Goal: Task Accomplishment & Management: Use online tool/utility

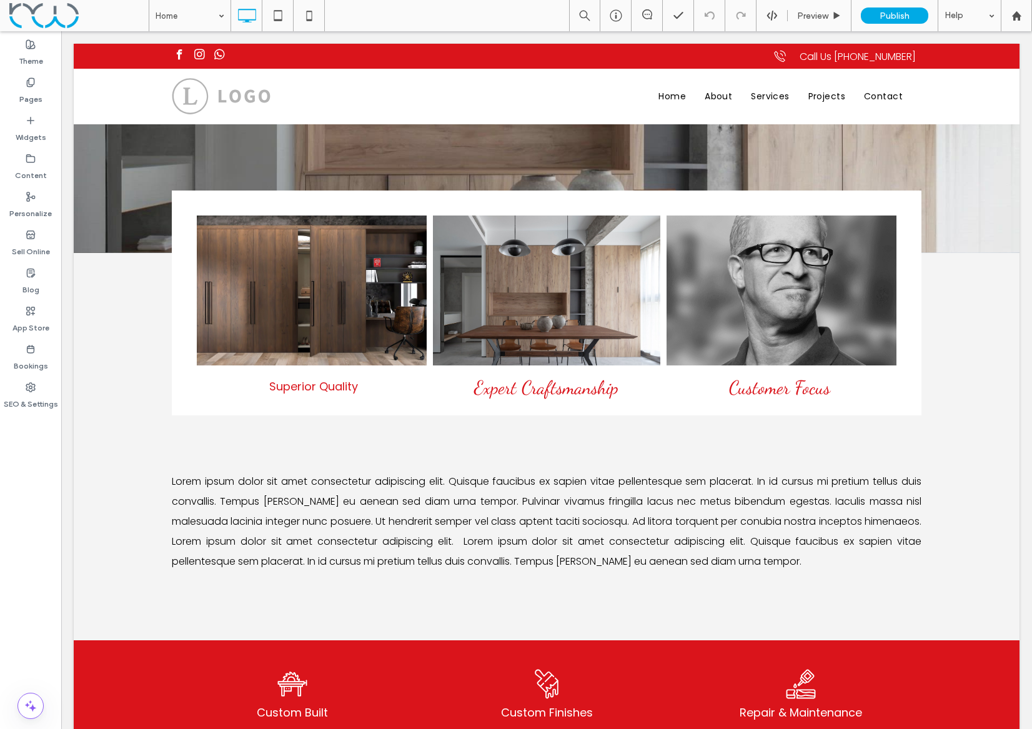
scroll to position [247, 0]
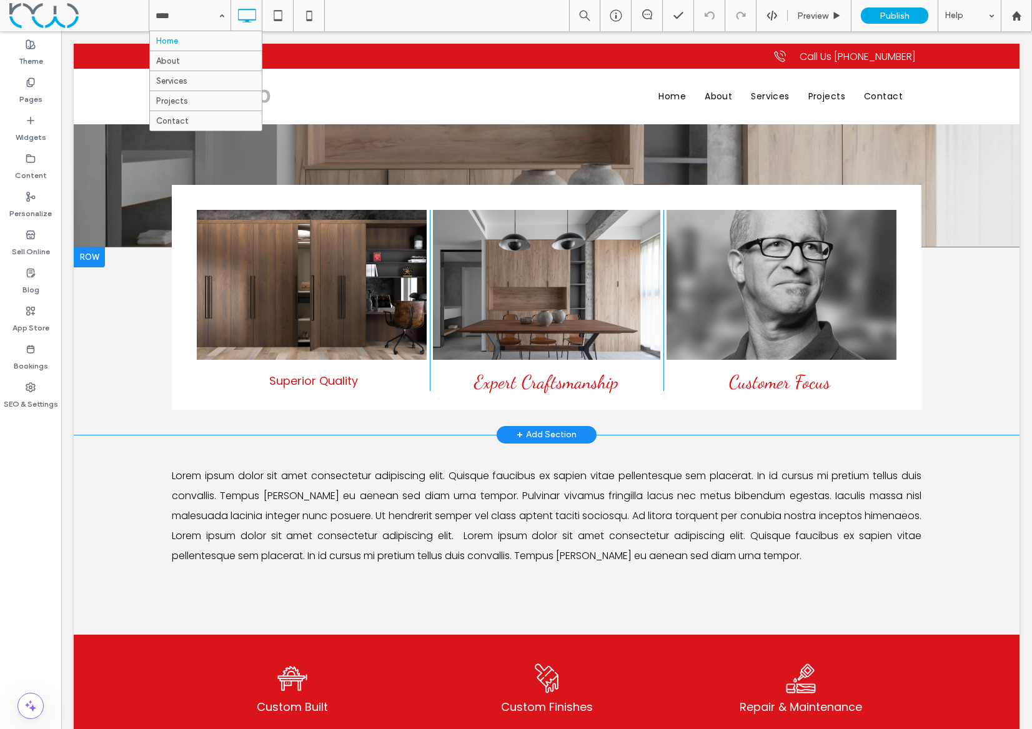
click at [92, 260] on div at bounding box center [89, 257] width 31 height 20
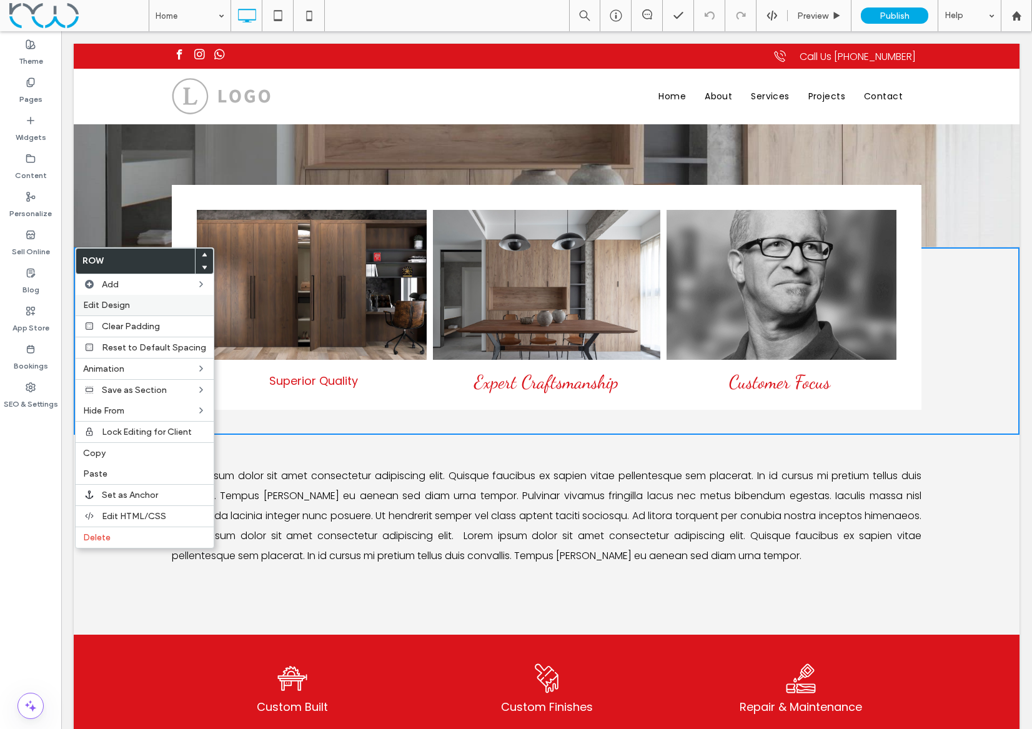
click at [119, 300] on span "Edit Design" at bounding box center [106, 305] width 47 height 11
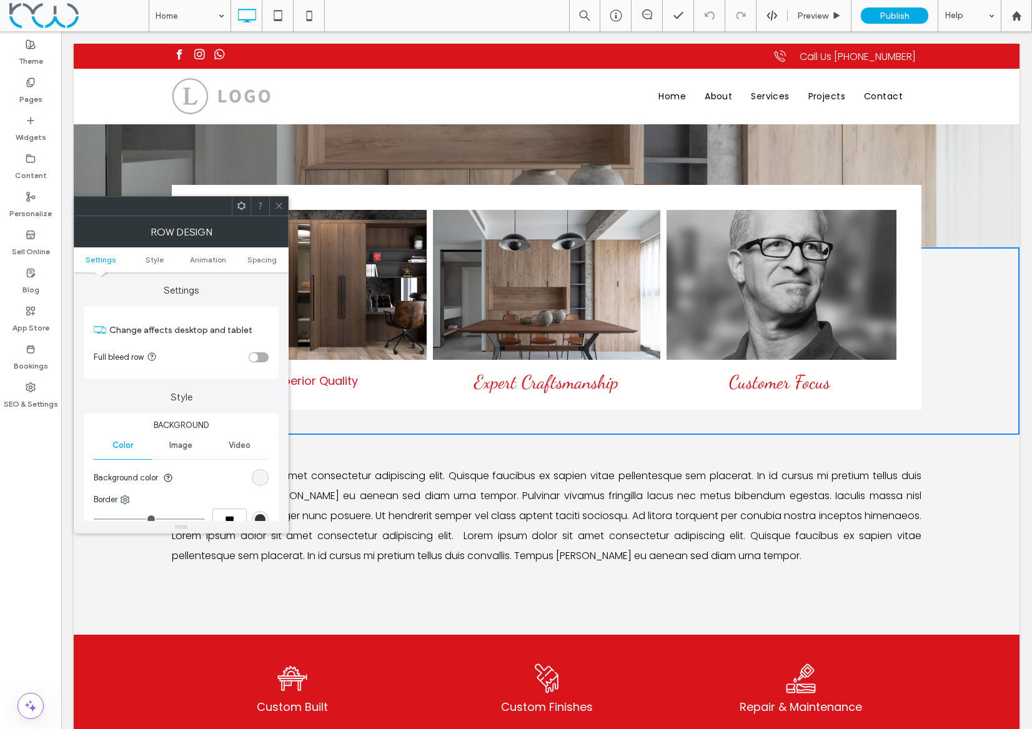
click at [257, 477] on div "rgb(244, 244, 244)" at bounding box center [260, 477] width 11 height 11
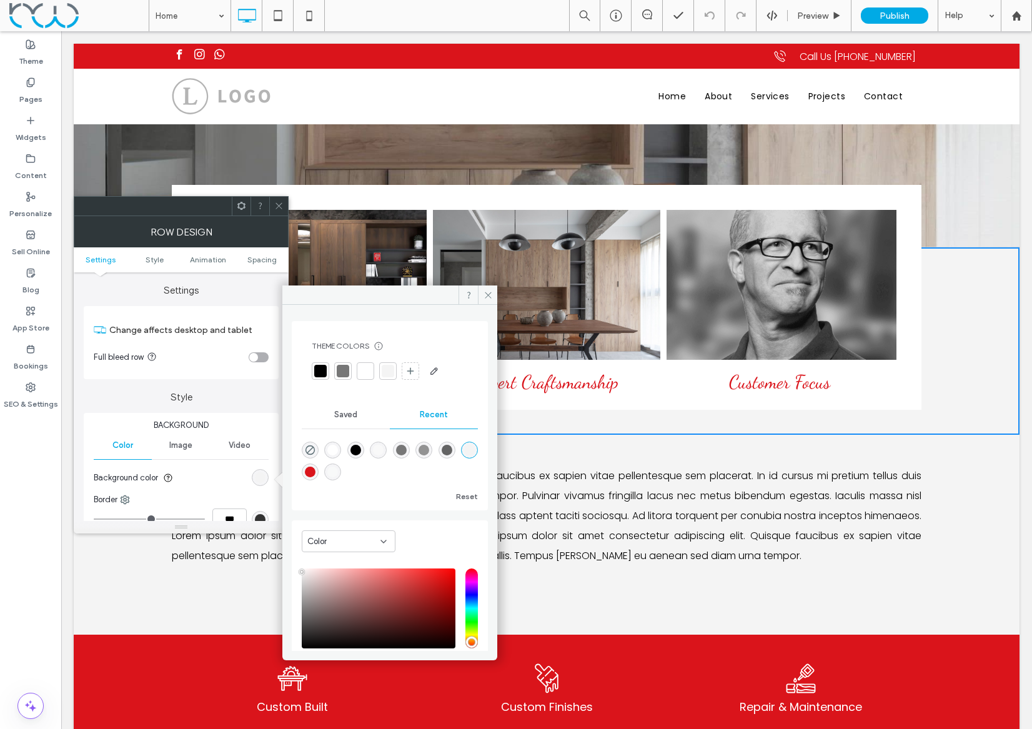
click at [315, 471] on div "rgba(218, 20, 27, 1)" at bounding box center [310, 471] width 11 height 11
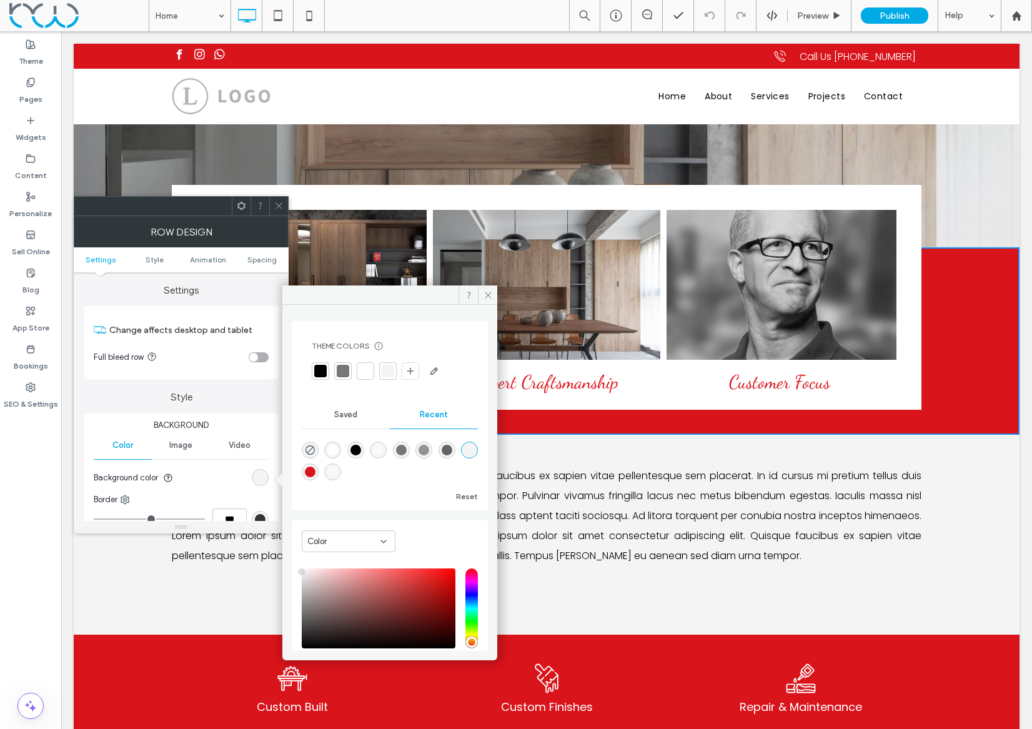
type input "*******"
click at [483, 294] on icon at bounding box center [487, 294] width 9 height 9
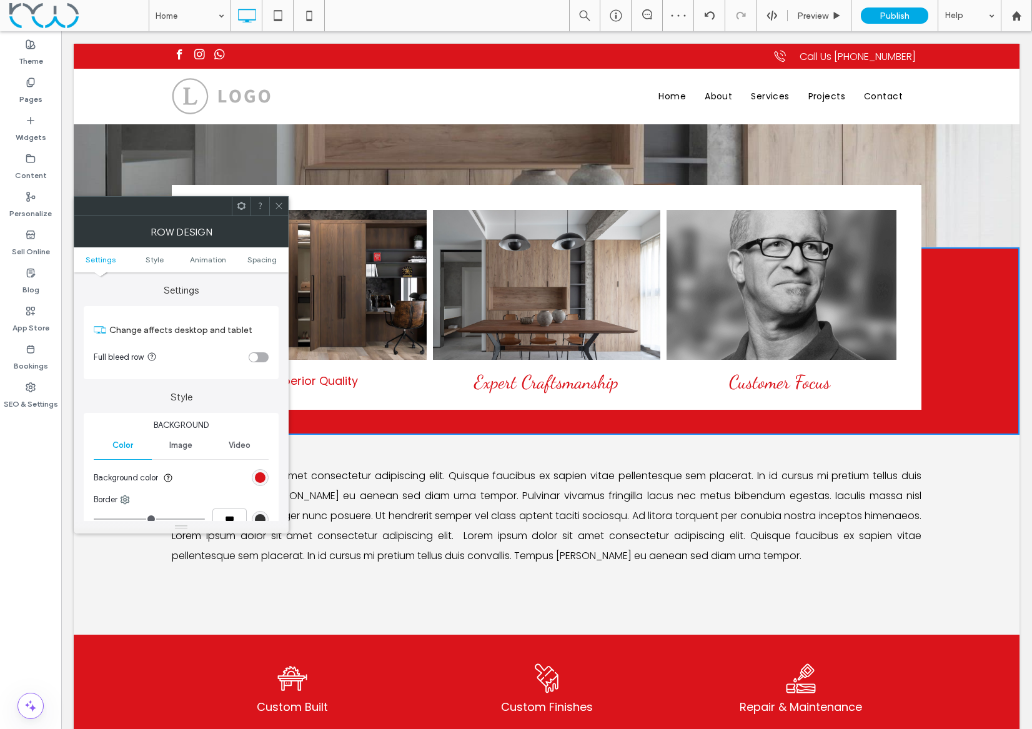
click at [280, 206] on icon at bounding box center [278, 205] width 9 height 9
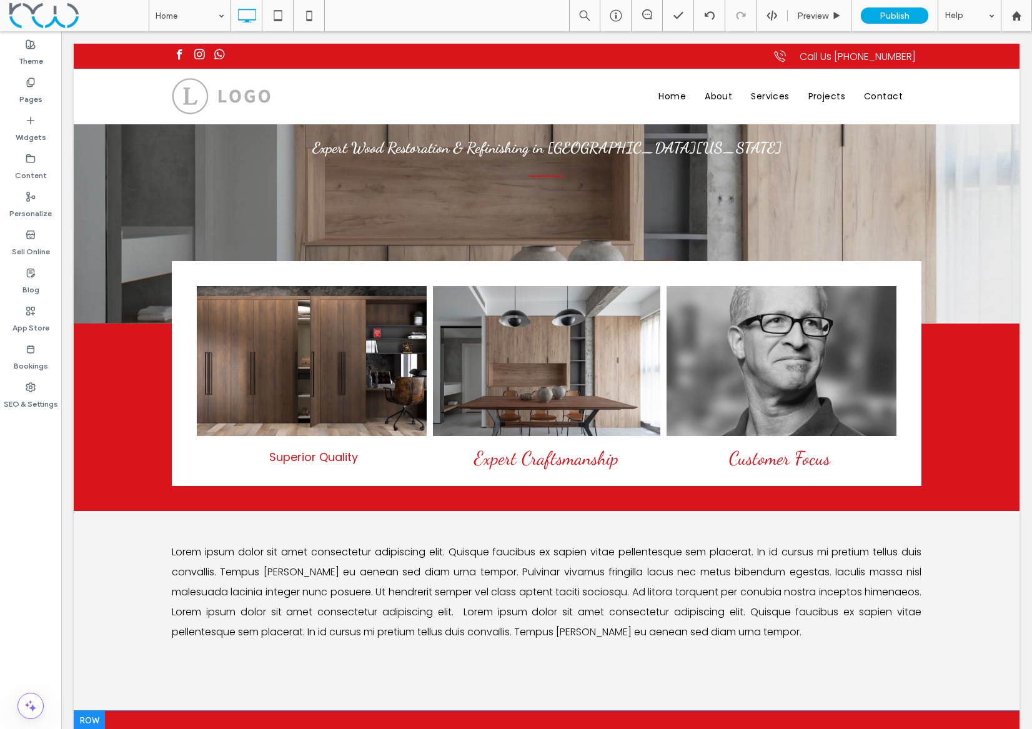
scroll to position [167, 0]
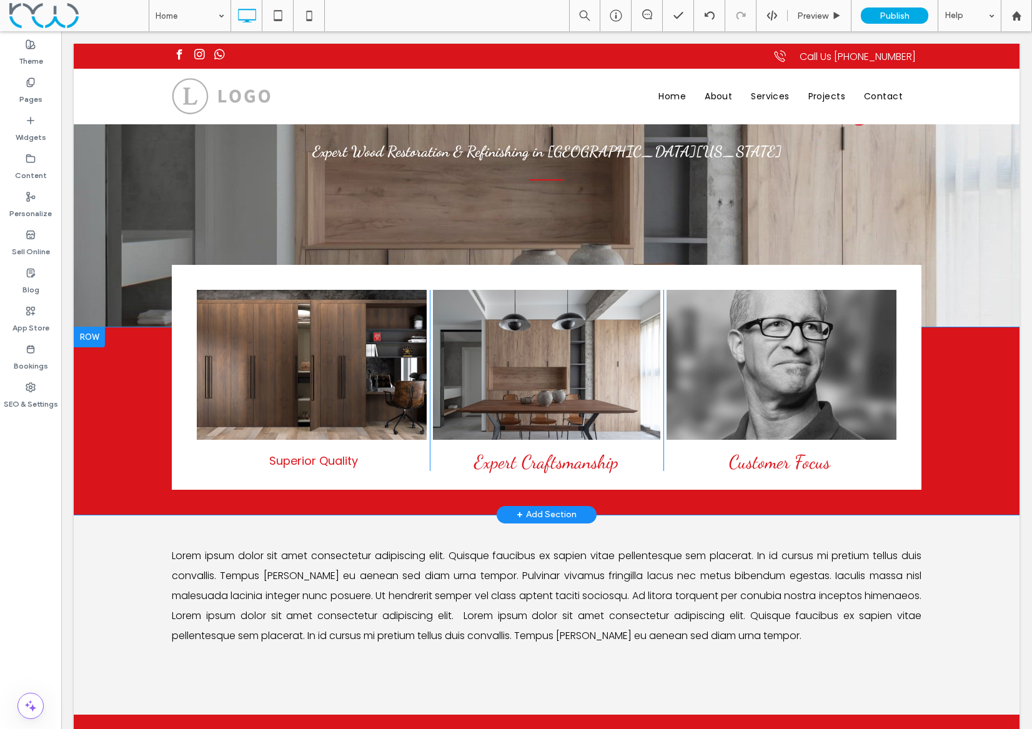
click at [108, 373] on div "[EMAIL_ADDRESS][DOMAIN_NAME] Button Superior Quality Click To Paste Button Expe…" at bounding box center [546, 420] width 945 height 187
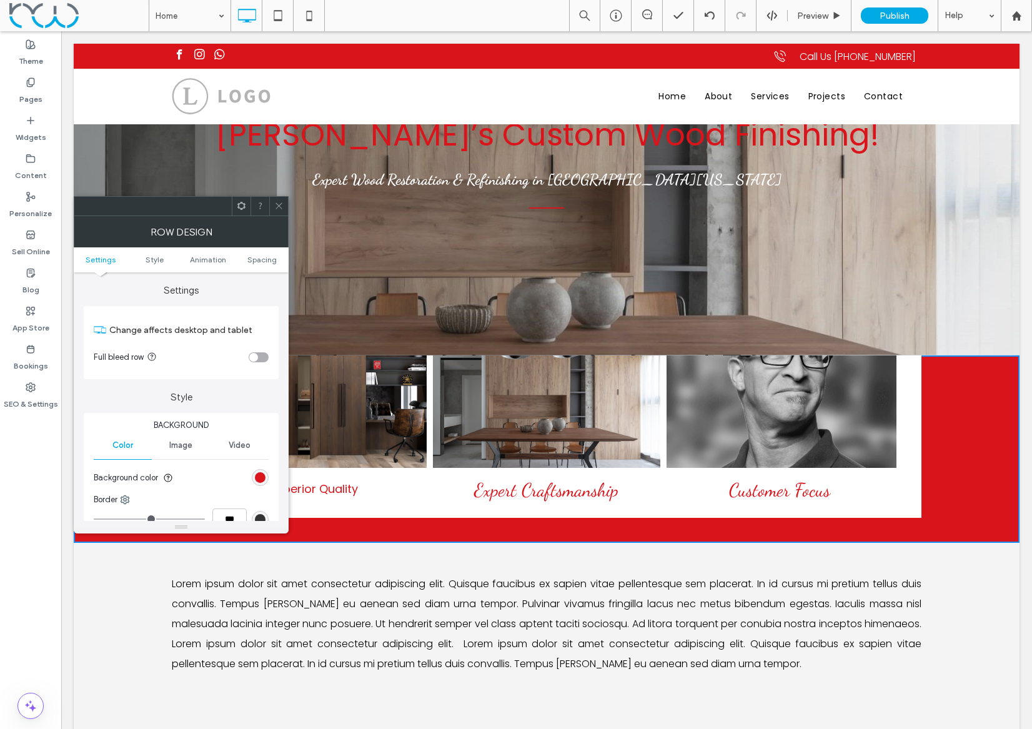
scroll to position [137, 0]
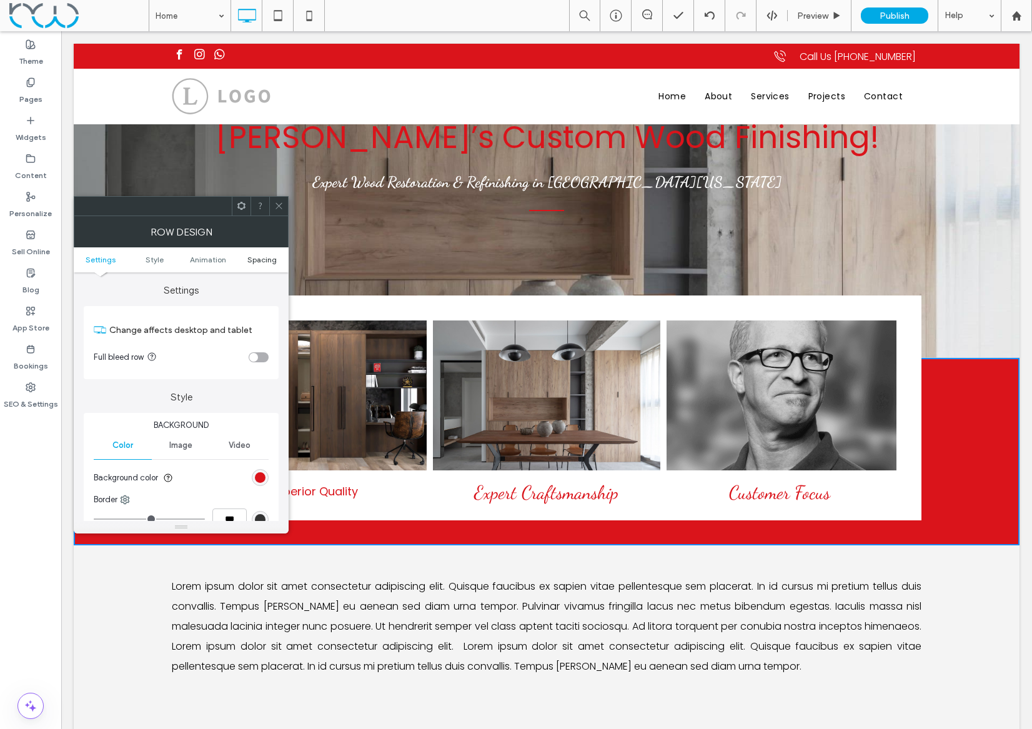
click at [259, 259] on span "Spacing" at bounding box center [261, 259] width 29 height 9
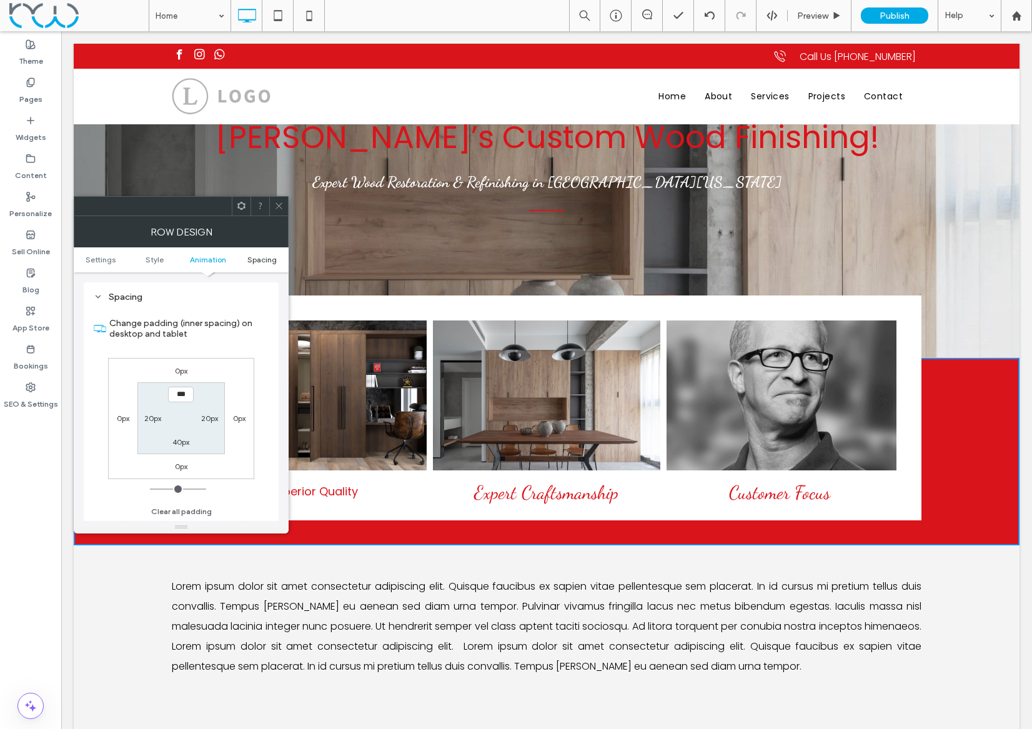
scroll to position [353, 0]
drag, startPoint x: 179, startPoint y: 440, endPoint x: 213, endPoint y: 458, distance: 38.6
click at [179, 440] on label "40px" at bounding box center [180, 441] width 17 height 9
type input "**"
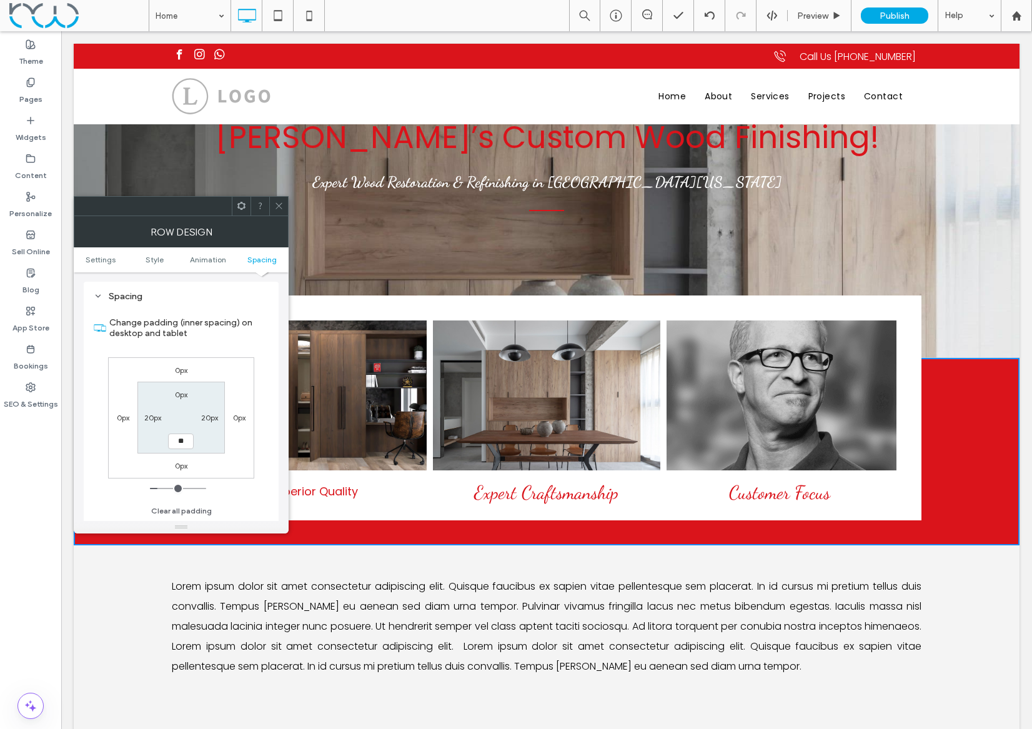
type input "**"
type input "****"
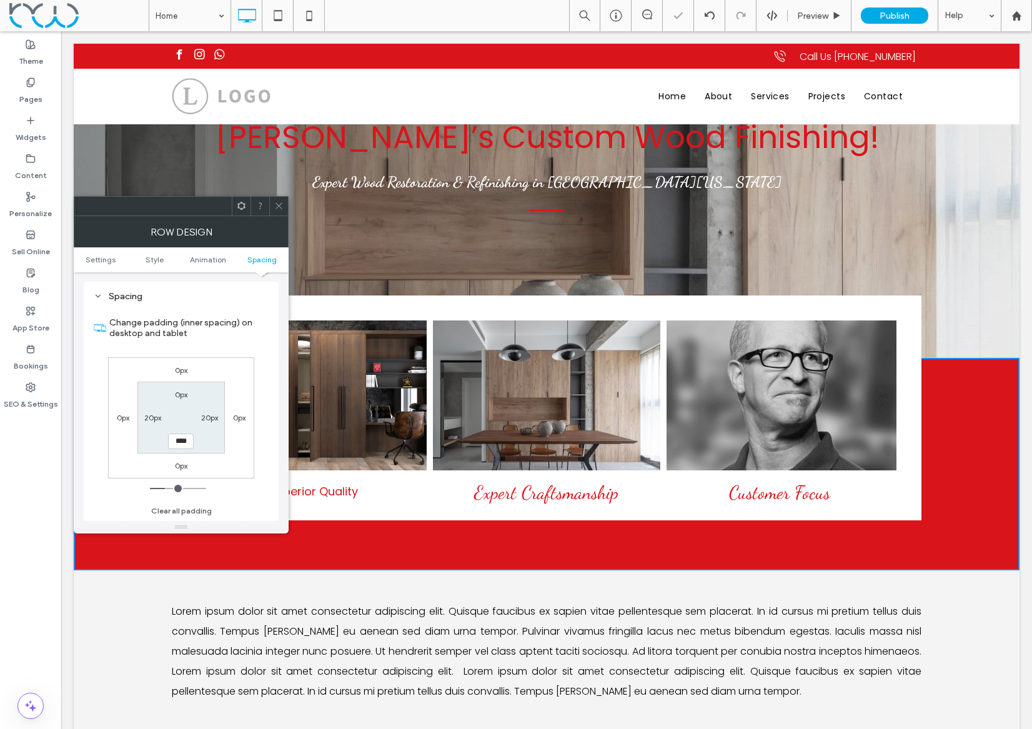
drag, startPoint x: 275, startPoint y: 203, endPoint x: 269, endPoint y: 155, distance: 48.6
click at [275, 203] on icon at bounding box center [278, 205] width 9 height 9
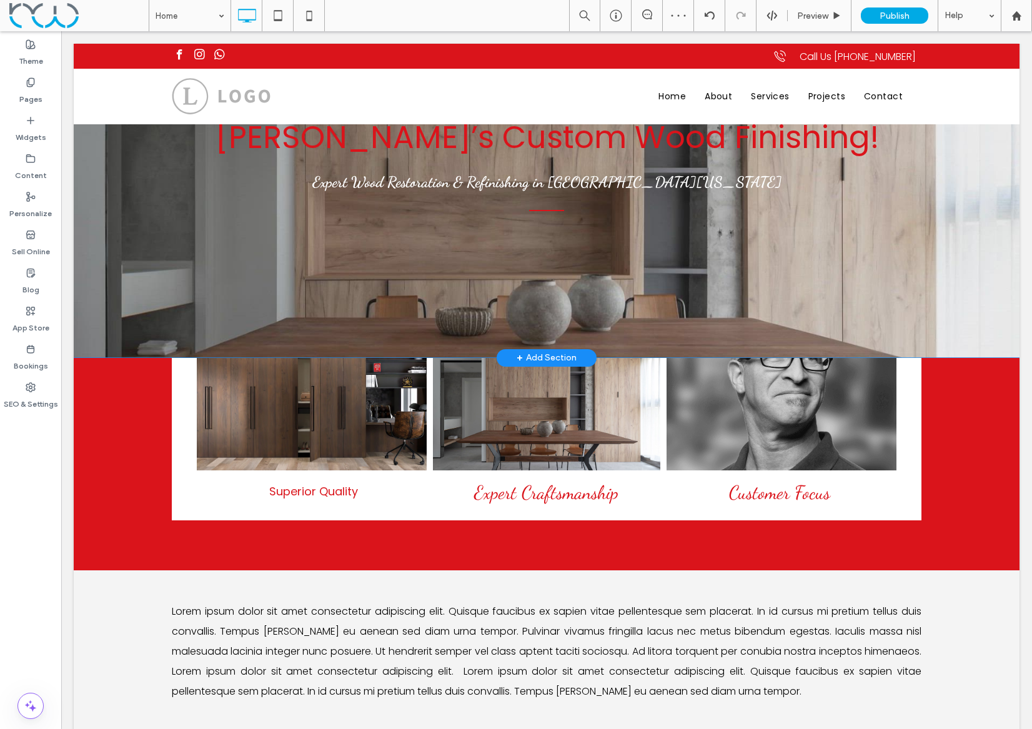
click at [113, 168] on div "[PERSON_NAME]’s Custom Wood Finishing! Expert Wood Restoration & Refinishing in…" at bounding box center [546, 173] width 945 height 370
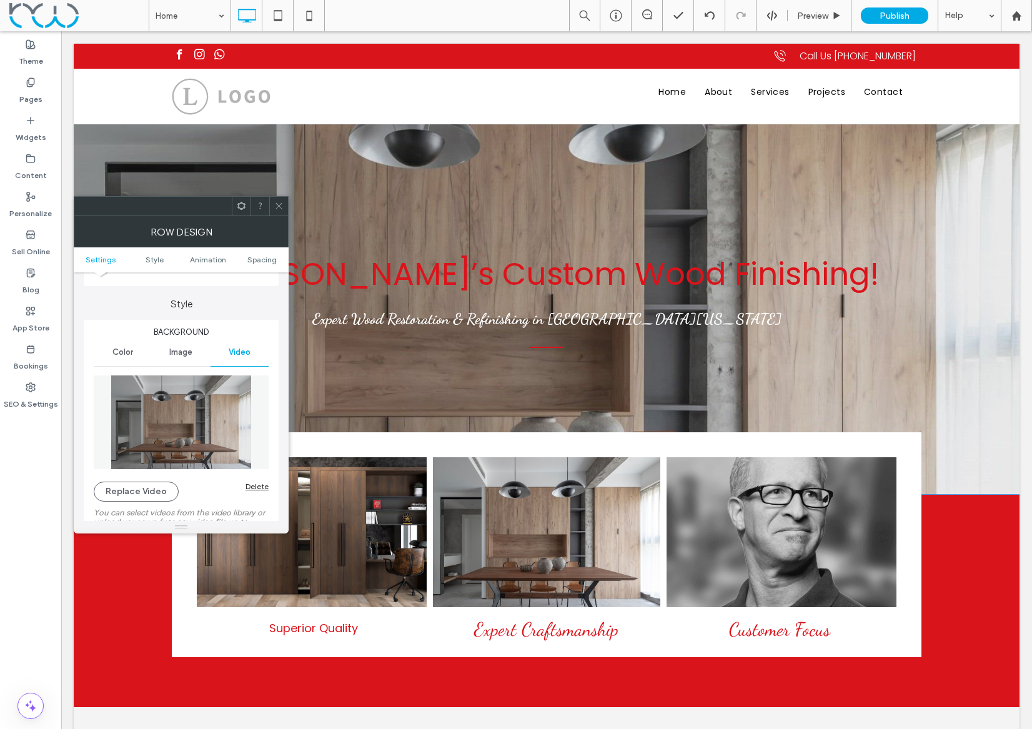
scroll to position [81, 0]
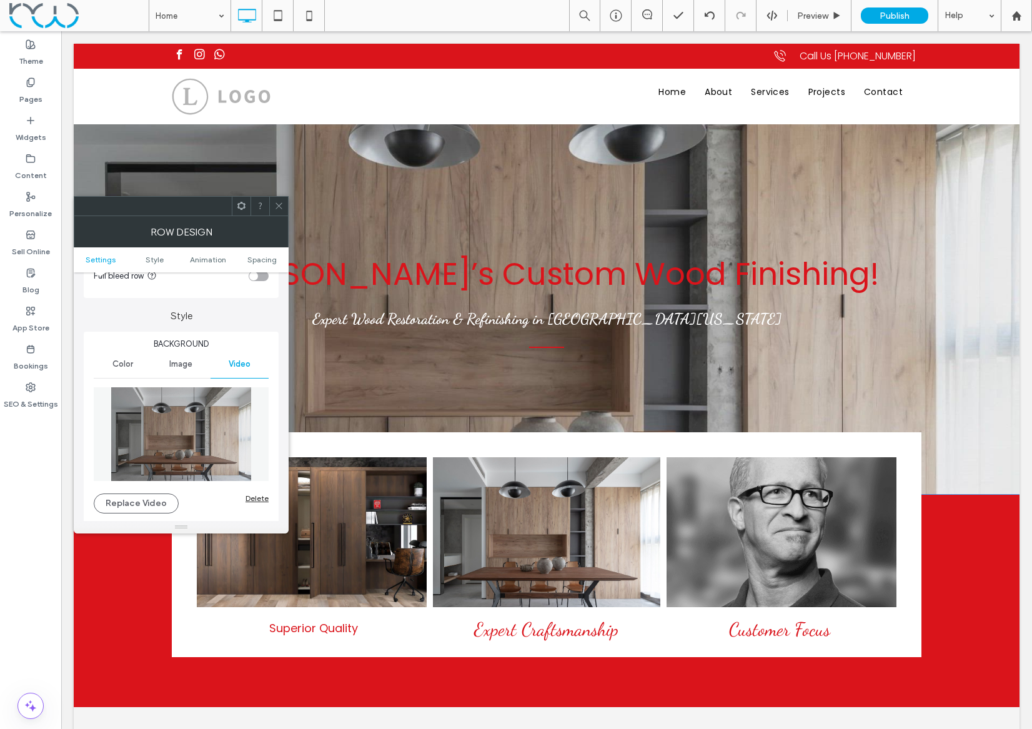
click at [282, 202] on icon at bounding box center [278, 205] width 9 height 9
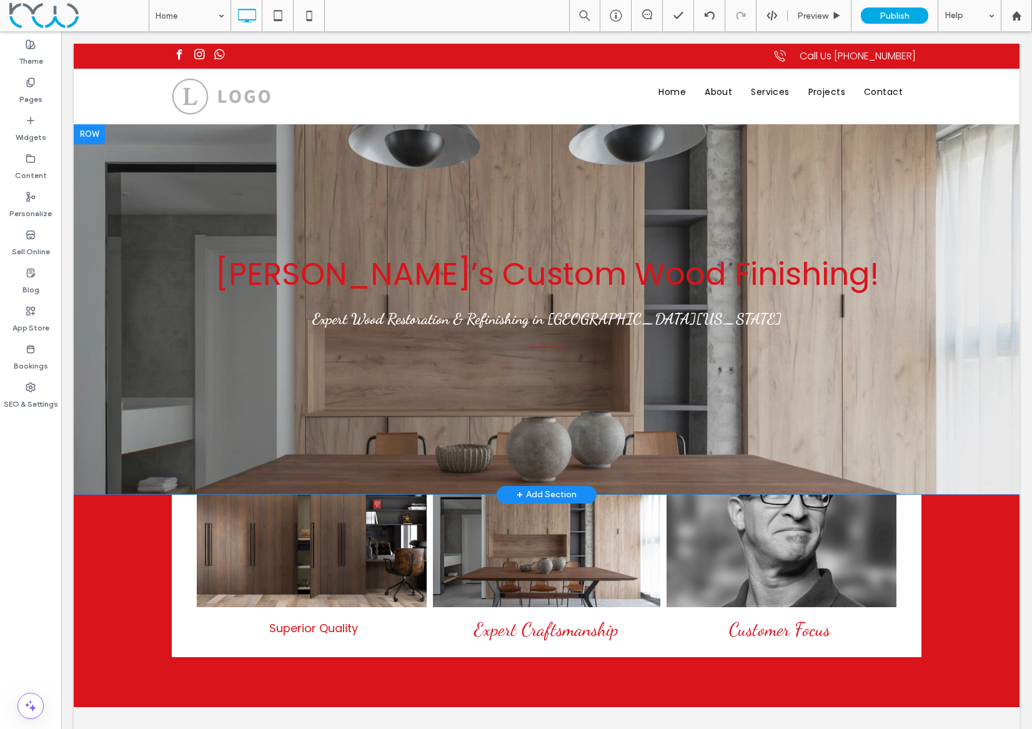
click at [91, 136] on div at bounding box center [89, 134] width 31 height 20
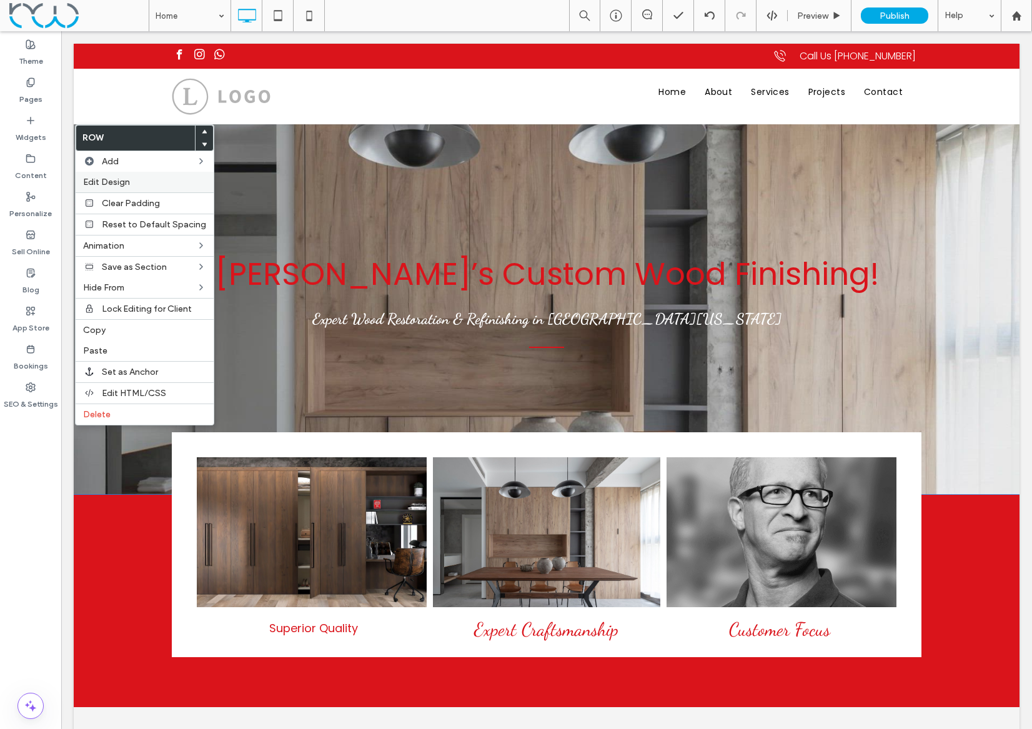
click at [106, 185] on span "Edit Design" at bounding box center [106, 182] width 47 height 11
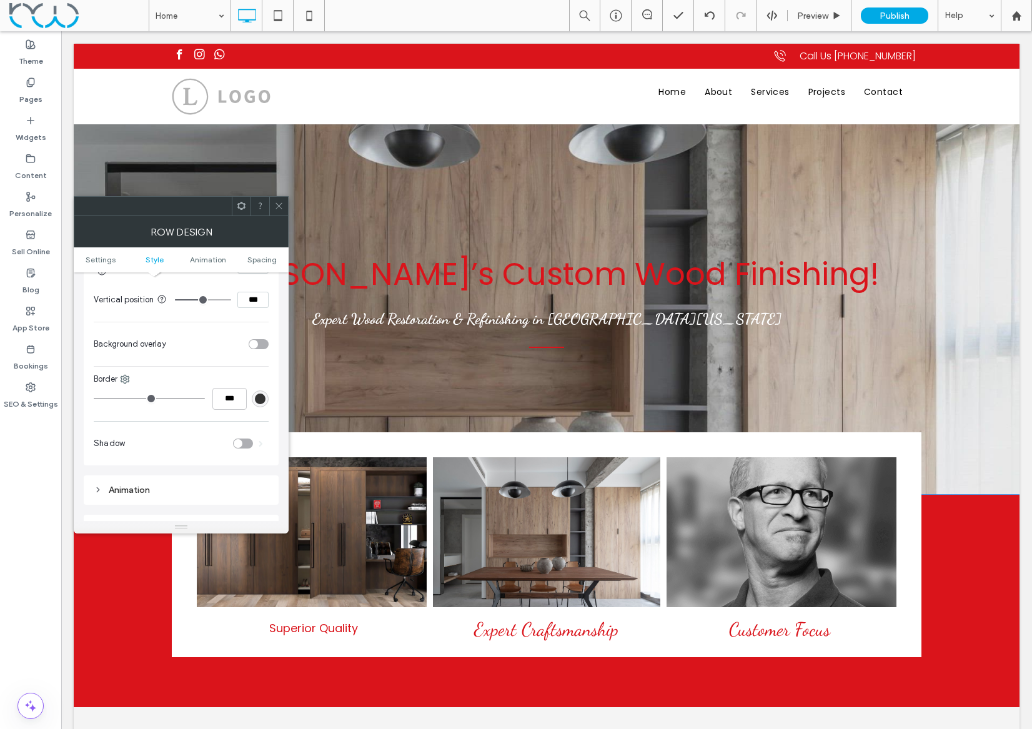
scroll to position [565, 0]
click at [127, 376] on icon at bounding box center [125, 371] width 10 height 10
click at [168, 448] on span "Bottom" at bounding box center [160, 450] width 26 height 12
drag, startPoint x: 234, startPoint y: 396, endPoint x: 206, endPoint y: 392, distance: 27.8
click at [206, 392] on div "***" at bounding box center [181, 391] width 175 height 22
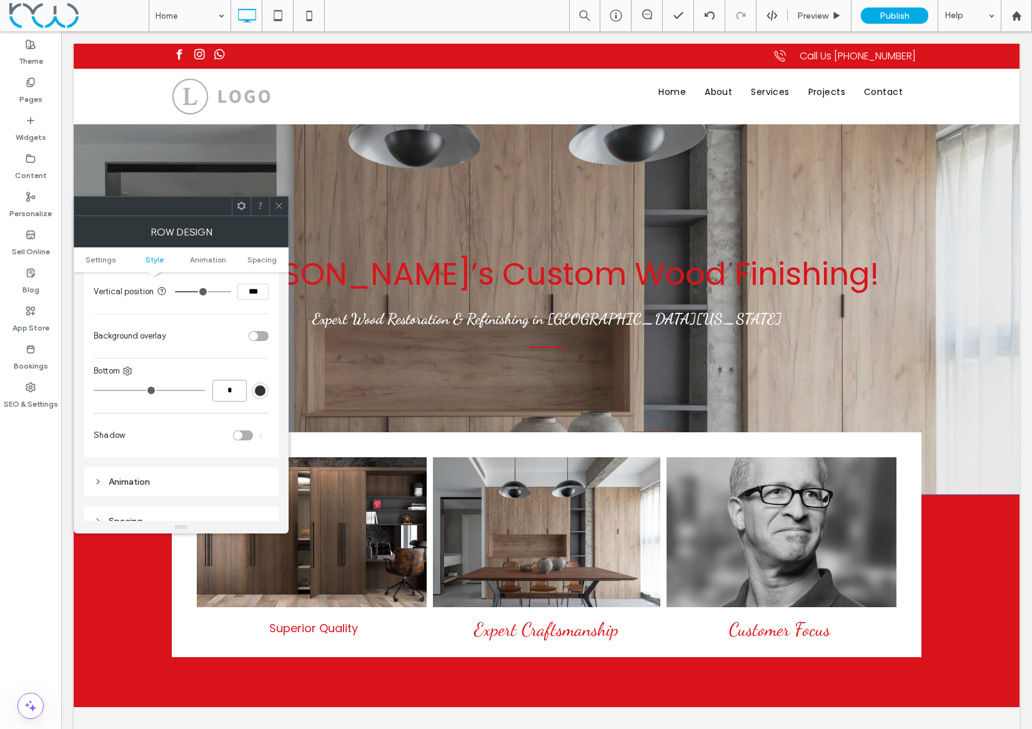
scroll to position [348, 0]
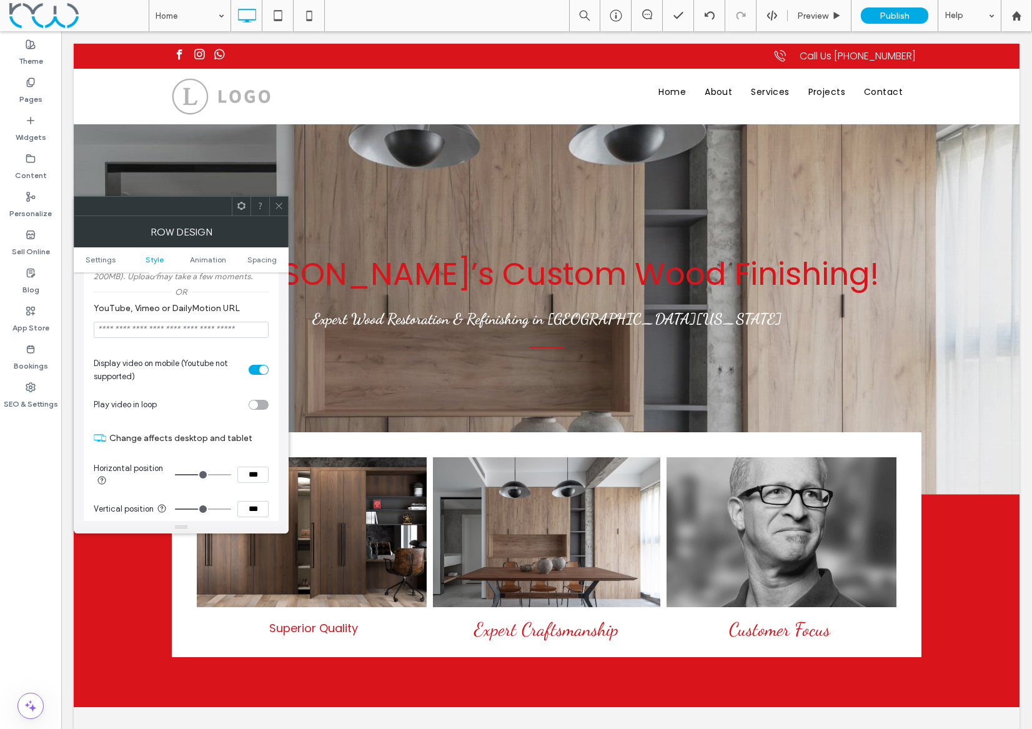
type input "*"
type input "***"
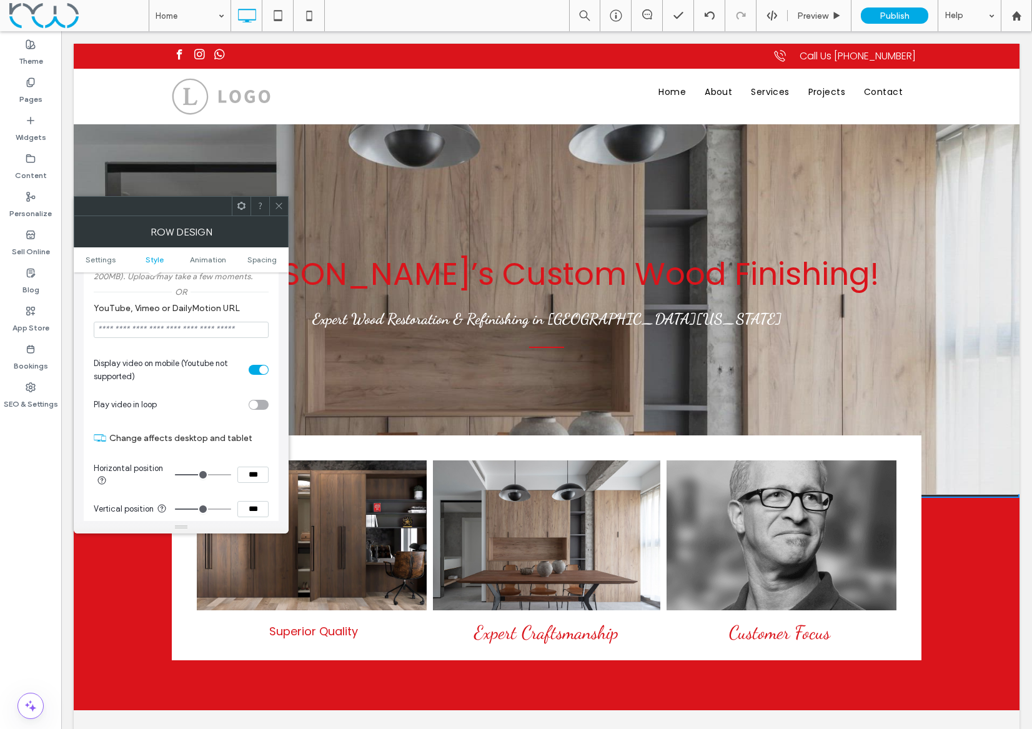
click at [268, 310] on section "YouTube, Vimeo or DailyMotion URL" at bounding box center [181, 320] width 175 height 47
click at [284, 204] on div at bounding box center [278, 206] width 19 height 19
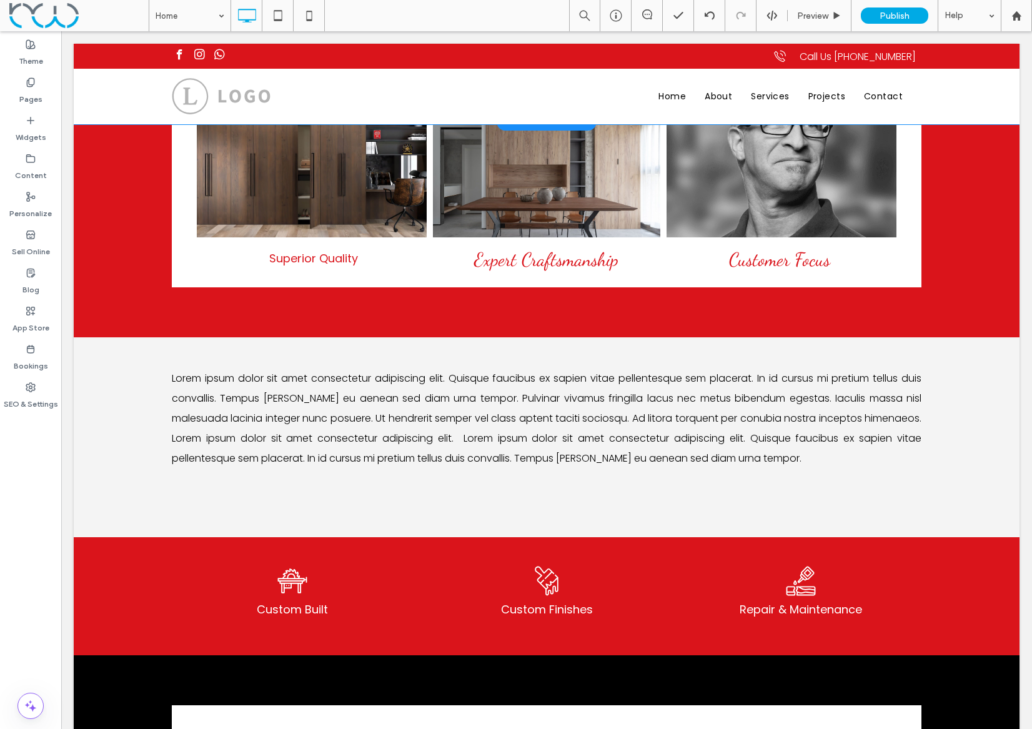
scroll to position [674, 0]
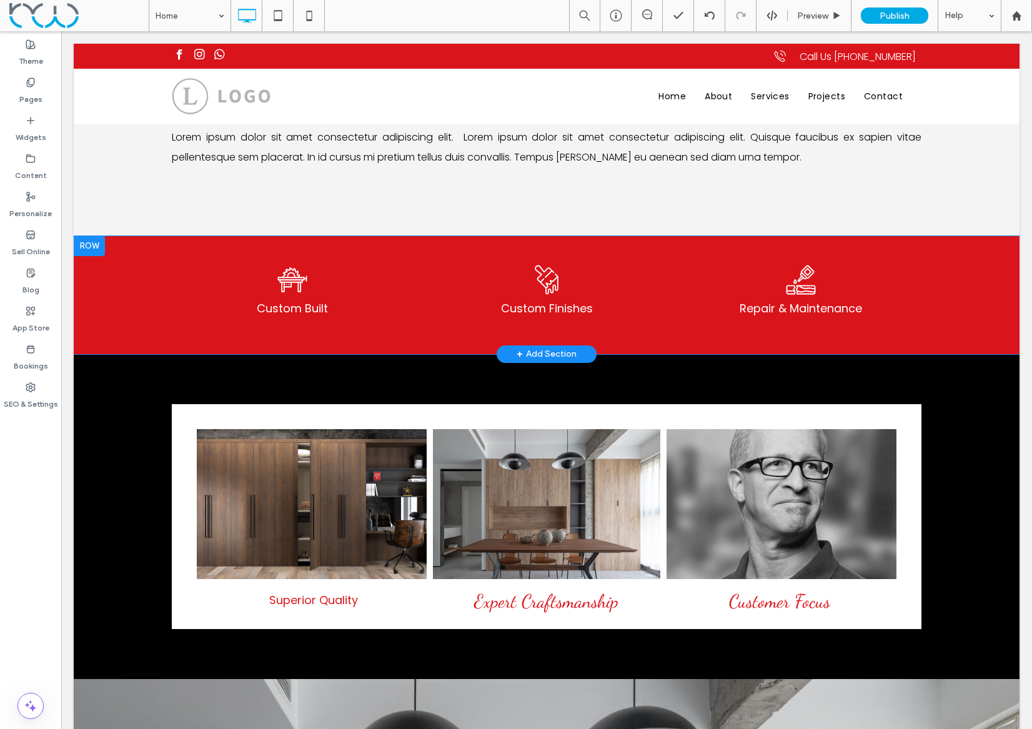
click at [114, 295] on div "Custom Built Click To Paste Custom Finishes Click To Paste Repair & Maintenance…" at bounding box center [546, 295] width 945 height 118
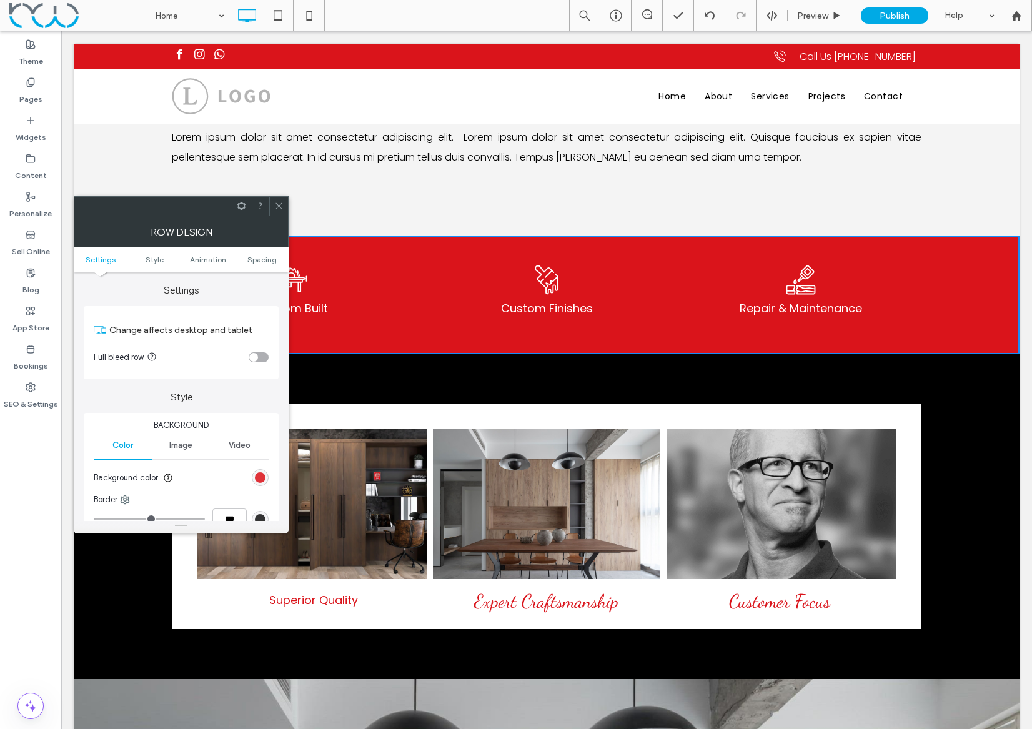
click at [260, 479] on div "rgb(218, 20, 27)" at bounding box center [260, 477] width 11 height 11
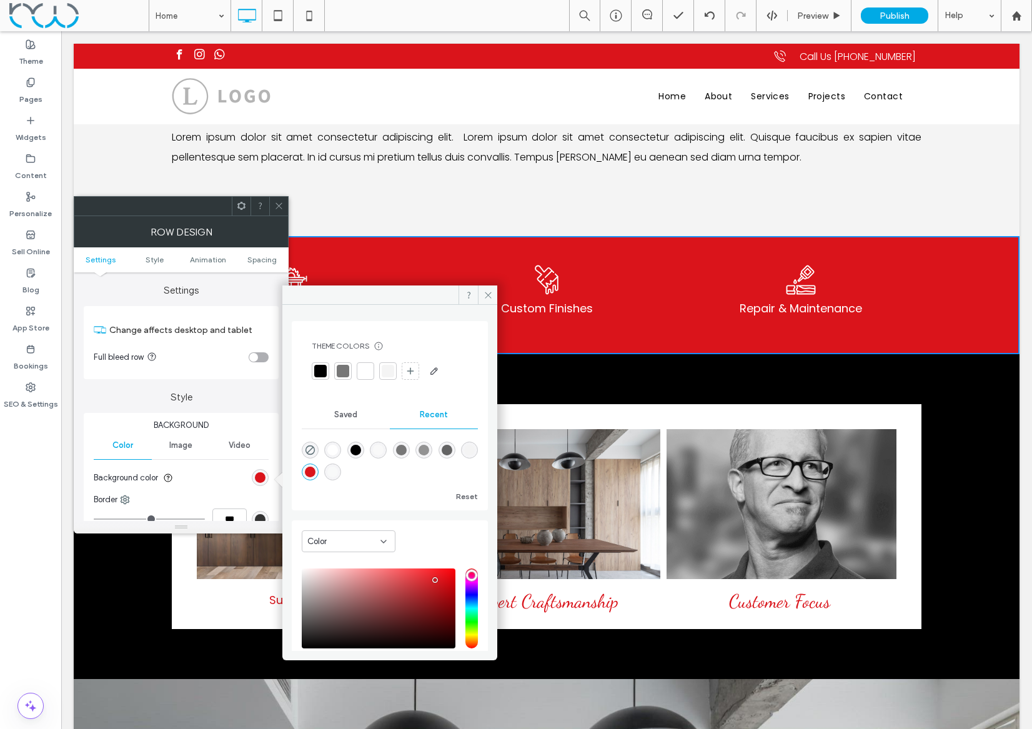
click at [321, 368] on div at bounding box center [320, 371] width 12 height 12
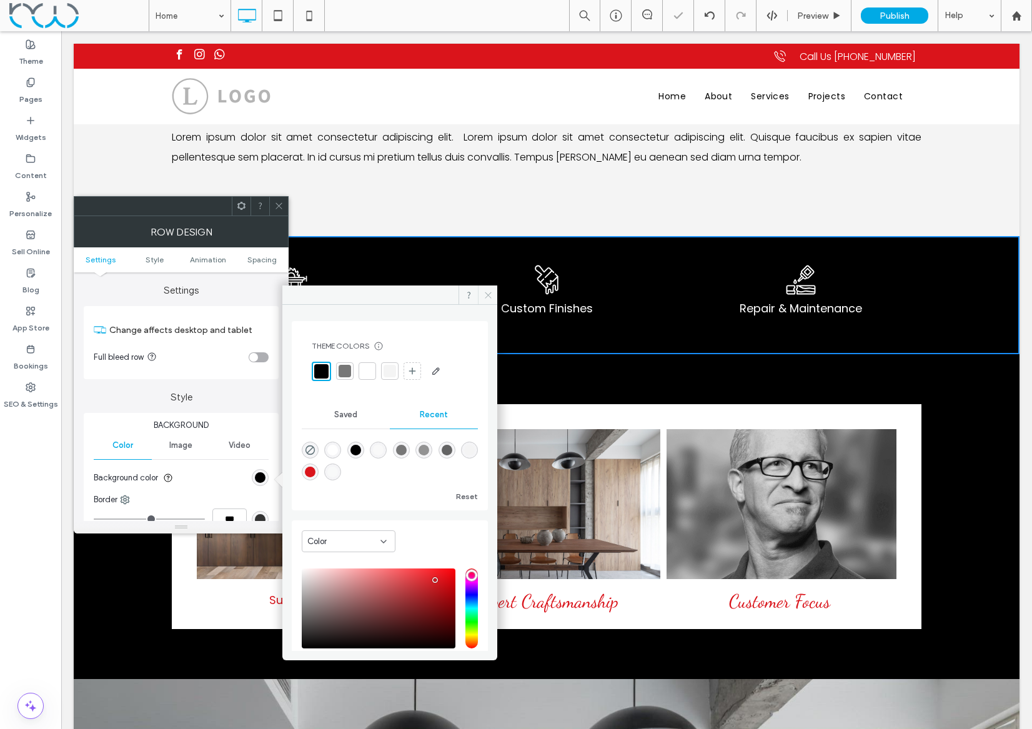
drag, startPoint x: 485, startPoint y: 296, endPoint x: 419, endPoint y: 263, distance: 74.0
click at [485, 296] on icon at bounding box center [487, 294] width 9 height 9
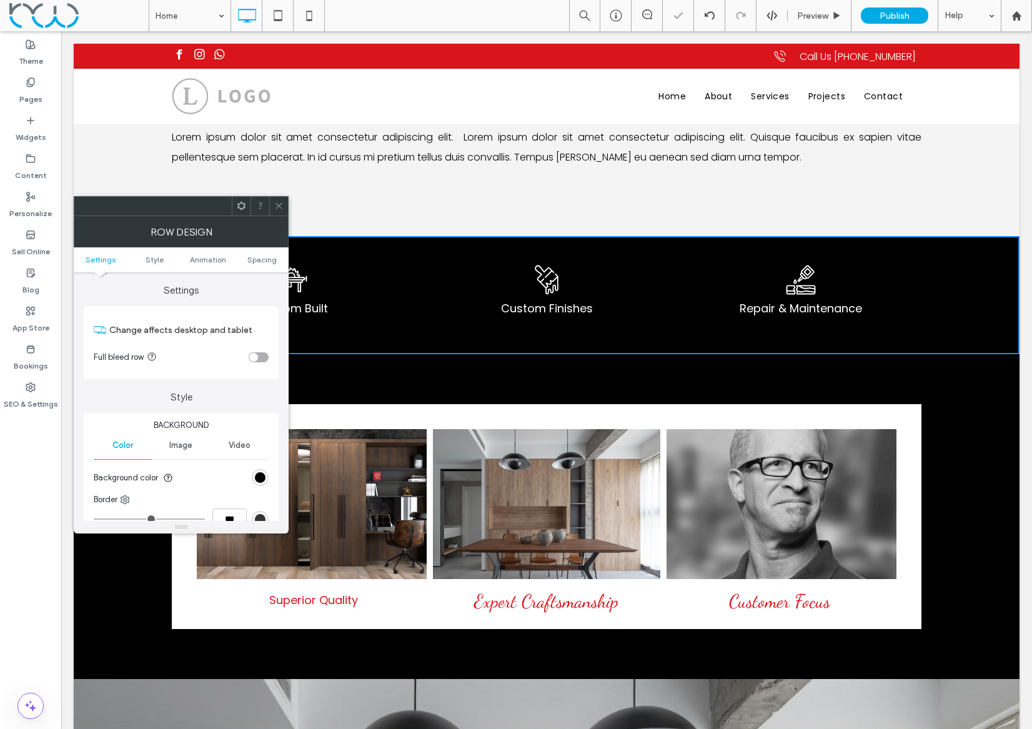
click at [278, 204] on icon at bounding box center [278, 205] width 9 height 9
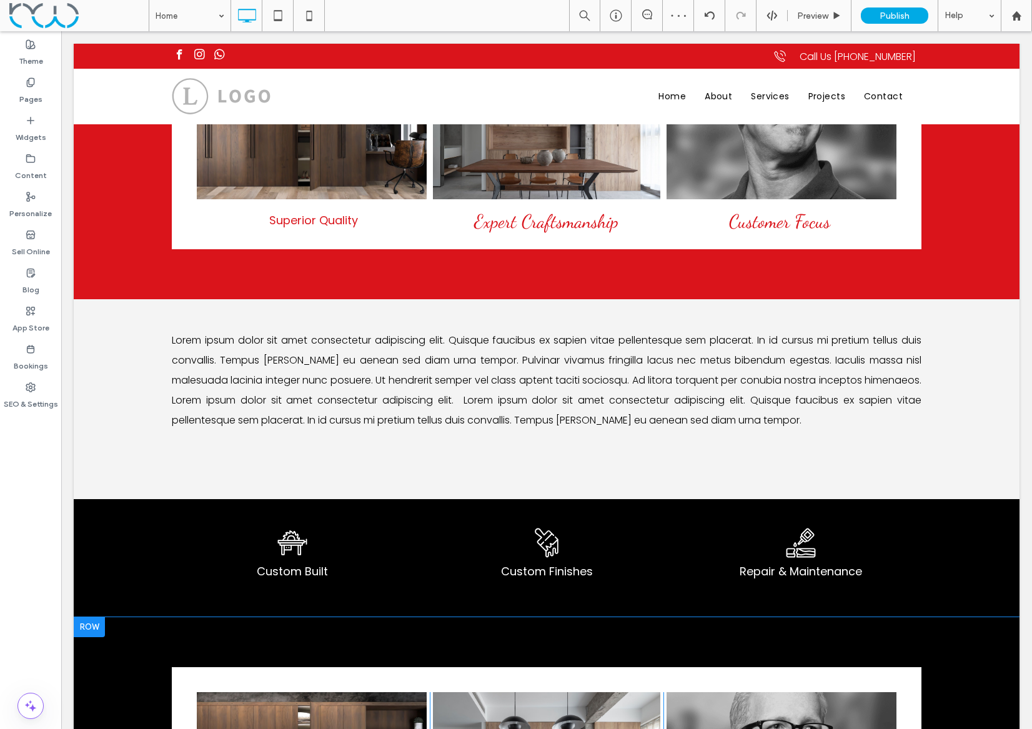
scroll to position [409, 0]
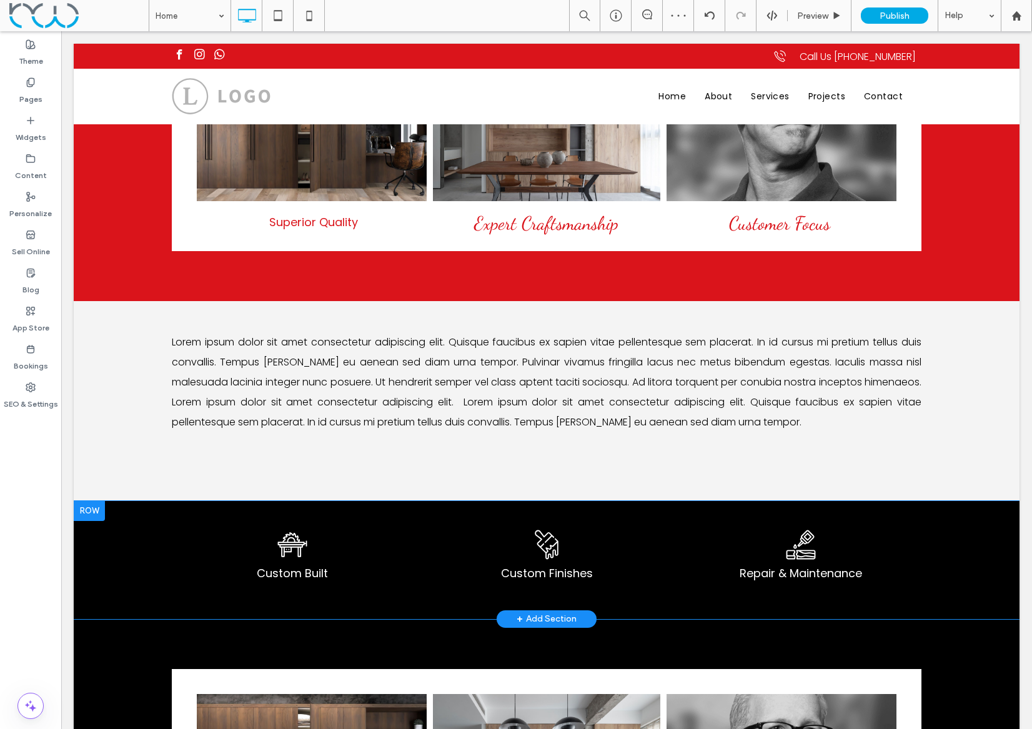
click at [94, 515] on div at bounding box center [89, 511] width 31 height 20
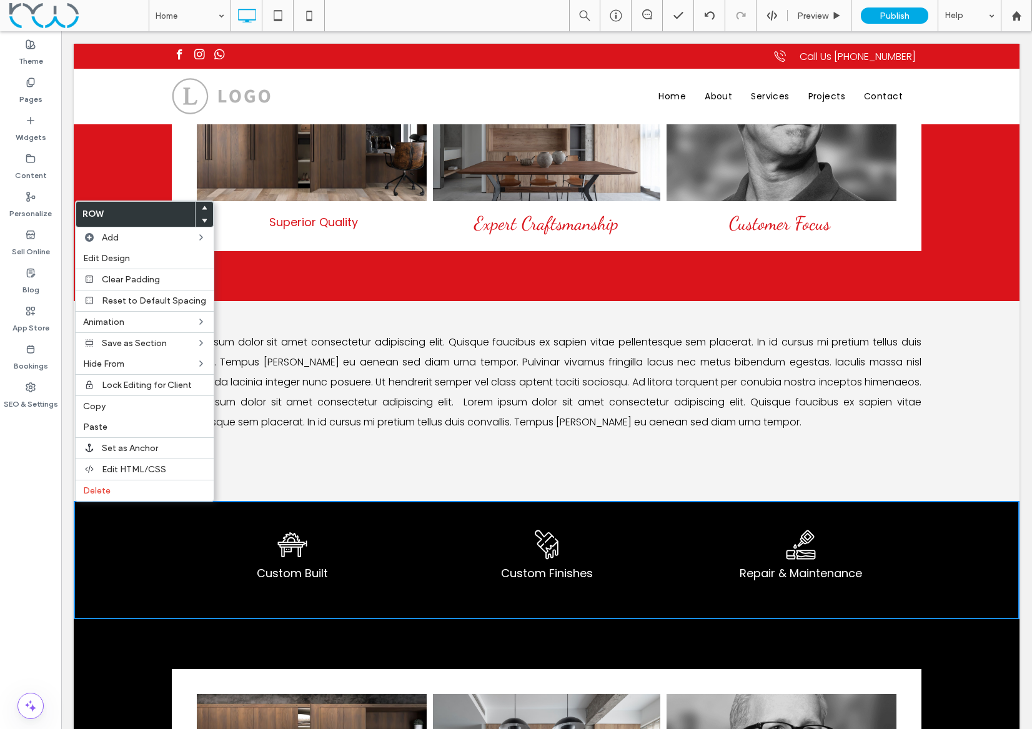
click at [202, 212] on span at bounding box center [204, 208] width 5 height 12
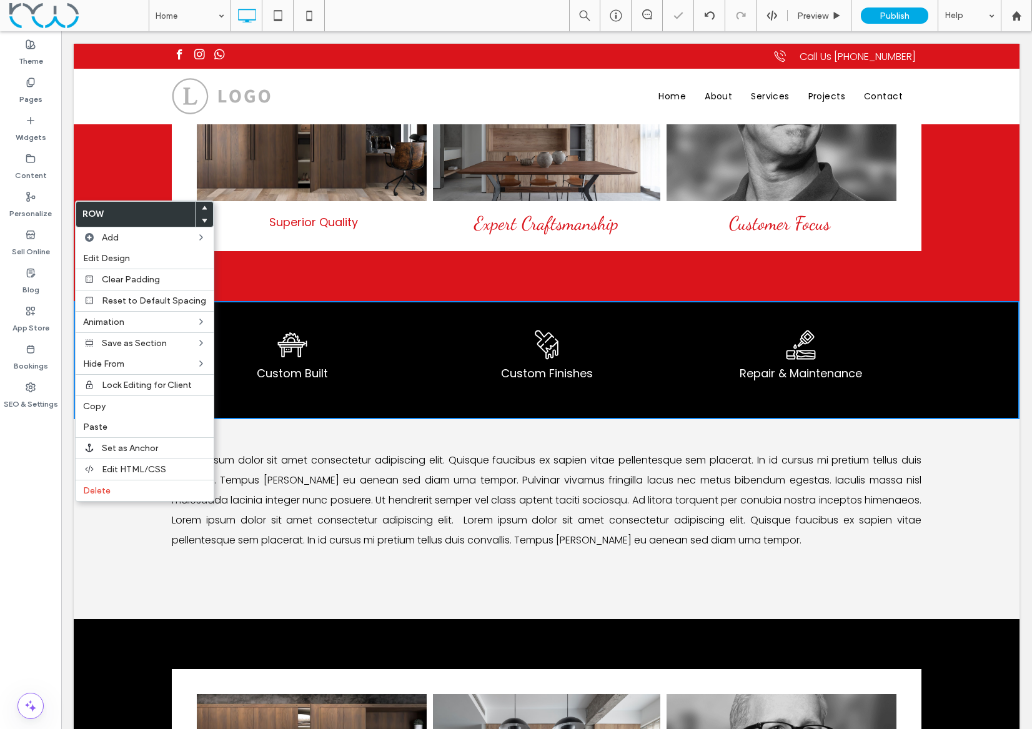
click at [723, 548] on p "Lorem ipsum dolor sit amet consectetur adipiscing elit. Quisque faucibus ex sap…" at bounding box center [546, 500] width 749 height 100
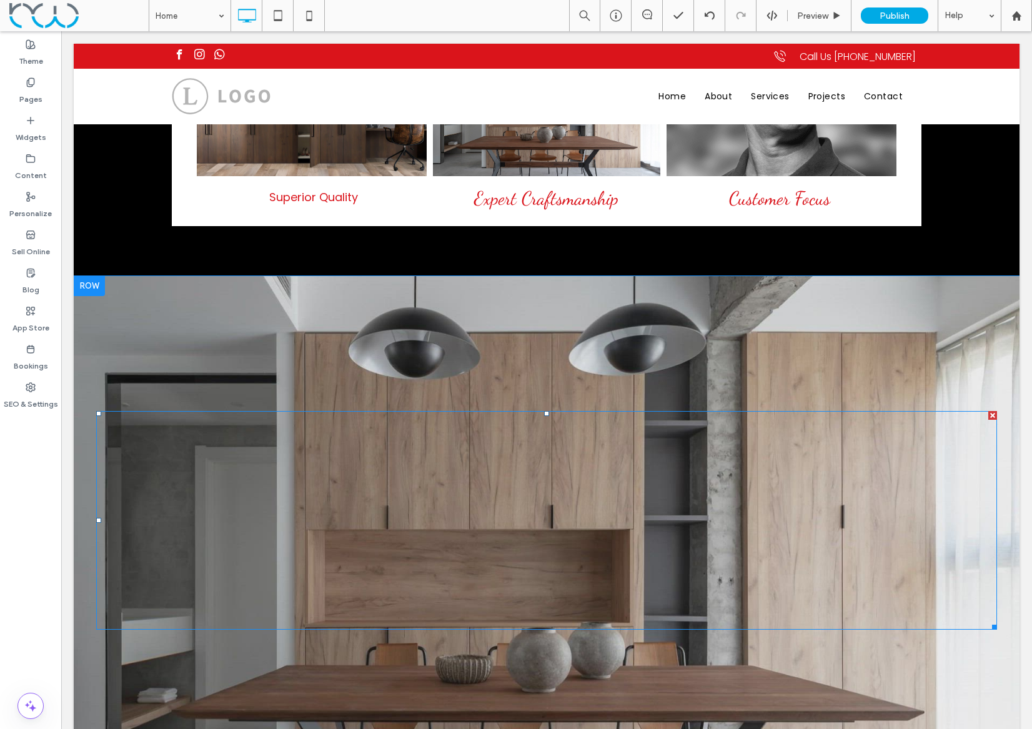
scroll to position [1070, 0]
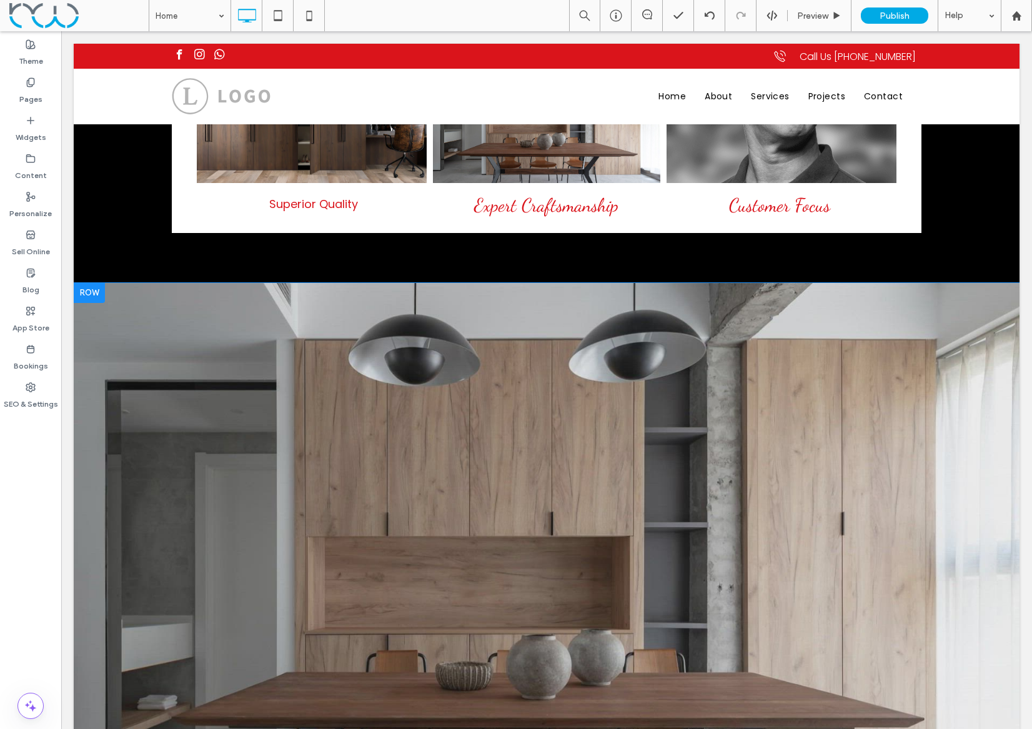
click at [91, 297] on div at bounding box center [89, 293] width 31 height 20
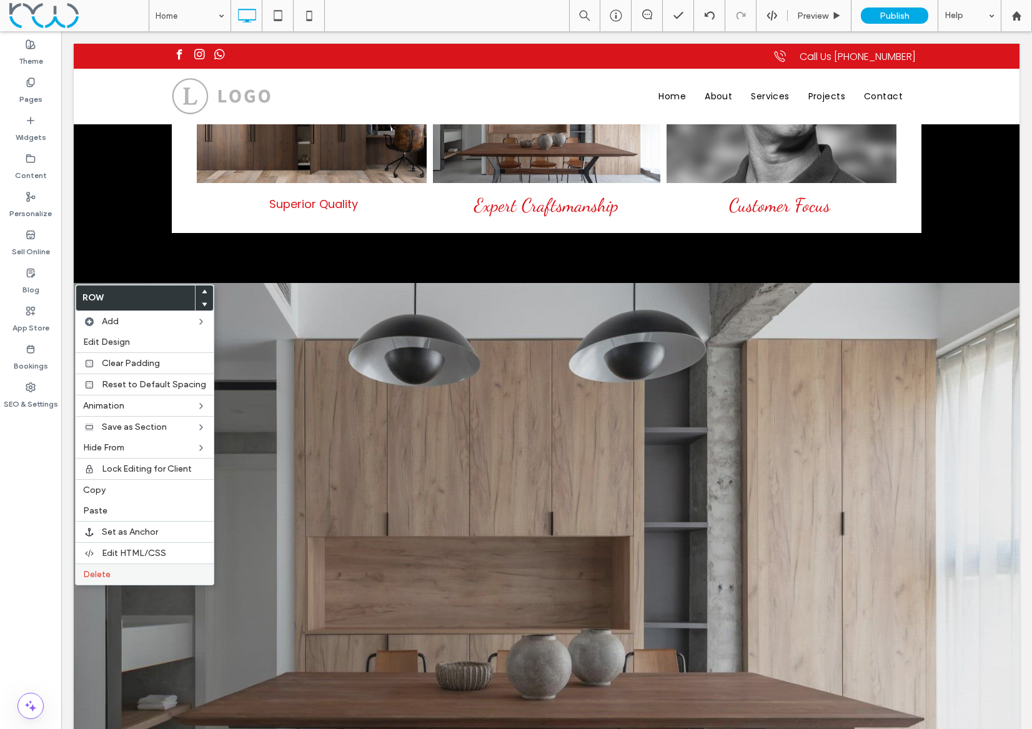
click at [101, 577] on span "Delete" at bounding box center [96, 574] width 27 height 11
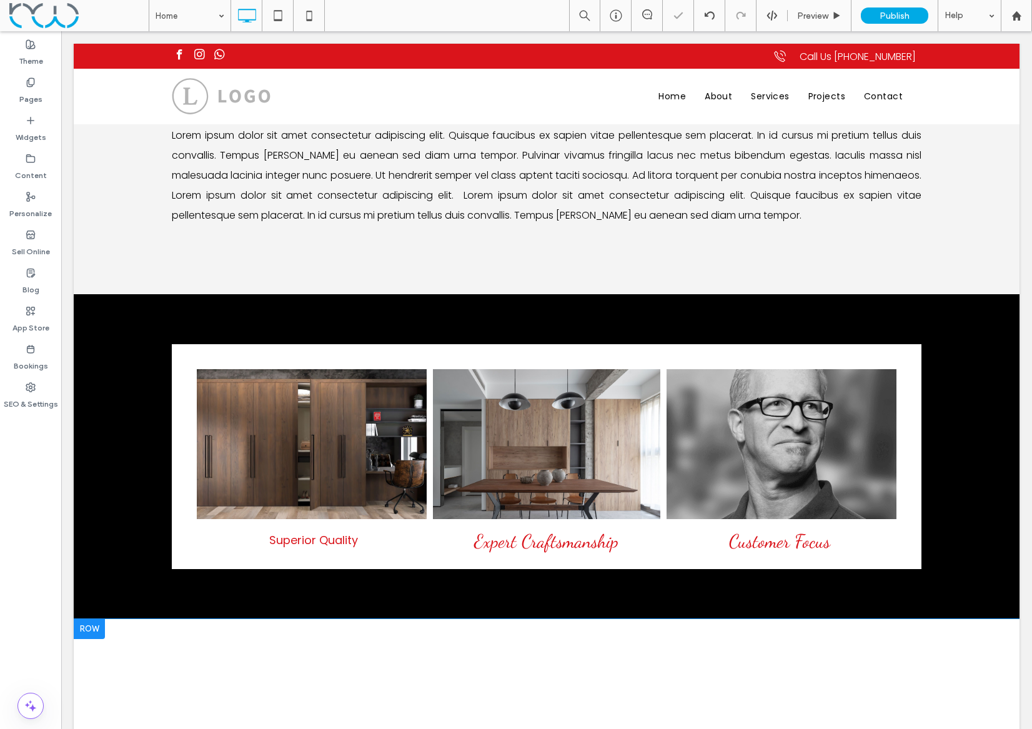
scroll to position [672, 0]
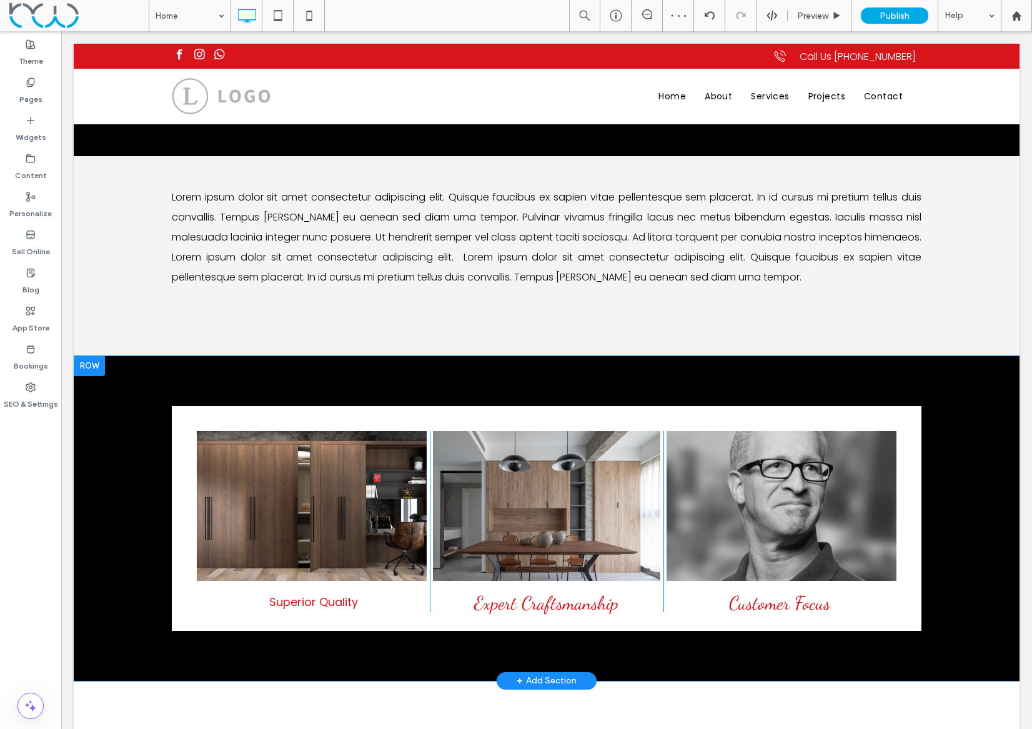
click at [92, 372] on div at bounding box center [89, 366] width 31 height 20
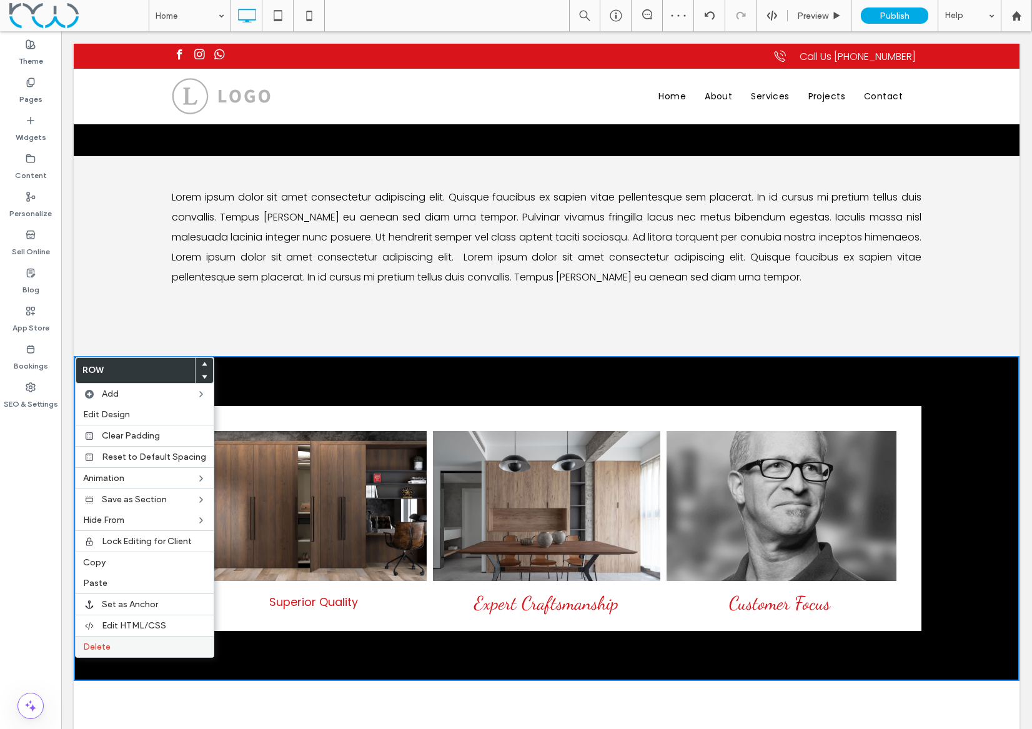
click at [106, 640] on div "Delete" at bounding box center [145, 646] width 138 height 21
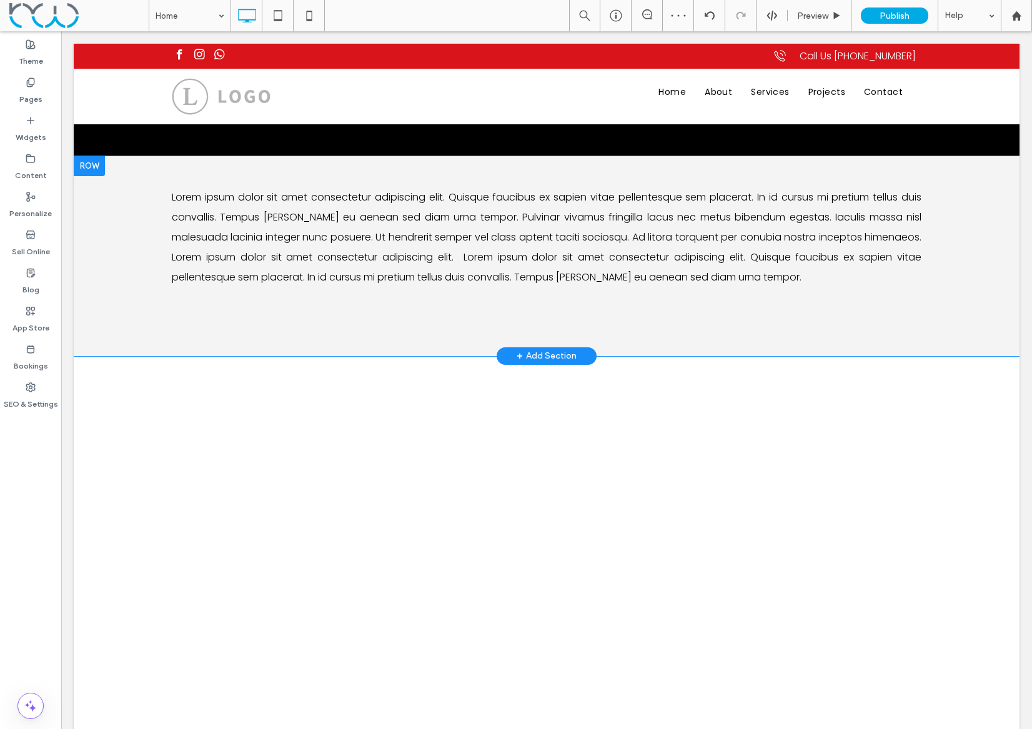
click at [114, 246] on div "Lorem ipsum dolor sit amet consectetur adipiscing elit. Quisque faucibus ex sap…" at bounding box center [546, 256] width 945 height 200
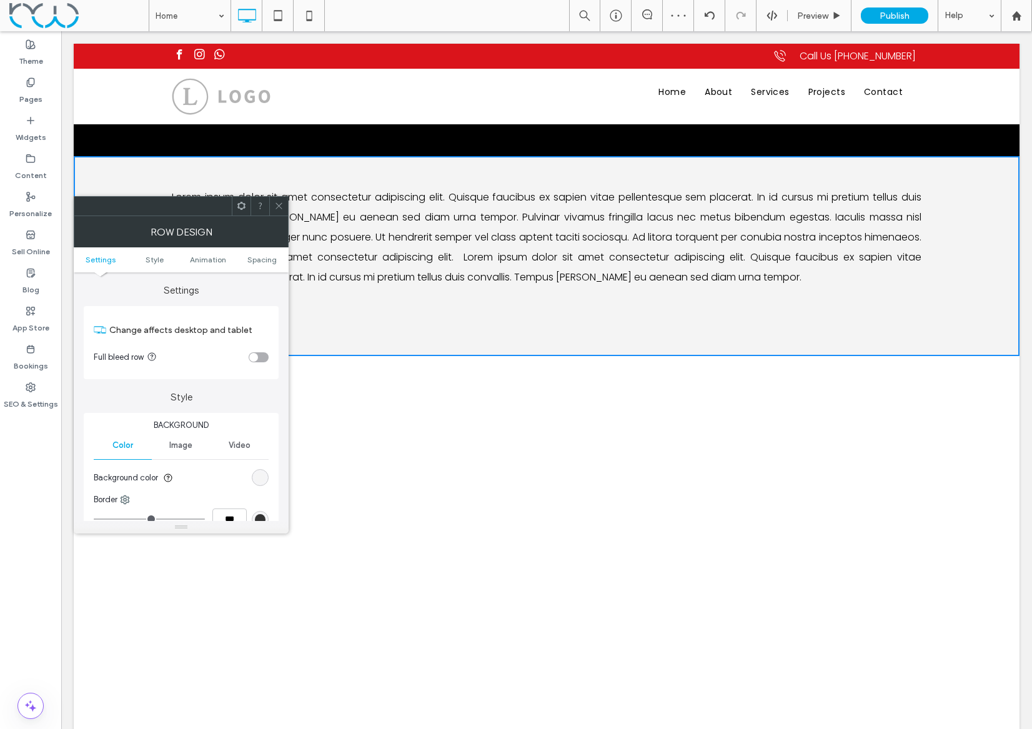
click at [259, 475] on div "rgb(244, 244, 244)" at bounding box center [260, 477] width 11 height 11
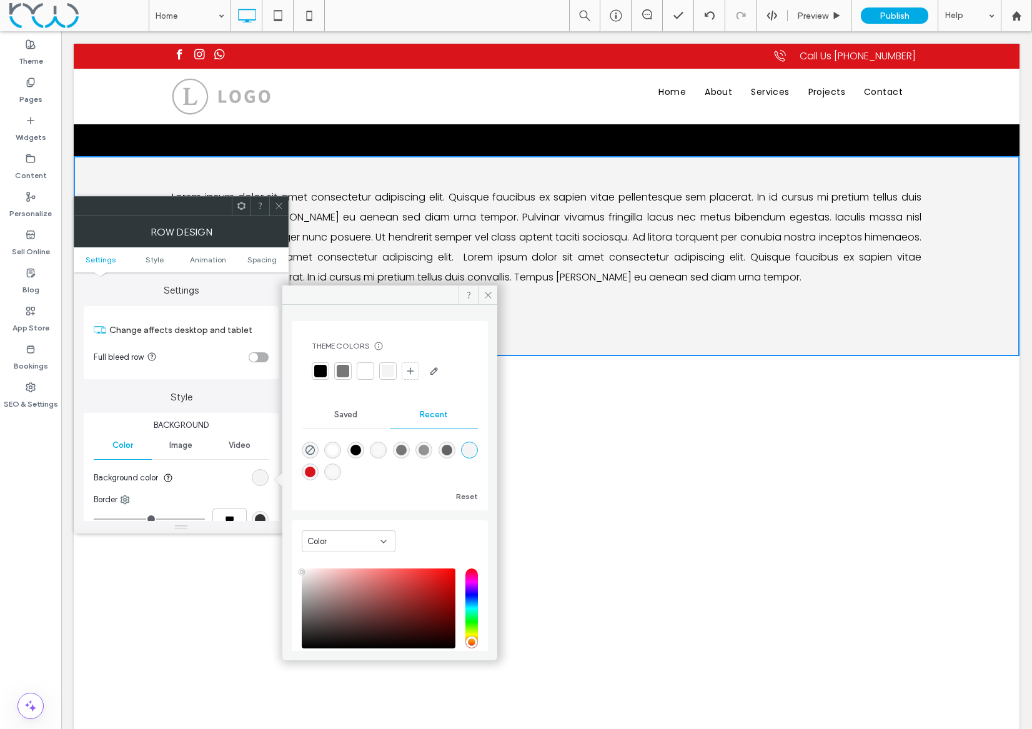
click at [332, 452] on div "rgba(255, 255, 255, 1)" at bounding box center [332, 450] width 11 height 11
type input "*******"
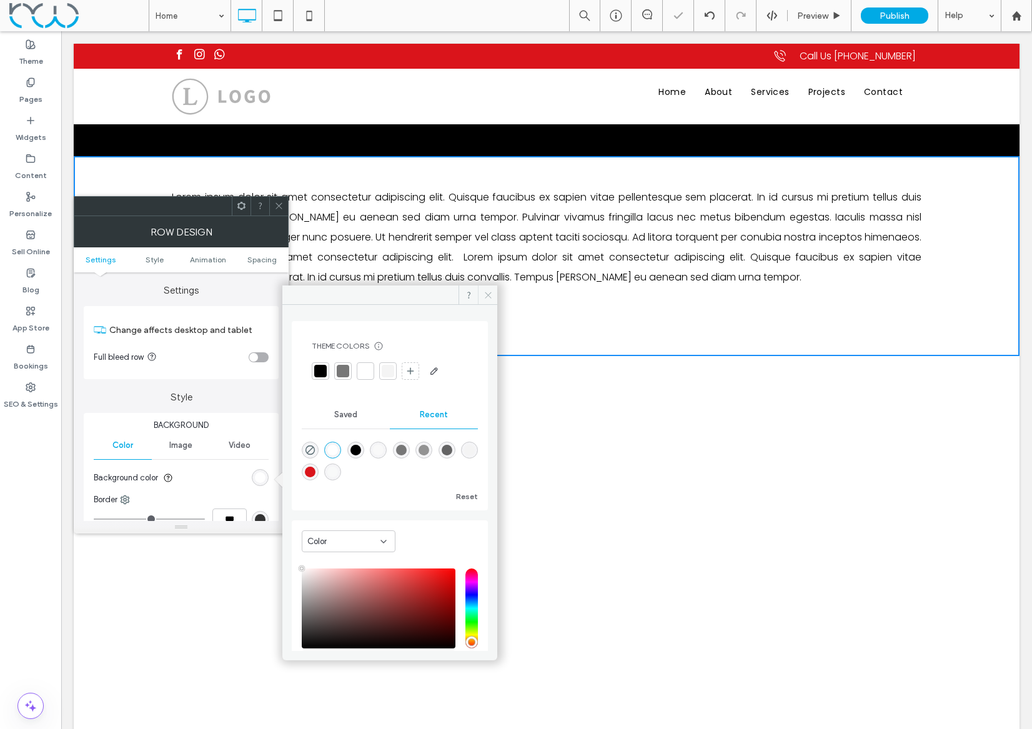
click at [483, 290] on icon at bounding box center [487, 294] width 9 height 9
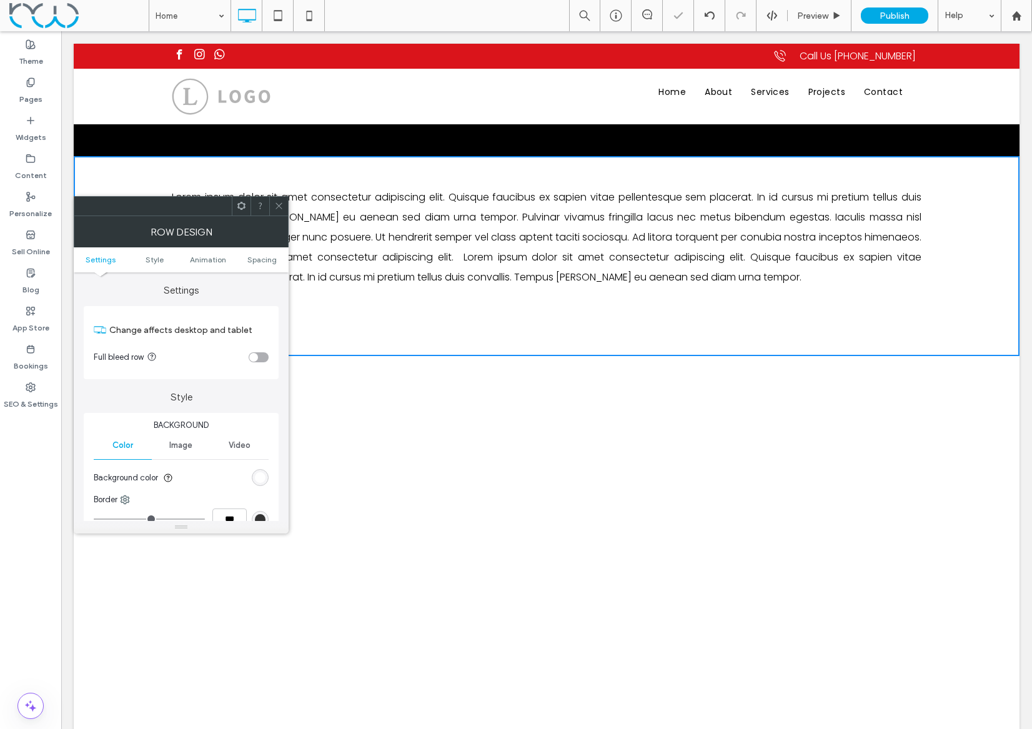
click at [283, 206] on icon at bounding box center [278, 205] width 9 height 9
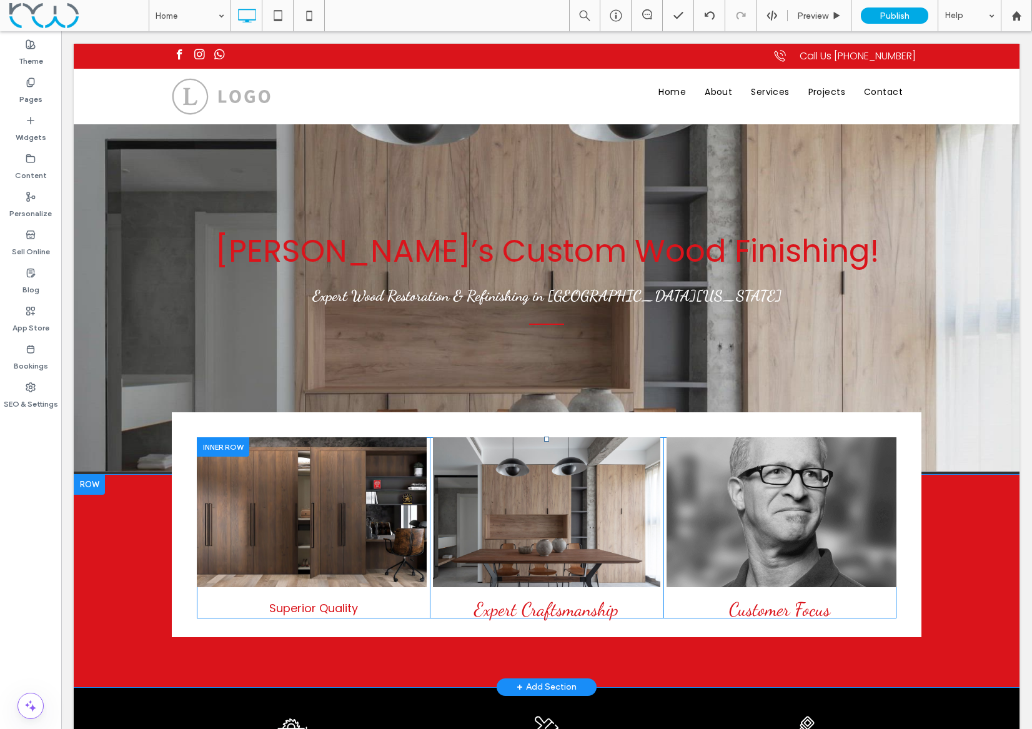
scroll to position [0, 0]
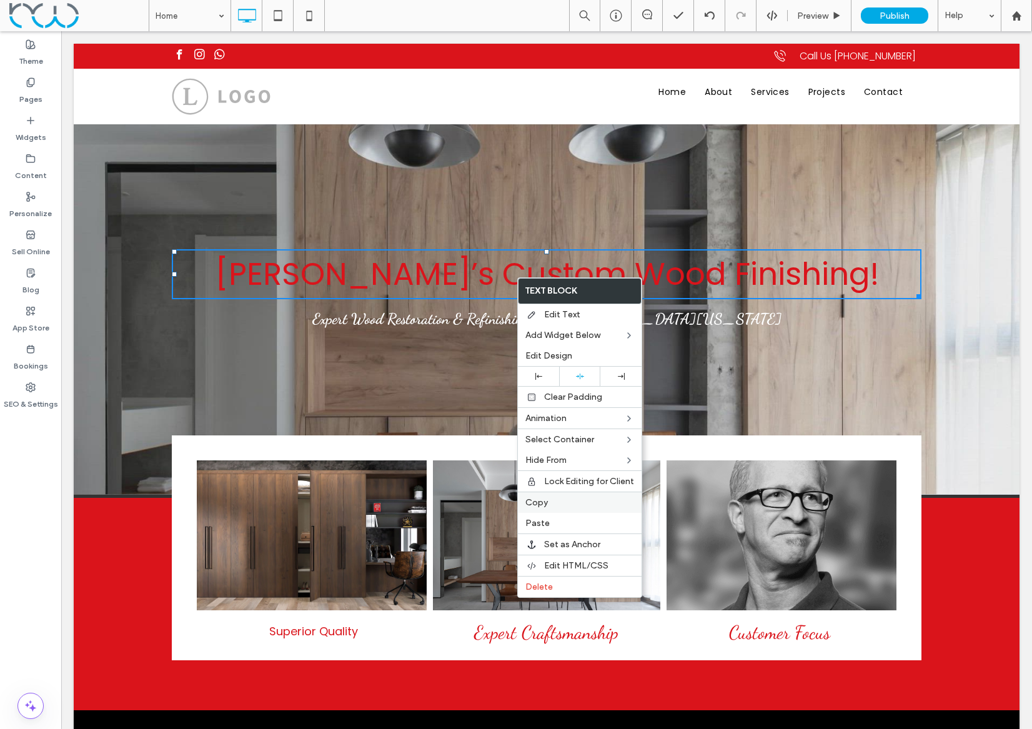
click at [550, 502] on label "Copy" at bounding box center [579, 502] width 109 height 11
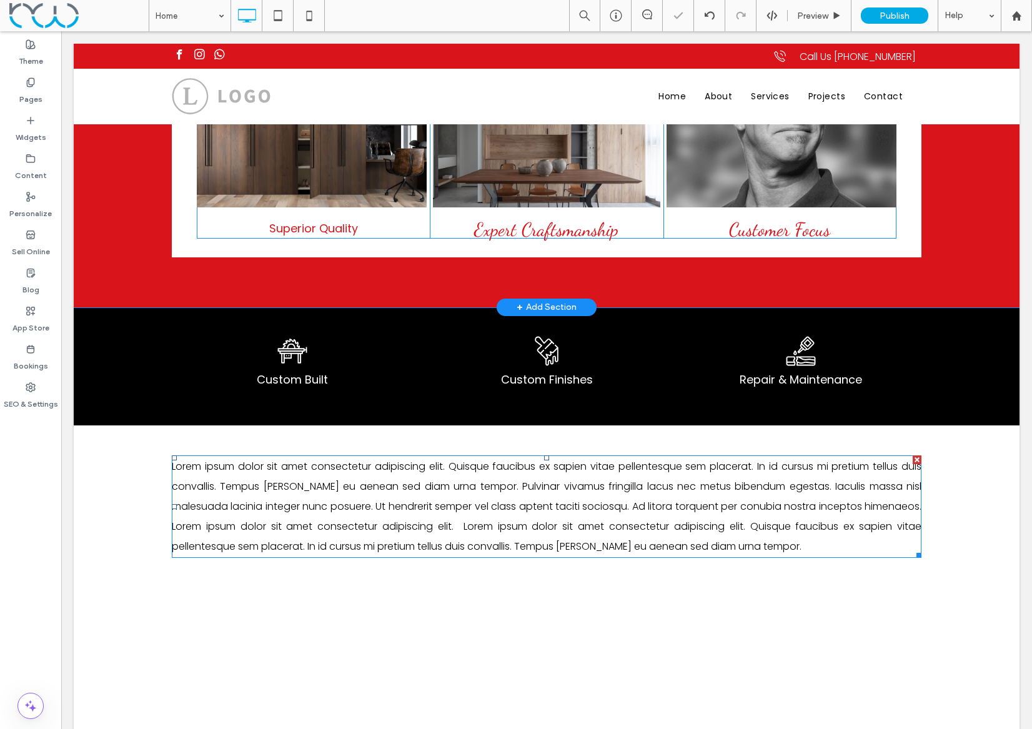
scroll to position [411, 0]
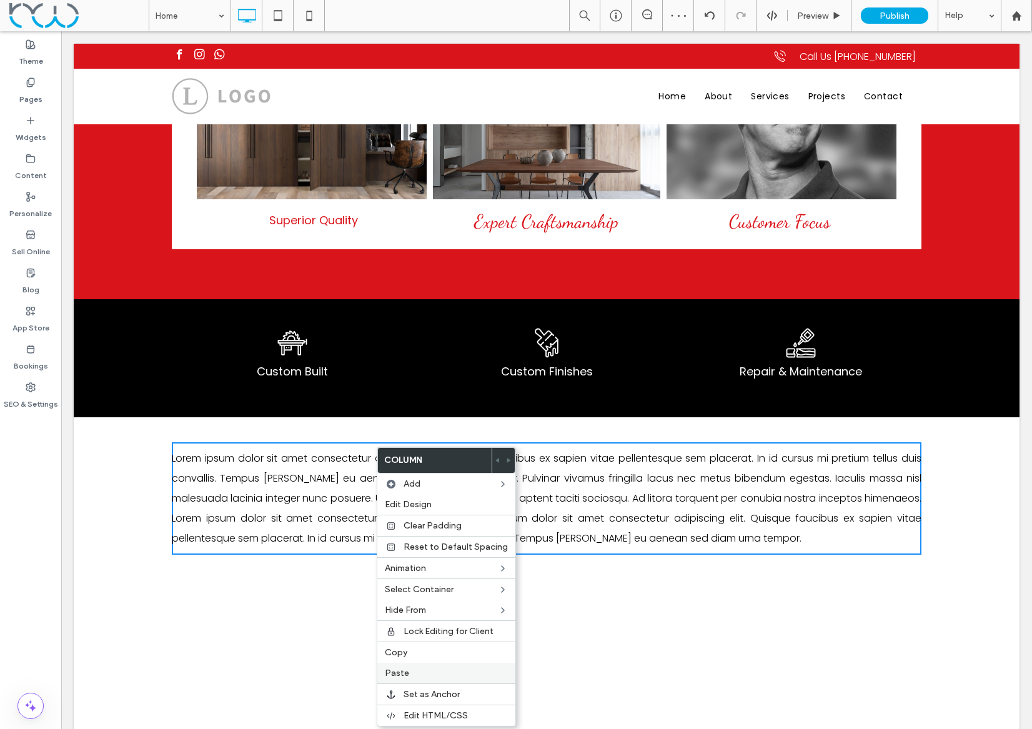
click at [412, 671] on label "Paste" at bounding box center [446, 673] width 123 height 11
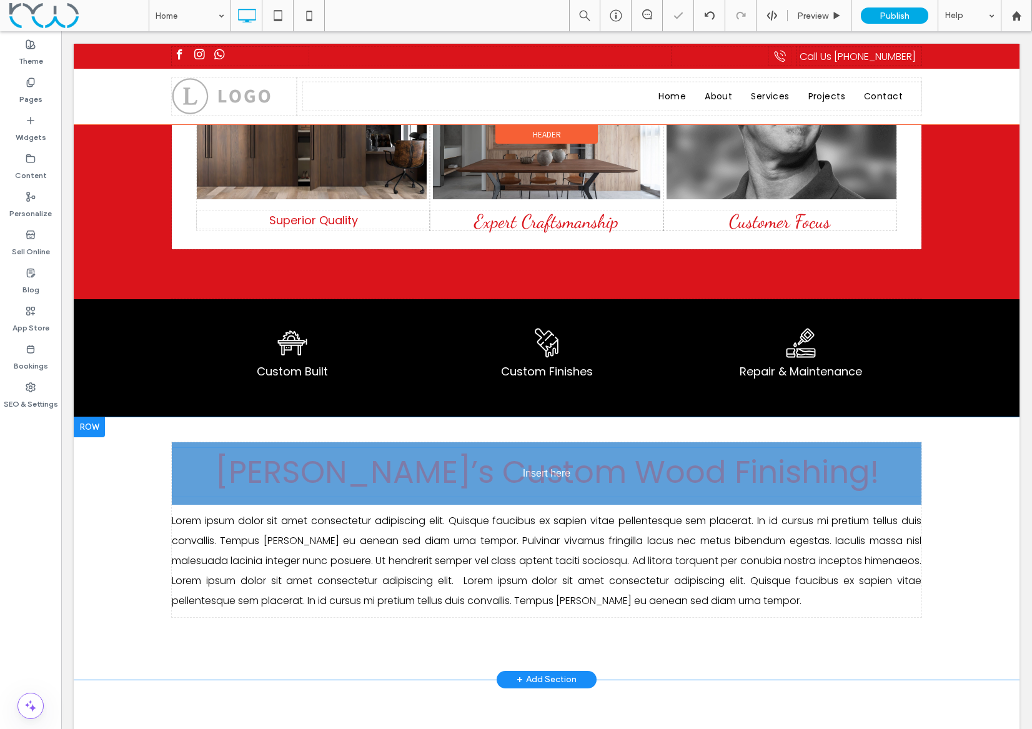
drag, startPoint x: 505, startPoint y: 585, endPoint x: 508, endPoint y: 472, distance: 113.1
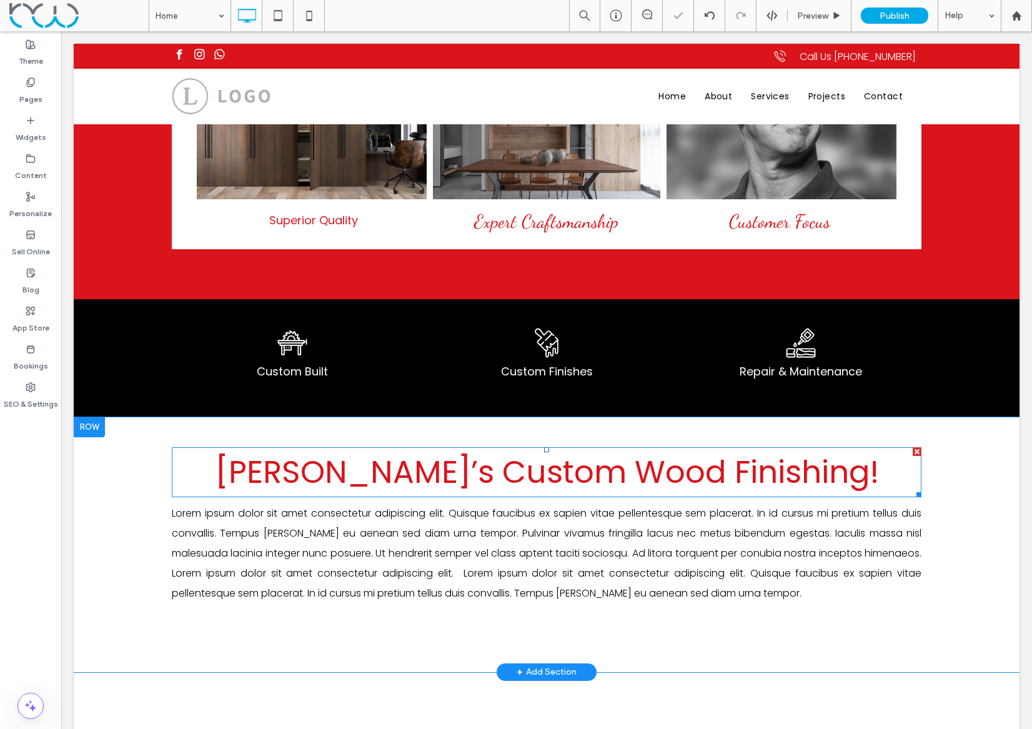
click at [364, 472] on span "[PERSON_NAME]’s Custom Wood Finishing!" at bounding box center [547, 472] width 664 height 44
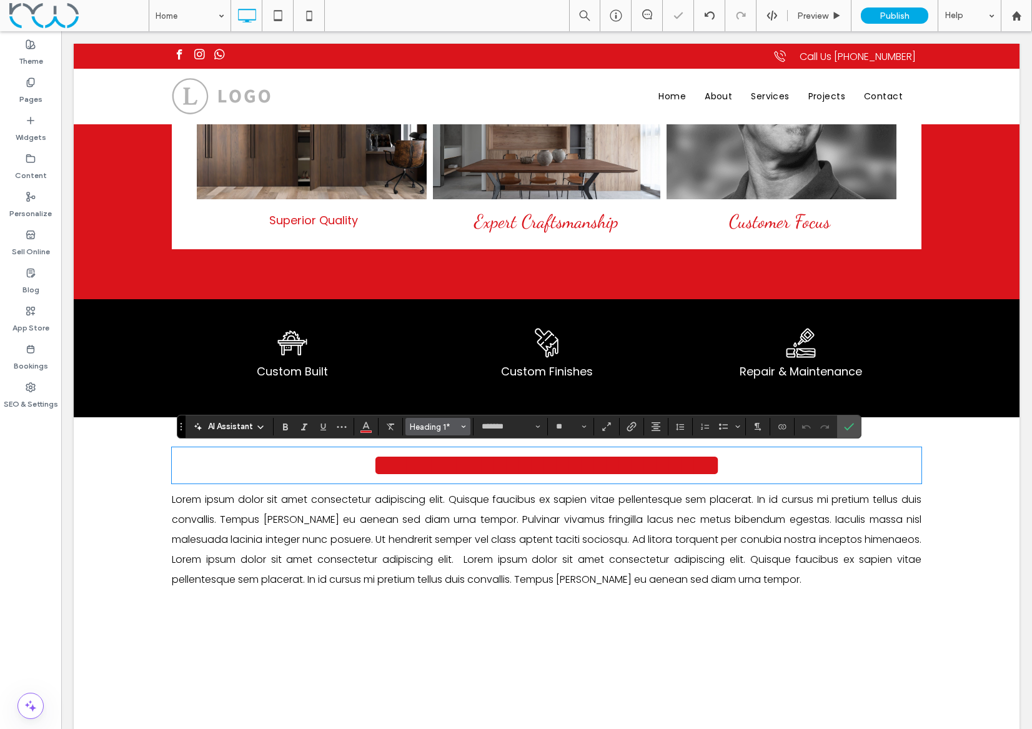
click at [449, 427] on span "Heading 1*" at bounding box center [434, 426] width 49 height 9
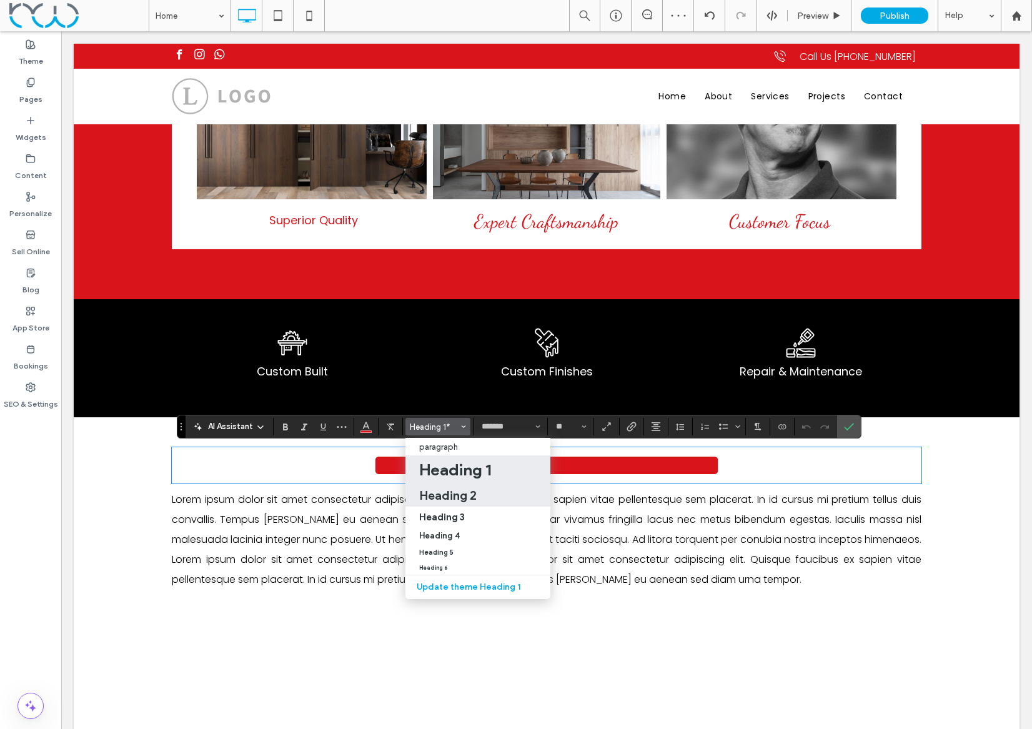
click at [432, 494] on h2 "Heading 2" at bounding box center [447, 495] width 57 height 15
type input "**"
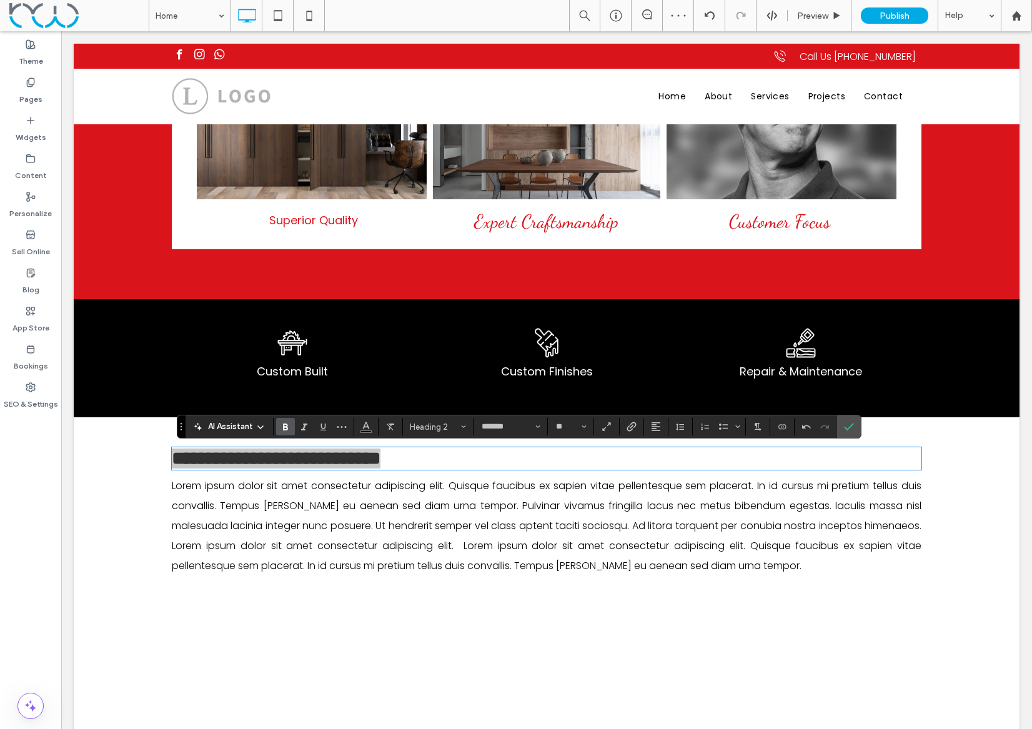
click at [279, 428] on label "Bold" at bounding box center [285, 426] width 19 height 17
click at [661, 431] on button "Alignment" at bounding box center [655, 426] width 19 height 17
click at [660, 463] on icon "ui.textEditor.alignment.center" at bounding box center [665, 465] width 10 height 10
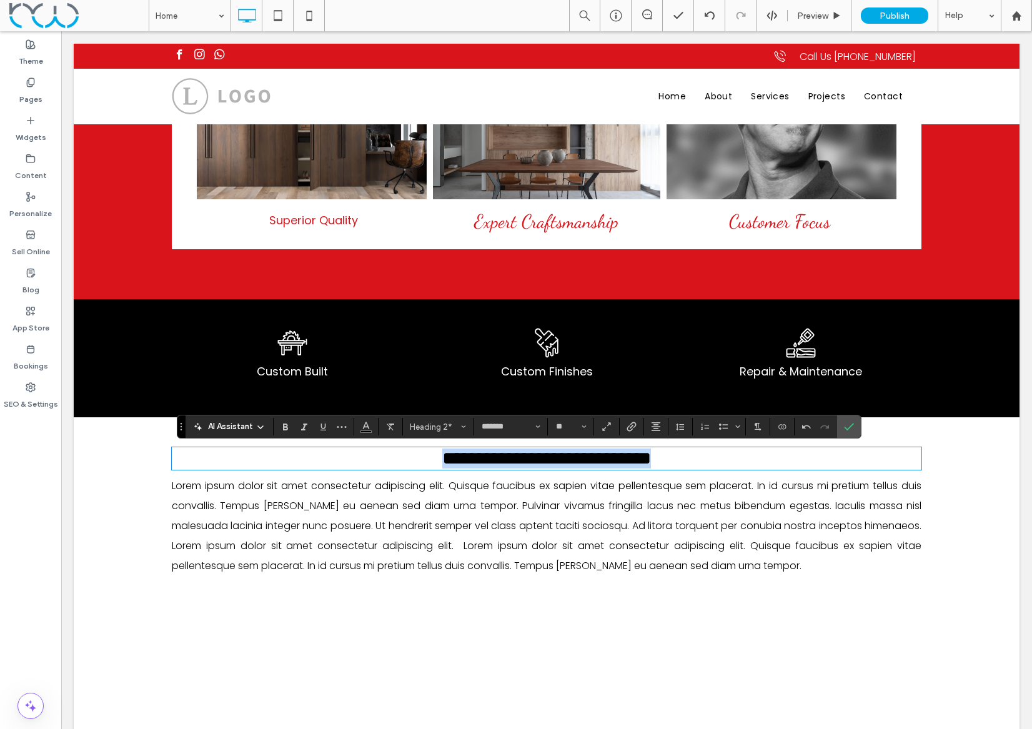
click at [451, 466] on span "**********" at bounding box center [546, 458] width 209 height 18
click at [403, 465] on h2 "**********" at bounding box center [546, 458] width 749 height 20
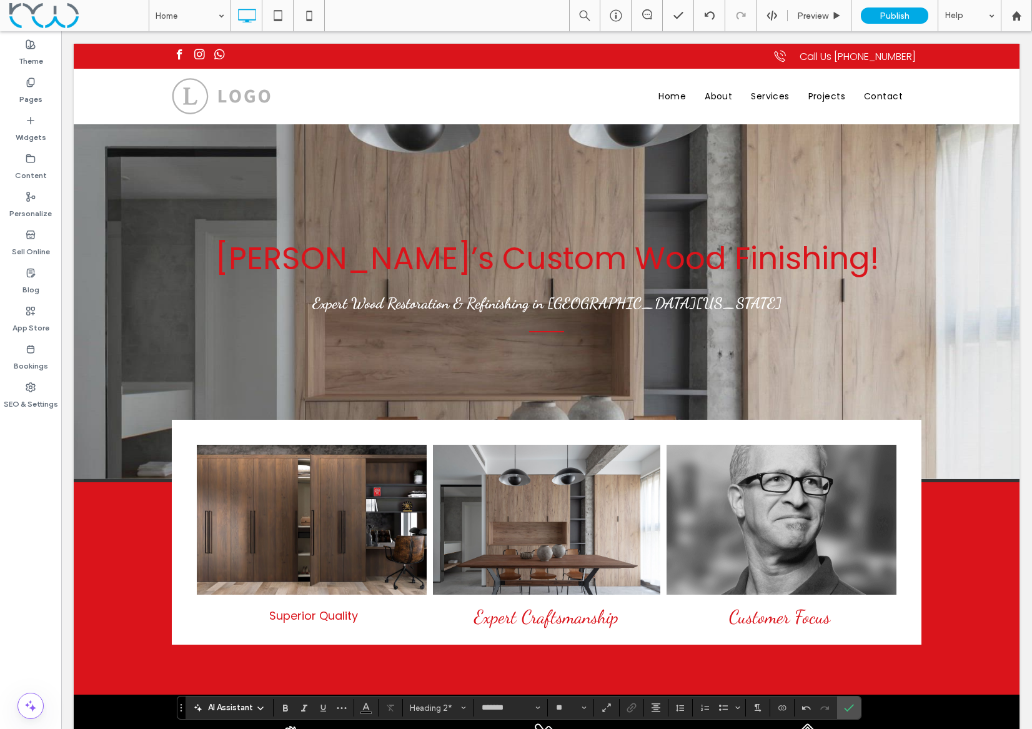
scroll to position [2, 0]
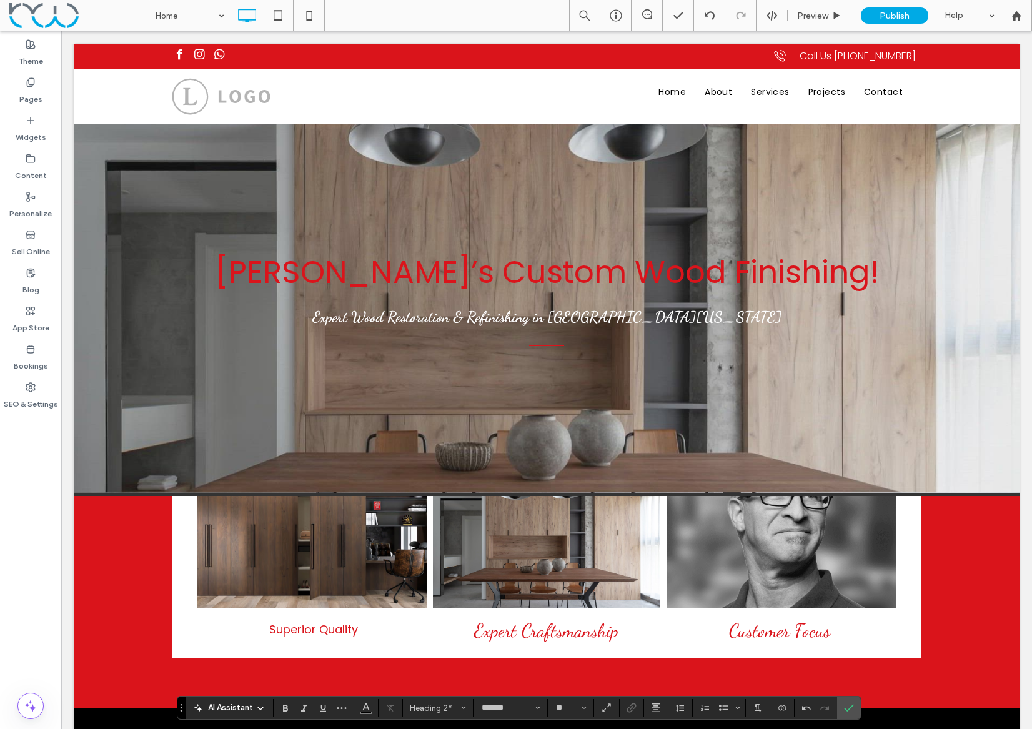
click at [645, 360] on div "[PERSON_NAME]’s Custom Wood Finishing! Expert Wood Restoration & Refinishing in…" at bounding box center [546, 307] width 749 height 121
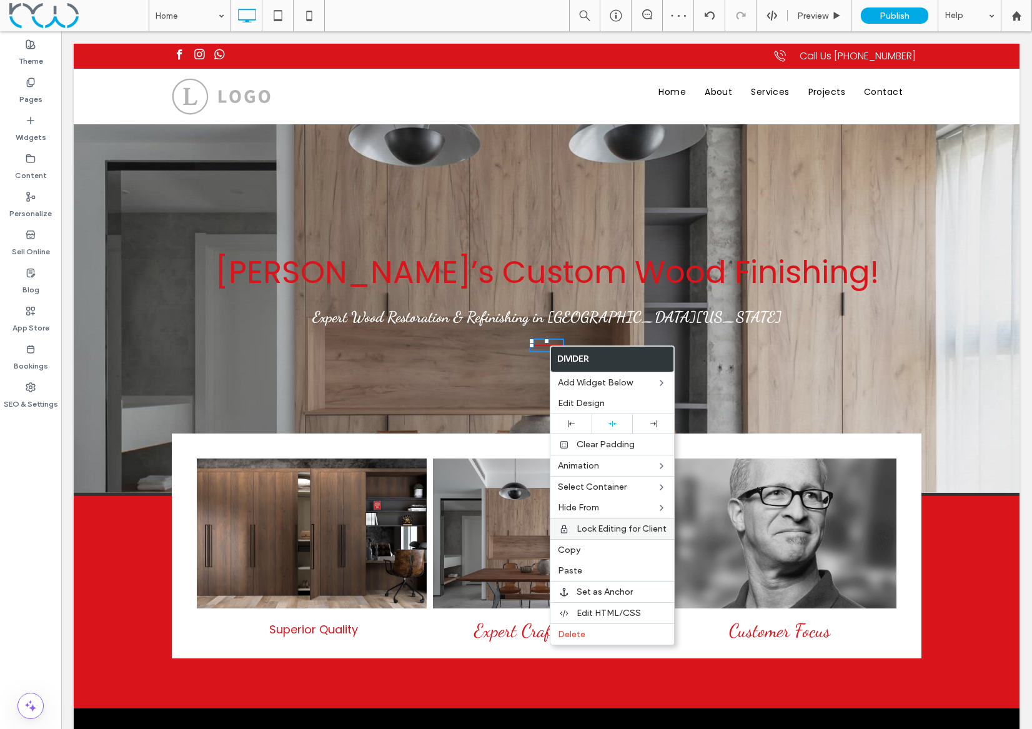
drag, startPoint x: 571, startPoint y: 545, endPoint x: 575, endPoint y: 529, distance: 16.8
click at [571, 545] on span "Copy" at bounding box center [569, 550] width 22 height 11
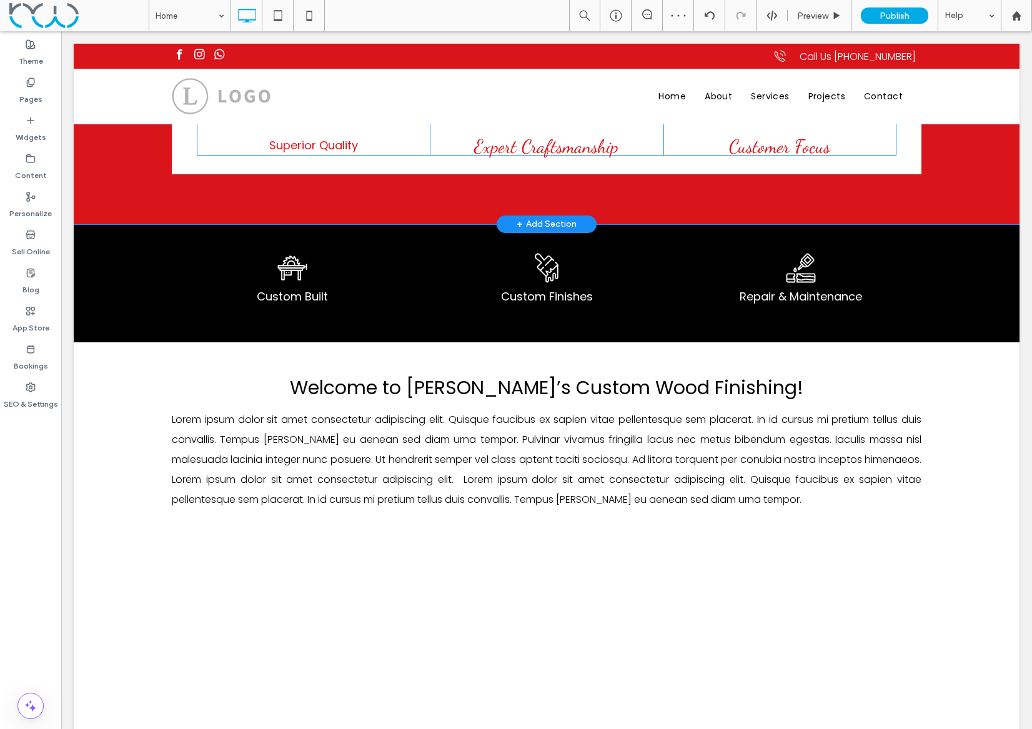
scroll to position [505, 0]
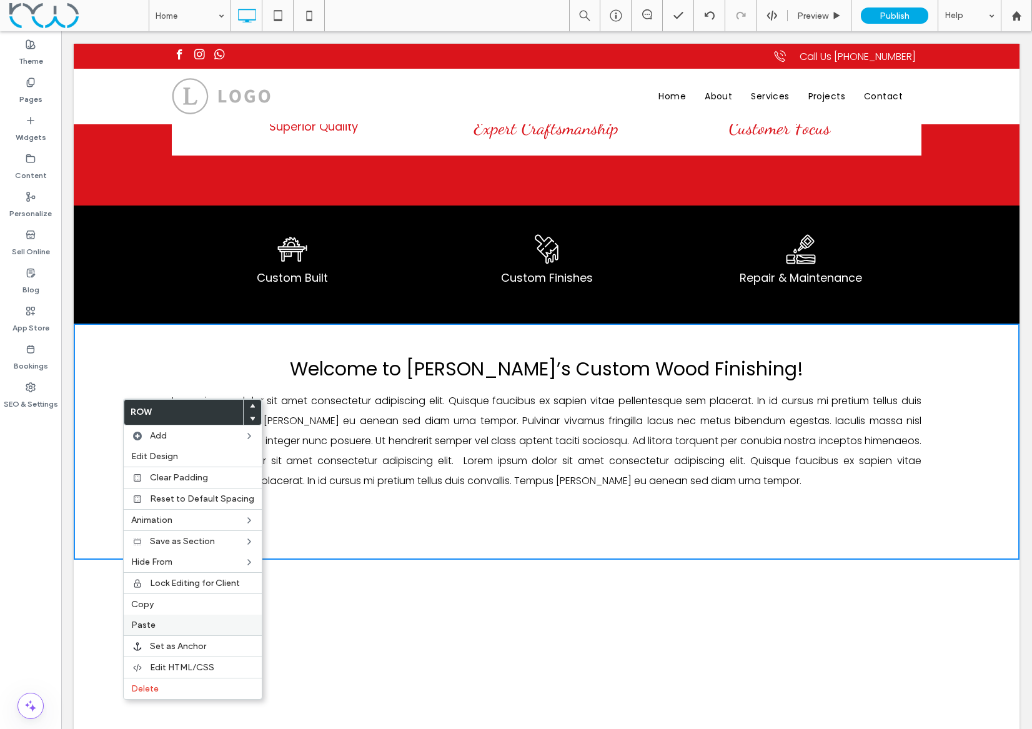
click at [181, 619] on label "Paste" at bounding box center [192, 624] width 123 height 11
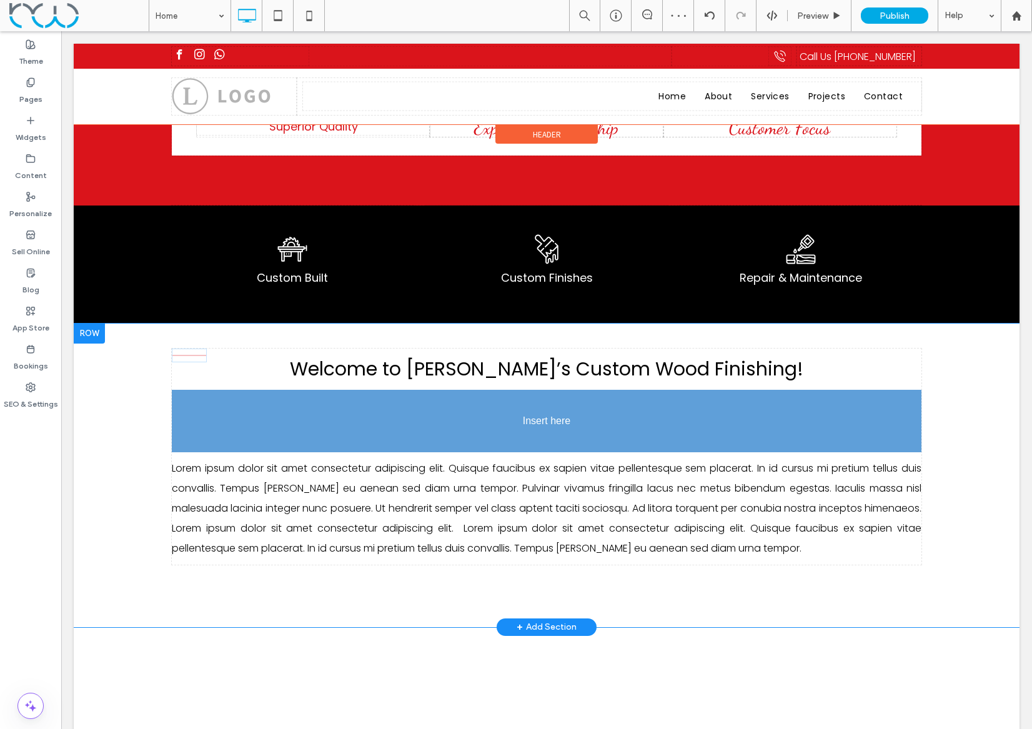
drag, startPoint x: 194, startPoint y: 358, endPoint x: 187, endPoint y: 439, distance: 81.5
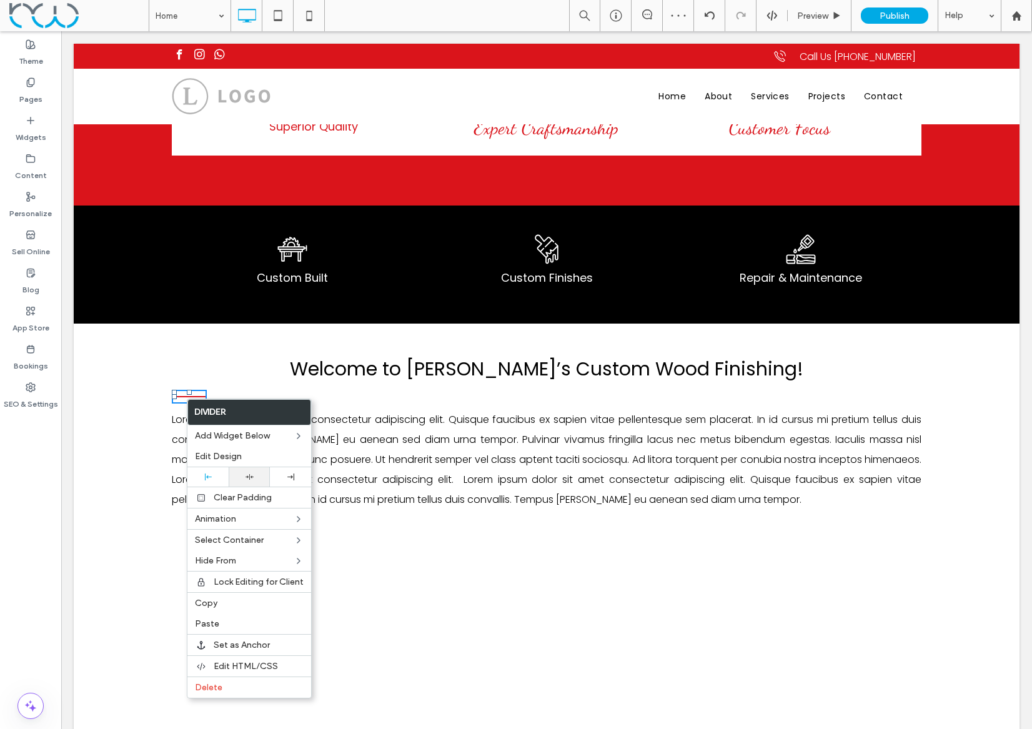
click at [246, 476] on use at bounding box center [249, 477] width 8 height 6
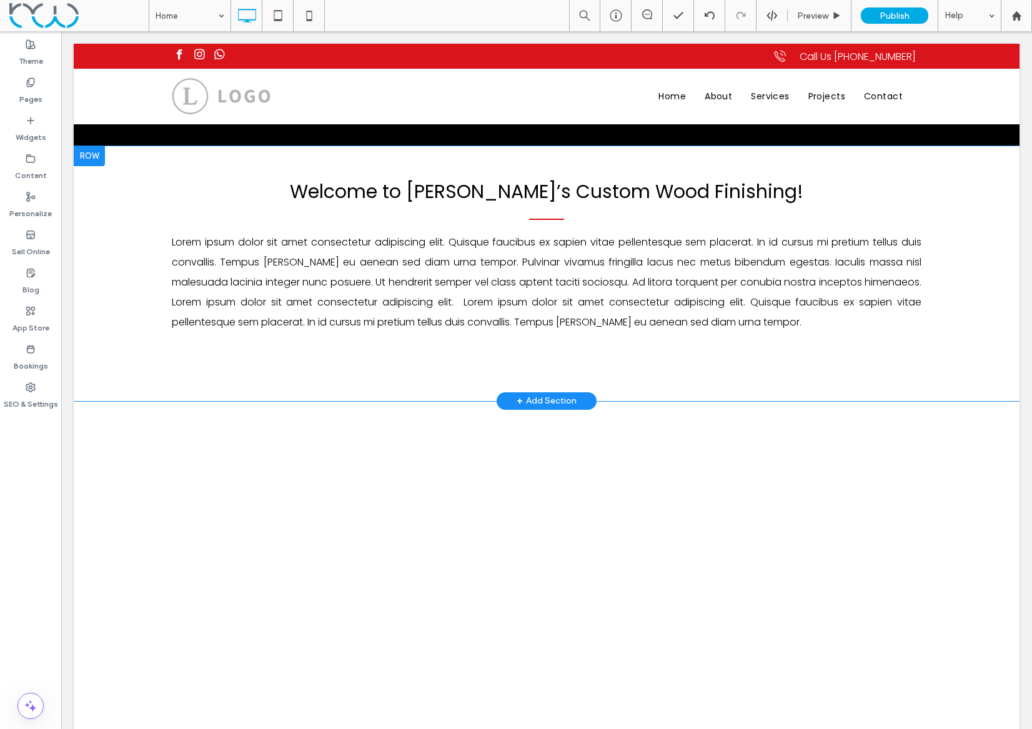
scroll to position [710, 0]
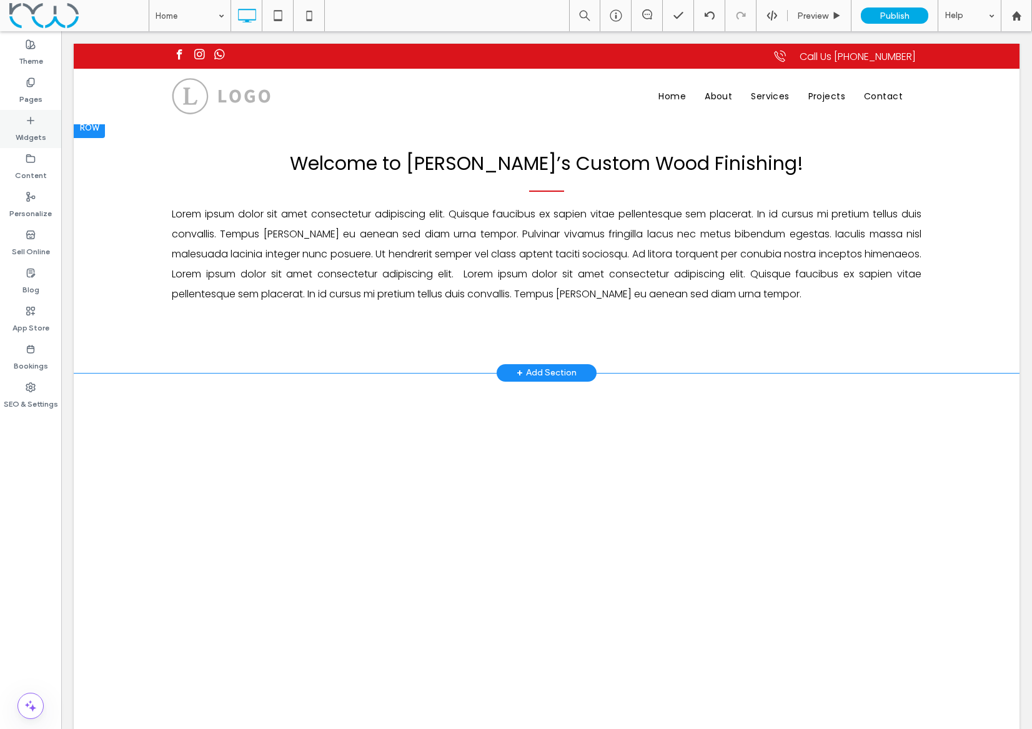
click at [22, 130] on label "Widgets" at bounding box center [31, 134] width 31 height 17
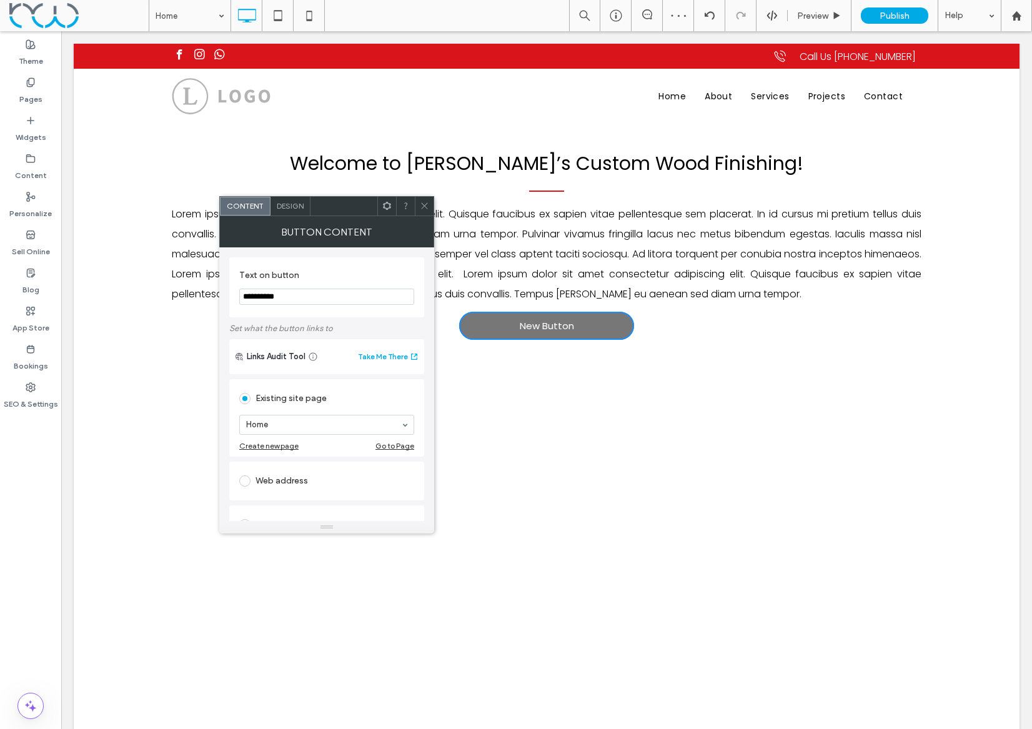
drag, startPoint x: 421, startPoint y: 202, endPoint x: 400, endPoint y: 195, distance: 21.7
click at [421, 202] on icon at bounding box center [424, 205] width 9 height 9
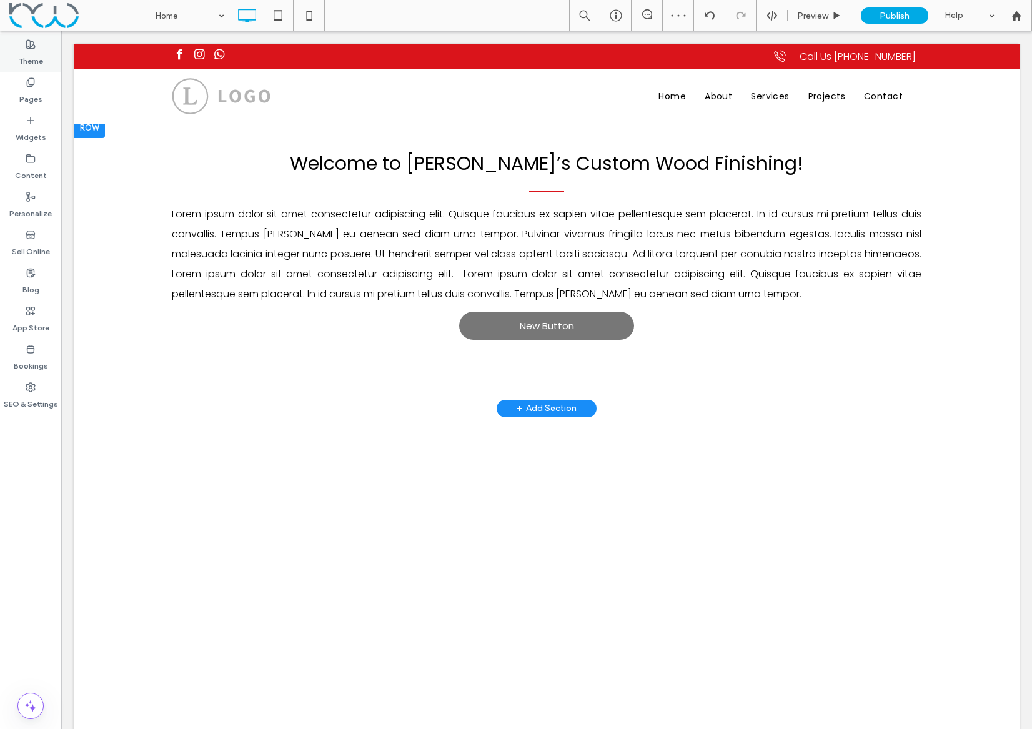
click at [27, 57] on label "Theme" at bounding box center [31, 57] width 24 height 17
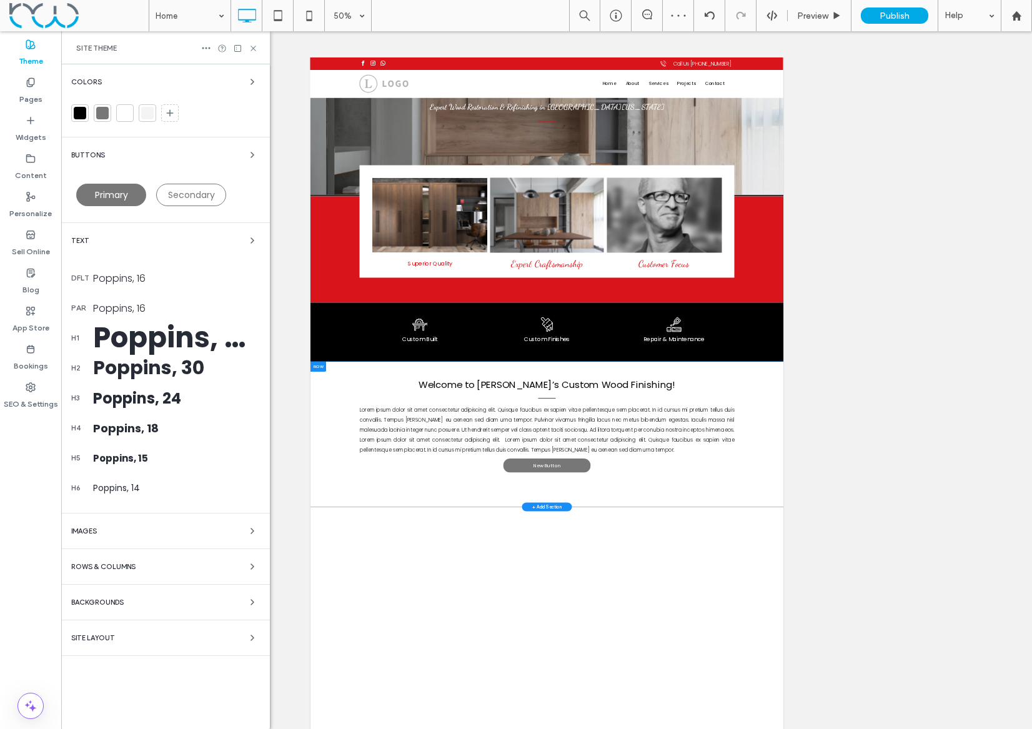
scroll to position [151, 0]
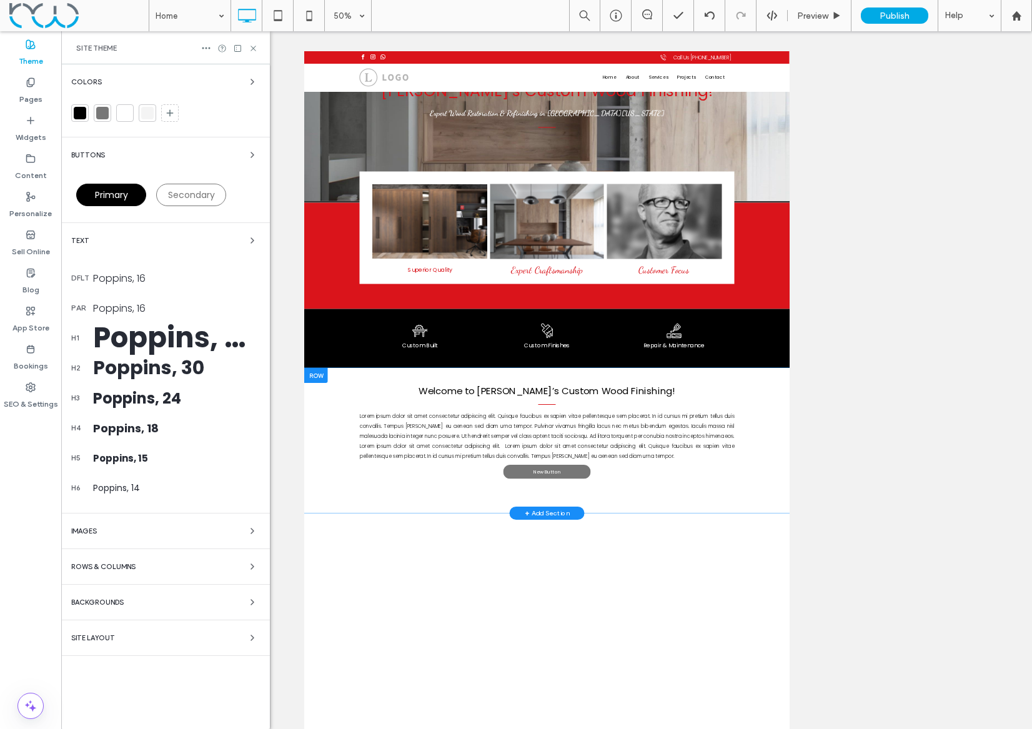
click at [122, 196] on span "Primary" at bounding box center [111, 195] width 33 height 12
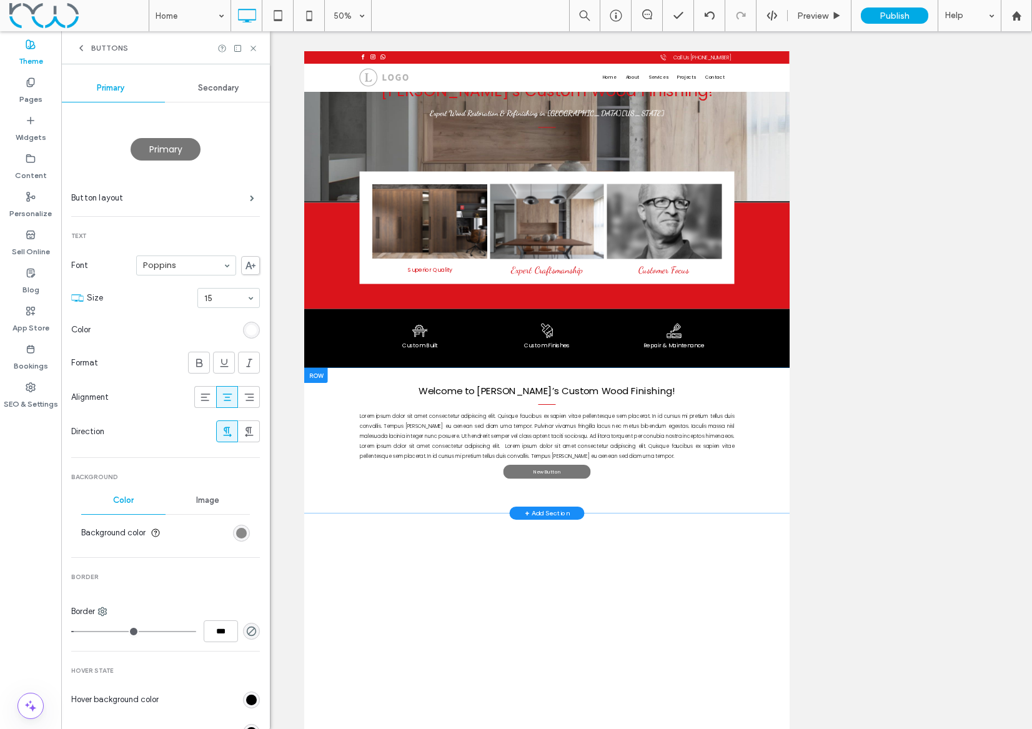
click at [236, 530] on div "rgb(119, 119, 119)" at bounding box center [241, 533] width 11 height 11
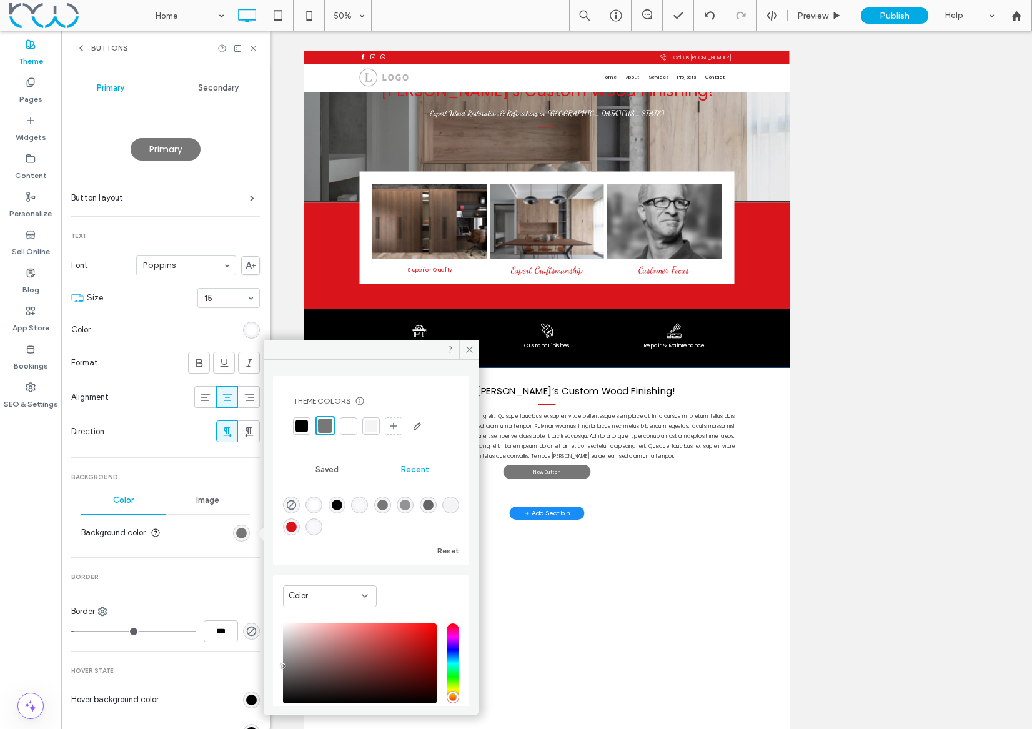
click at [297, 528] on div "rgba(218, 20, 27, 1)" at bounding box center [291, 526] width 11 height 11
type input "*******"
click at [153, 450] on div "Primary Button layout Text Font Poppins Size 15 Color Format Alignment Directio…" at bounding box center [165, 515] width 189 height 826
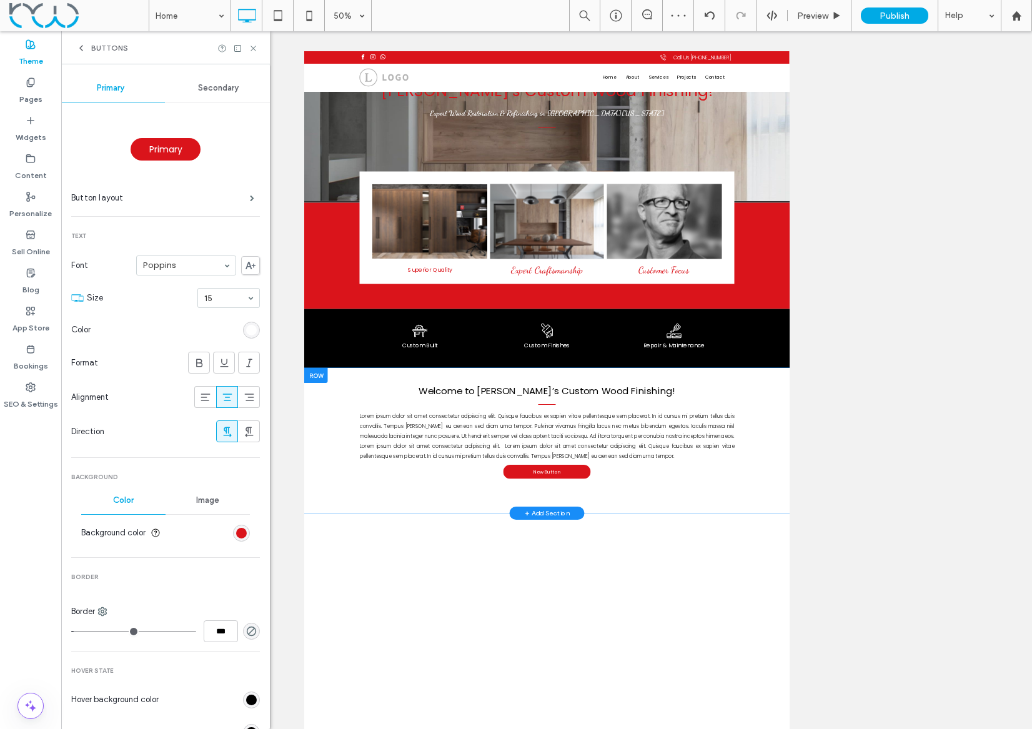
type input "*"
type input "***"
type input "*"
type input "***"
type input "*"
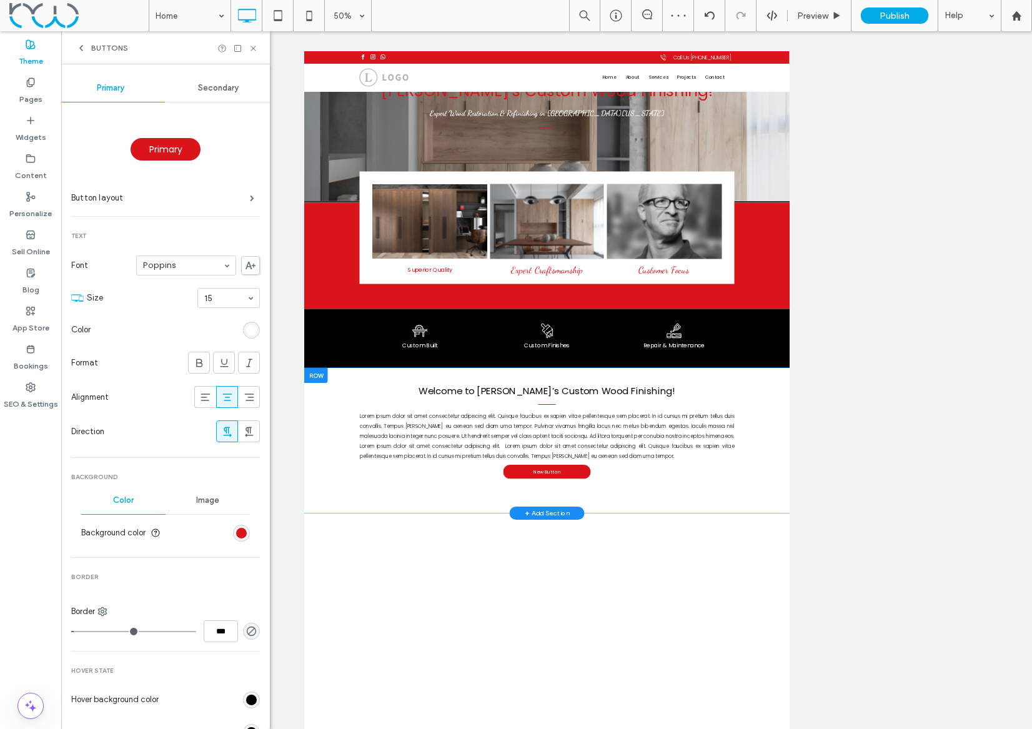
type input "***"
type input "*"
drag, startPoint x: 80, startPoint y: 629, endPoint x: 51, endPoint y: 625, distance: 29.7
click at [50, 628] on div "Theme Pages Widgets Content Personalize Sell Online Blog App Store Bookings SEO…" at bounding box center [135, 380] width 270 height 698
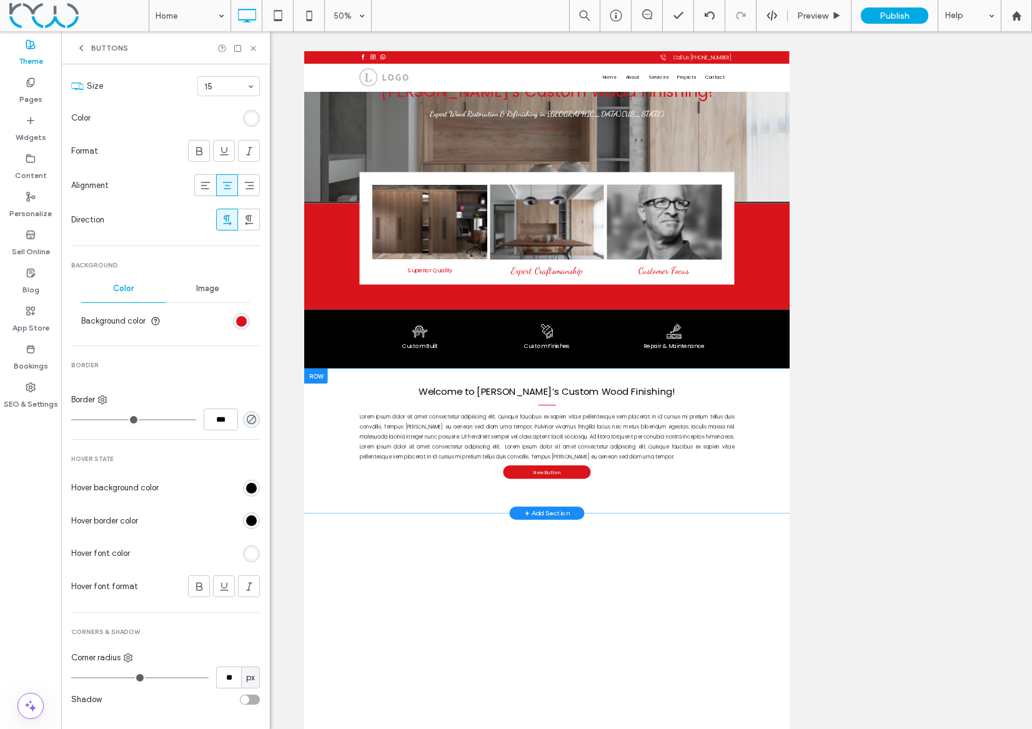
scroll to position [224, 0]
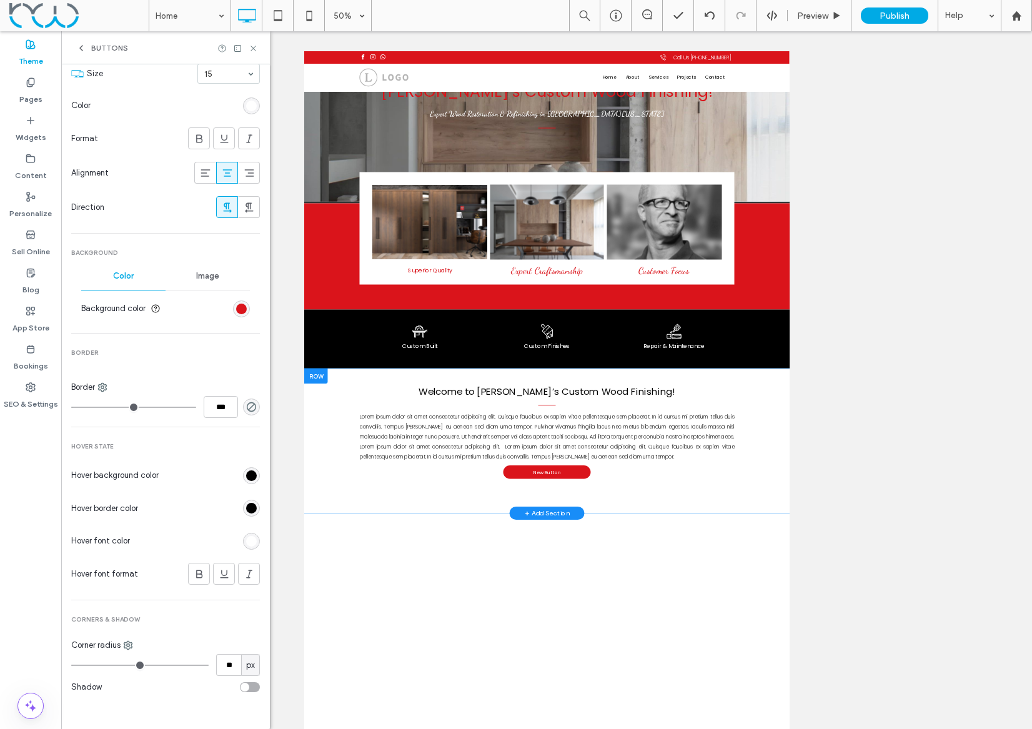
type input "**"
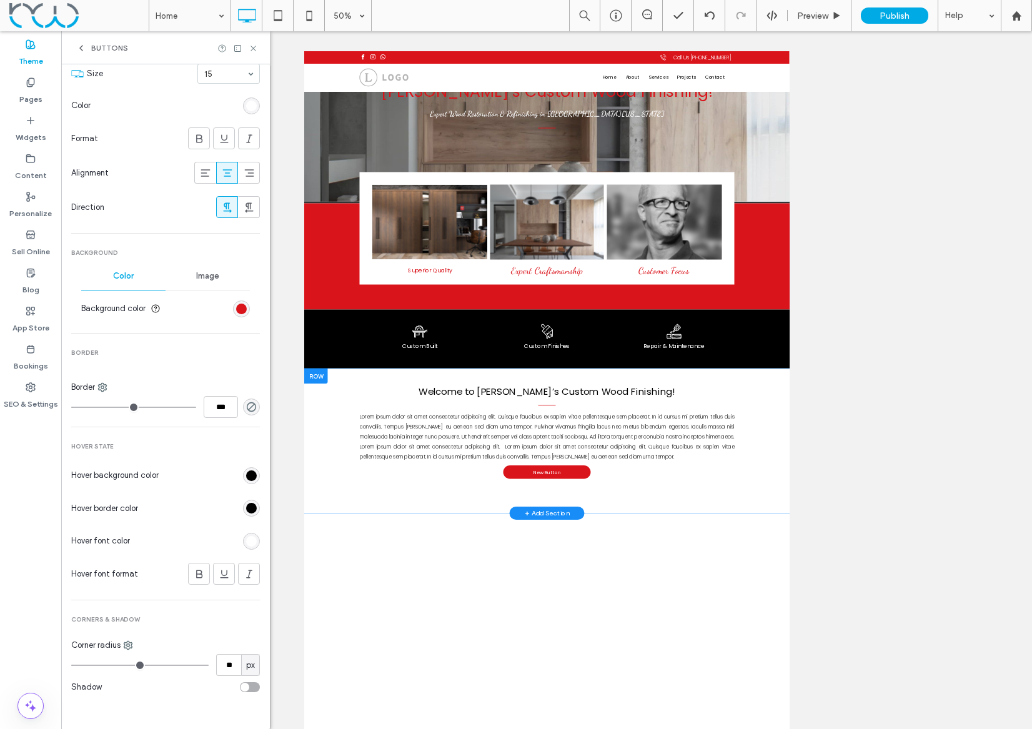
type input "**"
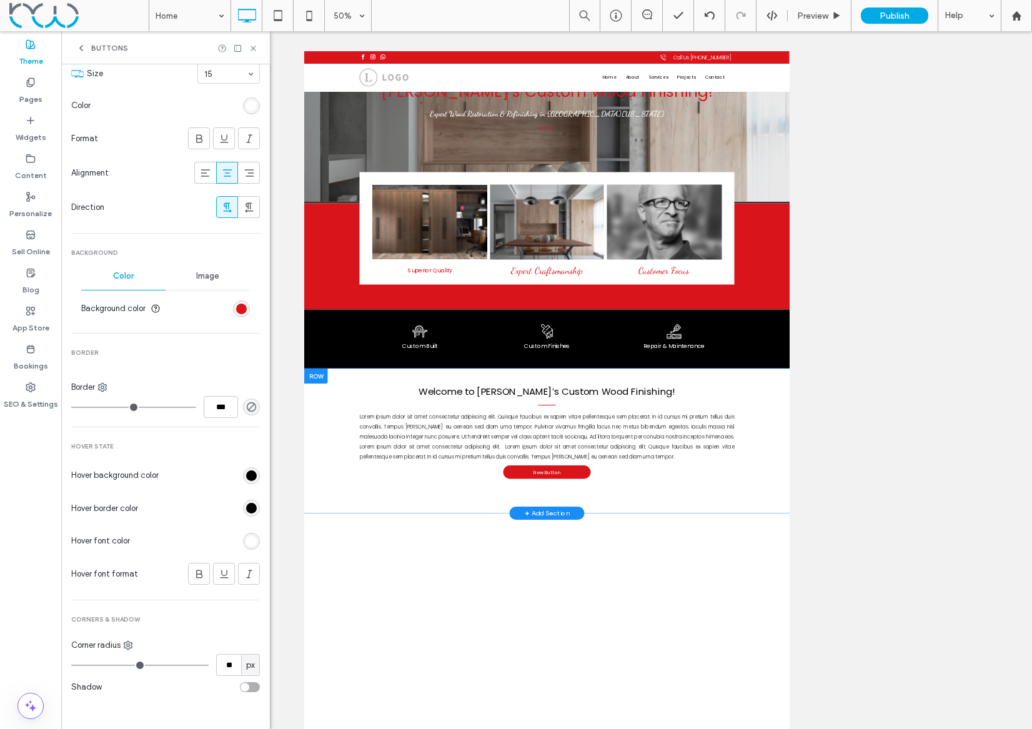
type input "**"
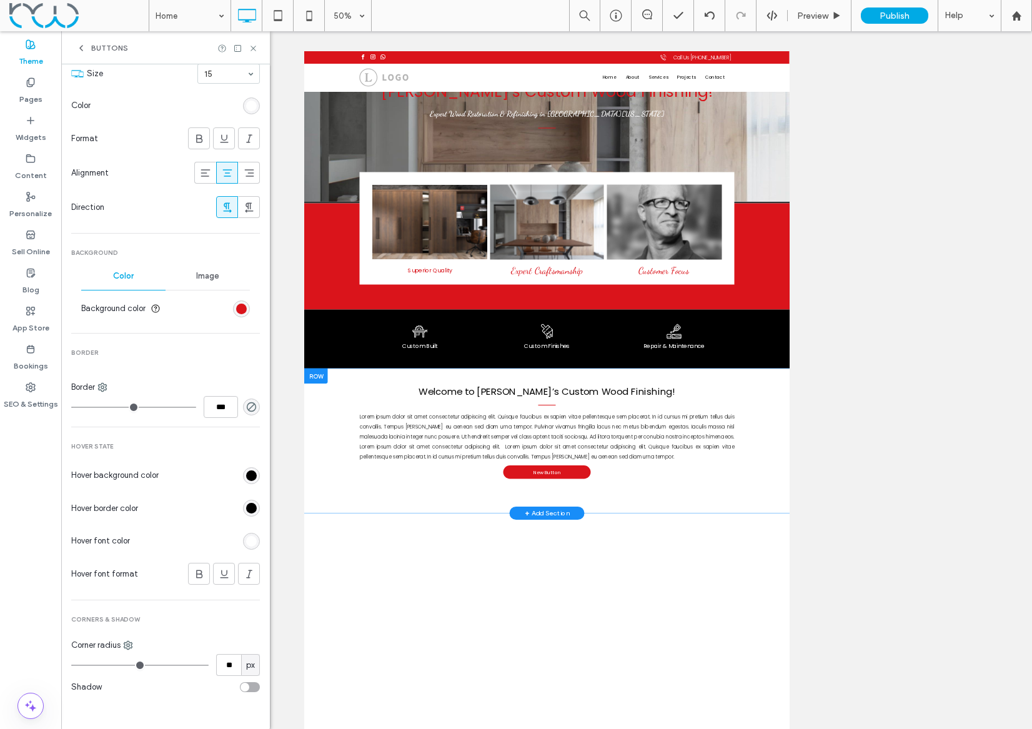
type input "**"
type input "*"
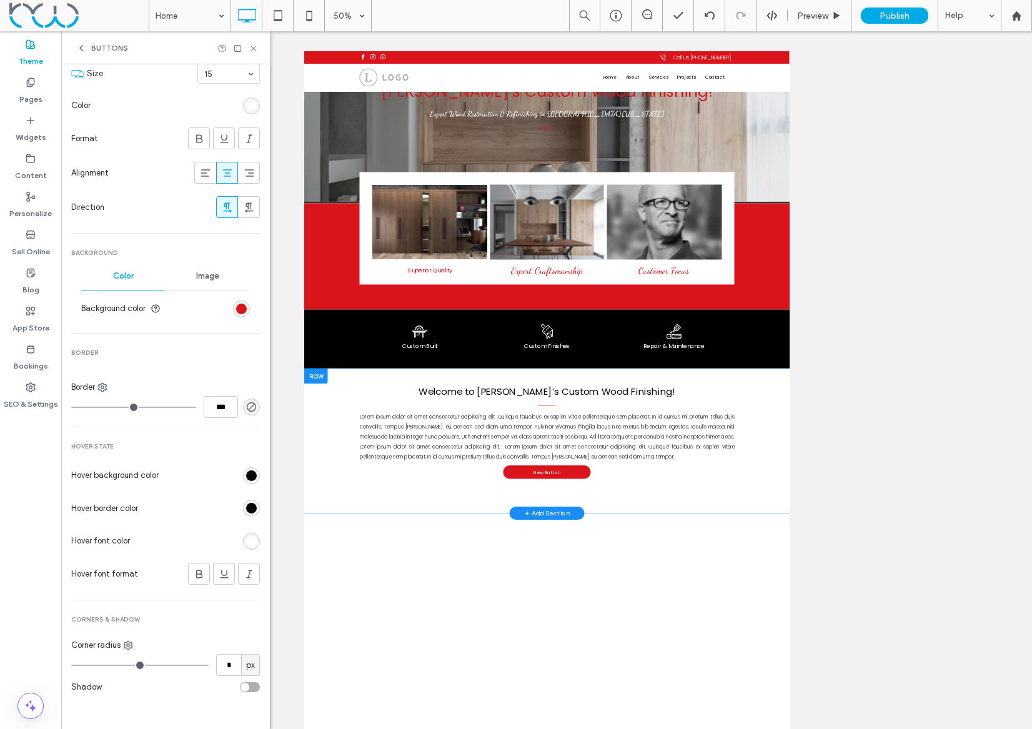
type input "*"
drag, startPoint x: 134, startPoint y: 663, endPoint x: 29, endPoint y: 656, distance: 105.1
click at [27, 657] on div "Theme Pages Widgets Content Personalize Sell Online Blog App Store Bookings SEO…" at bounding box center [135, 380] width 270 height 698
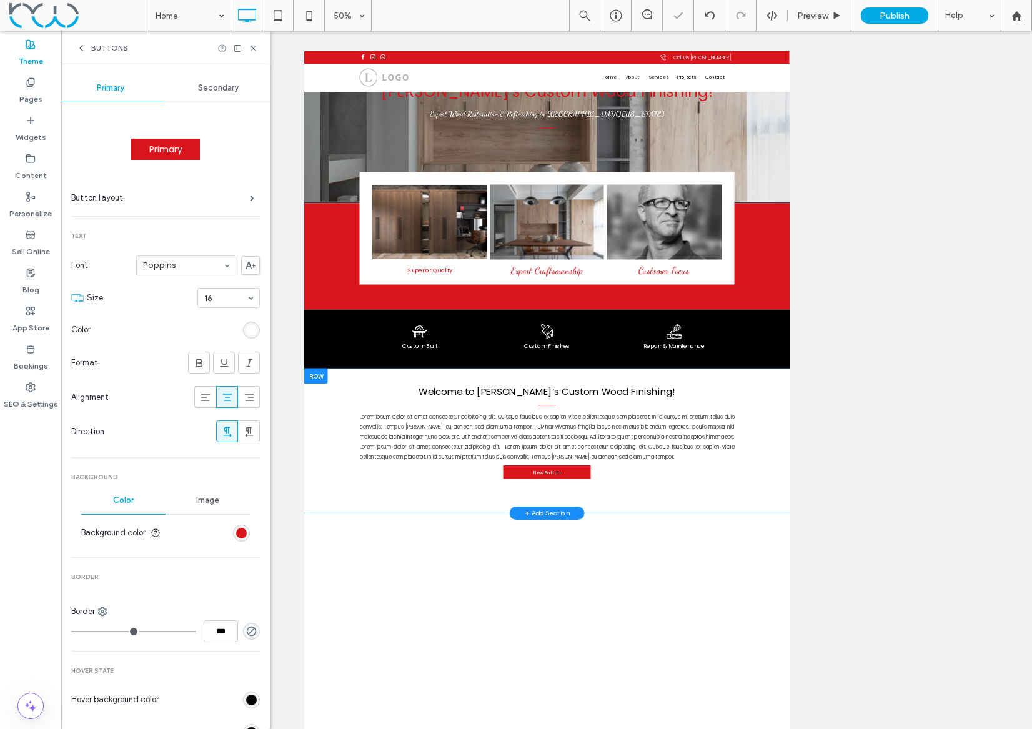
scroll to position [151, 0]
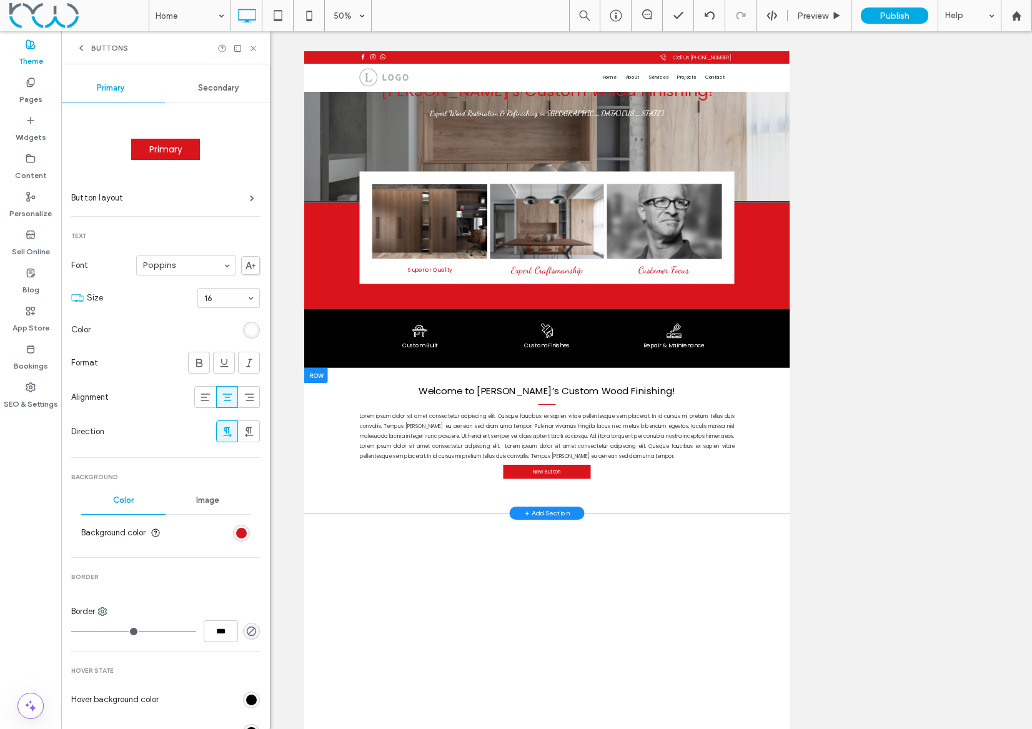
click at [86, 50] on div "Buttons" at bounding box center [102, 48] width 52 height 10
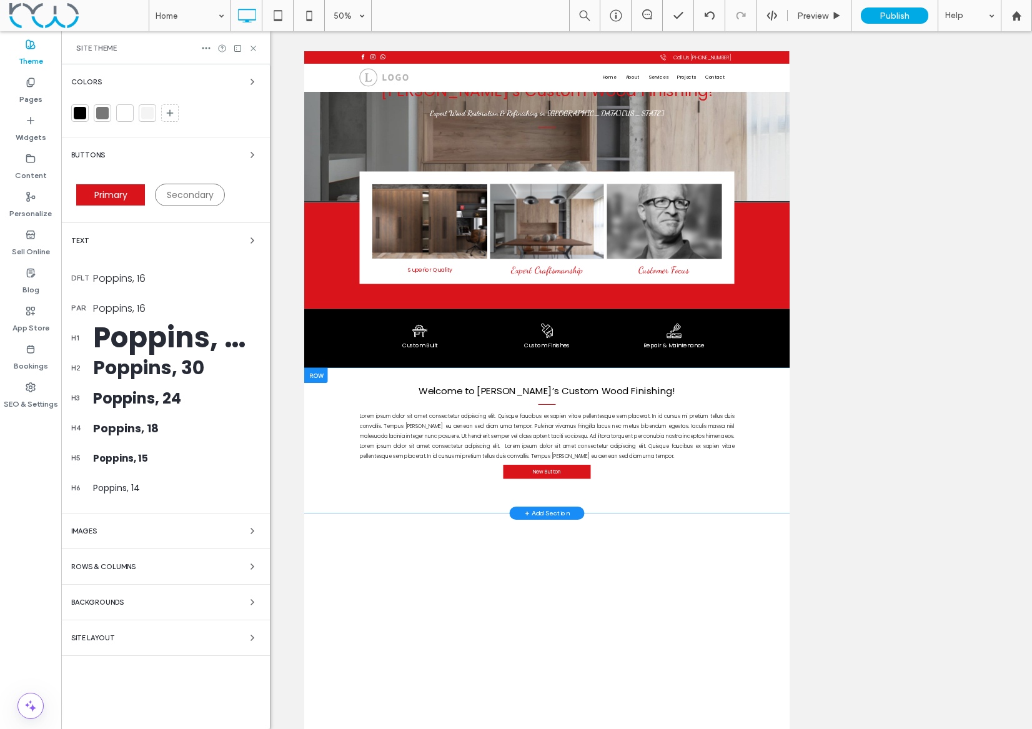
click at [137, 343] on div "Poppins, 50" at bounding box center [176, 338] width 167 height 42
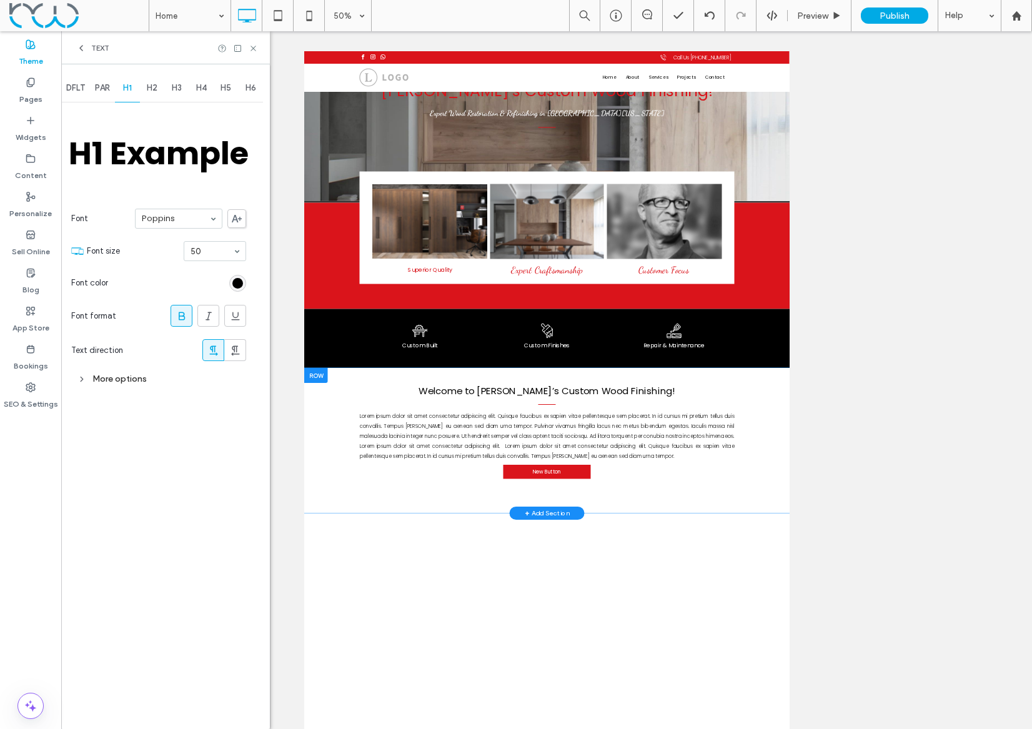
click at [182, 308] on span at bounding box center [181, 315] width 12 height 21
drag, startPoint x: 153, startPoint y: 86, endPoint x: 155, endPoint y: 104, distance: 18.2
click at [153, 86] on span "H2" at bounding box center [152, 88] width 11 height 10
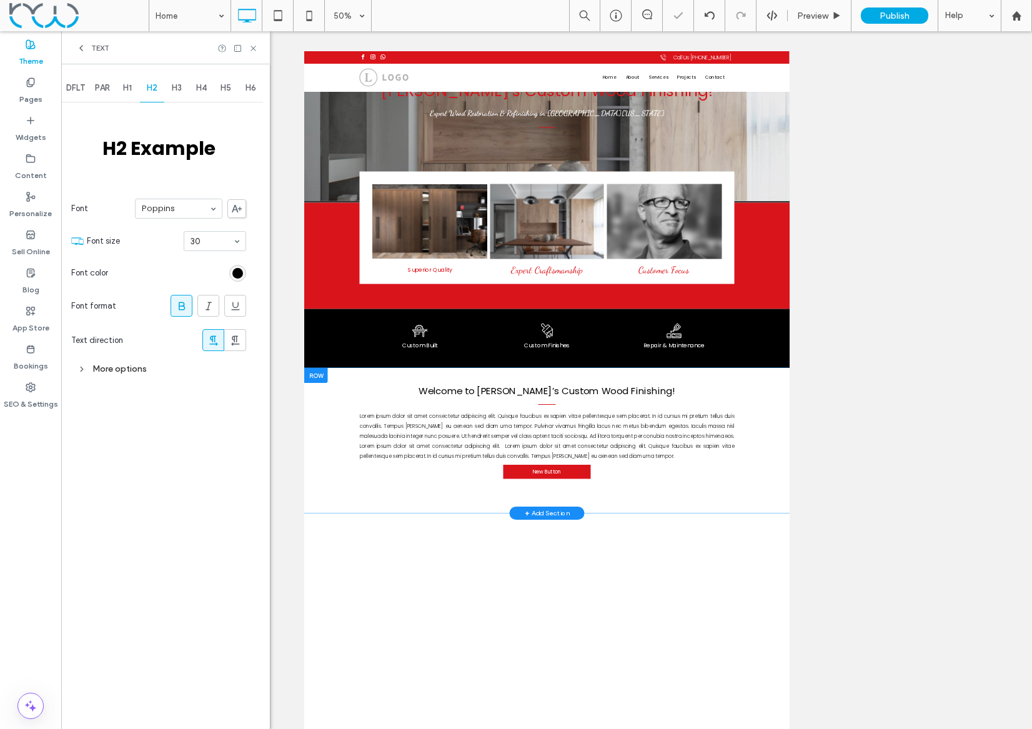
click at [171, 300] on div at bounding box center [181, 305] width 21 height 21
click at [176, 89] on span "H3" at bounding box center [177, 88] width 10 height 10
click at [185, 307] on icon at bounding box center [181, 306] width 12 height 12
click at [201, 86] on span "H4" at bounding box center [201, 88] width 11 height 10
click at [180, 305] on use at bounding box center [182, 306] width 6 height 8
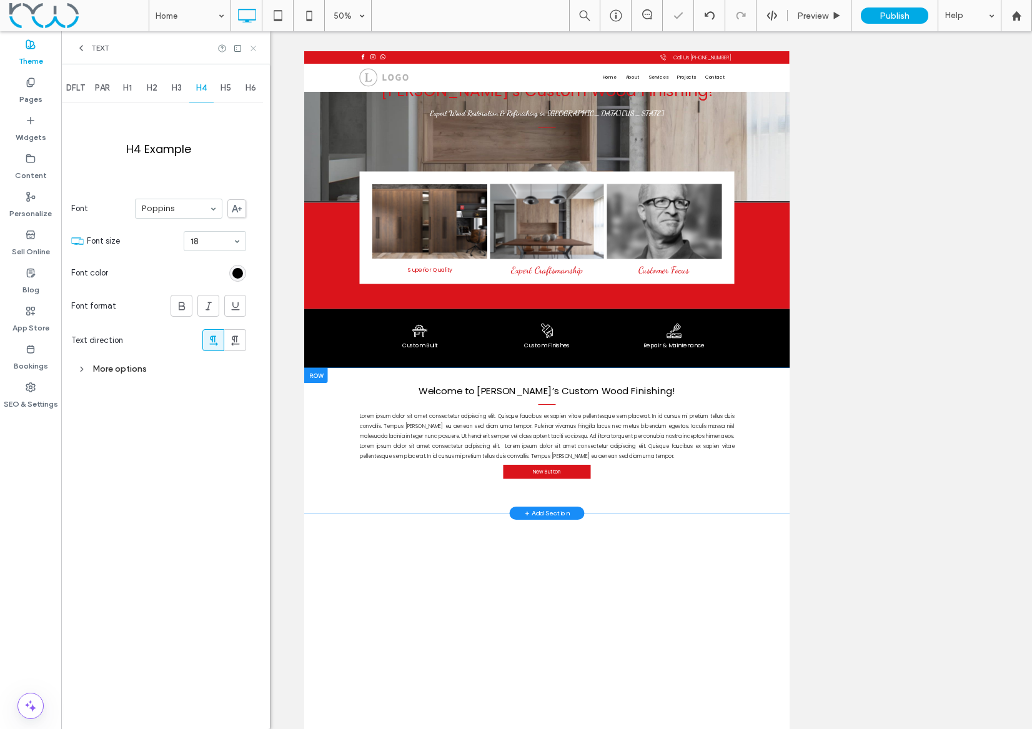
click at [254, 47] on icon at bounding box center [253, 48] width 9 height 9
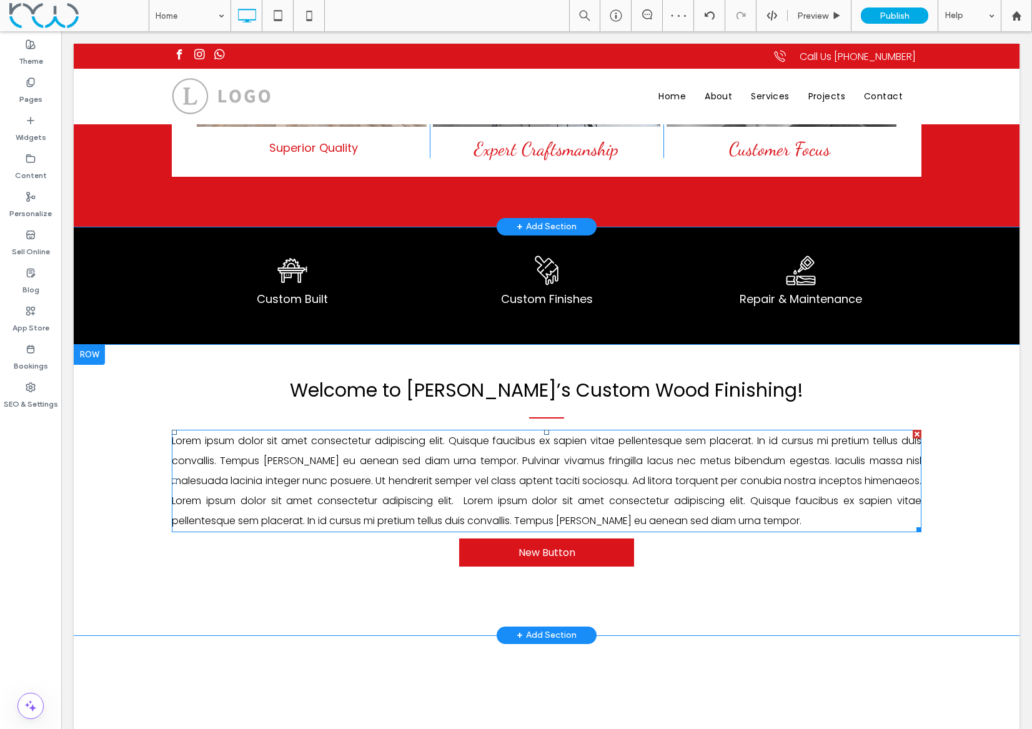
scroll to position [731, 0]
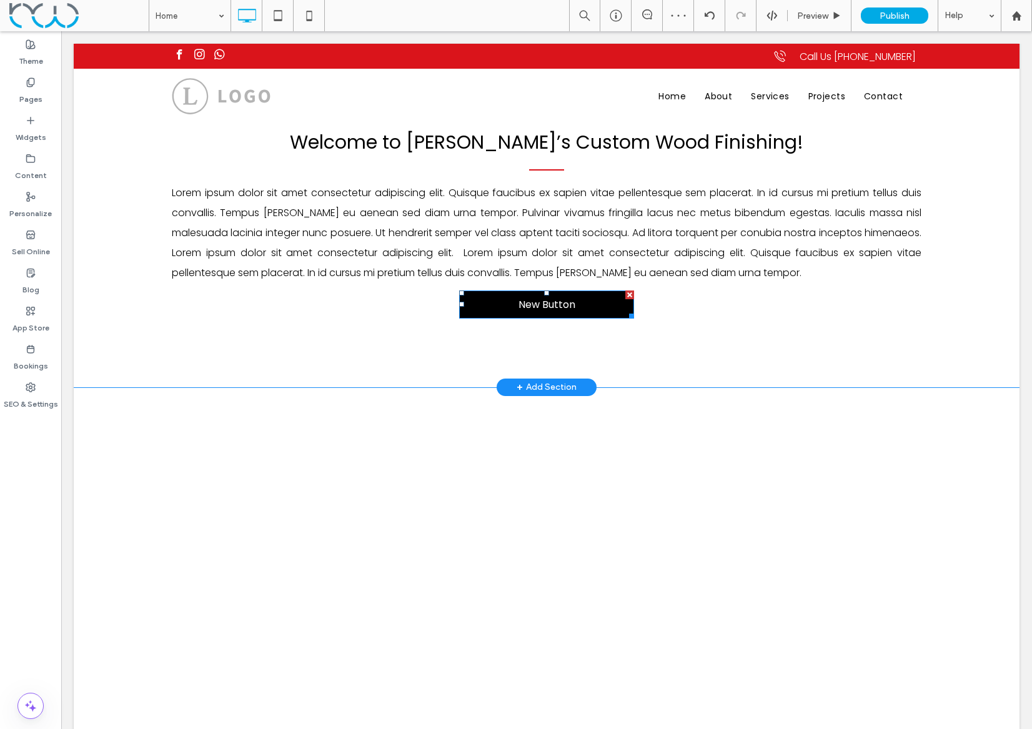
click at [497, 307] on link "New Button" at bounding box center [546, 304] width 175 height 28
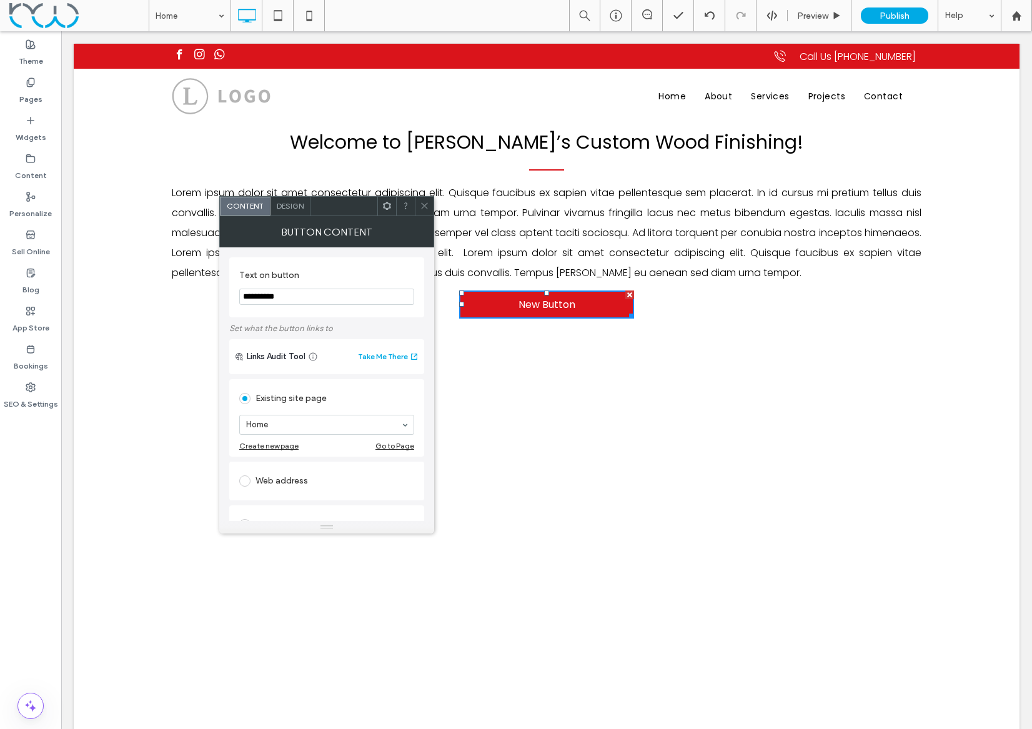
drag, startPoint x: 305, startPoint y: 299, endPoint x: 221, endPoint y: 293, distance: 83.9
click at [221, 293] on div "**********" at bounding box center [326, 384] width 215 height 274
type input "**********"
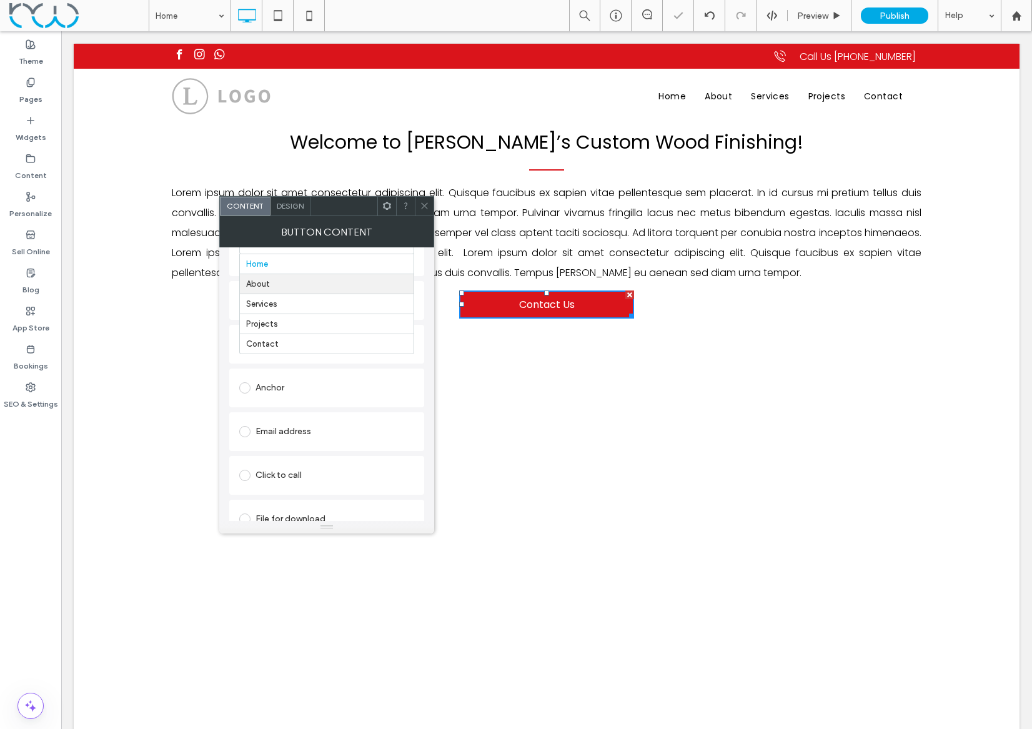
scroll to position [183, 0]
click at [286, 204] on span "Design" at bounding box center [290, 205] width 27 height 9
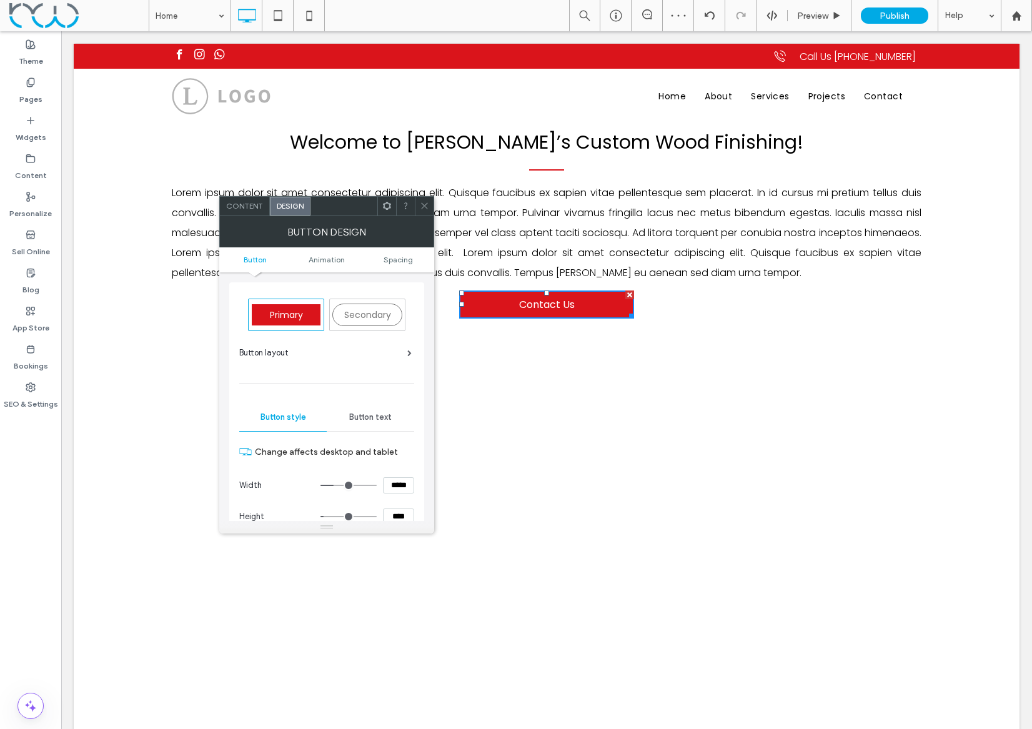
drag, startPoint x: 410, startPoint y: 486, endPoint x: 373, endPoint y: 481, distance: 37.1
click at [373, 481] on div "*****" at bounding box center [367, 485] width 94 height 16
type input "*****"
type input "***"
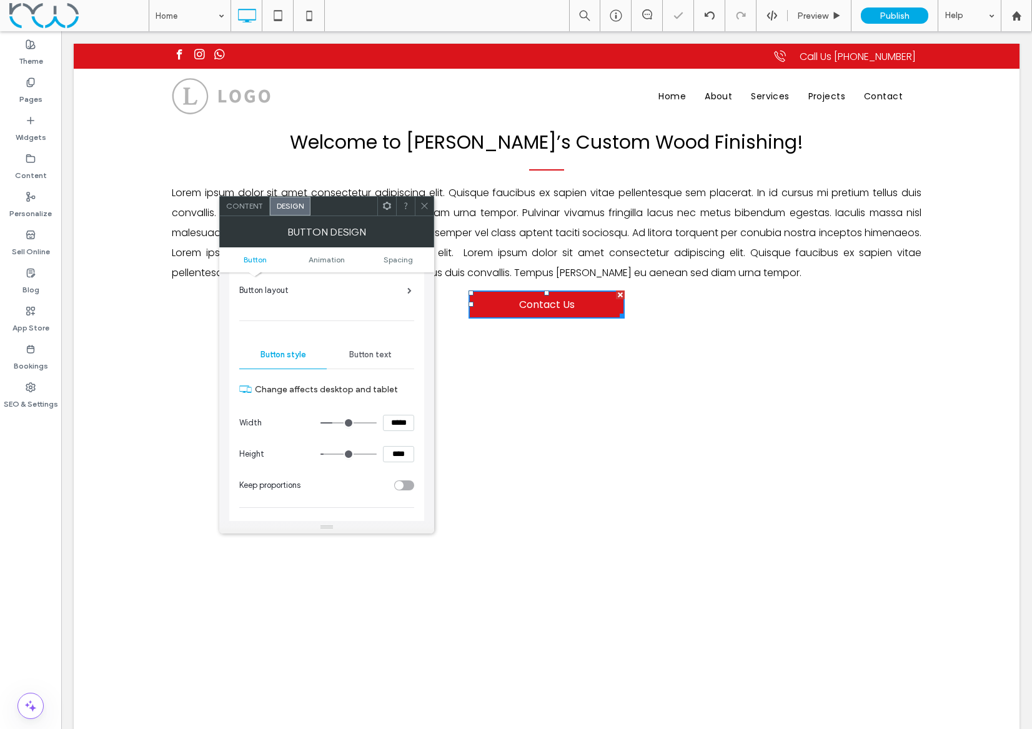
scroll to position [65, 0]
drag, startPoint x: 408, startPoint y: 516, endPoint x: 356, endPoint y: 456, distance: 79.7
click at [348, 462] on section "Height ****" at bounding box center [326, 451] width 175 height 31
drag, startPoint x: 410, startPoint y: 452, endPoint x: 383, endPoint y: 447, distance: 26.6
click at [383, 447] on input "****" at bounding box center [398, 451] width 31 height 16
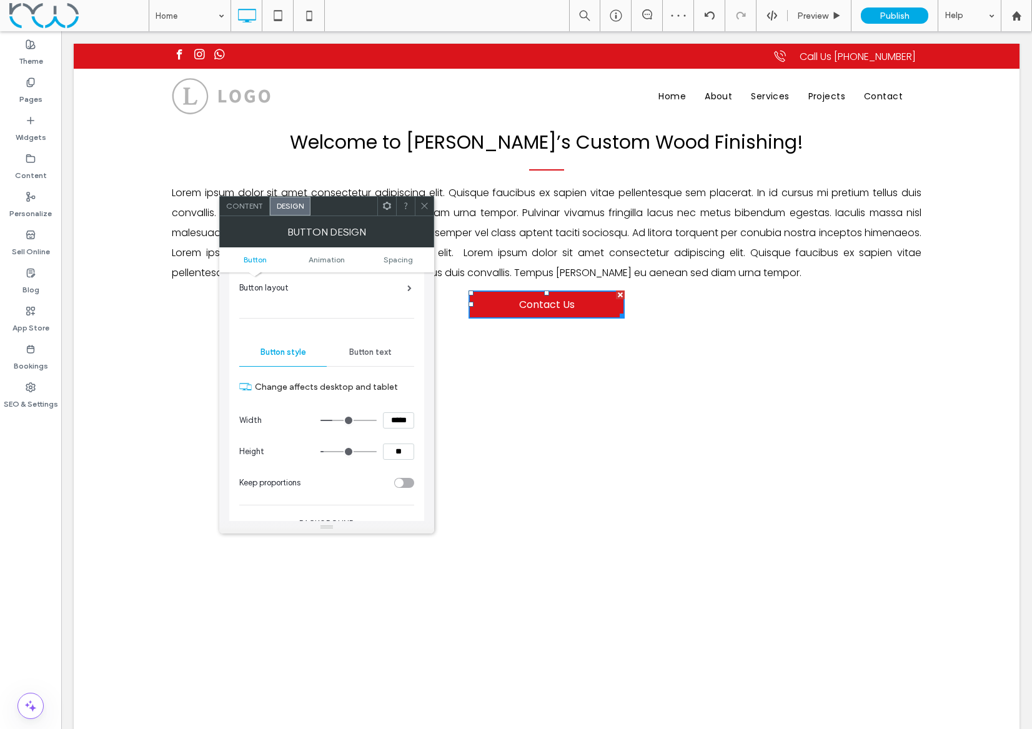
type input "**"
type input "****"
click at [364, 489] on section "Keep proportions" at bounding box center [326, 482] width 175 height 31
click at [402, 255] on span "Spacing" at bounding box center [397, 259] width 29 height 9
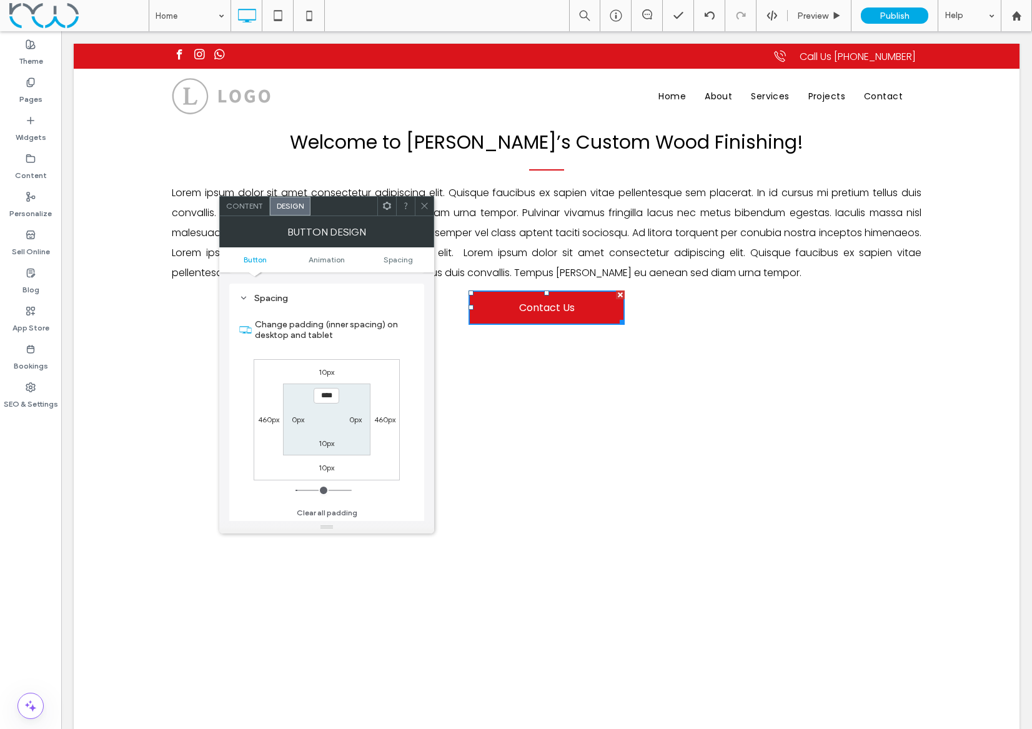
scroll to position [586, 0]
click at [328, 370] on label "10px" at bounding box center [326, 370] width 16 height 9
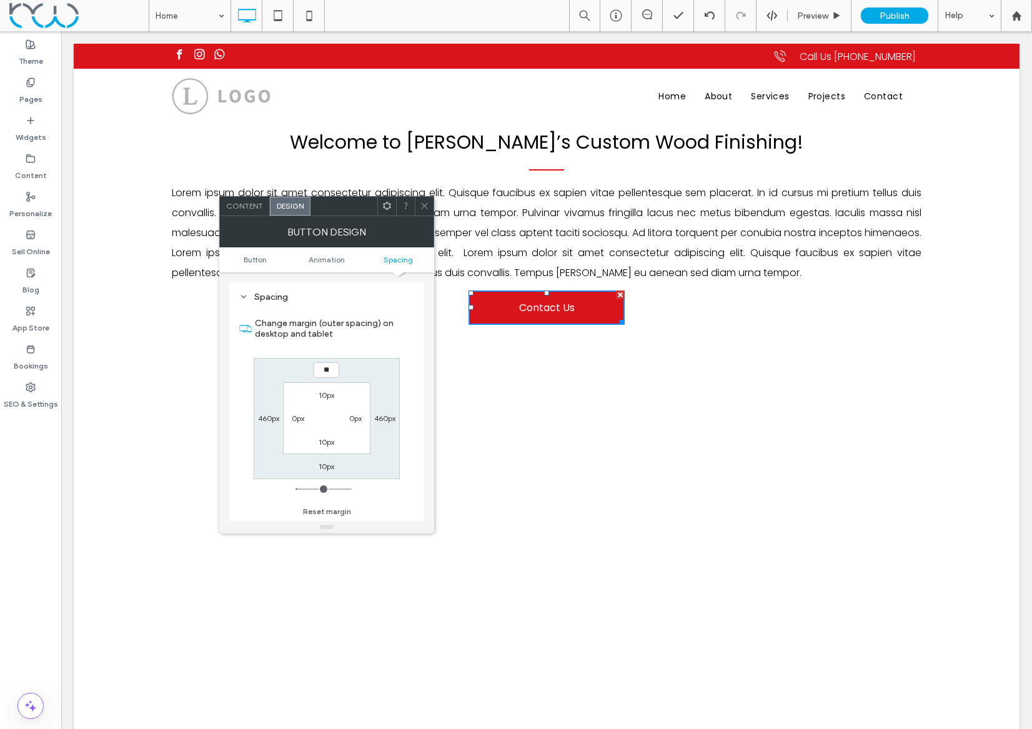
type input "**"
type input "****"
click at [397, 387] on div "**** 460px 10px 460px 10px 0px 10px 0px" at bounding box center [327, 418] width 146 height 121
click at [322, 468] on label "10px" at bounding box center [326, 465] width 16 height 9
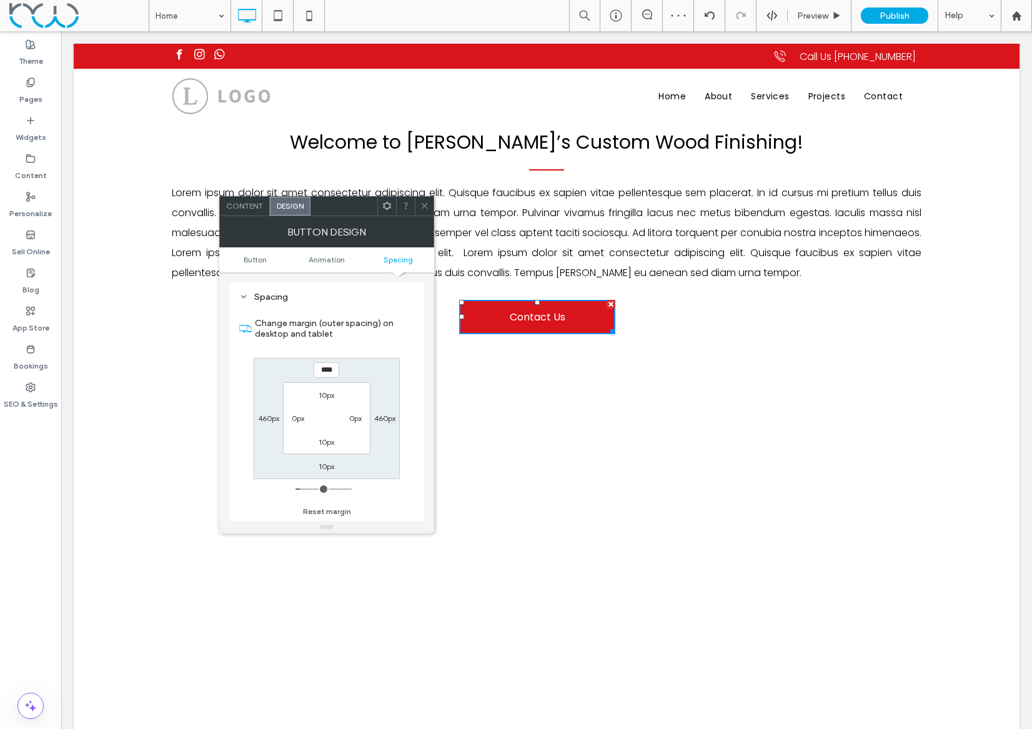
type input "**"
type input "*"
type input "***"
click at [423, 205] on use at bounding box center [424, 206] width 6 height 6
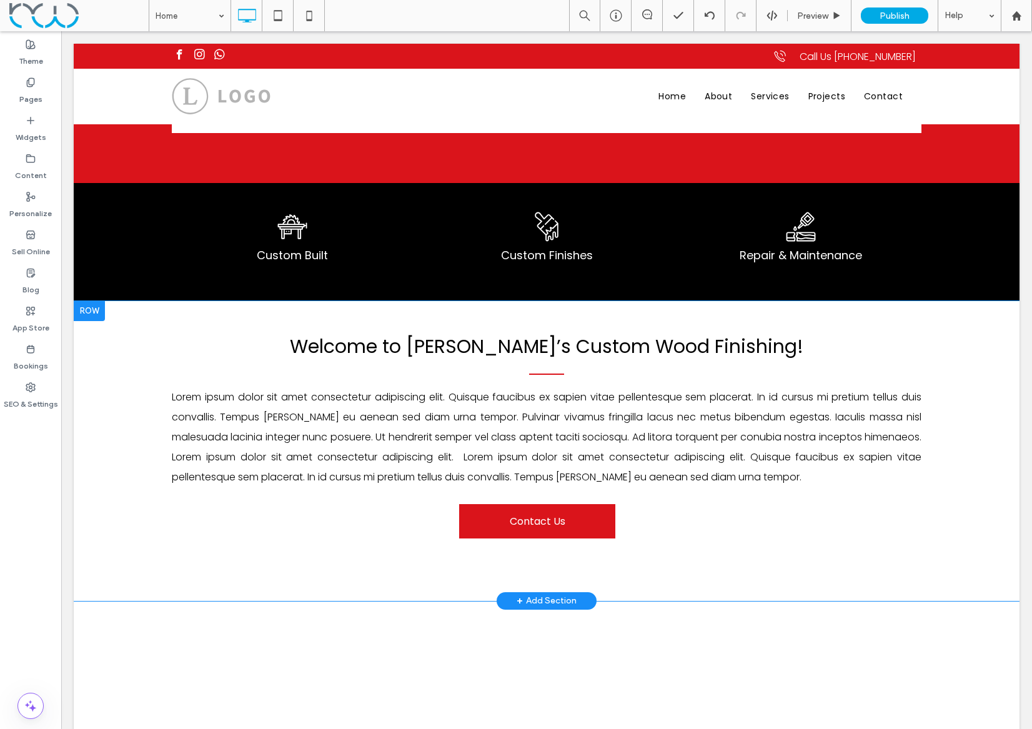
scroll to position [523, 0]
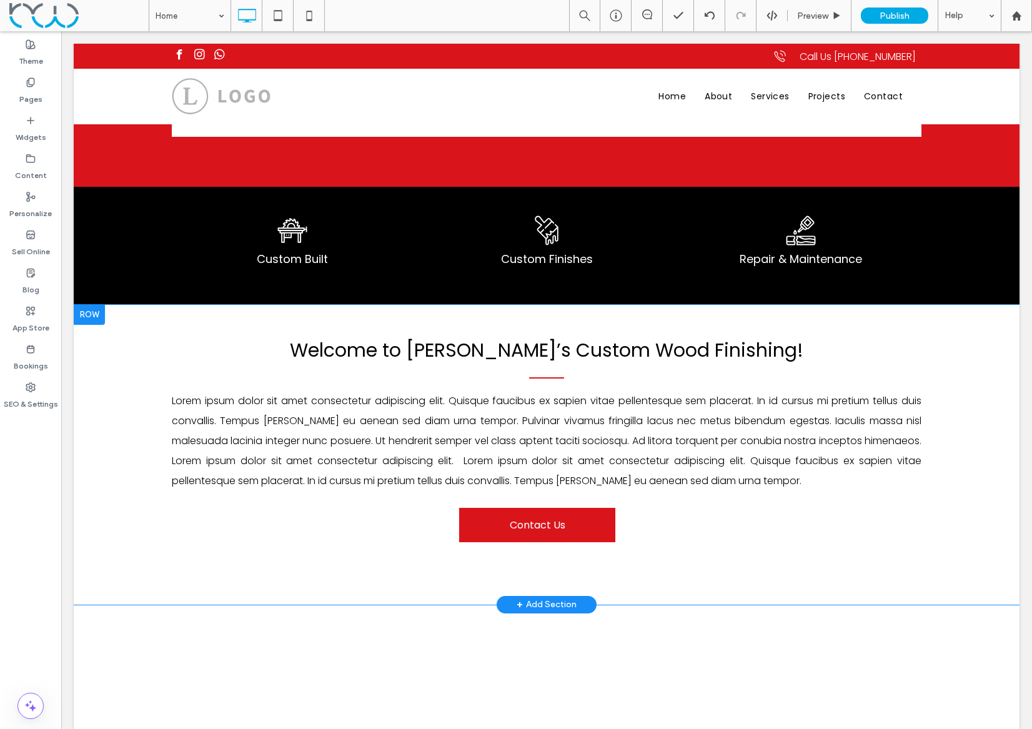
click at [127, 360] on div "Welcome to [PERSON_NAME]’s Custom Wood Finishing! Lorem ipsum dolor sit amet co…" at bounding box center [546, 455] width 945 height 300
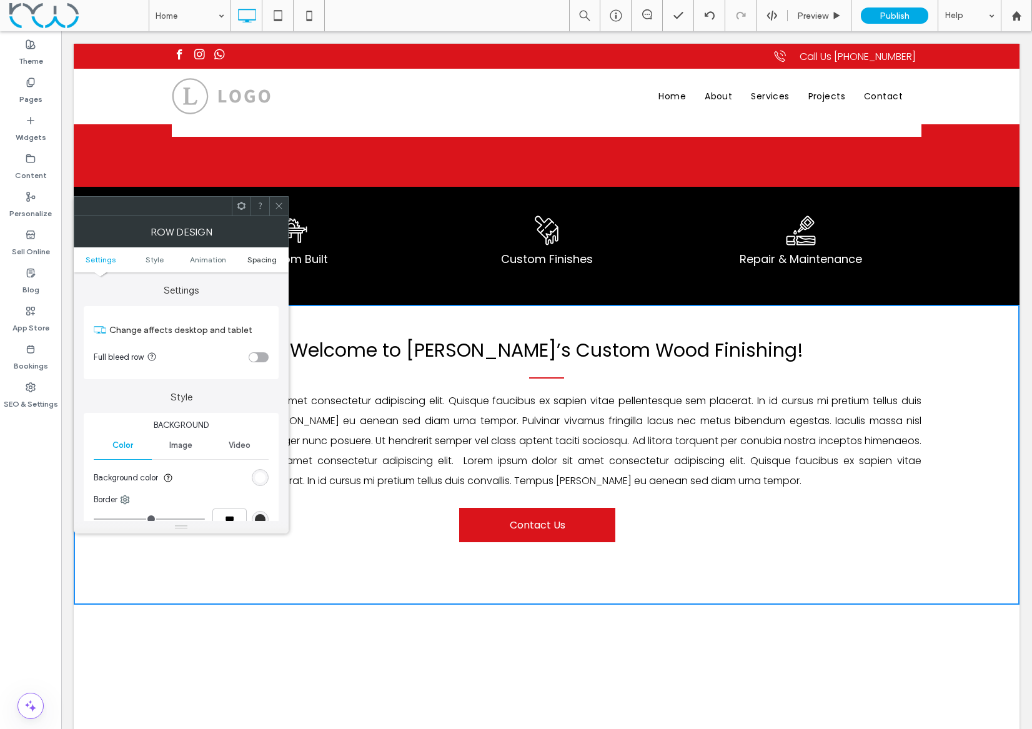
click at [262, 260] on span "Spacing" at bounding box center [261, 259] width 29 height 9
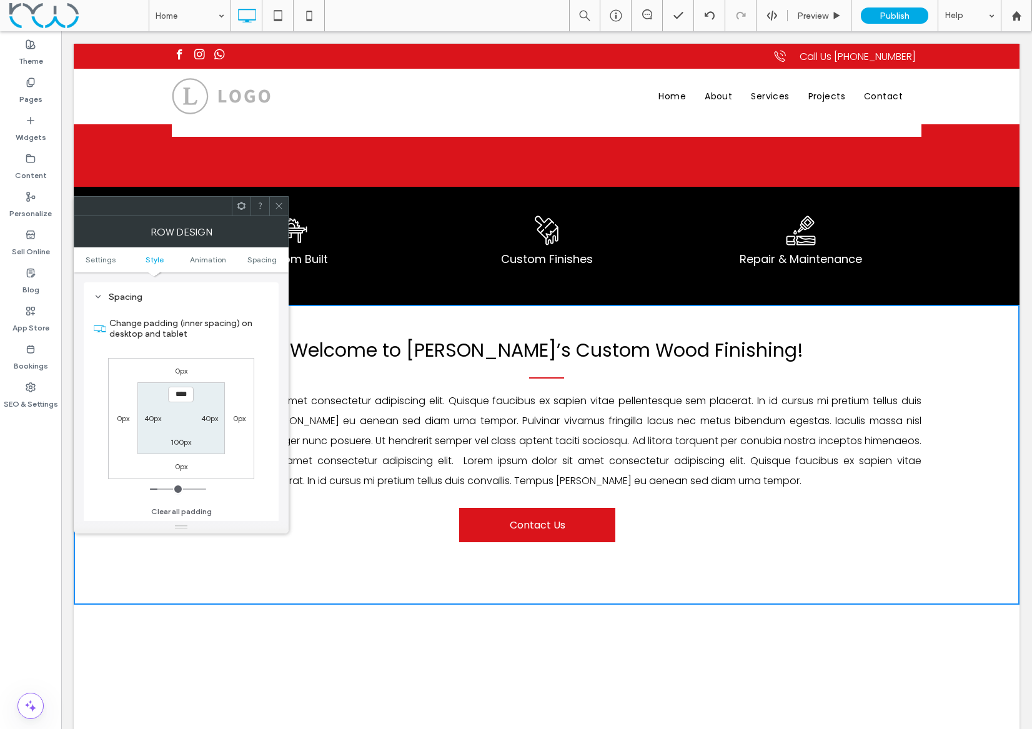
scroll to position [353, 0]
type input "*****"
type input "***"
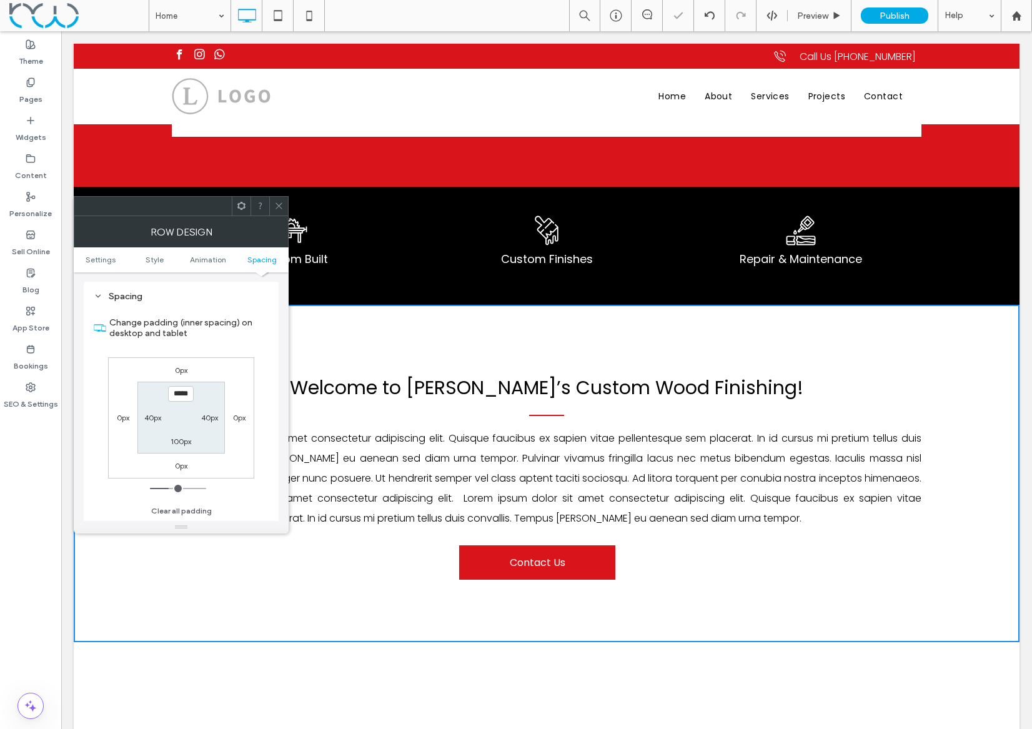
click at [280, 206] on icon at bounding box center [278, 205] width 9 height 9
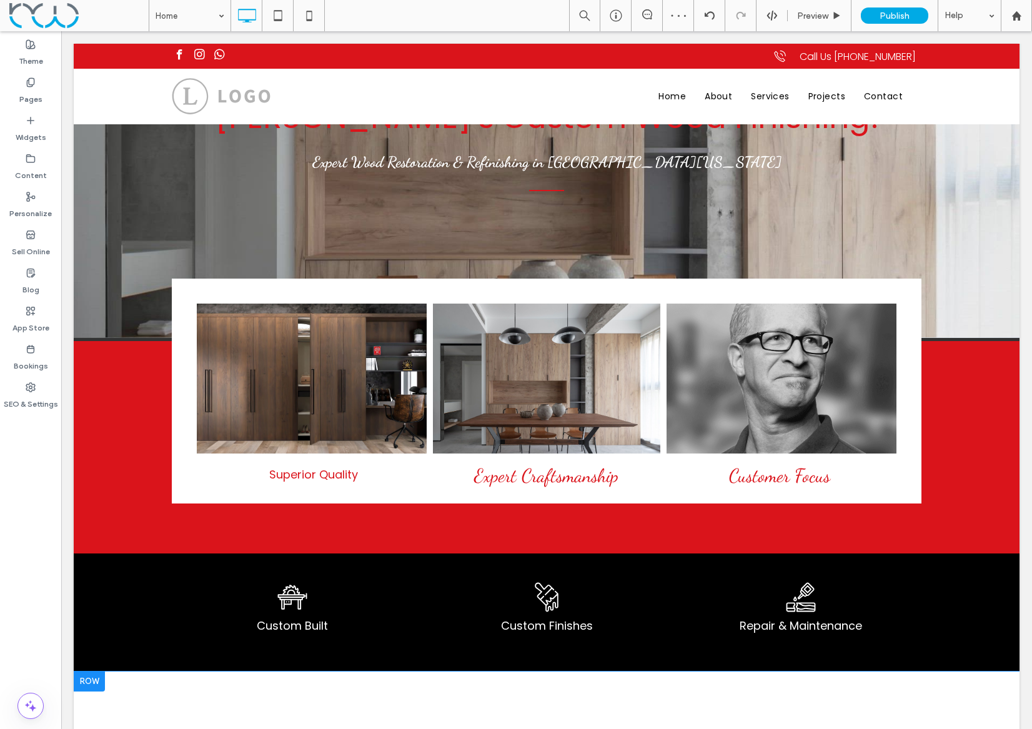
scroll to position [139, 0]
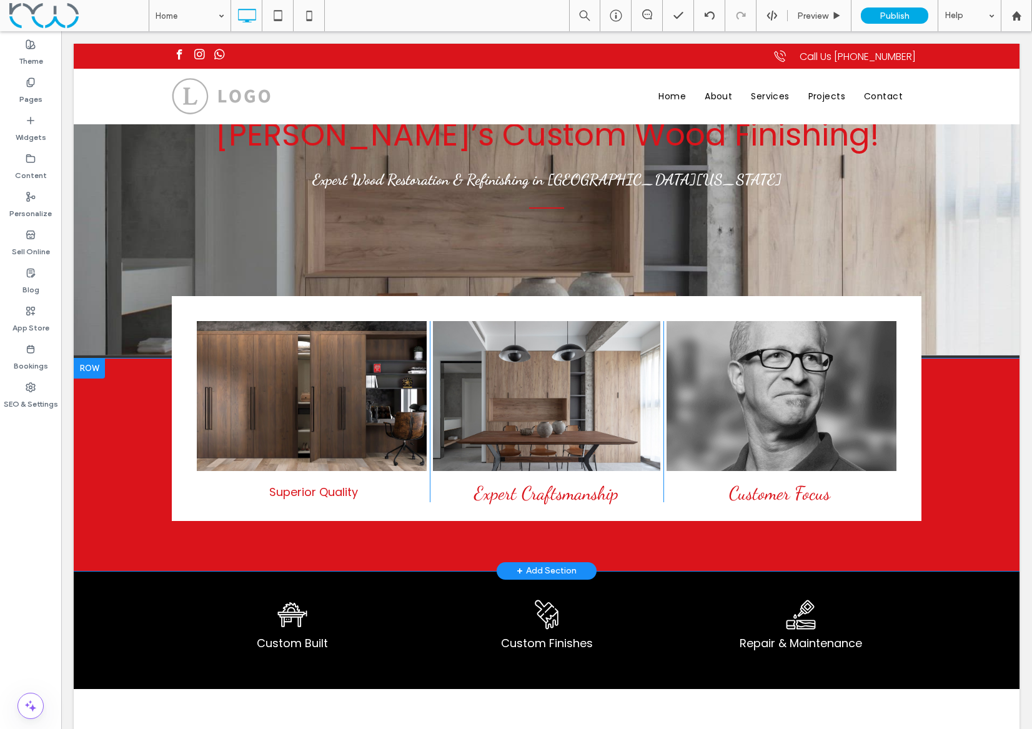
click at [106, 486] on div "[EMAIL_ADDRESS][DOMAIN_NAME] Button Superior Quality Click To Paste Button Expe…" at bounding box center [546, 464] width 945 height 212
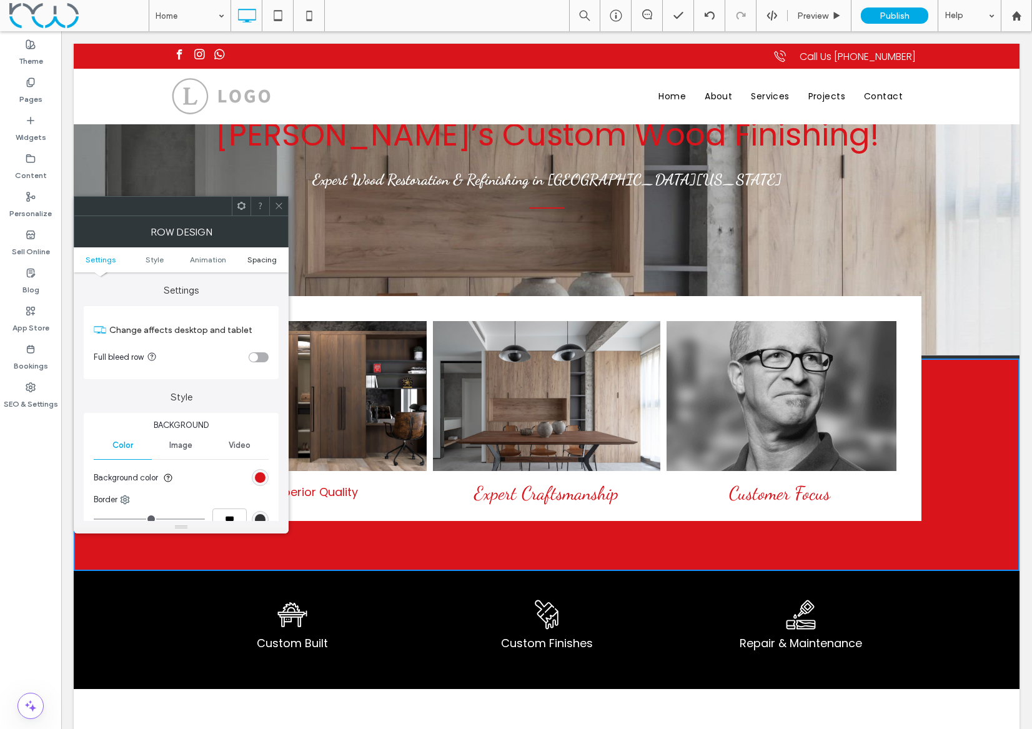
click at [259, 262] on span "Spacing" at bounding box center [261, 259] width 29 height 9
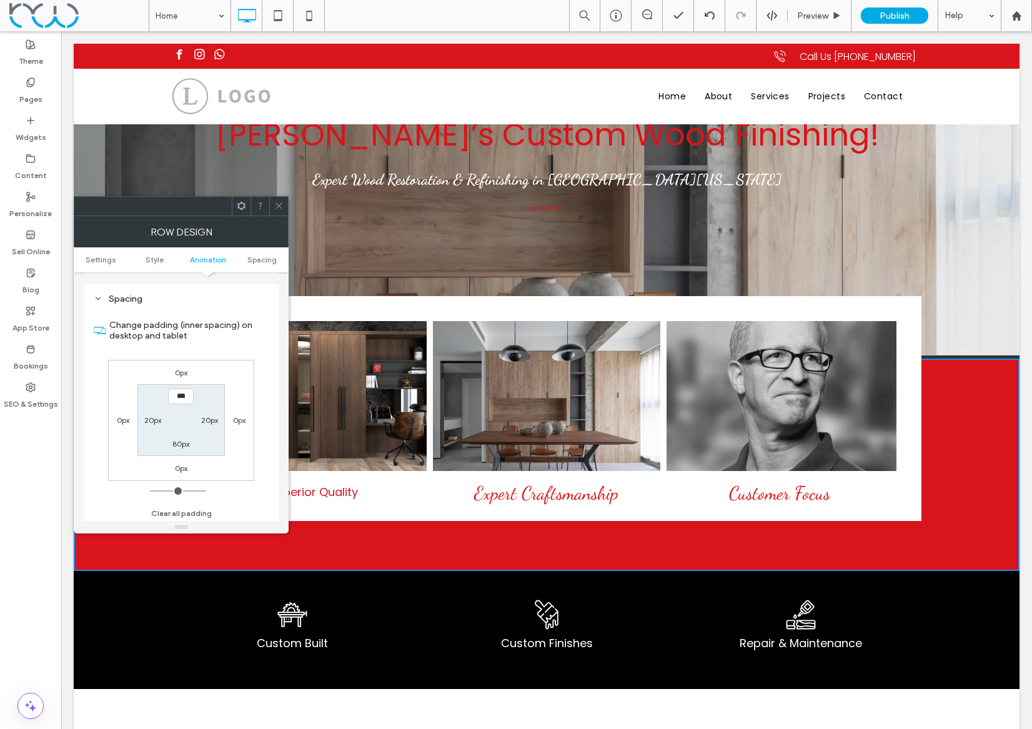
scroll to position [353, 0]
click at [181, 442] on label "80px" at bounding box center [180, 441] width 17 height 9
type input "**"
type input "***"
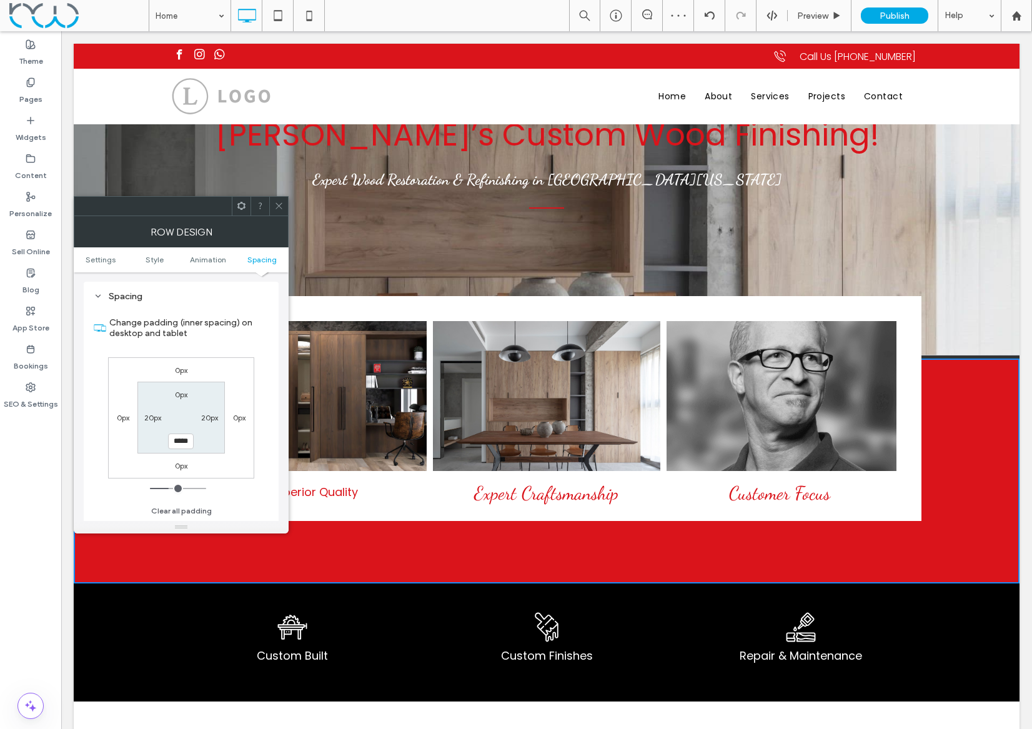
scroll to position [0, 0]
drag, startPoint x: 193, startPoint y: 445, endPoint x: 164, endPoint y: 442, distance: 29.5
click at [164, 442] on section "0px 20px ***** 20px" at bounding box center [180, 418] width 87 height 72
type input "**"
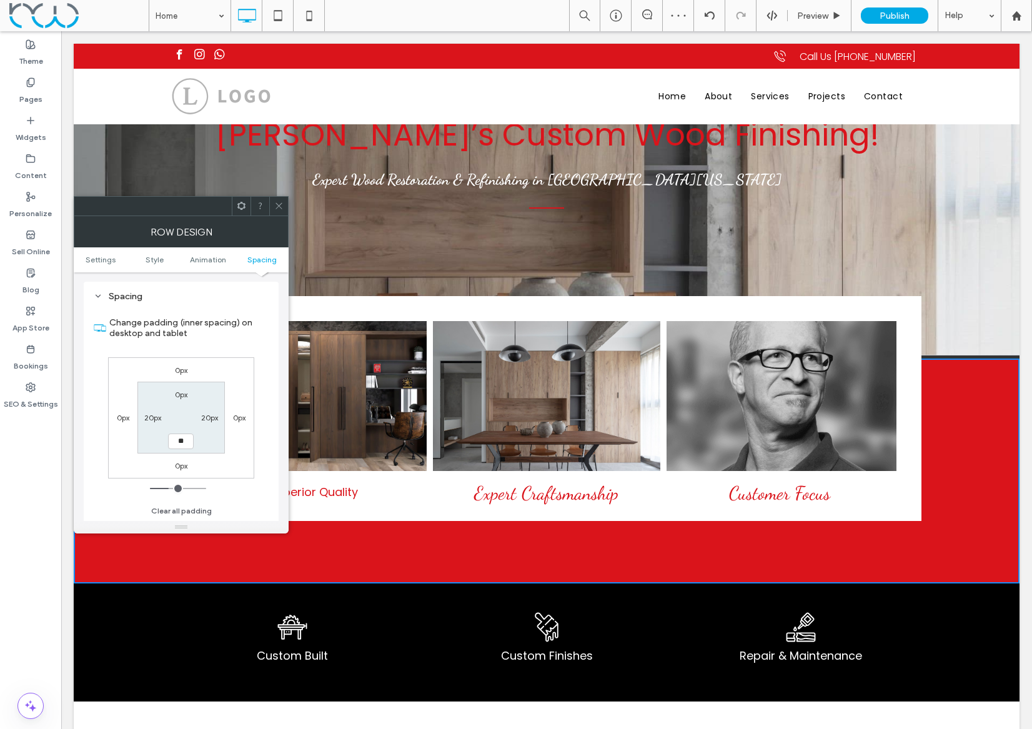
type input "****"
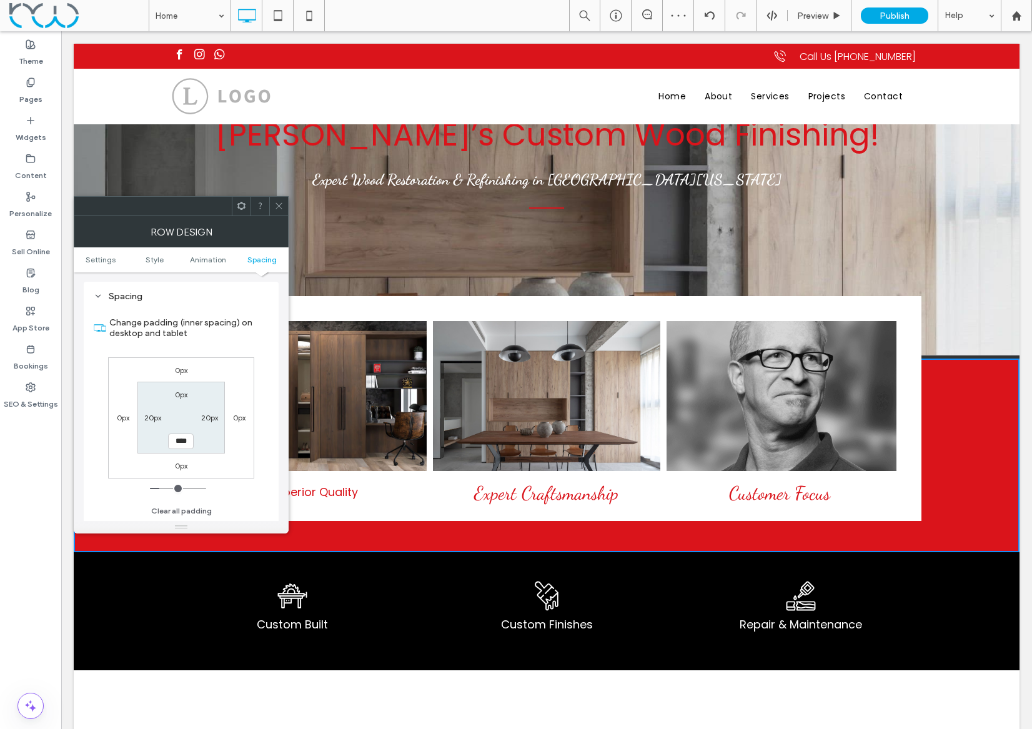
click at [279, 210] on span at bounding box center [278, 206] width 9 height 19
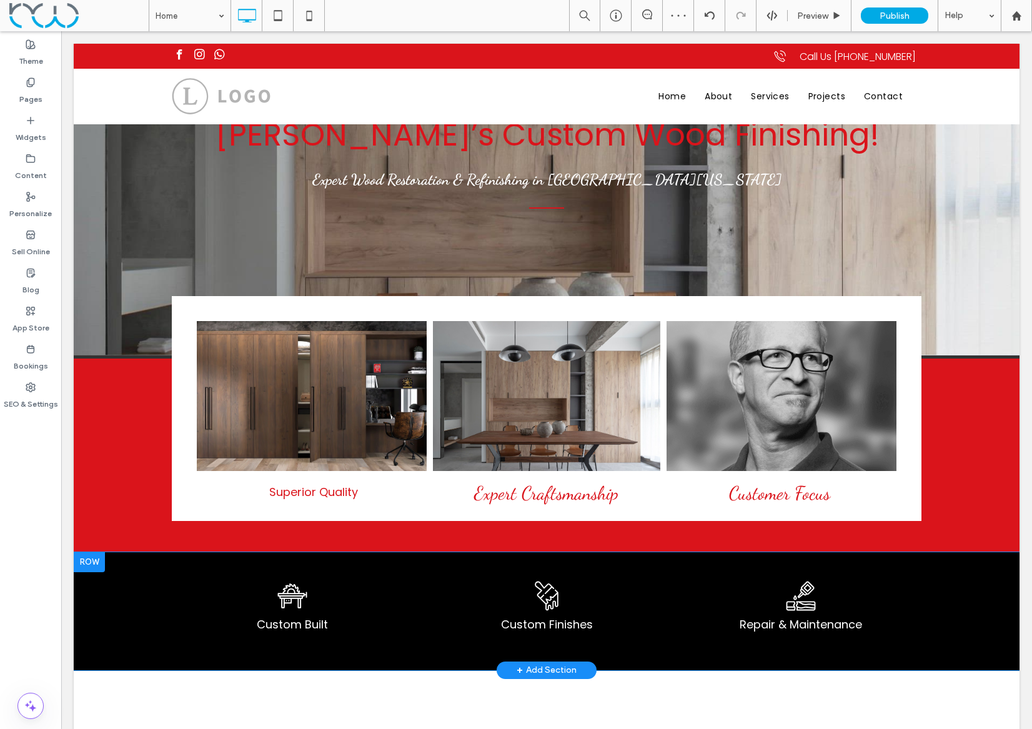
click at [111, 595] on div "Custom Built Click To Paste Custom Finishes Click To Paste Repair & Maintenance…" at bounding box center [546, 611] width 945 height 118
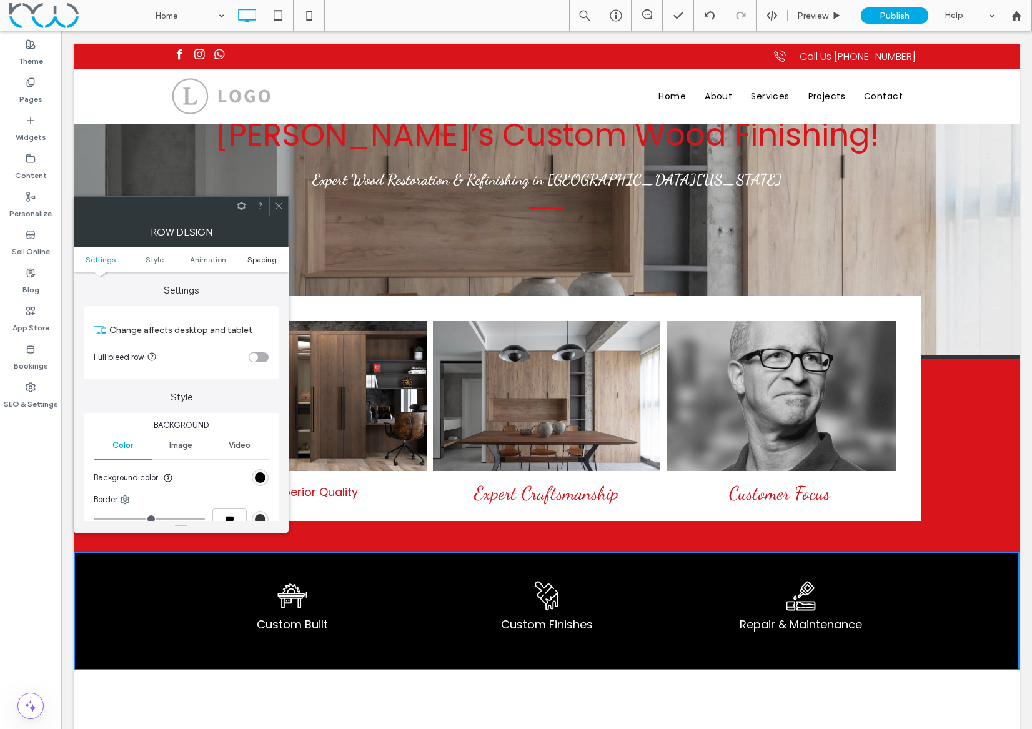
click at [254, 257] on span "Spacing" at bounding box center [261, 259] width 29 height 9
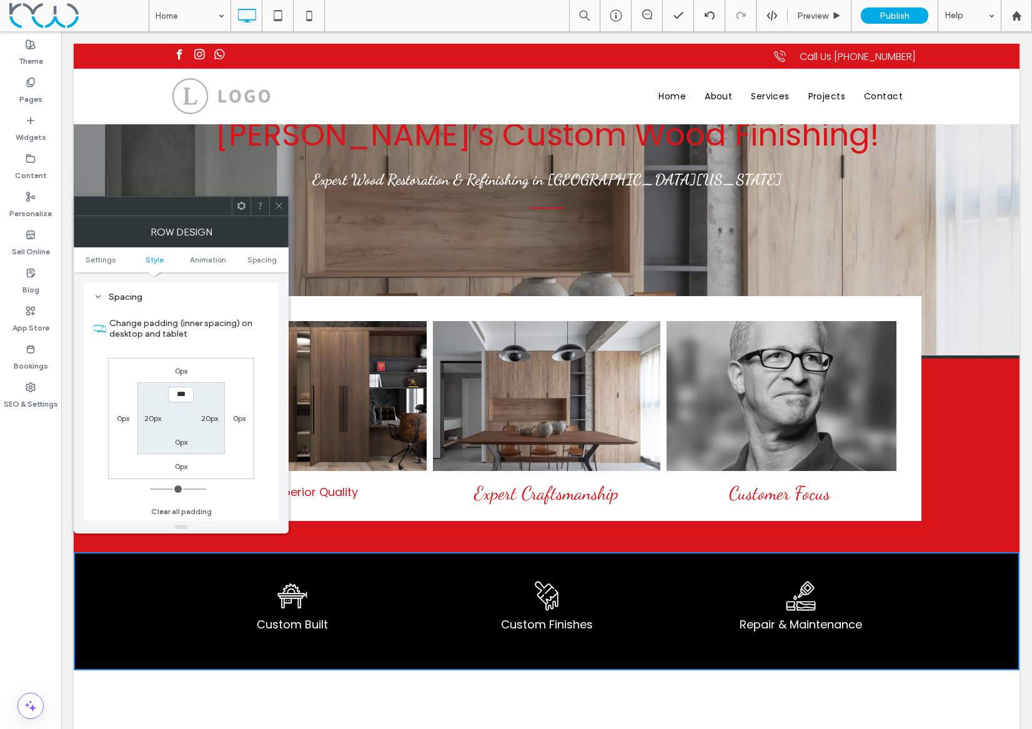
scroll to position [353, 0]
drag, startPoint x: 279, startPoint y: 202, endPoint x: 284, endPoint y: 368, distance: 166.2
click at [278, 202] on icon at bounding box center [278, 205] width 9 height 9
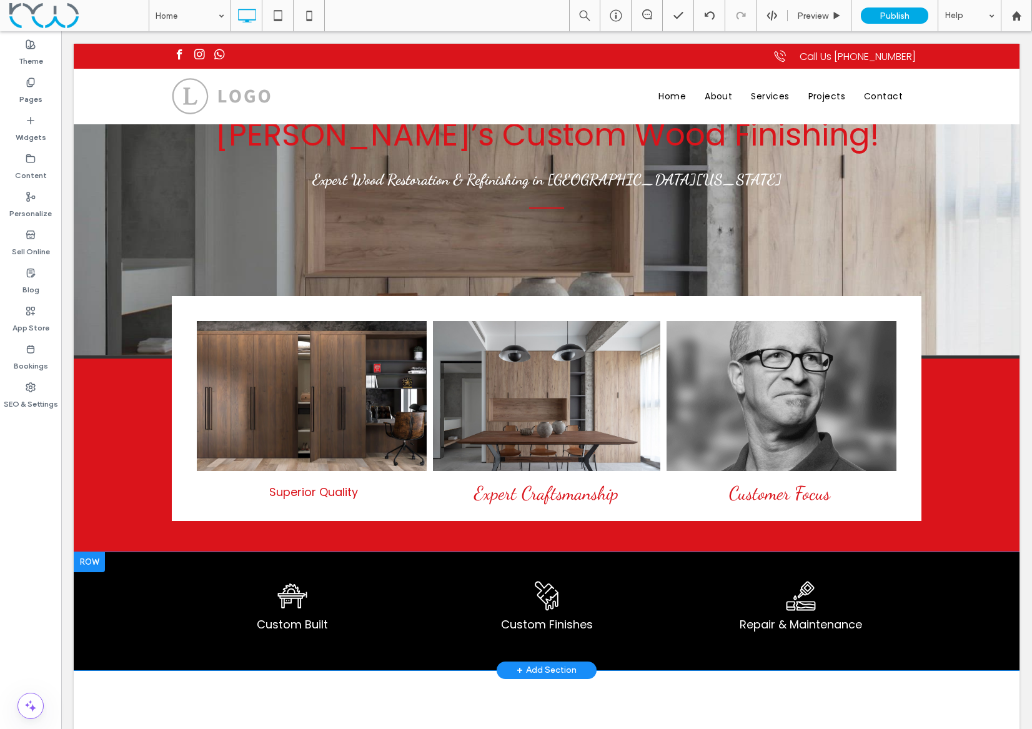
click at [95, 564] on div at bounding box center [89, 562] width 31 height 20
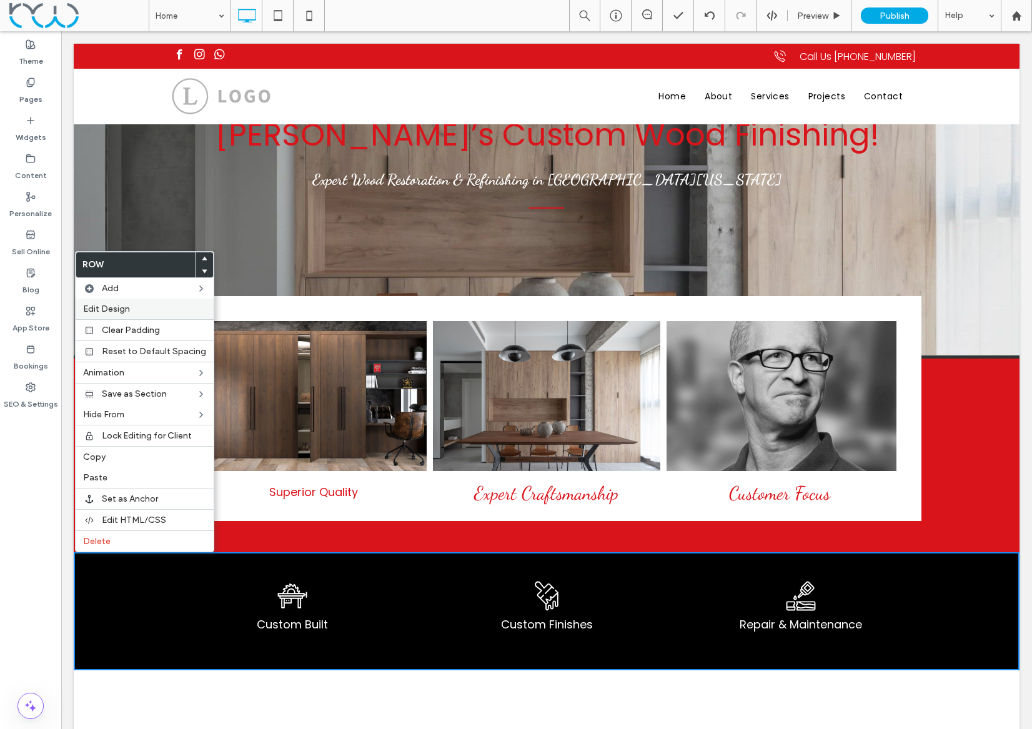
click at [131, 308] on label "Edit Design" at bounding box center [144, 308] width 123 height 11
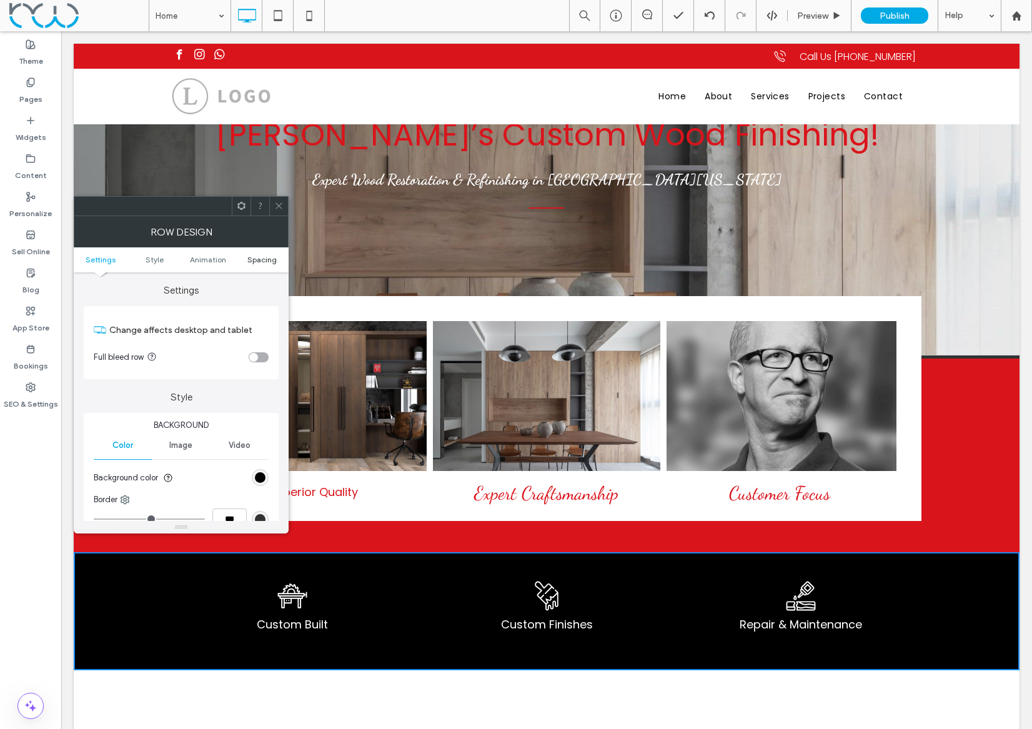
click at [253, 258] on span "Spacing" at bounding box center [261, 259] width 29 height 9
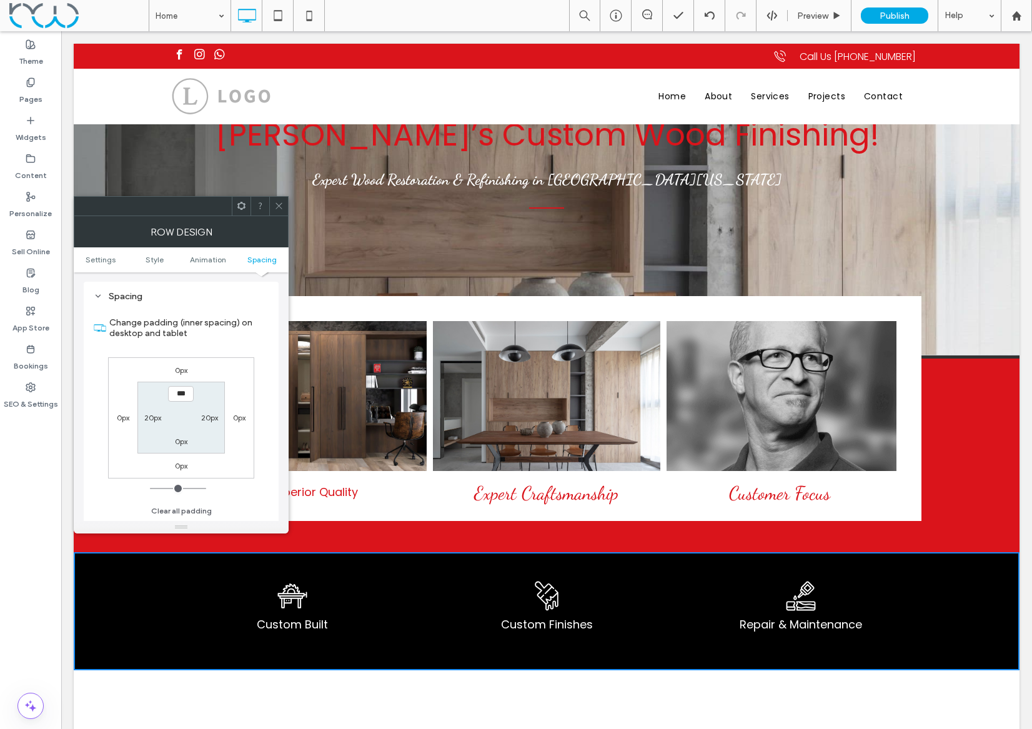
drag, startPoint x: 279, startPoint y: 208, endPoint x: 268, endPoint y: 371, distance: 163.3
click at [279, 208] on icon at bounding box center [278, 205] width 9 height 9
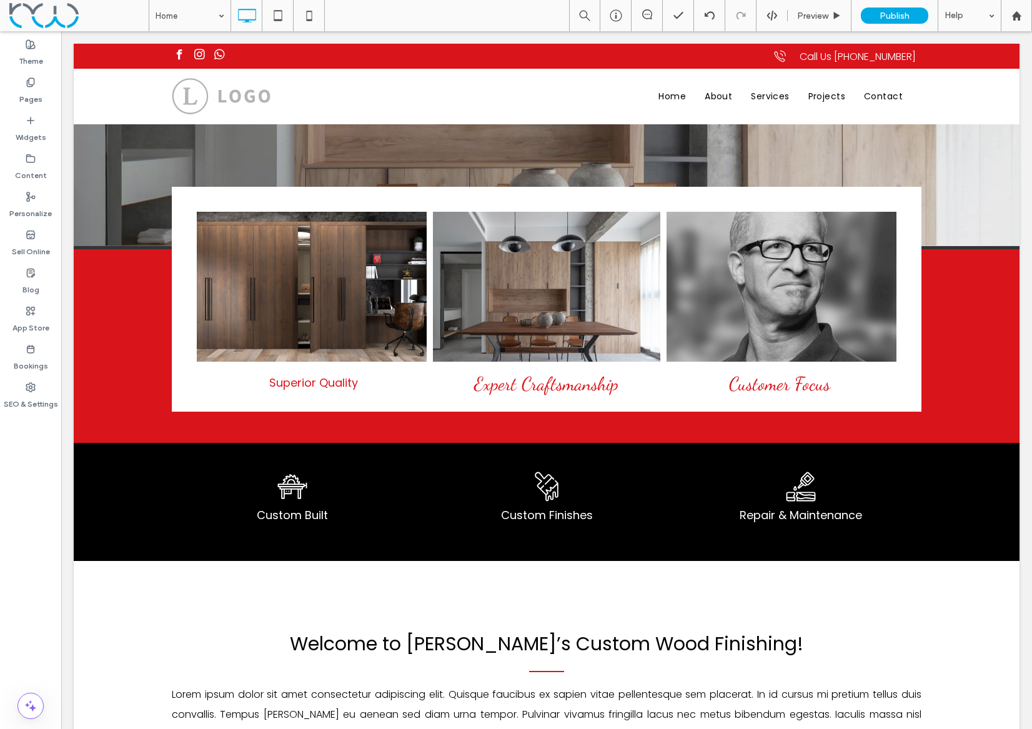
scroll to position [250, 0]
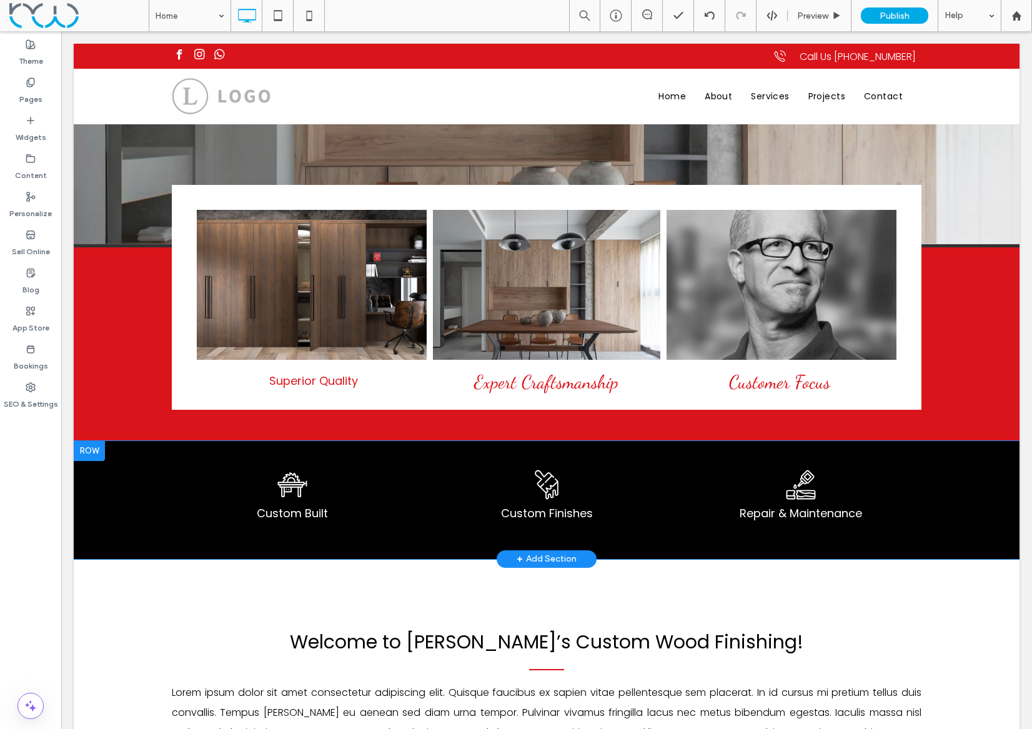
click at [90, 447] on div at bounding box center [89, 451] width 31 height 20
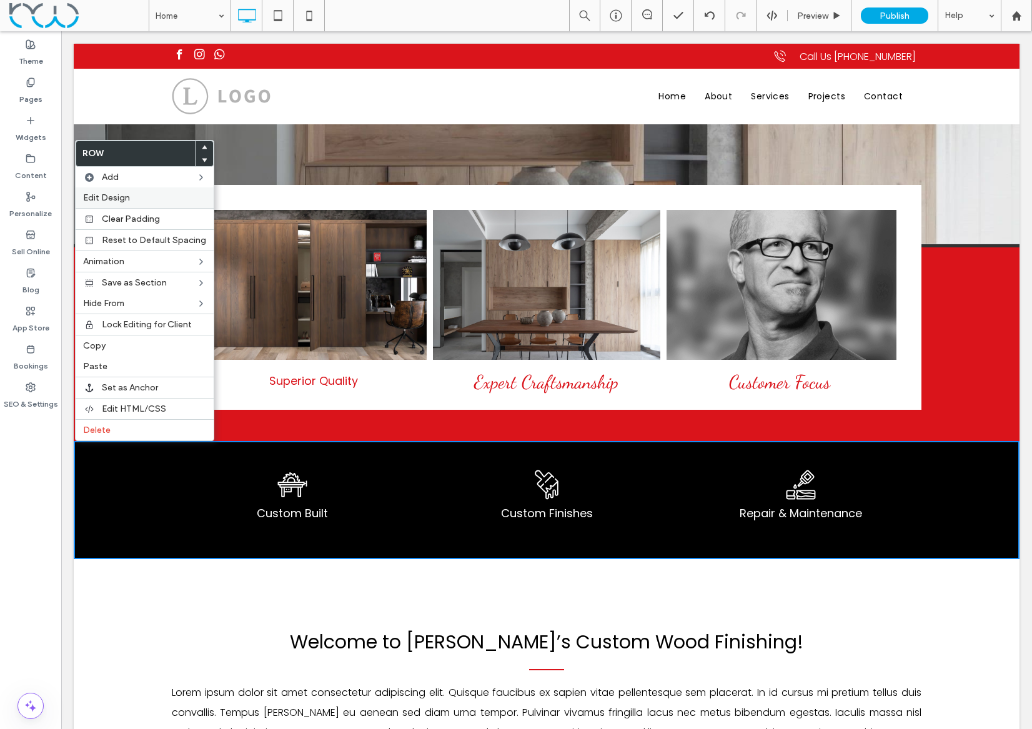
click at [107, 196] on span "Edit Design" at bounding box center [106, 197] width 47 height 11
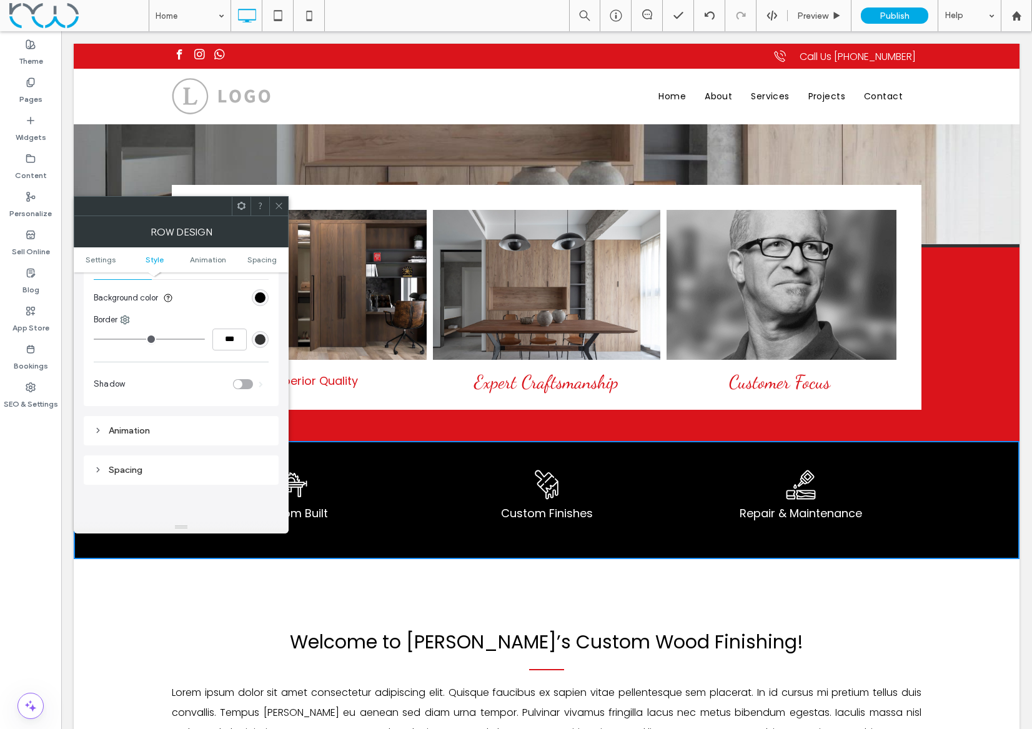
scroll to position [211, 0]
click at [127, 307] on icon at bounding box center [125, 305] width 10 height 10
click at [136, 357] on use at bounding box center [137, 360] width 10 height 10
drag, startPoint x: 258, startPoint y: 333, endPoint x: 264, endPoint y: 391, distance: 58.4
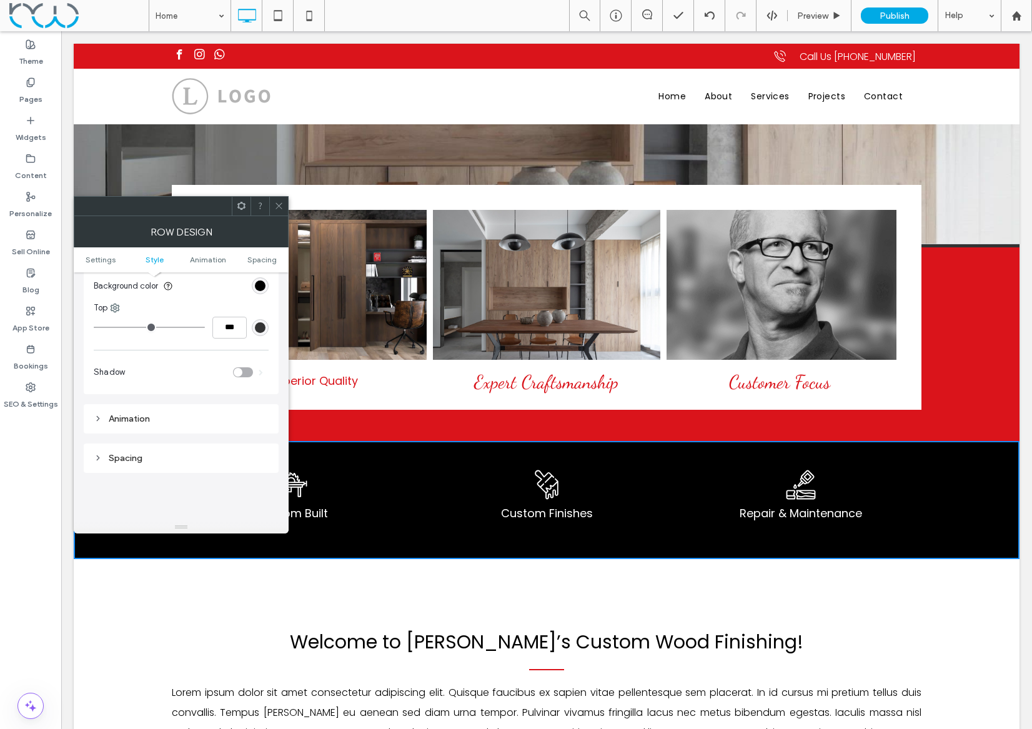
click at [258, 333] on div "rgb(51, 51, 51)" at bounding box center [260, 327] width 11 height 11
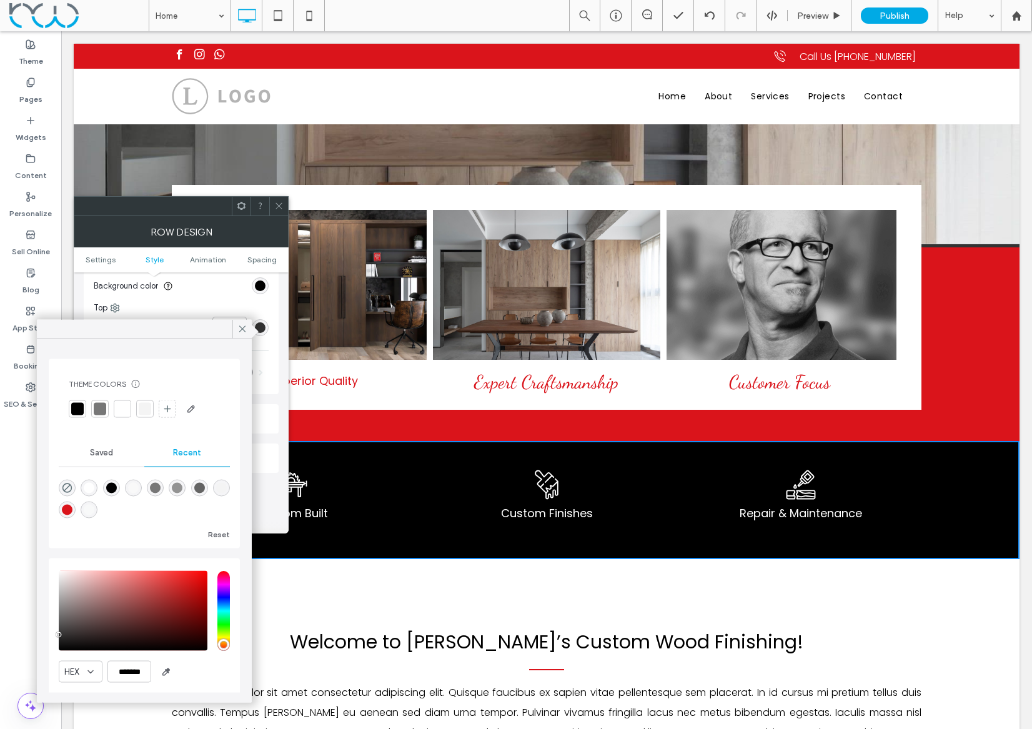
click at [87, 486] on div "rgba(255, 255, 255, 1)" at bounding box center [89, 488] width 11 height 11
type input "*"
type input "***"
type input "*******"
drag, startPoint x: 239, startPoint y: 326, endPoint x: 255, endPoint y: 313, distance: 20.9
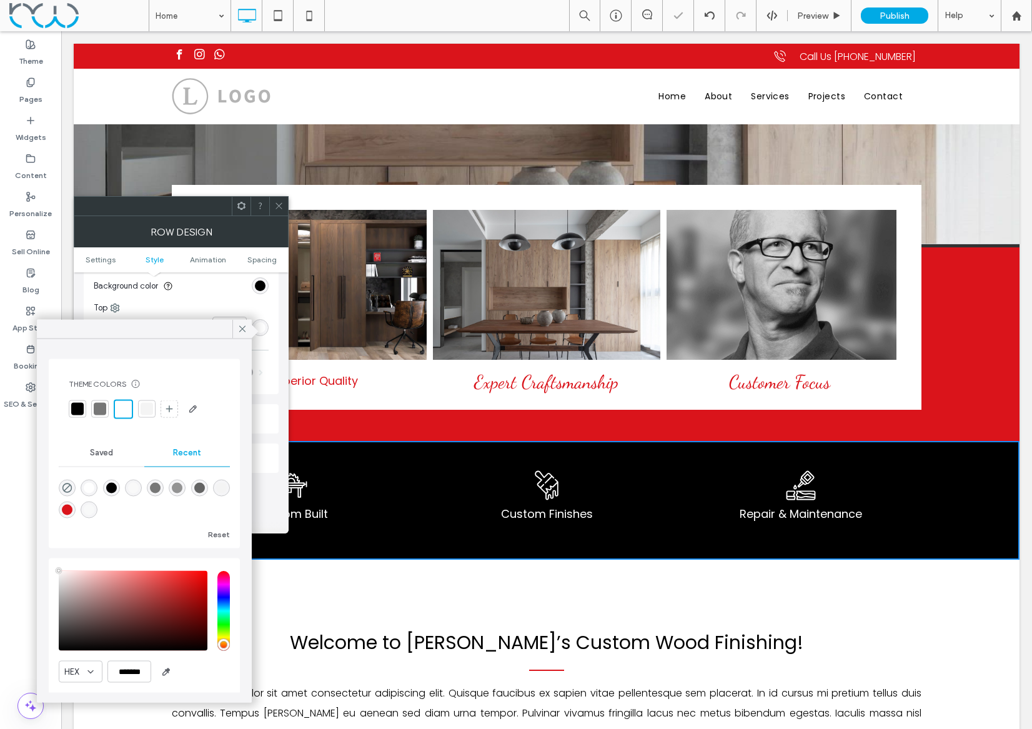
click at [238, 326] on icon at bounding box center [242, 328] width 11 height 11
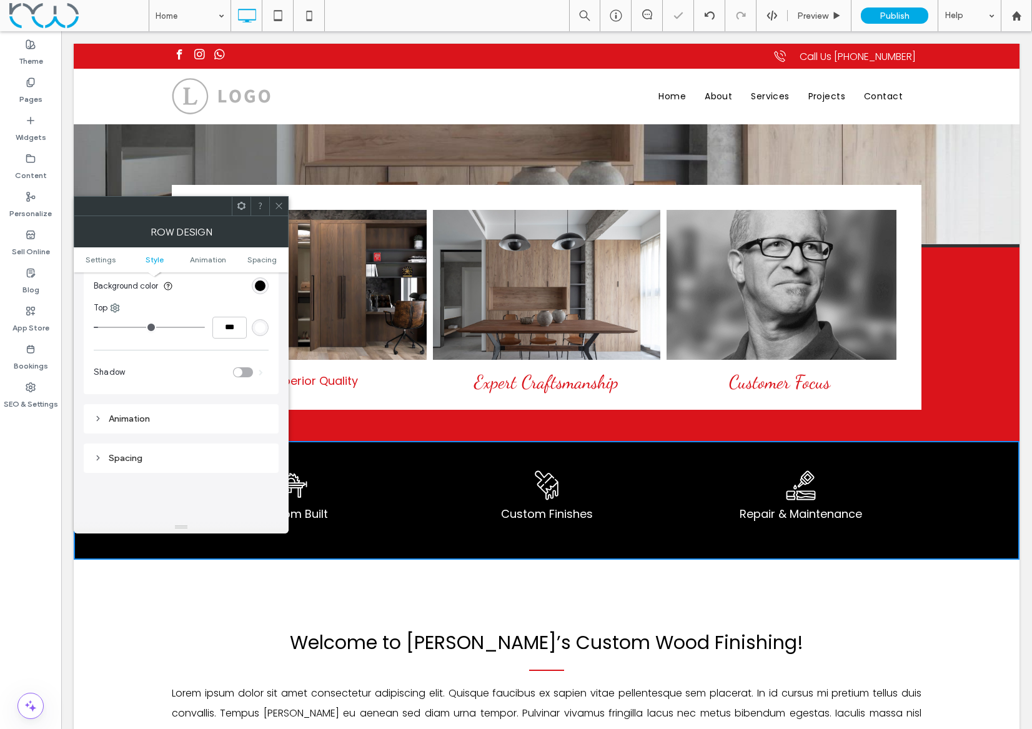
click at [273, 200] on div at bounding box center [278, 206] width 19 height 19
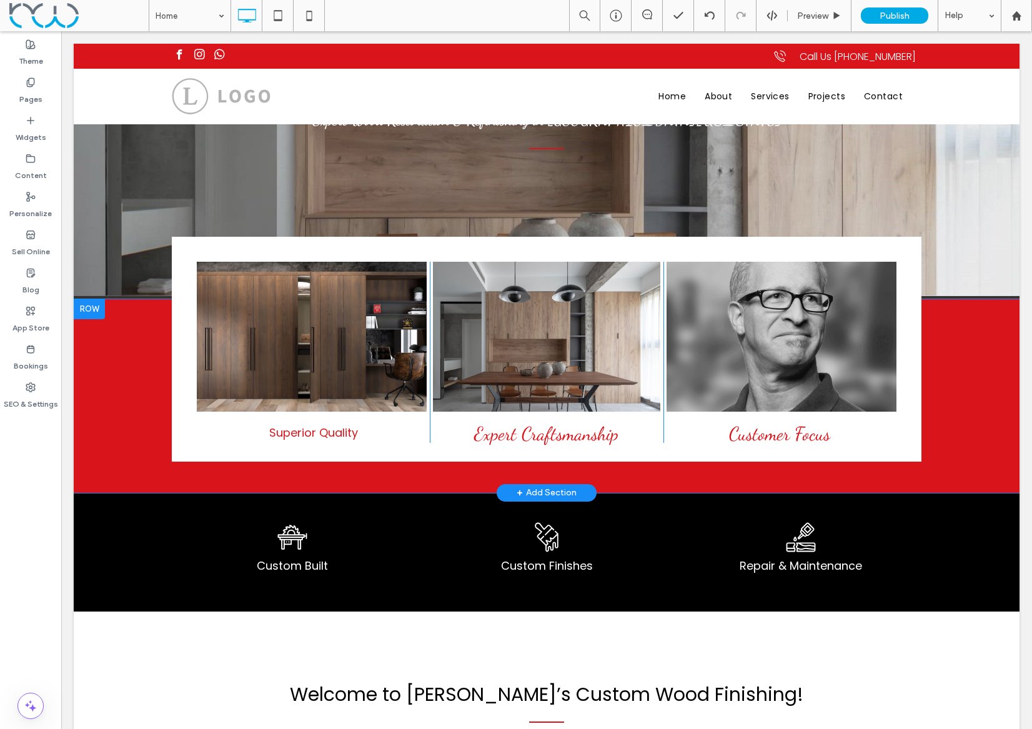
scroll to position [274, 0]
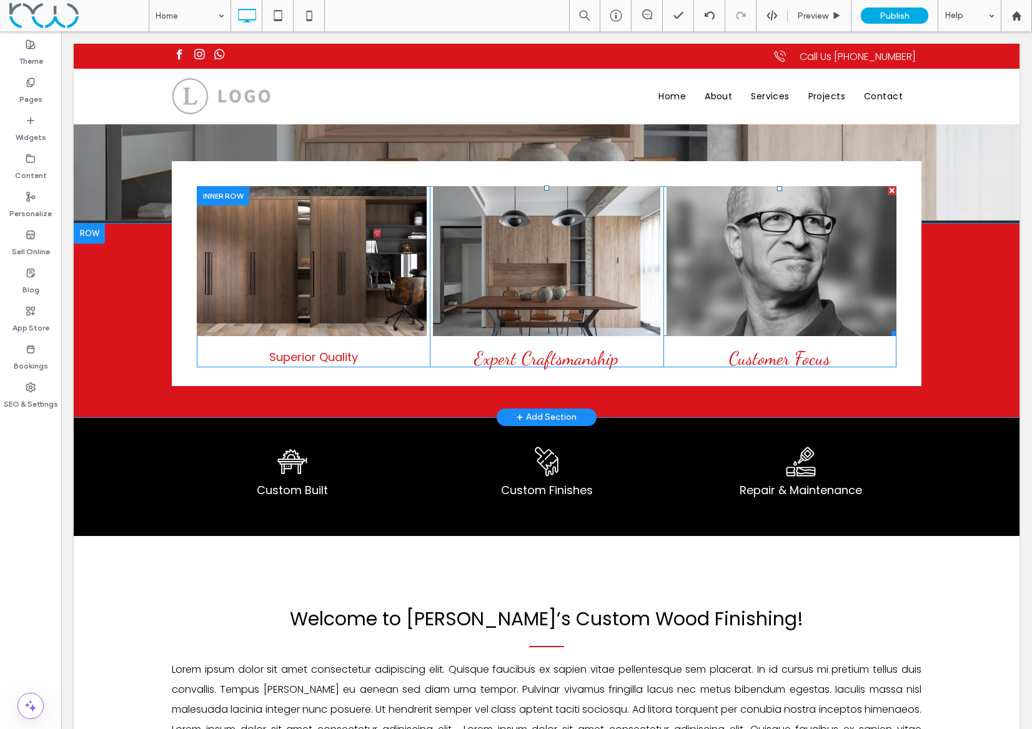
click at [771, 285] on link at bounding box center [781, 261] width 244 height 159
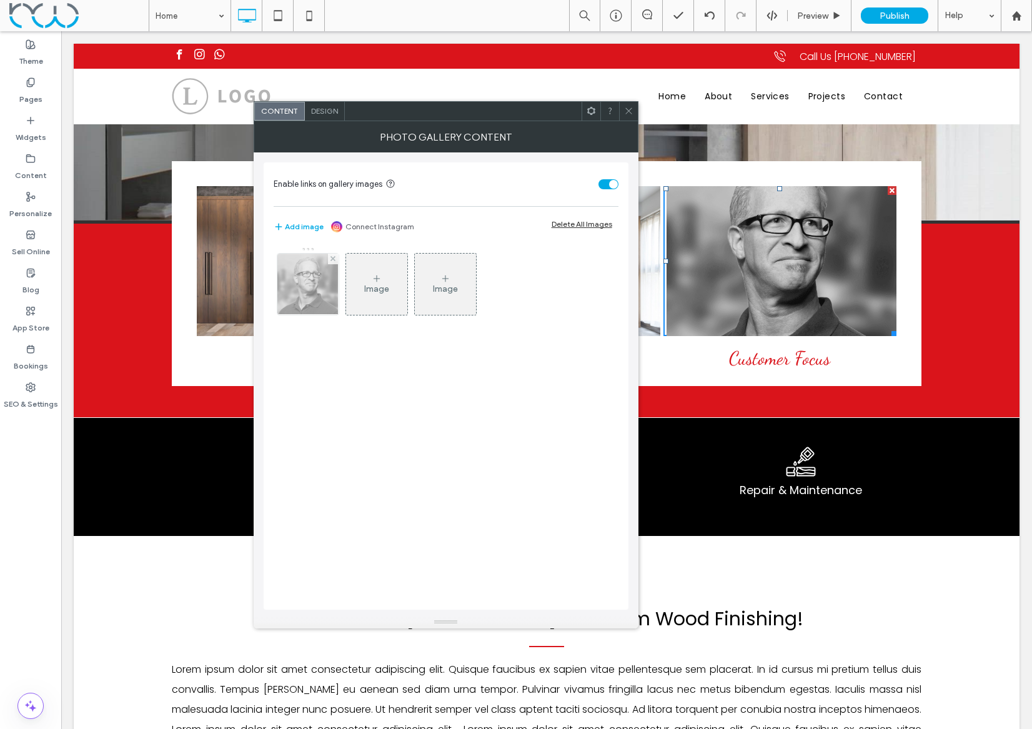
click at [313, 285] on img at bounding box center [307, 284] width 61 height 61
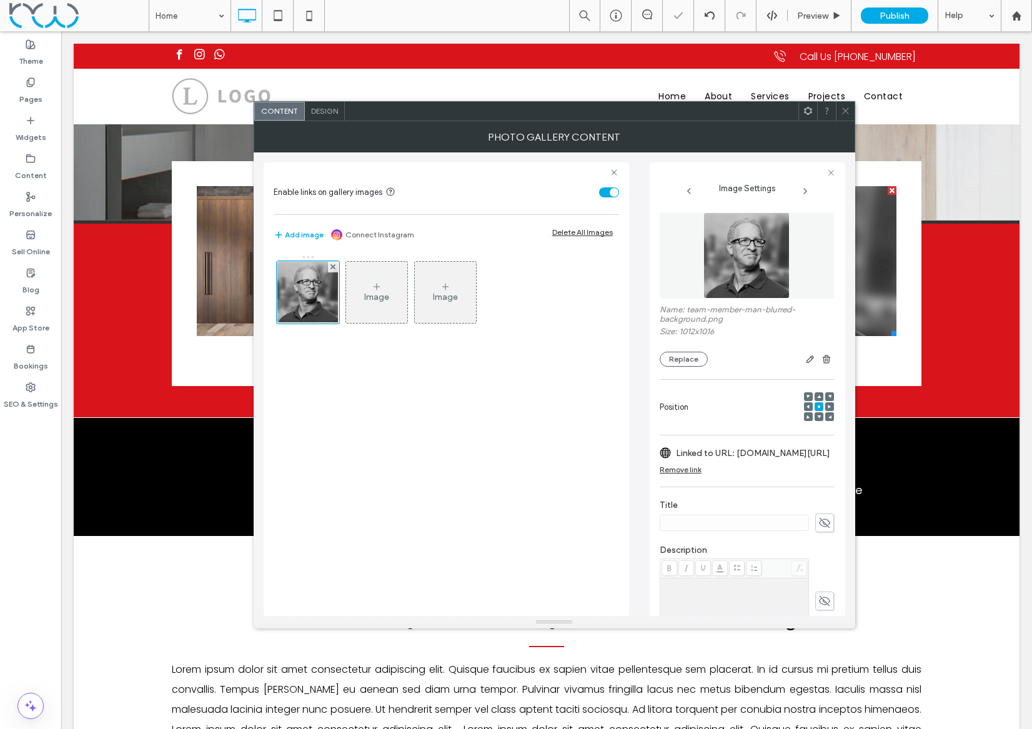
click at [741, 272] on img at bounding box center [746, 255] width 86 height 86
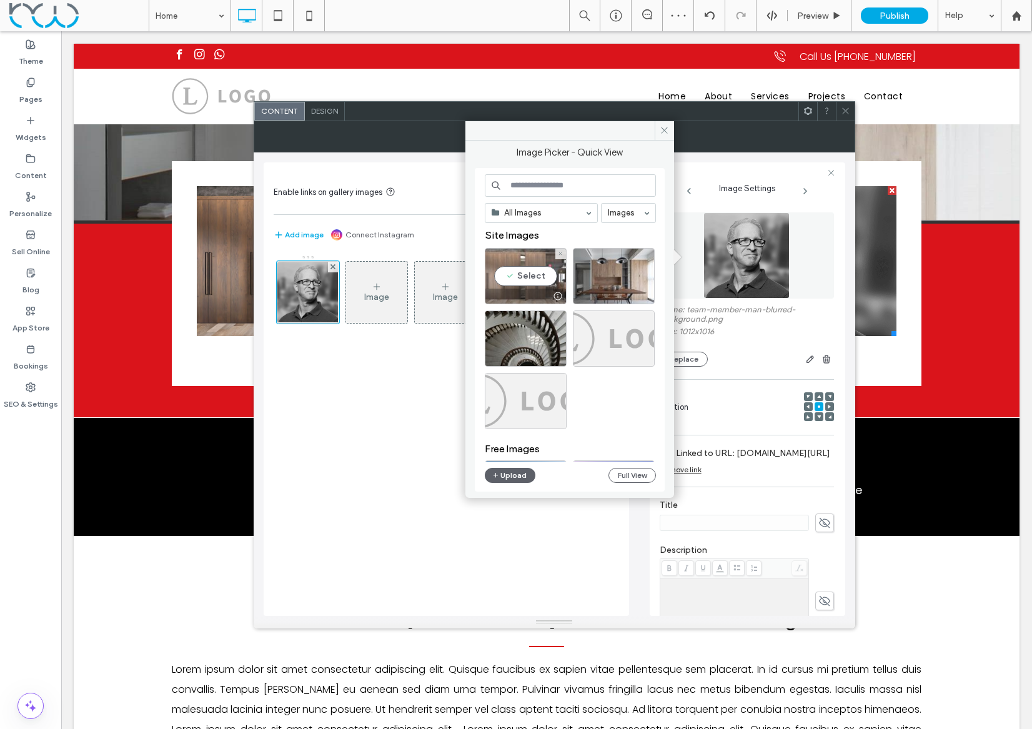
click at [541, 273] on div "Select" at bounding box center [526, 276] width 82 height 56
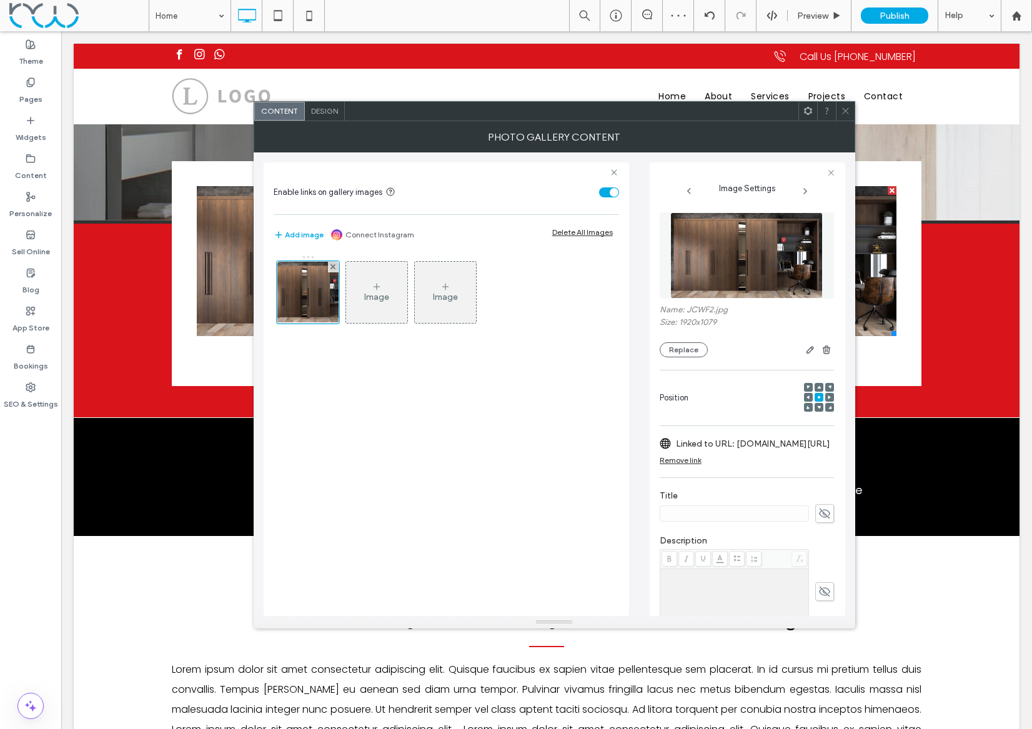
click at [843, 108] on icon at bounding box center [845, 110] width 9 height 9
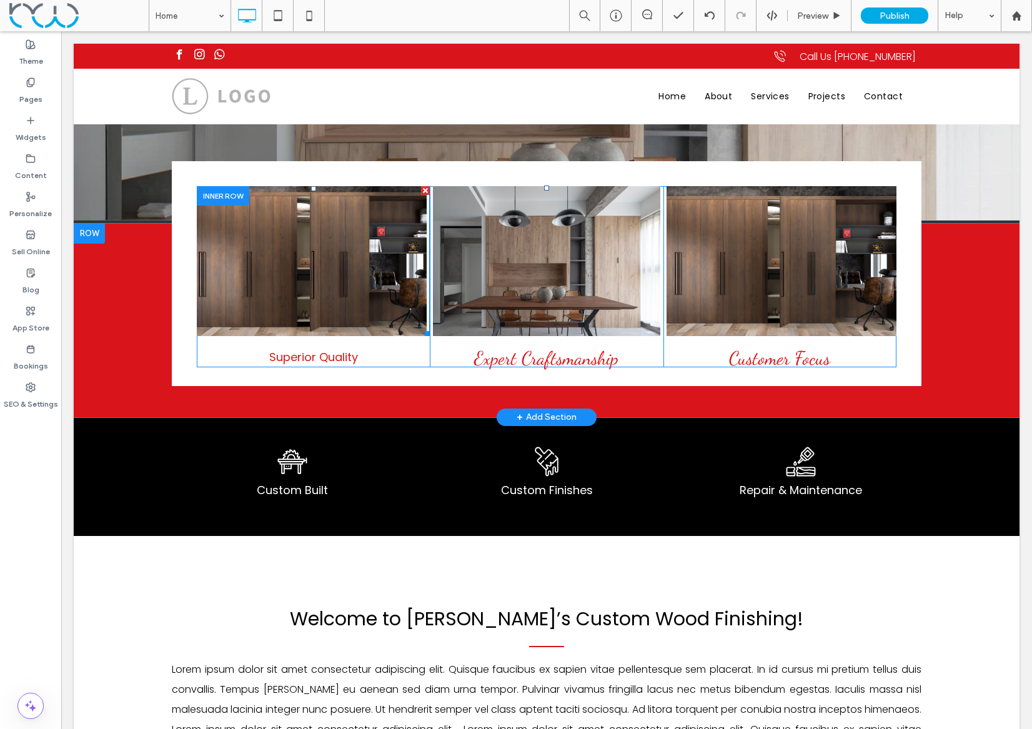
click at [300, 258] on link at bounding box center [312, 261] width 244 height 159
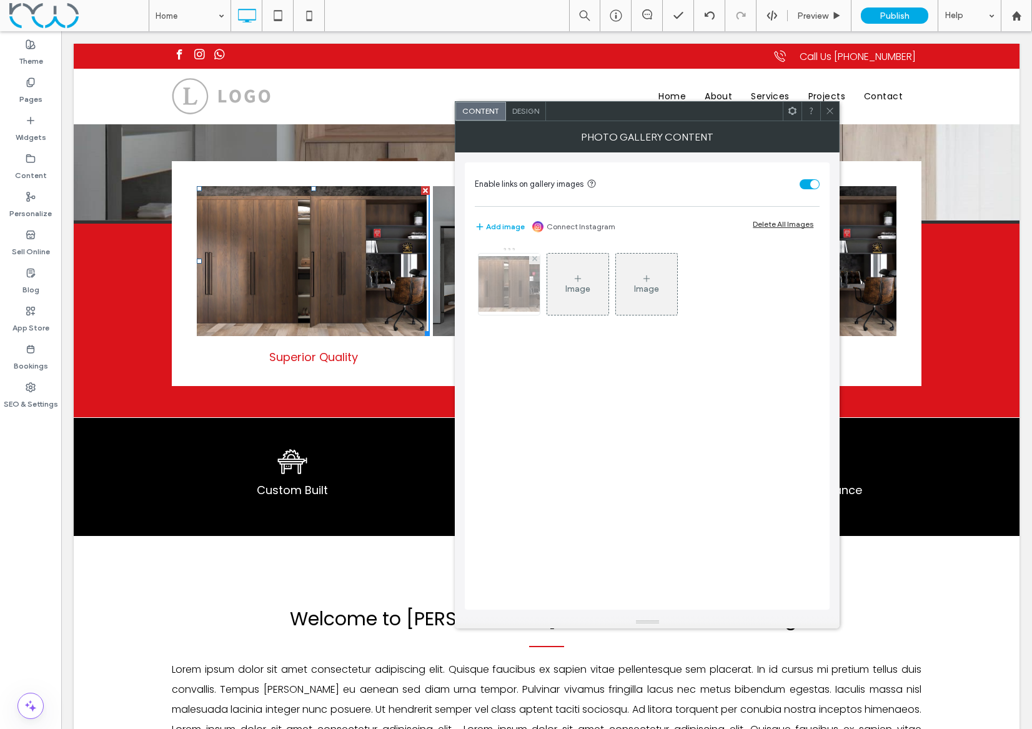
click at [508, 273] on img at bounding box center [509, 284] width 100 height 56
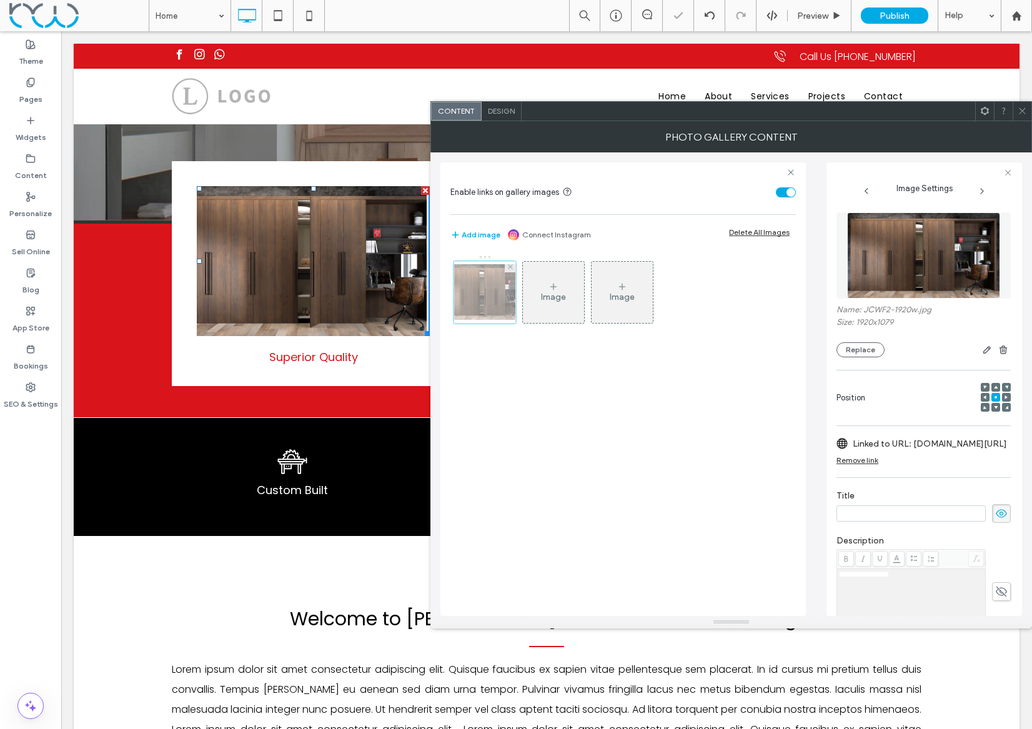
scroll to position [0, 0]
click at [862, 459] on div "Remove link" at bounding box center [857, 459] width 42 height 9
click at [1015, 110] on div at bounding box center [1021, 111] width 19 height 19
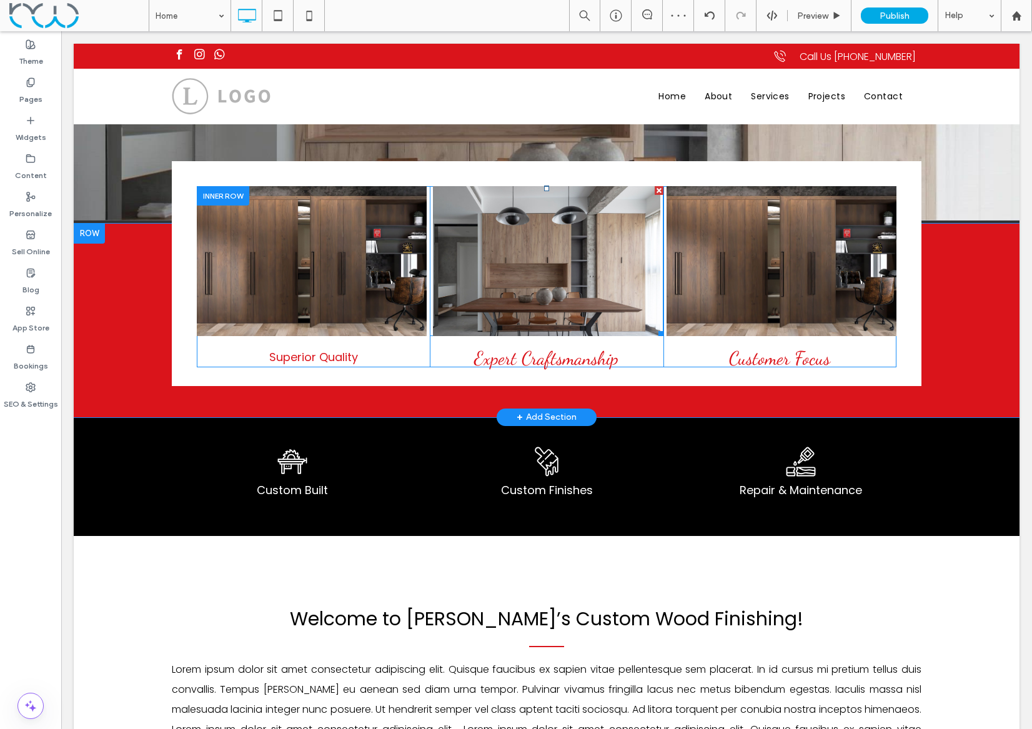
click at [515, 245] on link at bounding box center [546, 261] width 240 height 159
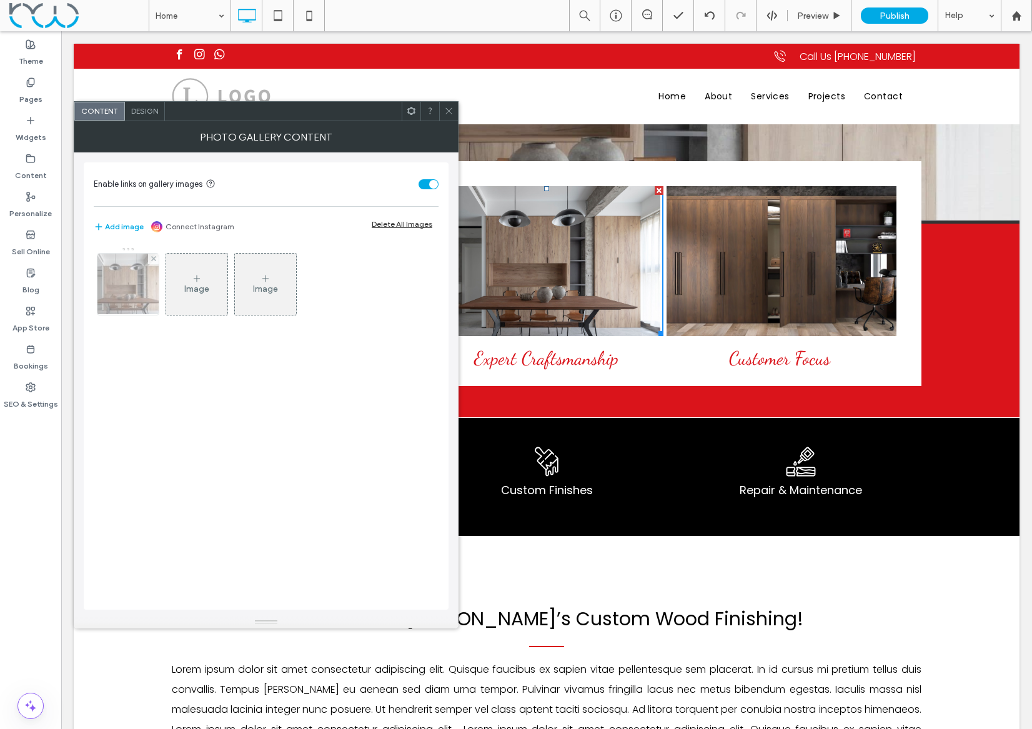
click at [122, 267] on img at bounding box center [128, 284] width 92 height 61
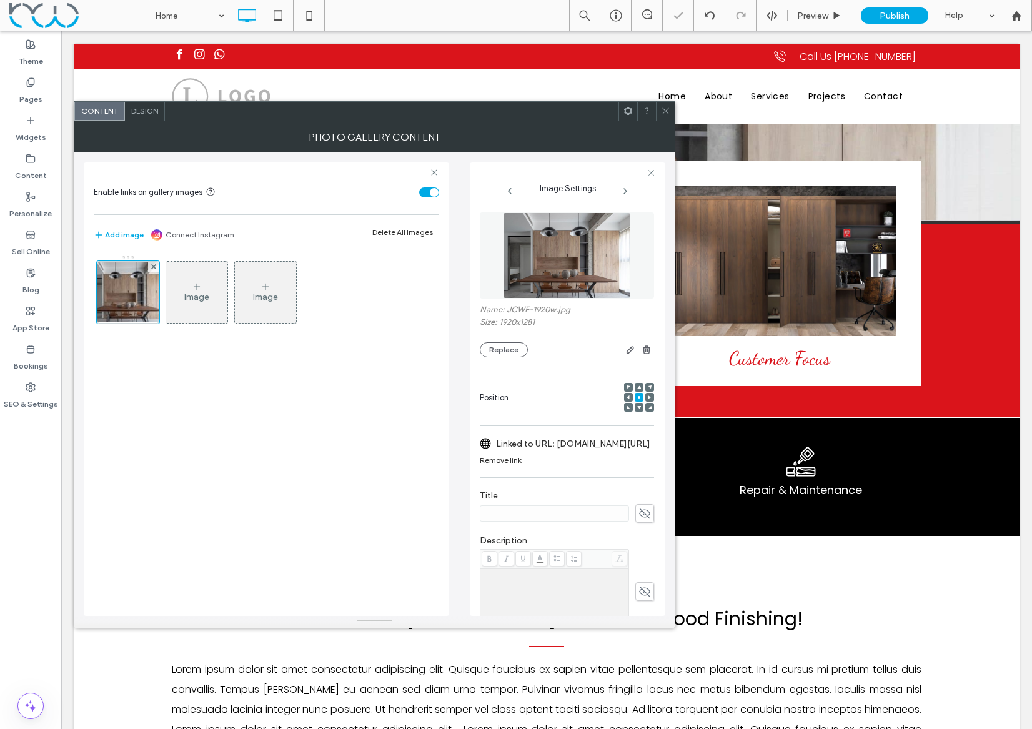
click at [507, 460] on div "Remove link" at bounding box center [501, 459] width 42 height 9
click at [662, 111] on icon at bounding box center [665, 110] width 9 height 9
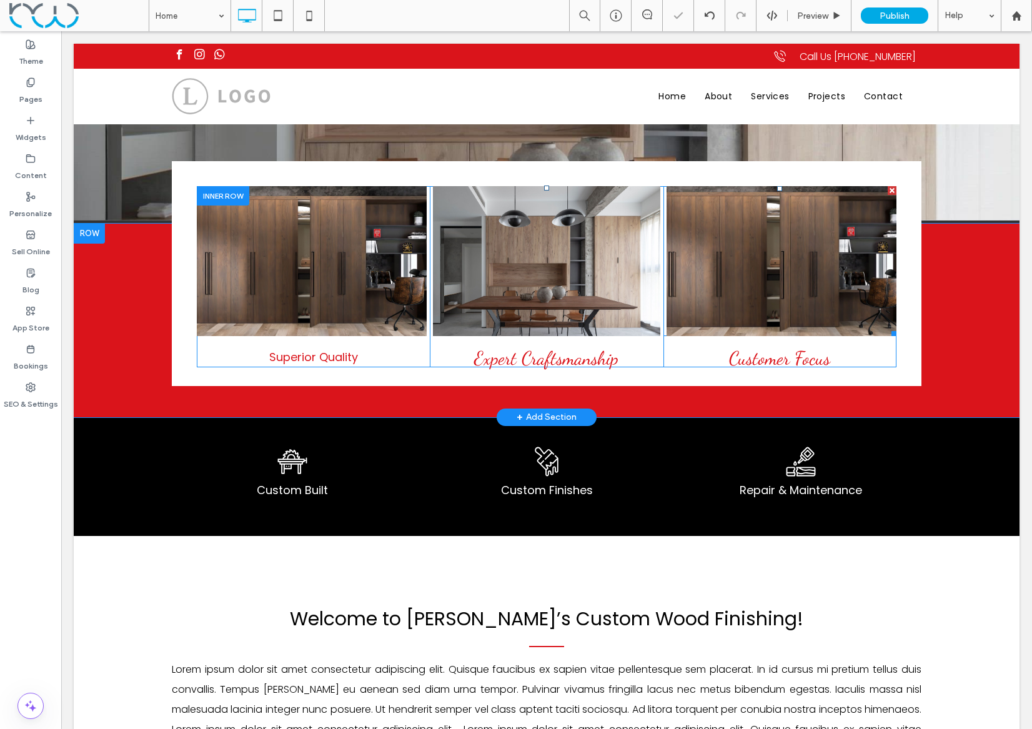
click at [726, 278] on link at bounding box center [781, 261] width 244 height 159
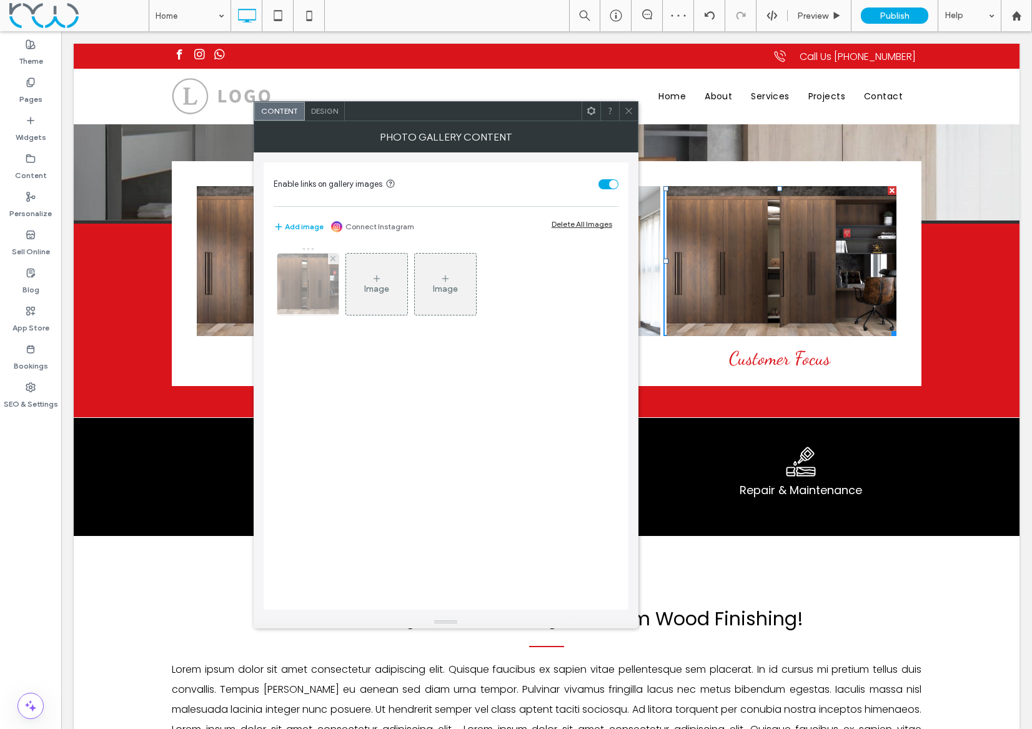
click at [320, 285] on img at bounding box center [307, 284] width 109 height 61
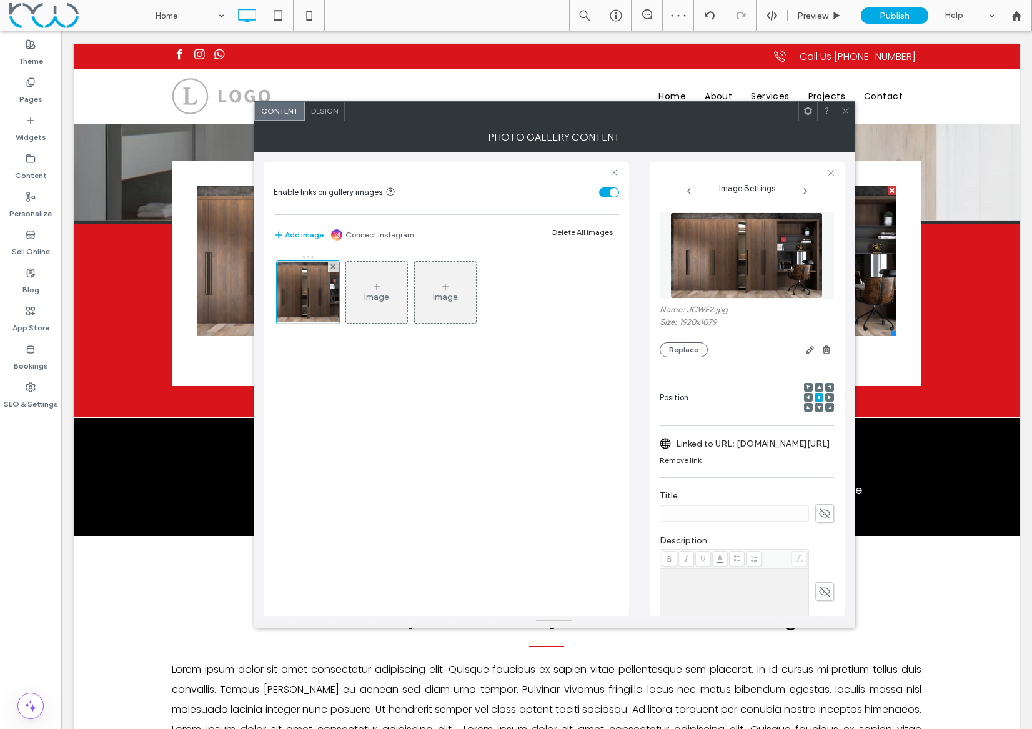
click at [679, 460] on div "Remove link" at bounding box center [680, 459] width 42 height 9
click at [847, 107] on icon at bounding box center [845, 110] width 9 height 9
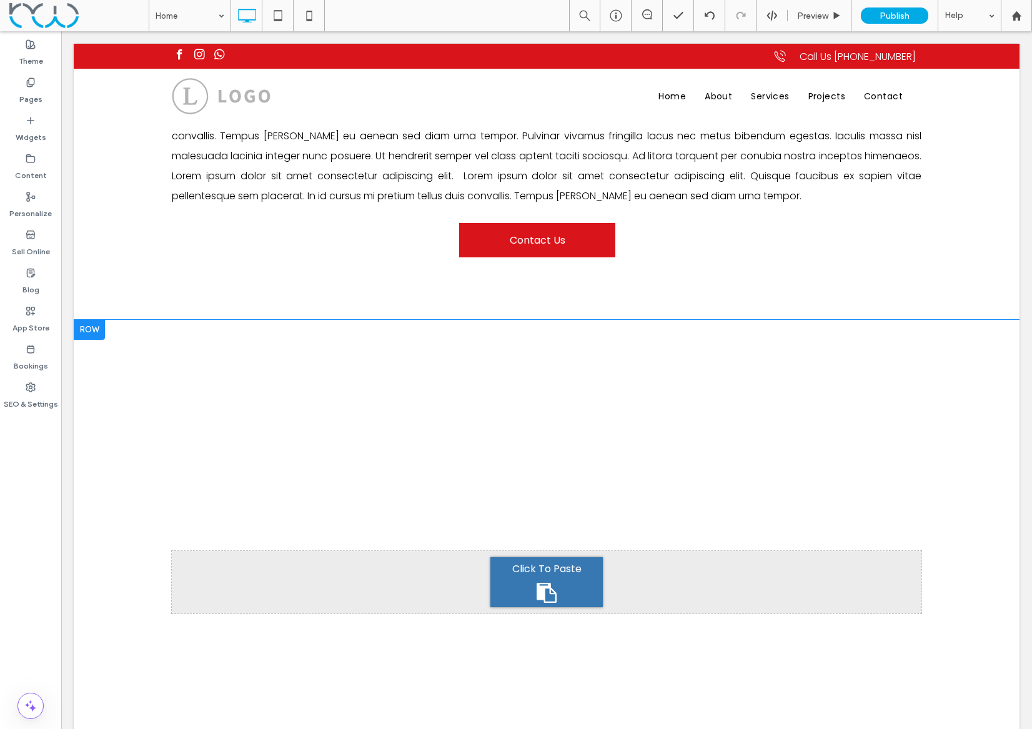
scroll to position [830, 0]
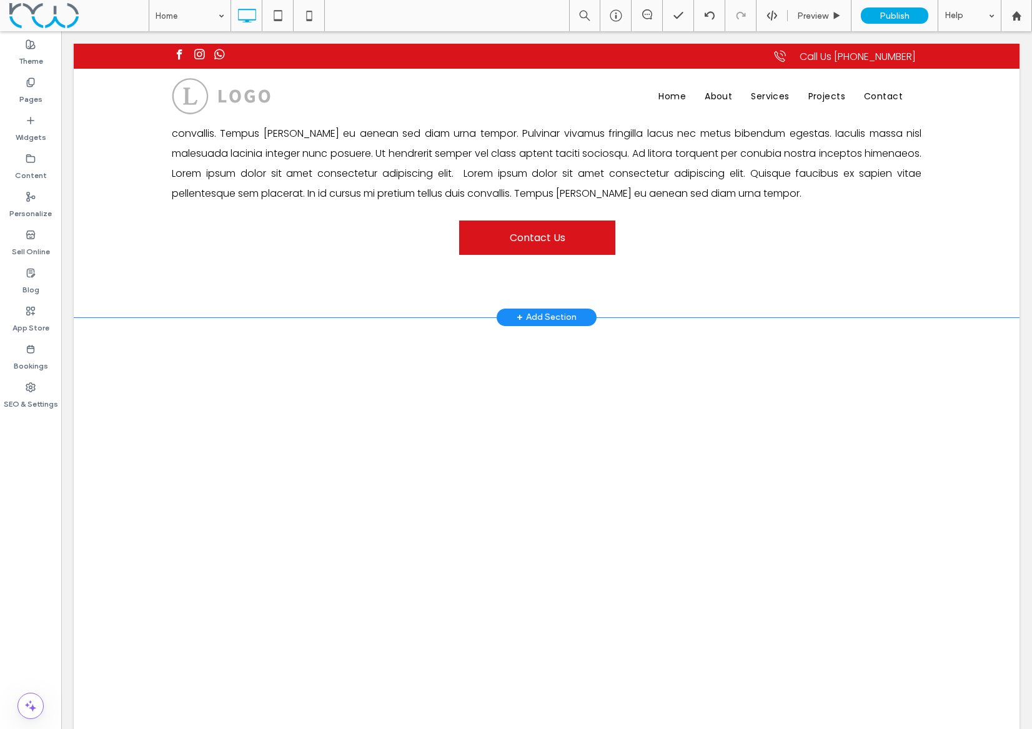
click at [533, 320] on div "+ Add Section" at bounding box center [546, 317] width 60 height 14
click at [536, 395] on div "Designed" at bounding box center [546, 409] width 66 height 70
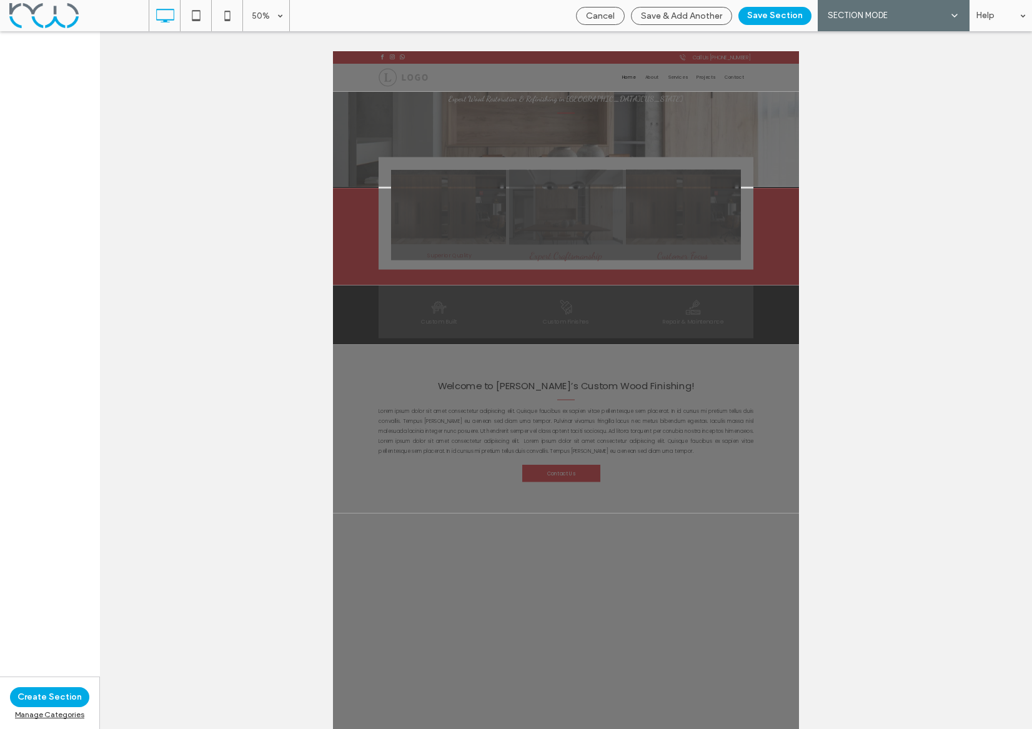
scroll to position [180, 0]
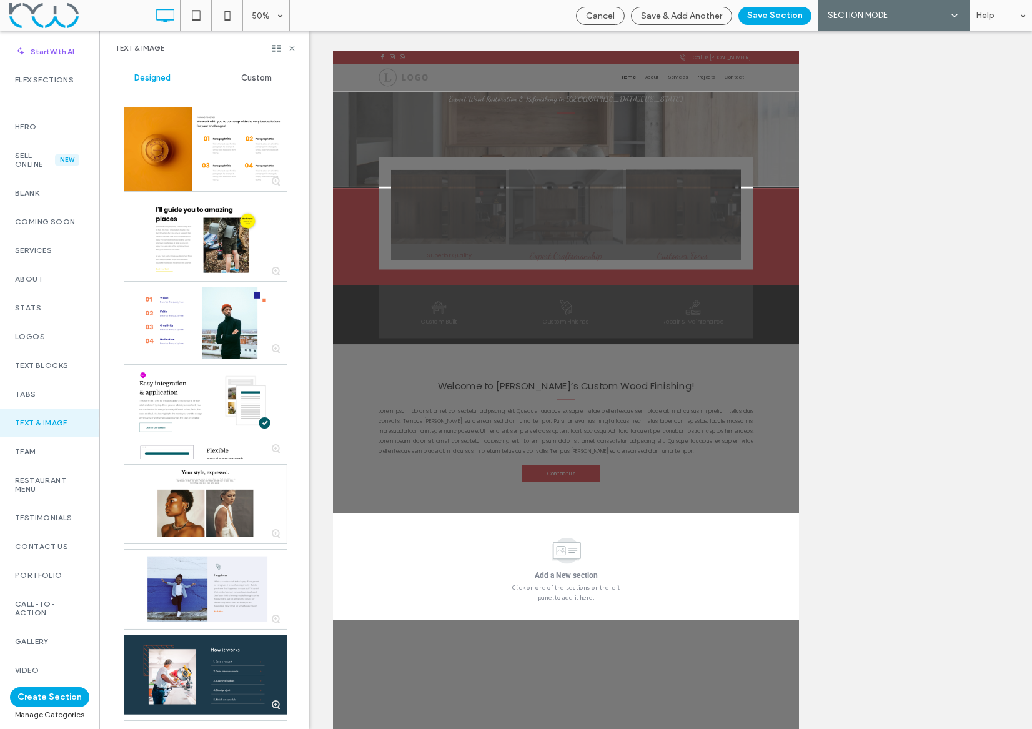
click at [31, 418] on label "Text & Image" at bounding box center [49, 422] width 69 height 9
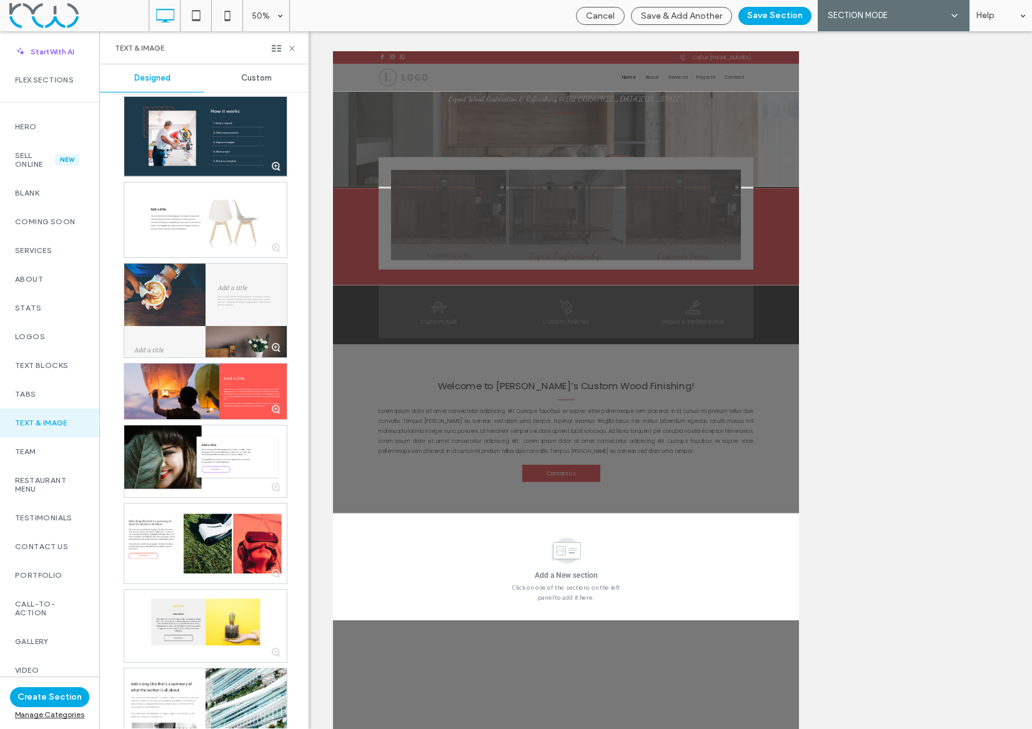
scroll to position [548, 0]
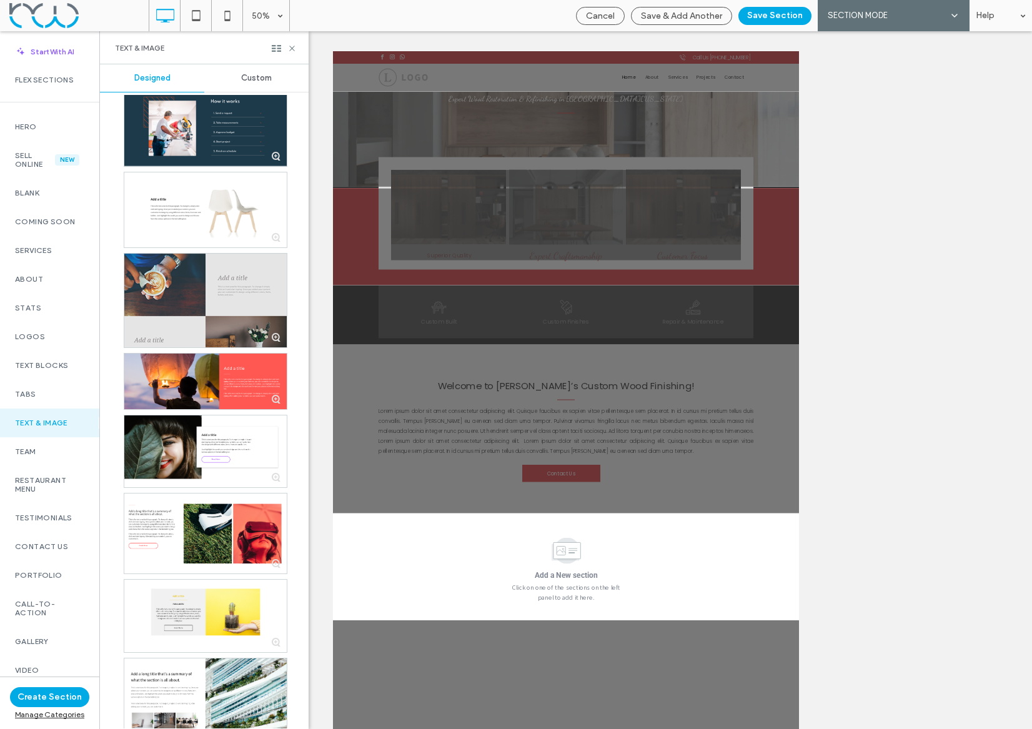
click at [168, 280] on div at bounding box center [205, 301] width 162 height 94
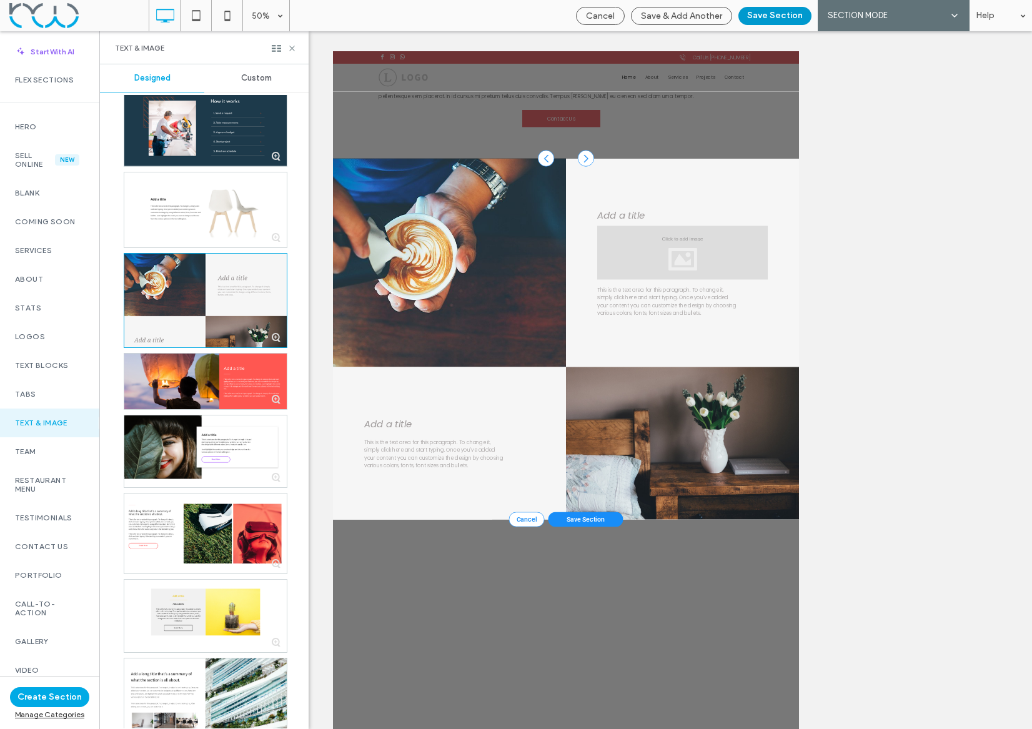
scroll to position [896, 0]
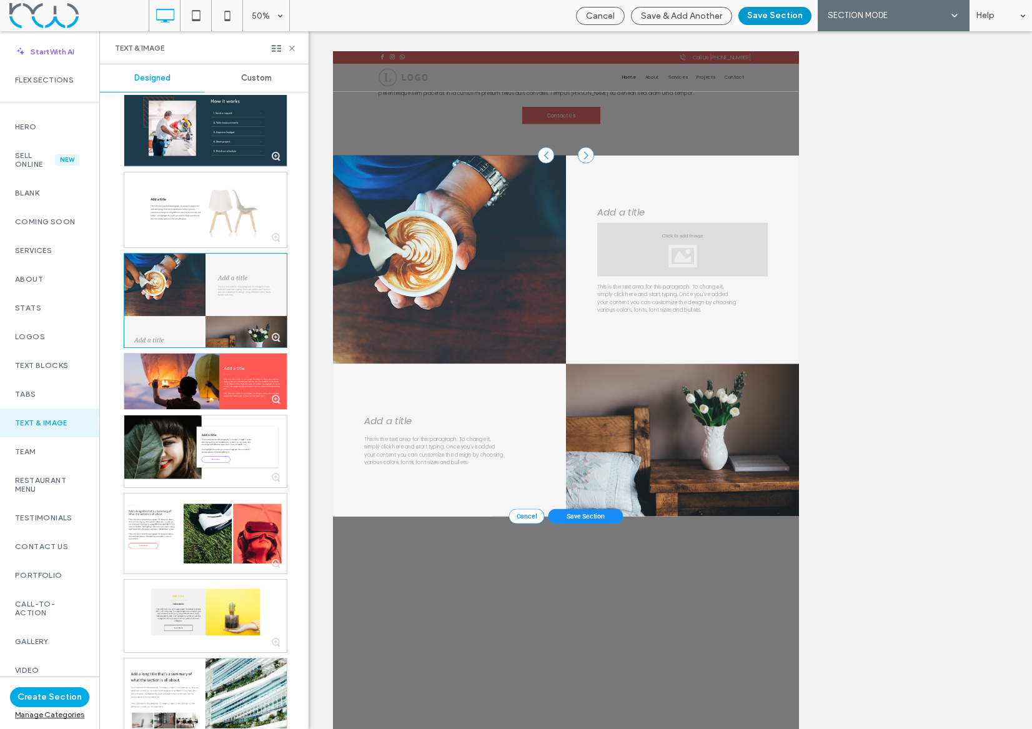
click at [758, 21] on button "Save Section" at bounding box center [774, 16] width 73 height 18
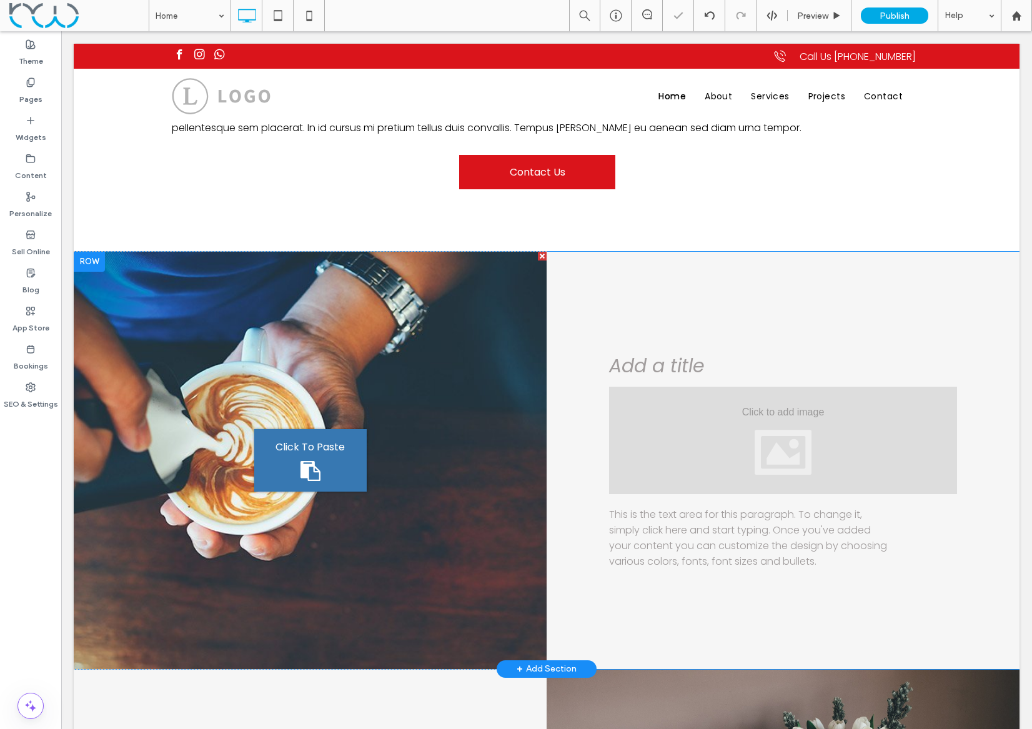
click at [92, 263] on div at bounding box center [89, 262] width 31 height 20
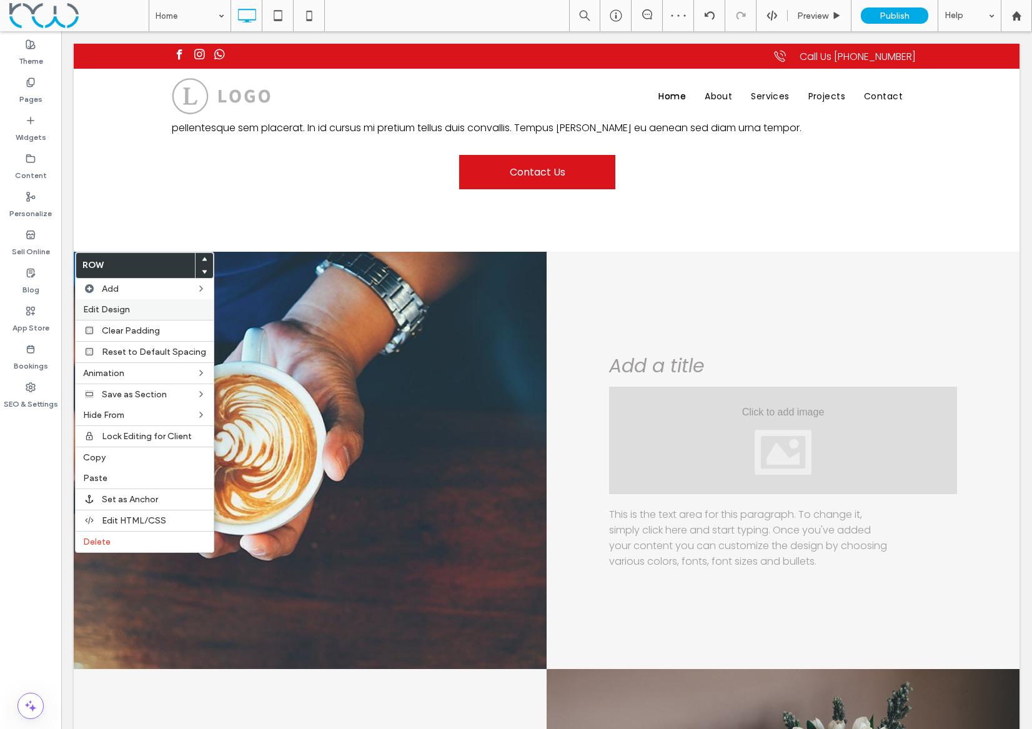
click at [112, 313] on span "Edit Design" at bounding box center [106, 309] width 47 height 11
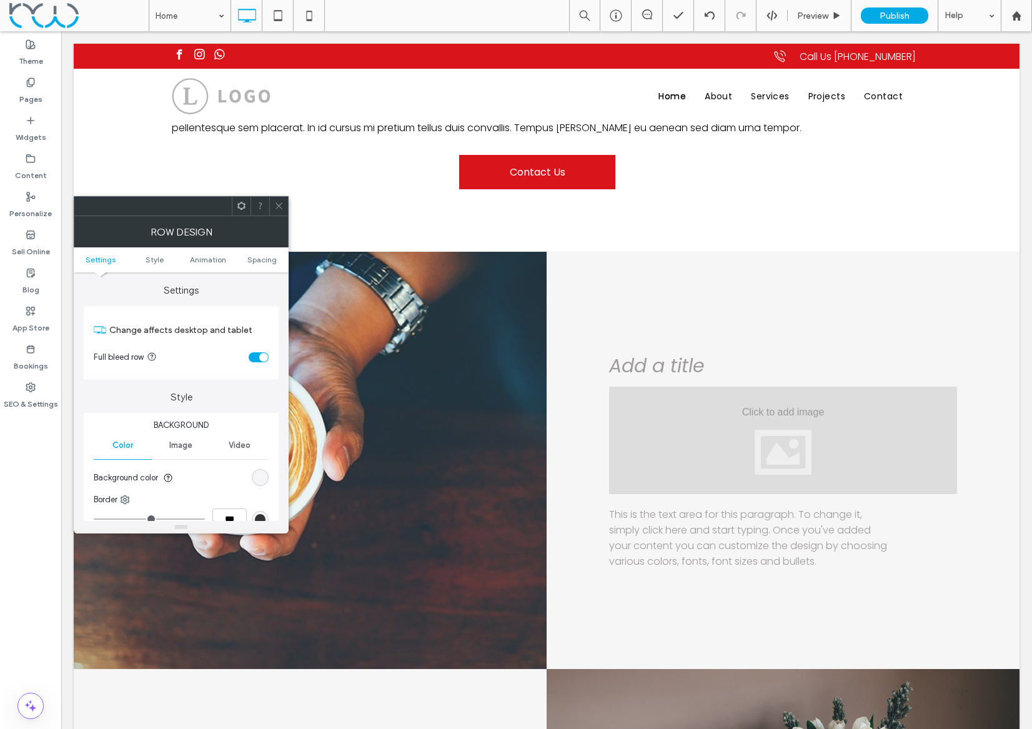
click at [255, 355] on div "toggle" at bounding box center [259, 357] width 20 height 10
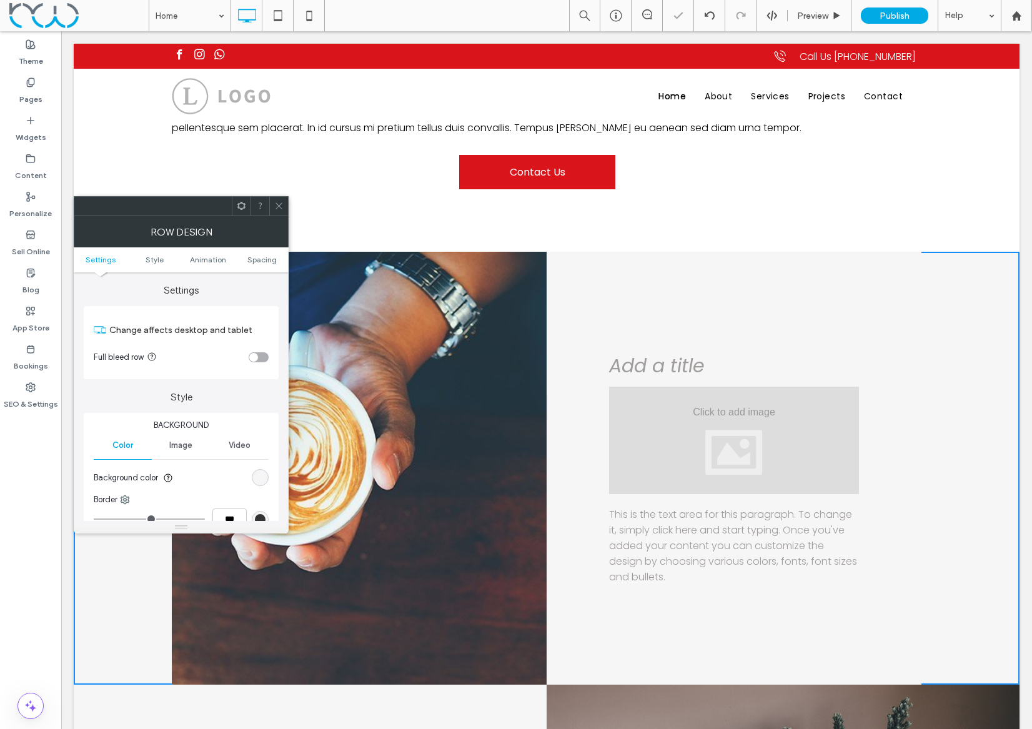
drag, startPoint x: 275, startPoint y: 200, endPoint x: 228, endPoint y: 213, distance: 48.5
click at [275, 200] on span at bounding box center [278, 206] width 9 height 19
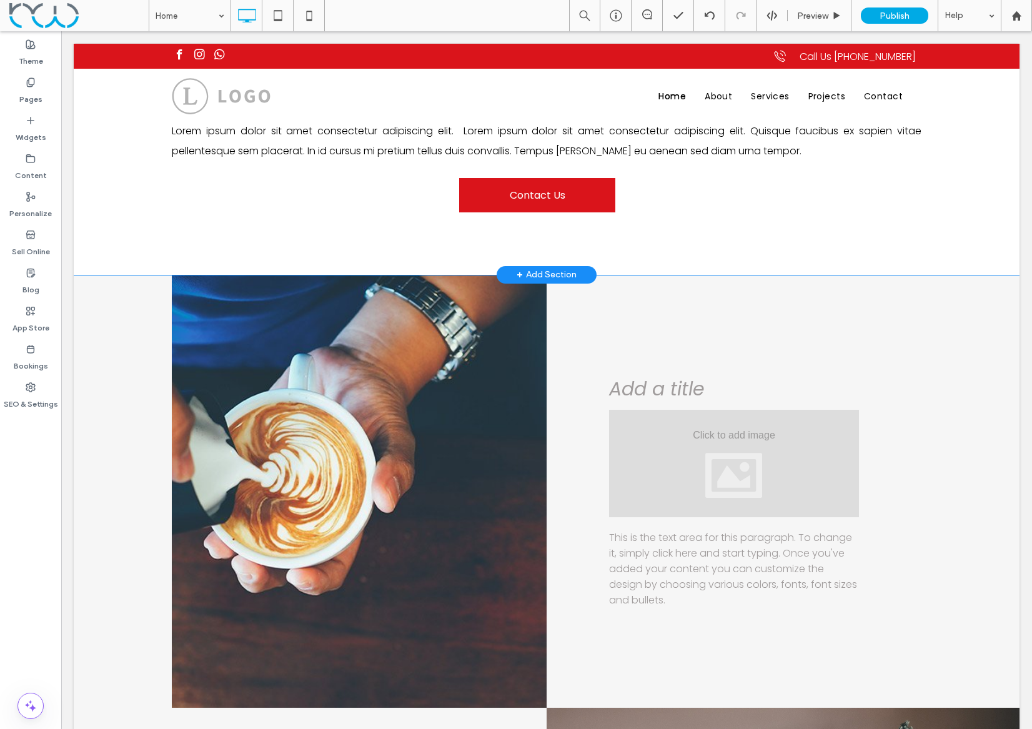
scroll to position [877, 0]
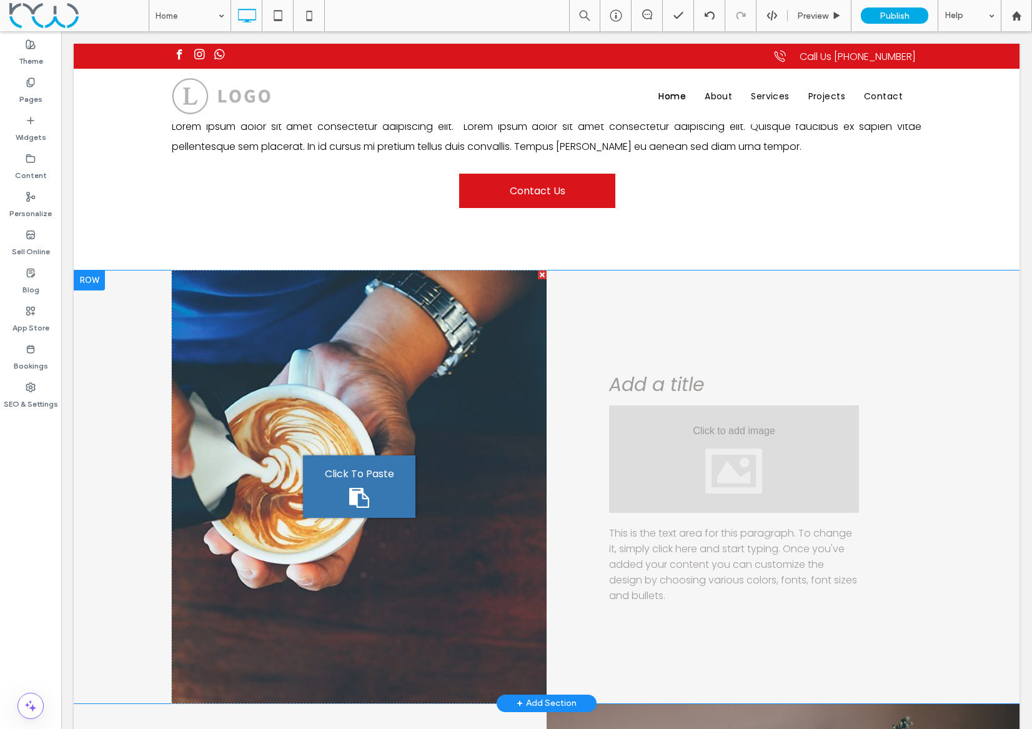
click at [82, 282] on div at bounding box center [89, 280] width 31 height 20
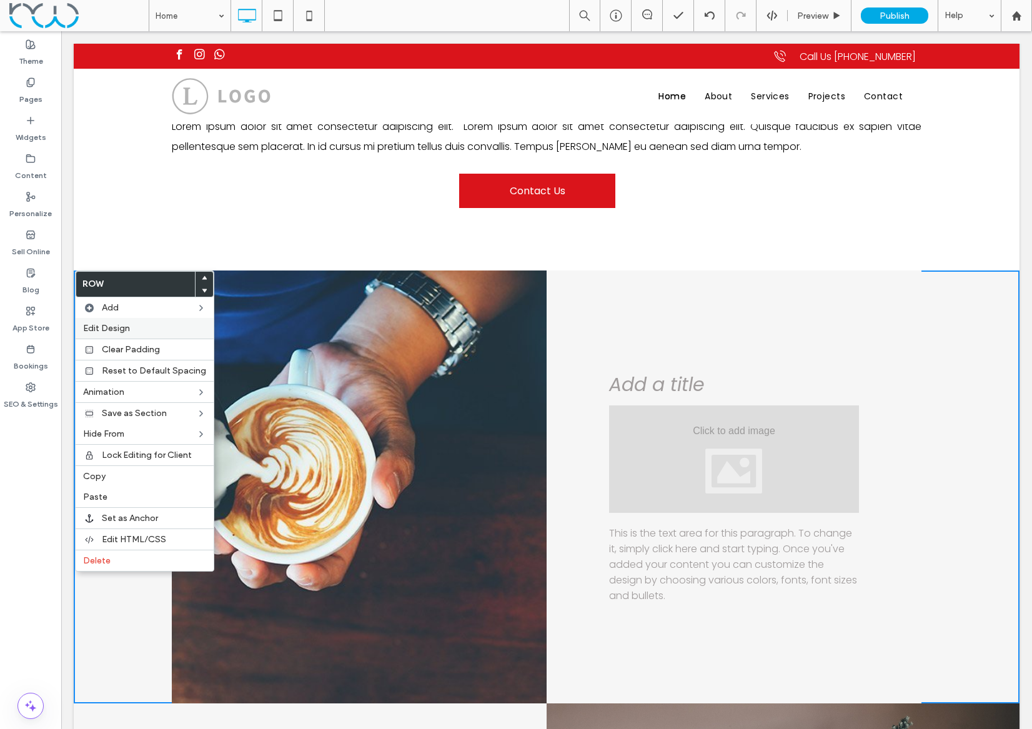
click at [119, 326] on span "Edit Design" at bounding box center [106, 328] width 47 height 11
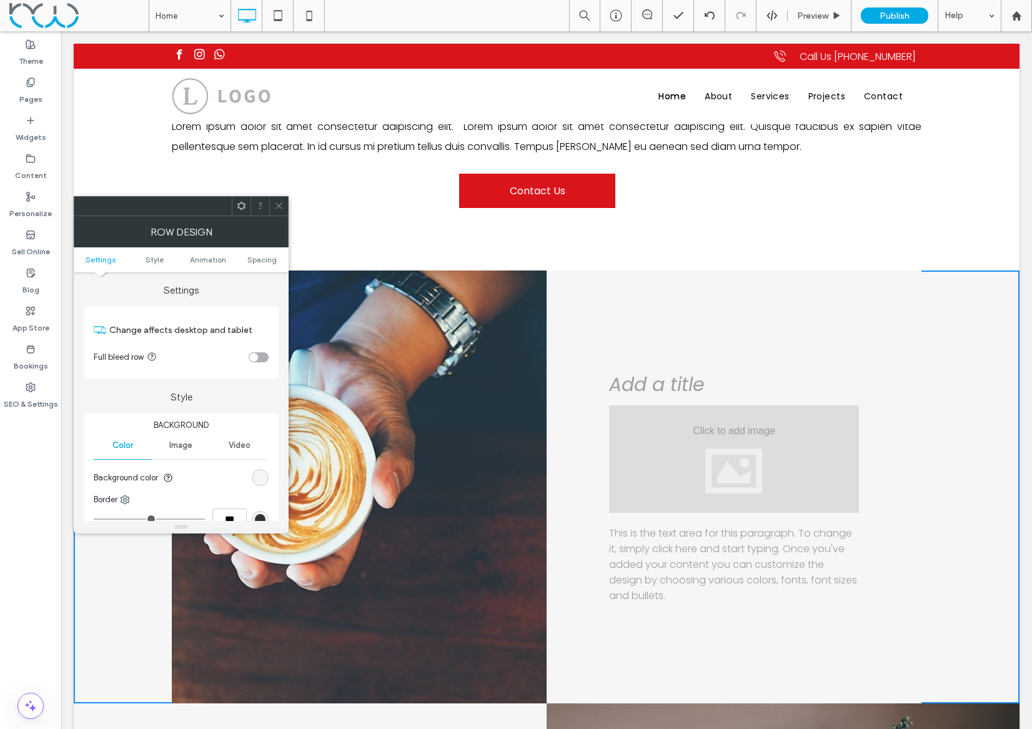
click at [263, 350] on section "Full bleed row" at bounding box center [181, 357] width 175 height 31
click at [259, 358] on div "toggle" at bounding box center [259, 357] width 20 height 10
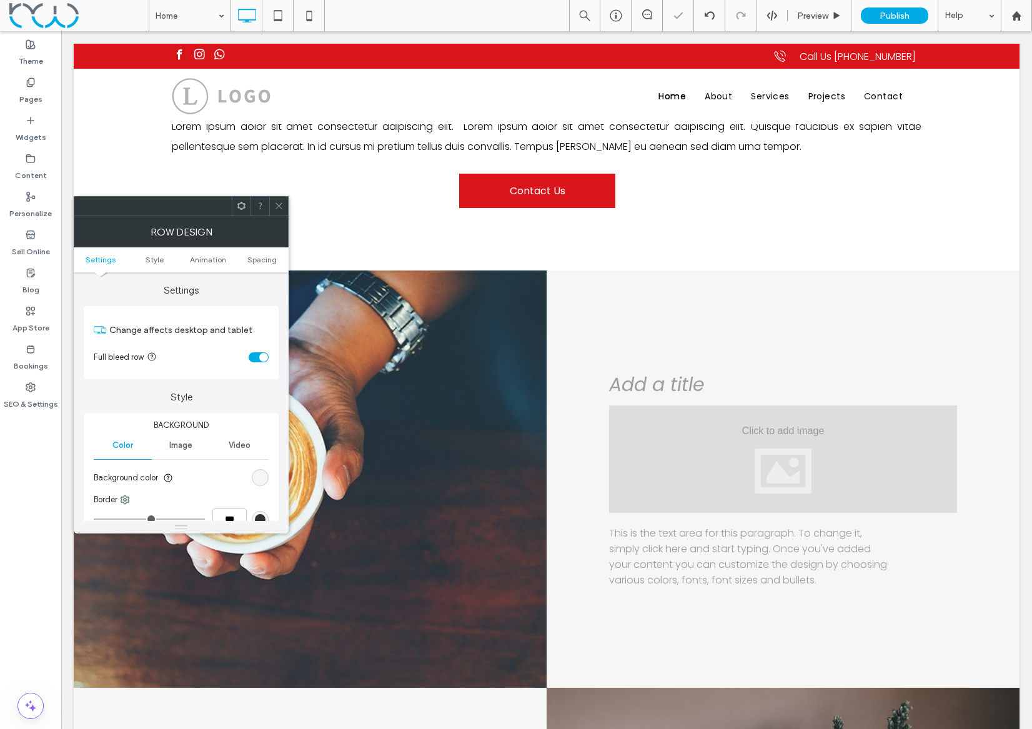
drag, startPoint x: 285, startPoint y: 205, endPoint x: 248, endPoint y: 167, distance: 53.0
click at [285, 205] on div at bounding box center [278, 206] width 19 height 19
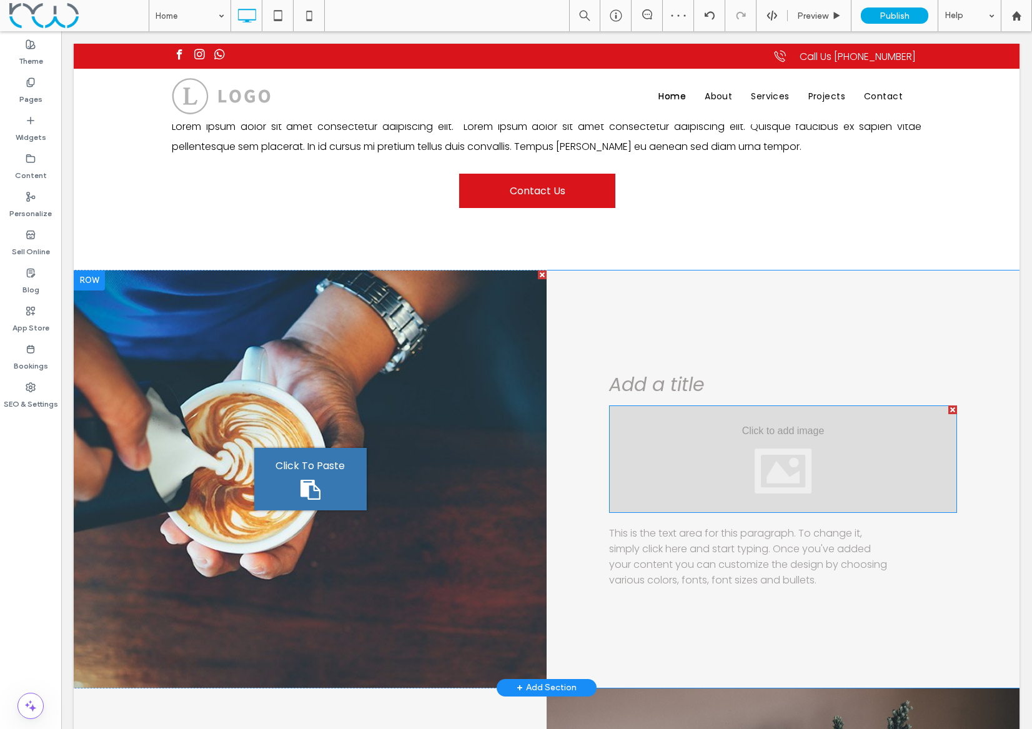
drag, startPoint x: 952, startPoint y: 408, endPoint x: 1005, endPoint y: 457, distance: 72.9
click at [952, 408] on div at bounding box center [952, 409] width 9 height 9
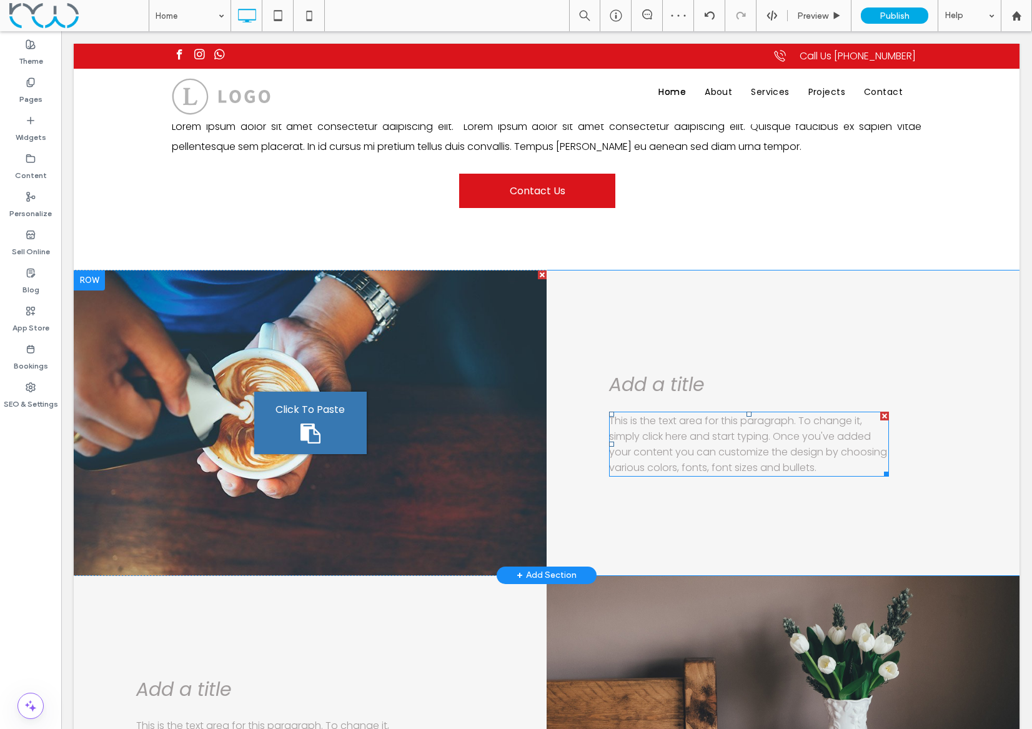
drag, startPoint x: 887, startPoint y: 417, endPoint x: 1020, endPoint y: 544, distance: 184.2
click at [887, 417] on div at bounding box center [884, 416] width 9 height 9
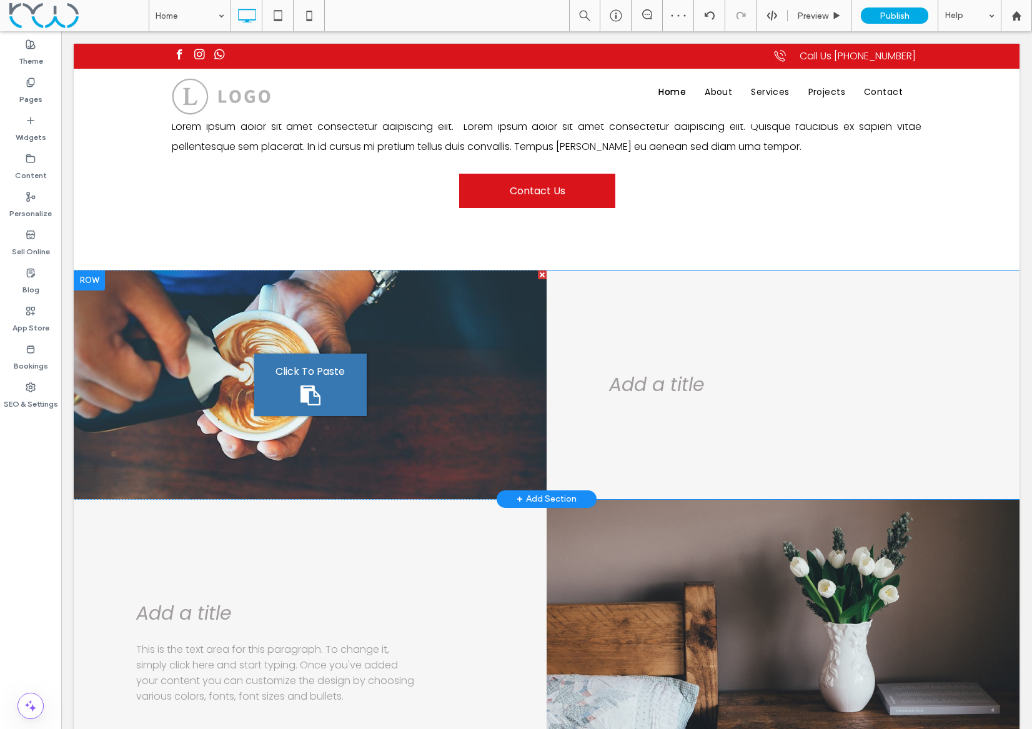
click at [580, 313] on div "Add a title Click To Paste" at bounding box center [782, 384] width 473 height 229
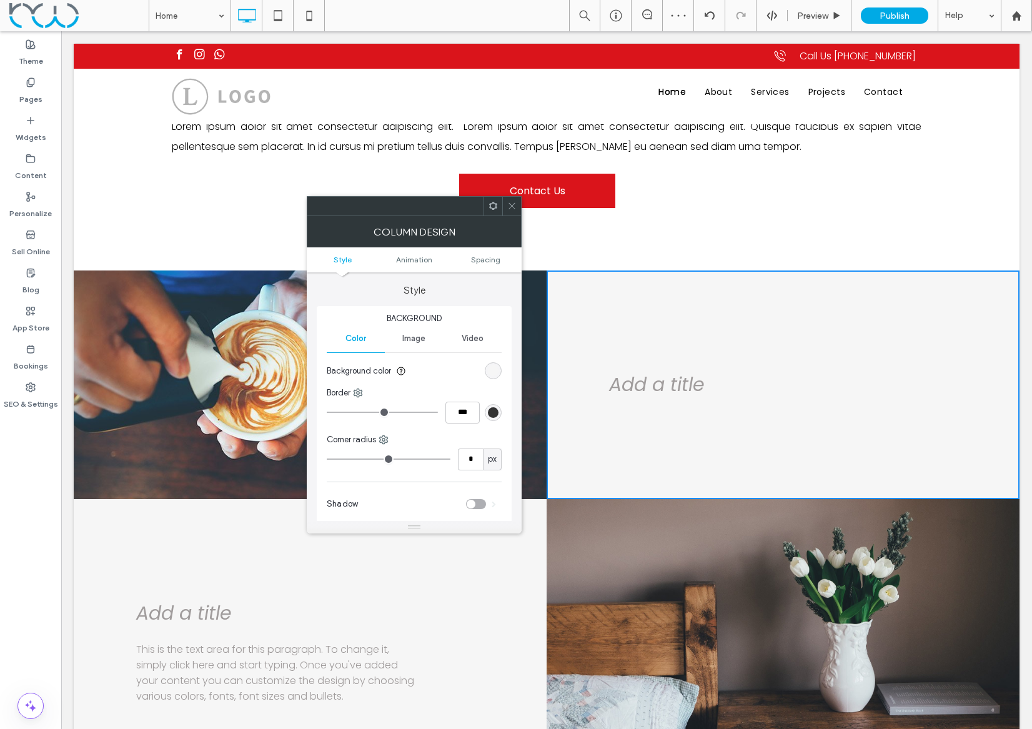
click at [483, 367] on section "Background color" at bounding box center [414, 370] width 175 height 31
click at [490, 368] on div "rgb(246, 246, 246)" at bounding box center [493, 370] width 11 height 11
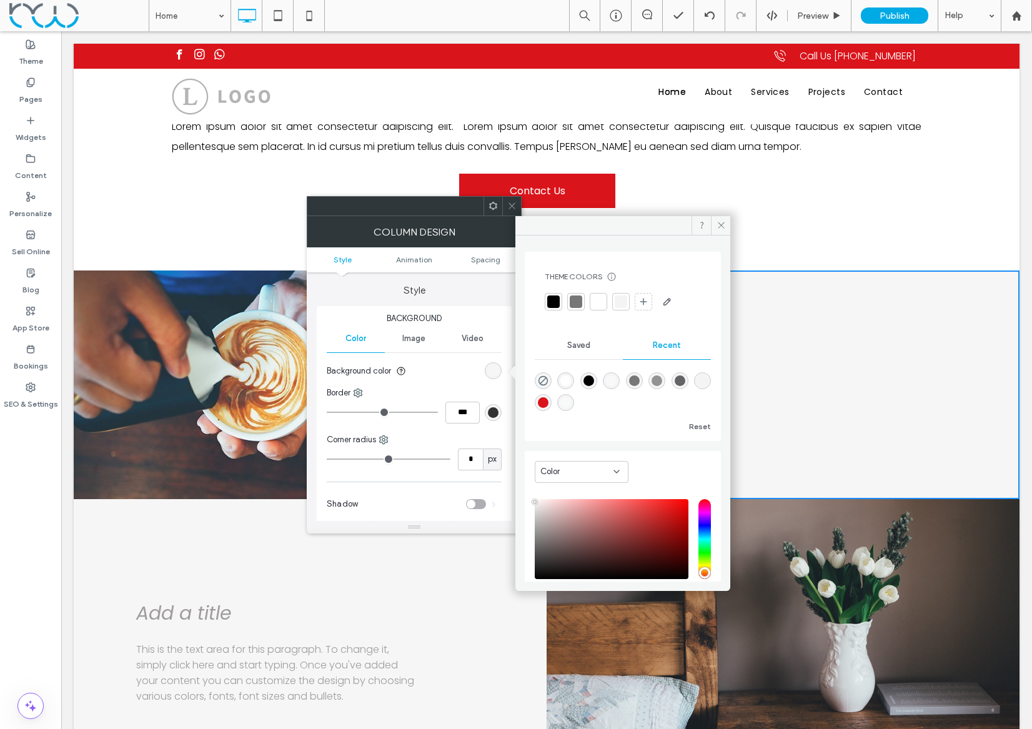
click at [697, 386] on div "rgba(244, 244, 244, 1)" at bounding box center [702, 380] width 11 height 11
type input "*******"
click at [697, 386] on div "rgba(244, 244, 244, 1)" at bounding box center [702, 380] width 11 height 11
click at [718, 224] on icon at bounding box center [720, 224] width 9 height 9
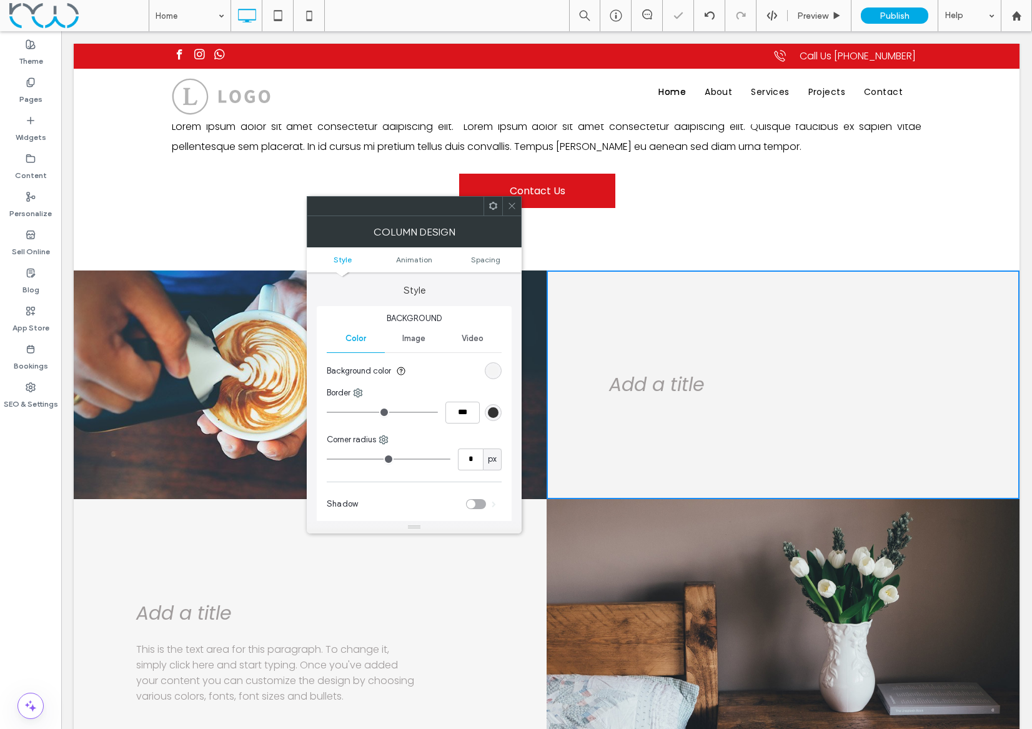
drag, startPoint x: 508, startPoint y: 200, endPoint x: 464, endPoint y: 160, distance: 59.2
click at [508, 200] on span at bounding box center [511, 206] width 9 height 19
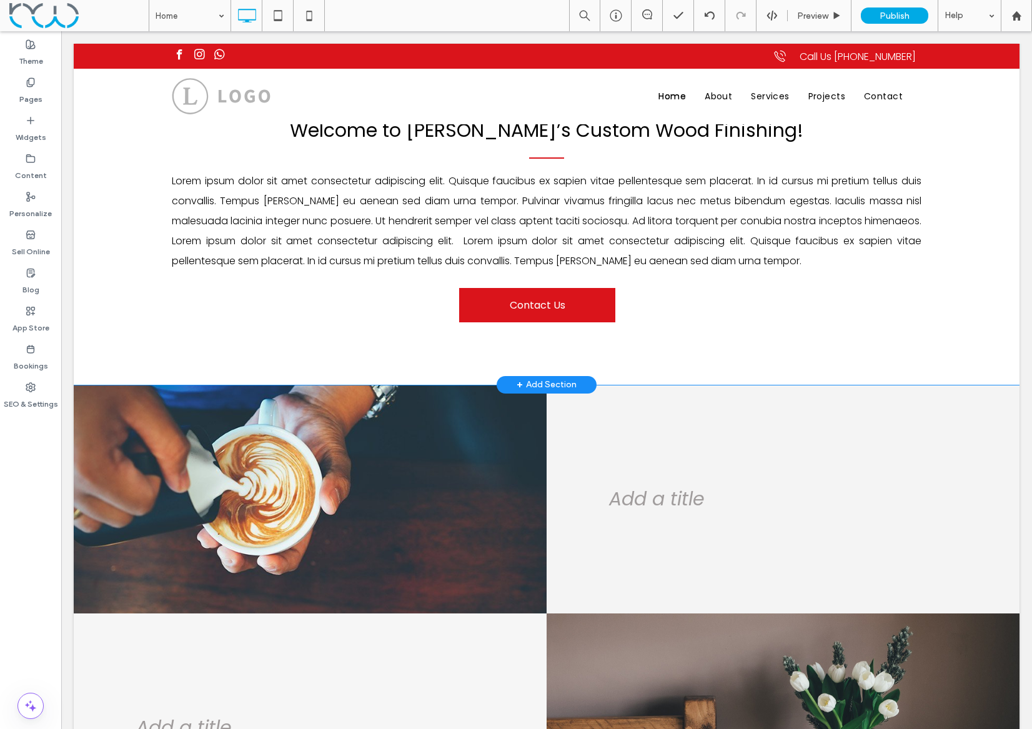
scroll to position [766, 0]
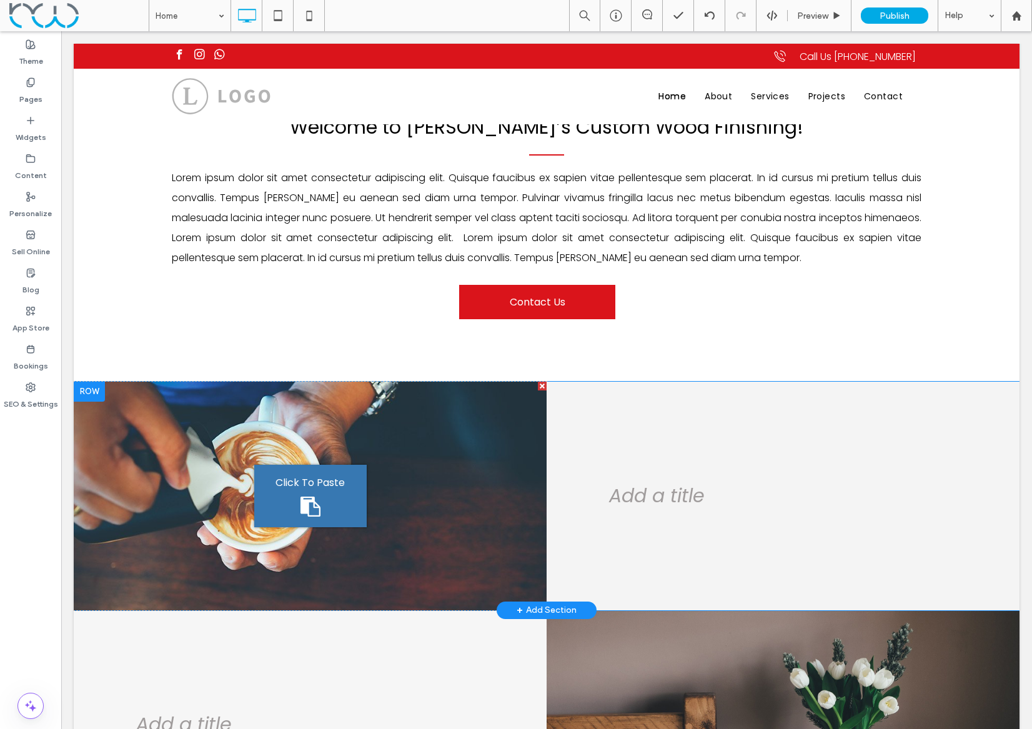
click at [584, 427] on div "Add a title Click To Paste" at bounding box center [782, 496] width 473 height 229
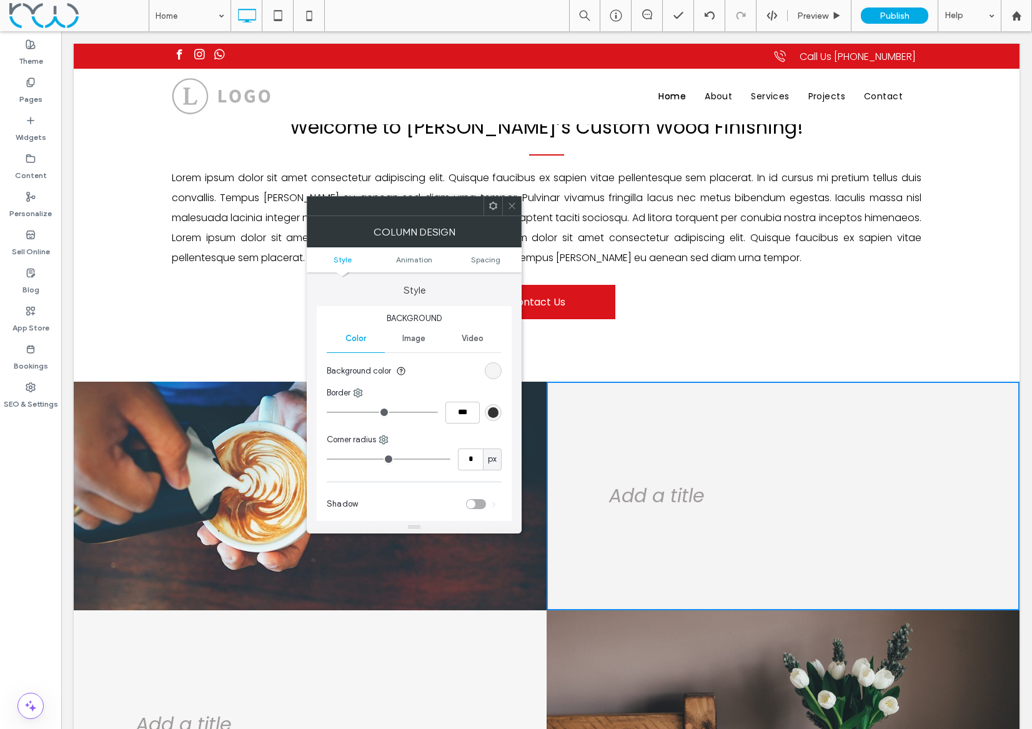
click at [493, 367] on div "rgb(244, 244, 244)" at bounding box center [493, 370] width 11 height 11
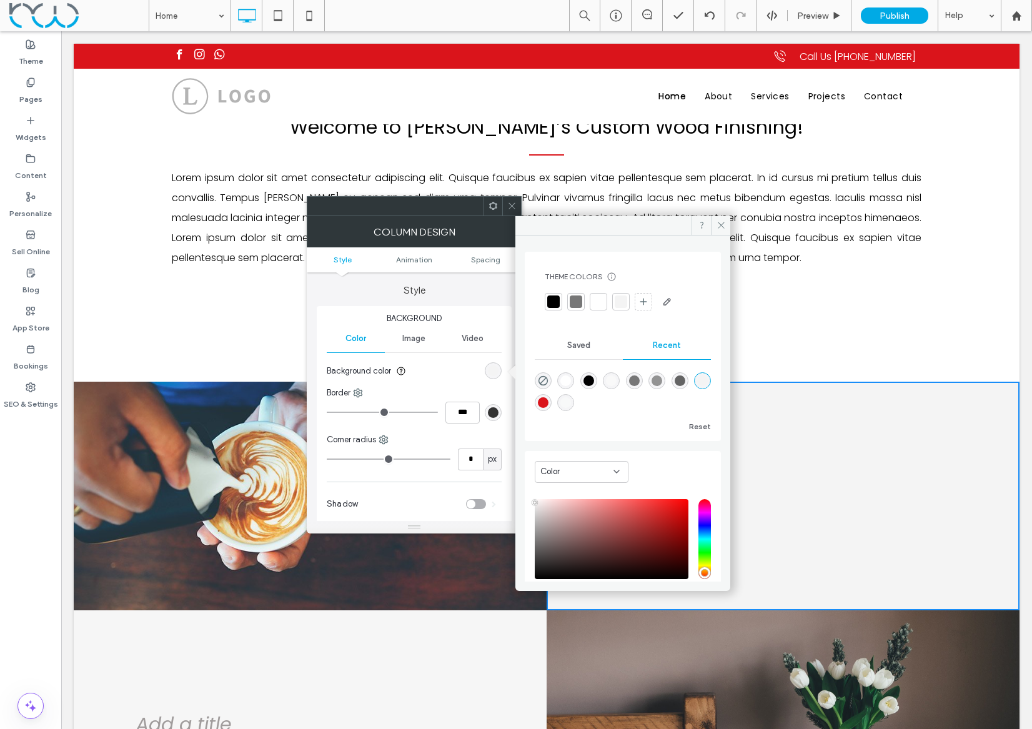
click at [616, 377] on div "rgba(249, 249, 249, 1)" at bounding box center [611, 380] width 11 height 11
type input "*******"
click at [718, 220] on icon at bounding box center [720, 224] width 9 height 9
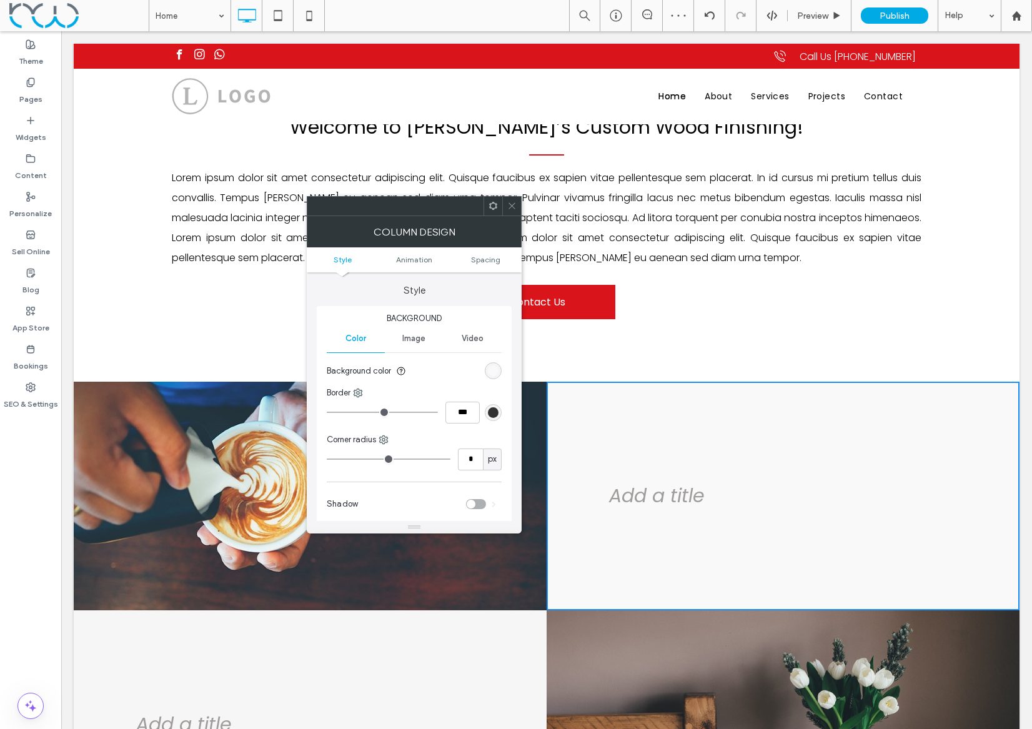
click at [508, 197] on span at bounding box center [511, 206] width 9 height 19
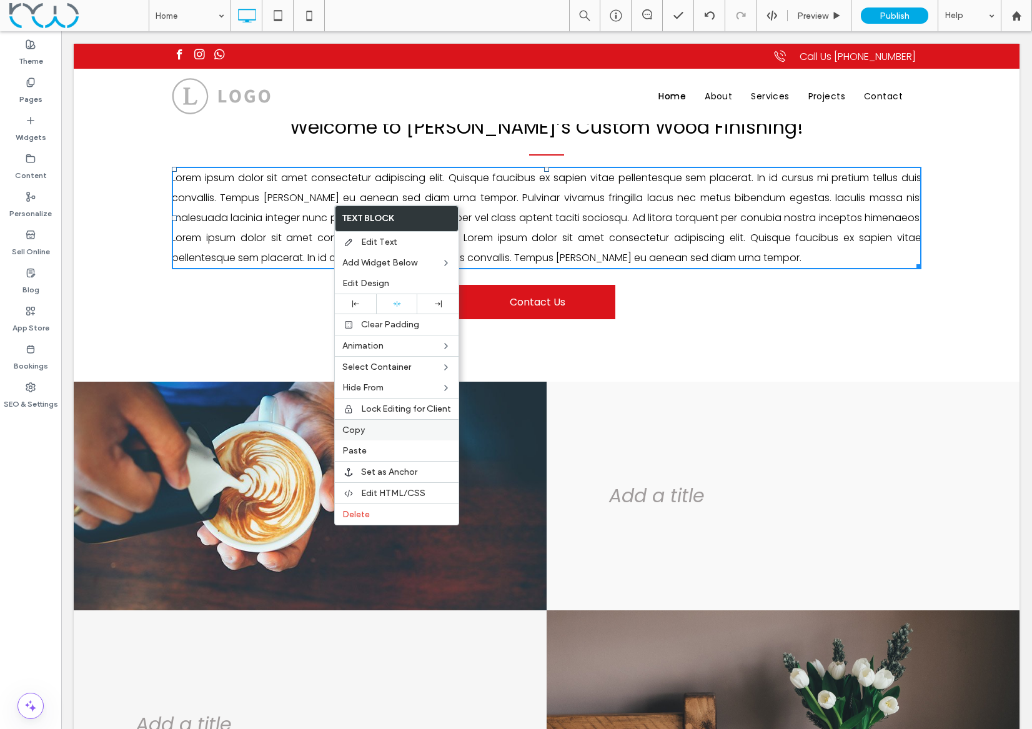
click at [351, 425] on span "Copy" at bounding box center [353, 430] width 22 height 11
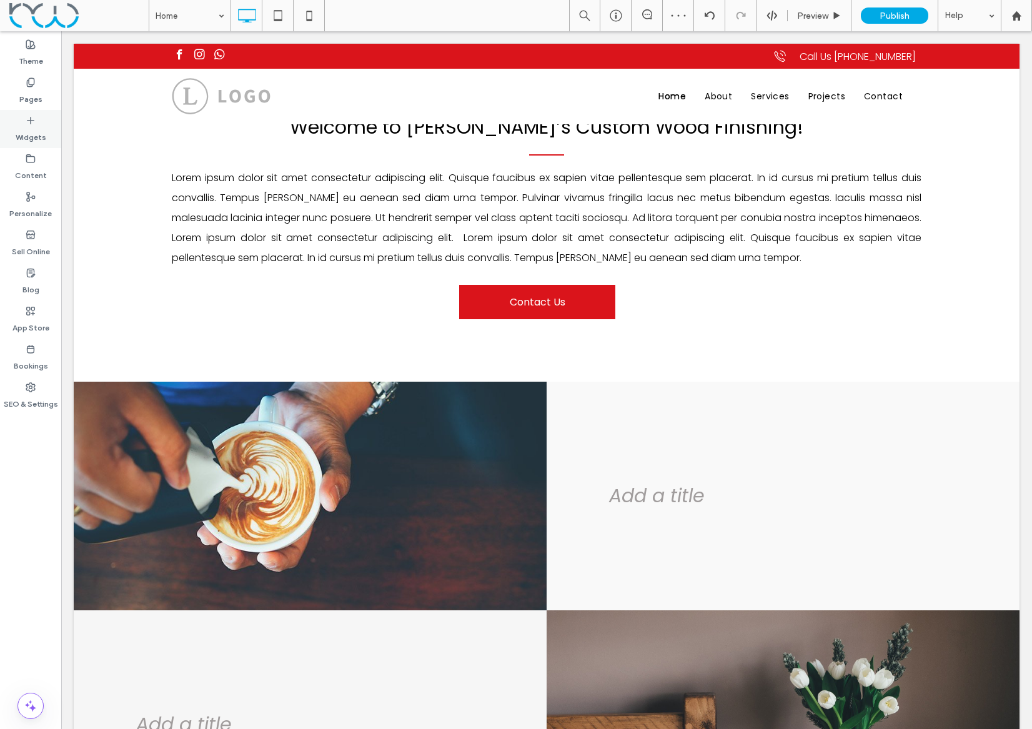
click at [25, 133] on label "Widgets" at bounding box center [31, 134] width 31 height 17
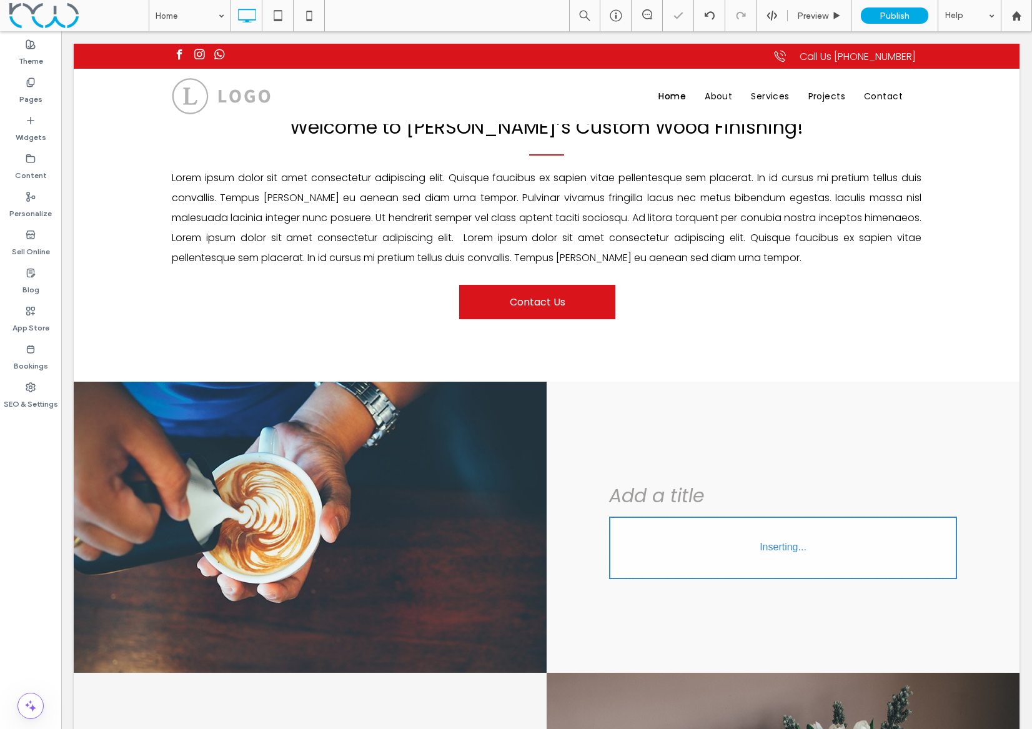
type input "*******"
type input "**"
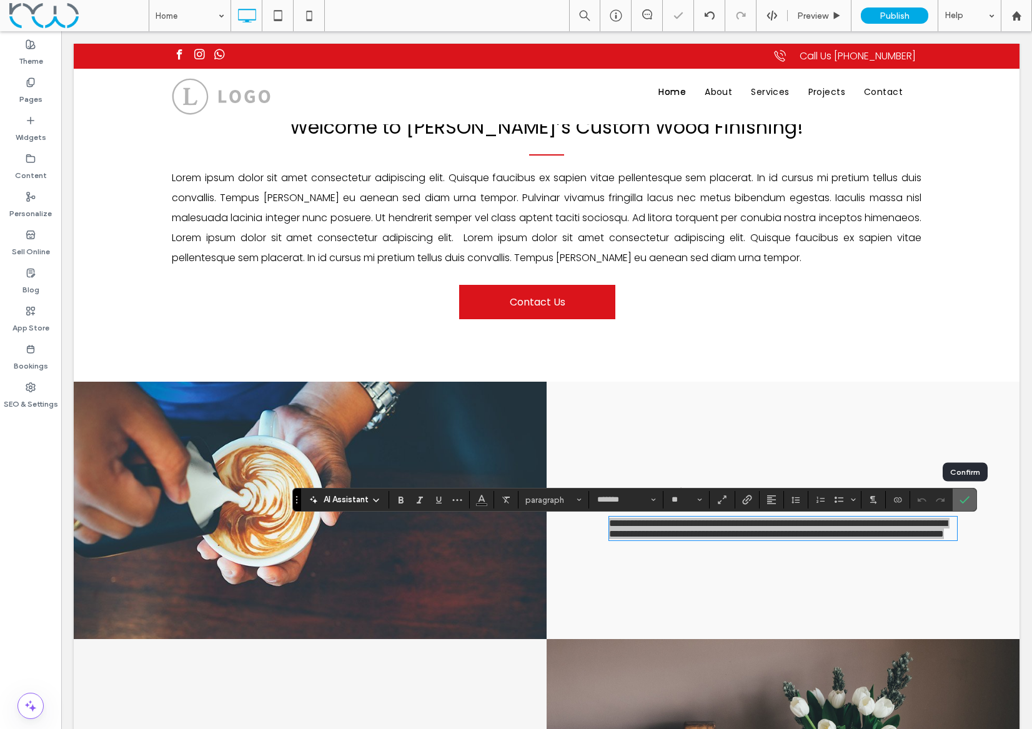
drag, startPoint x: 968, startPoint y: 503, endPoint x: 897, endPoint y: 470, distance: 78.5
click at [968, 503] on icon "Confirm" at bounding box center [964, 500] width 10 height 10
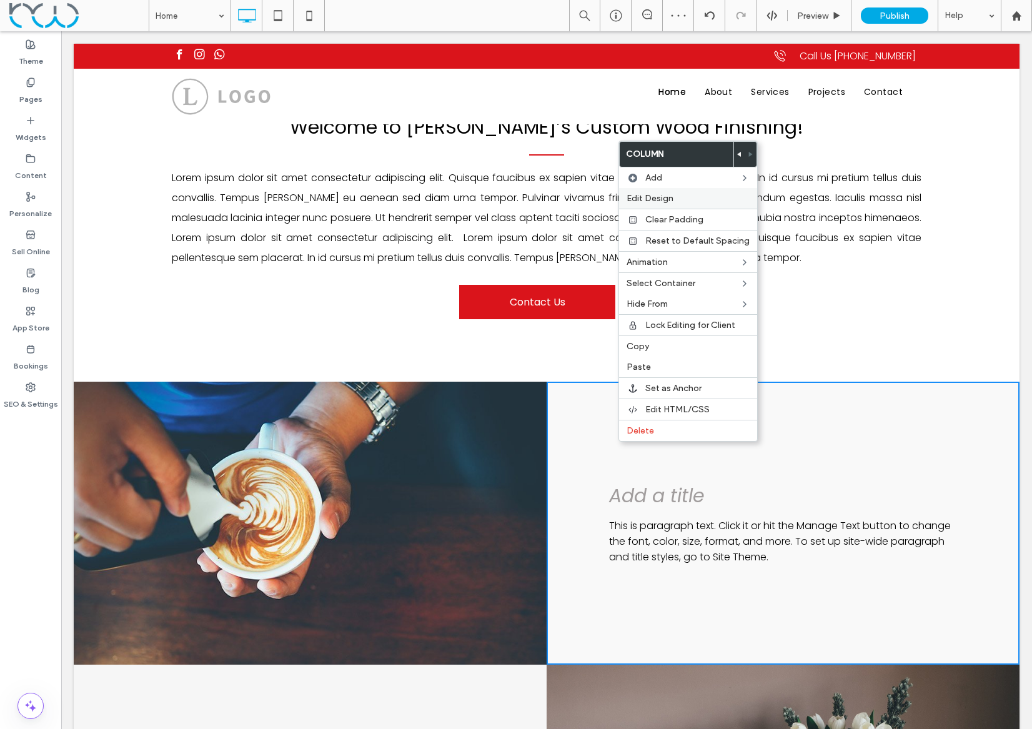
click at [661, 197] on span "Edit Design" at bounding box center [649, 198] width 47 height 11
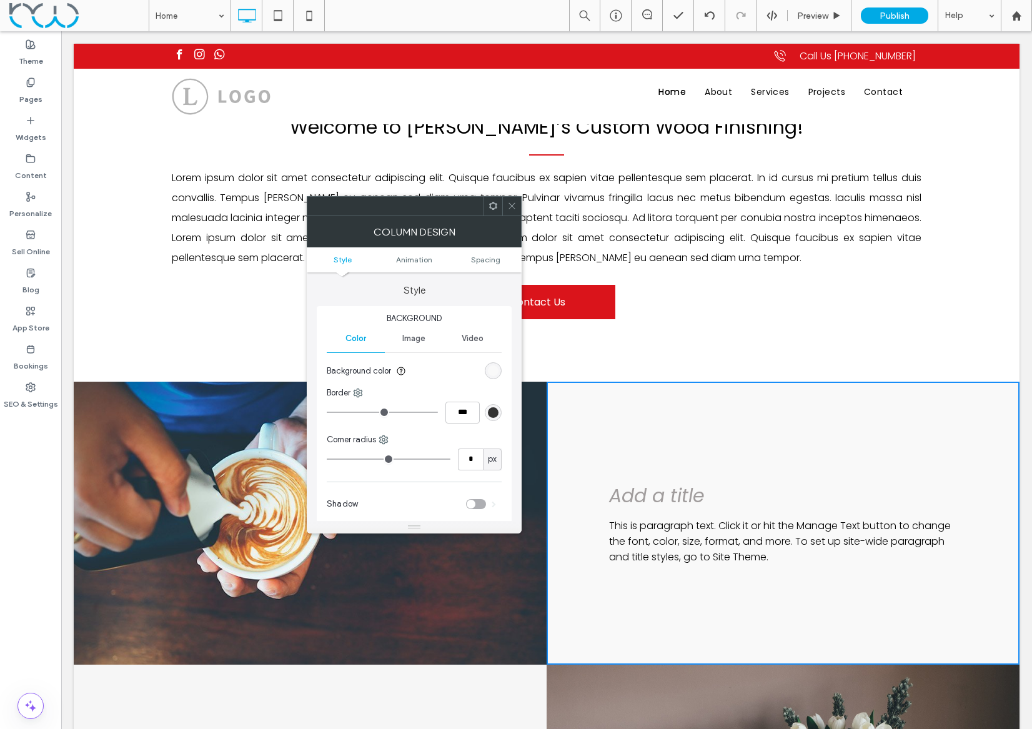
drag, startPoint x: 490, startPoint y: 262, endPoint x: 468, endPoint y: 253, distance: 24.1
click at [490, 261] on span "Spacing" at bounding box center [485, 259] width 29 height 9
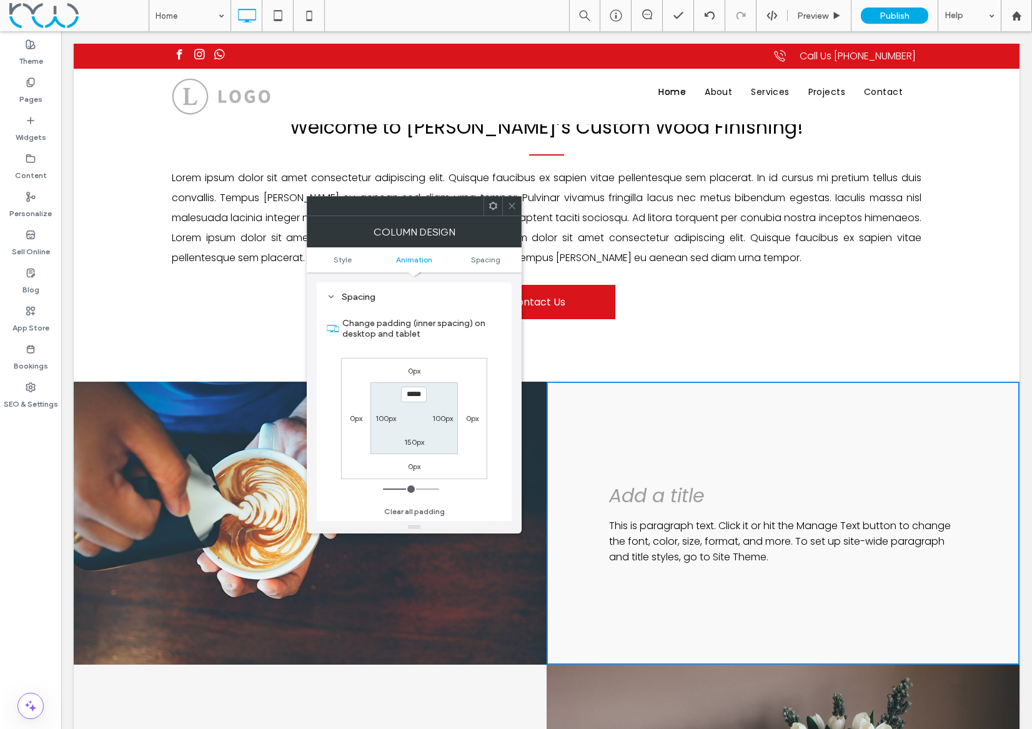
scroll to position [294, 0]
type input "*****"
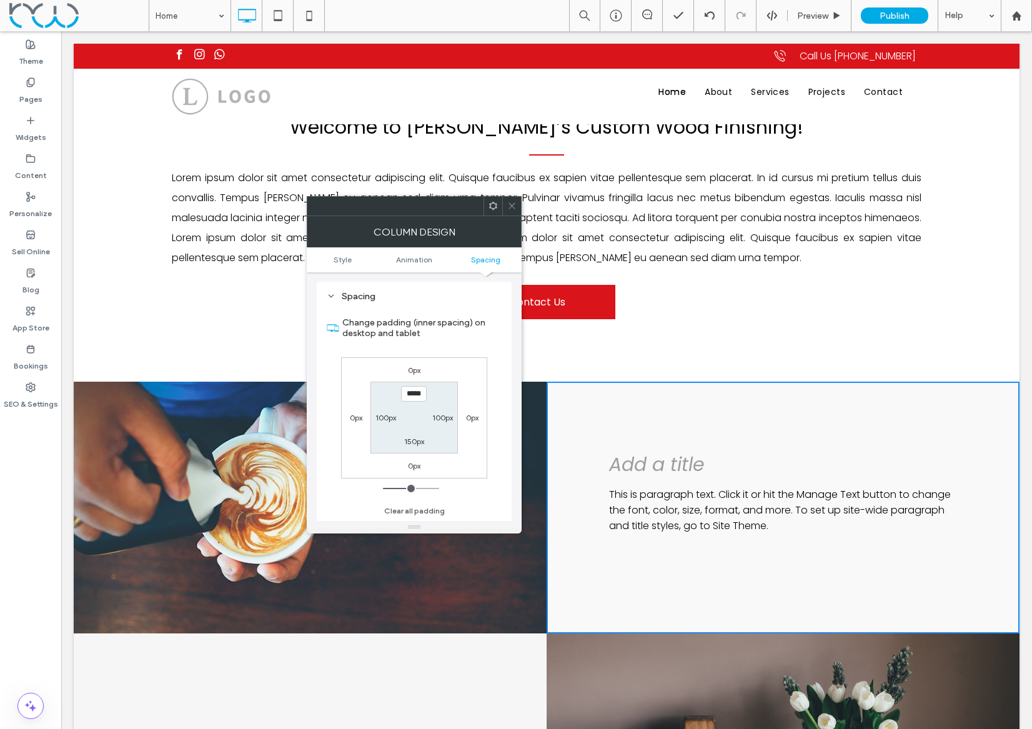
click at [413, 440] on label "150px" at bounding box center [414, 441] width 20 height 9
type input "***"
type input "*****"
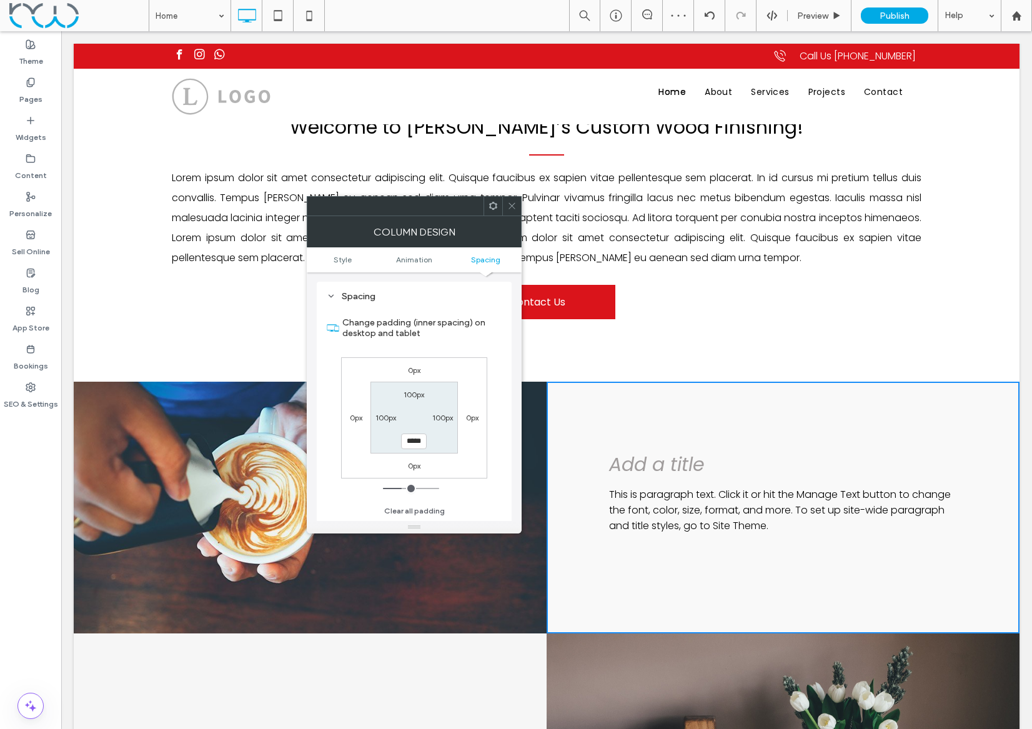
click at [515, 209] on icon at bounding box center [511, 205] width 9 height 9
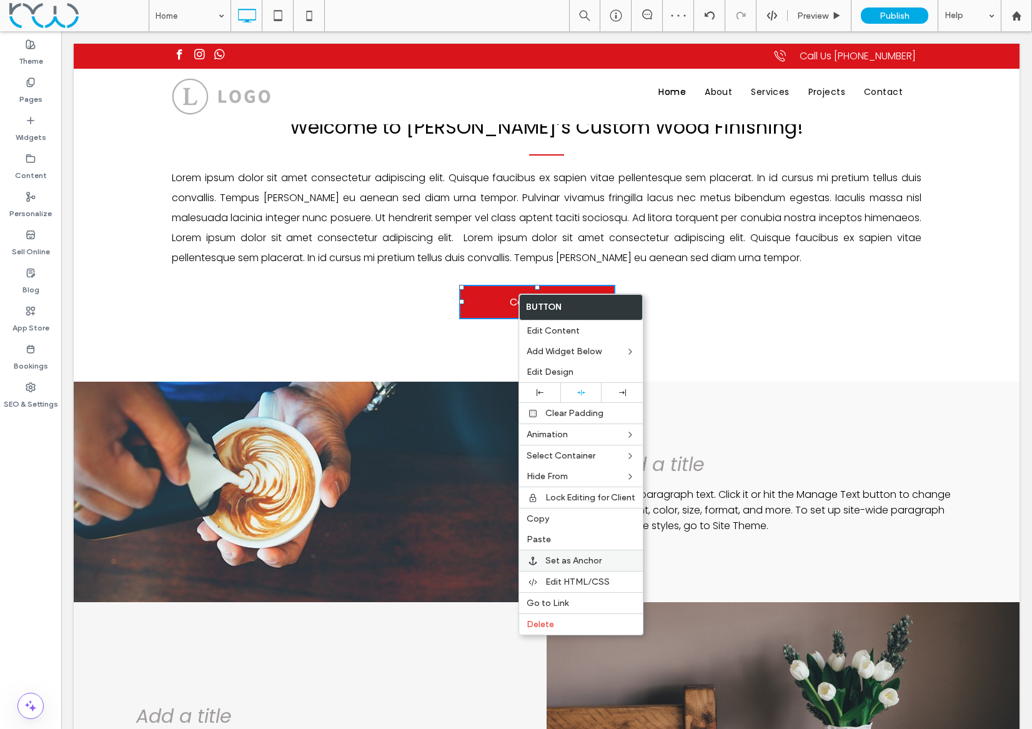
drag, startPoint x: 548, startPoint y: 514, endPoint x: 624, endPoint y: 555, distance: 86.3
click at [548, 513] on span "Copy" at bounding box center [537, 518] width 22 height 11
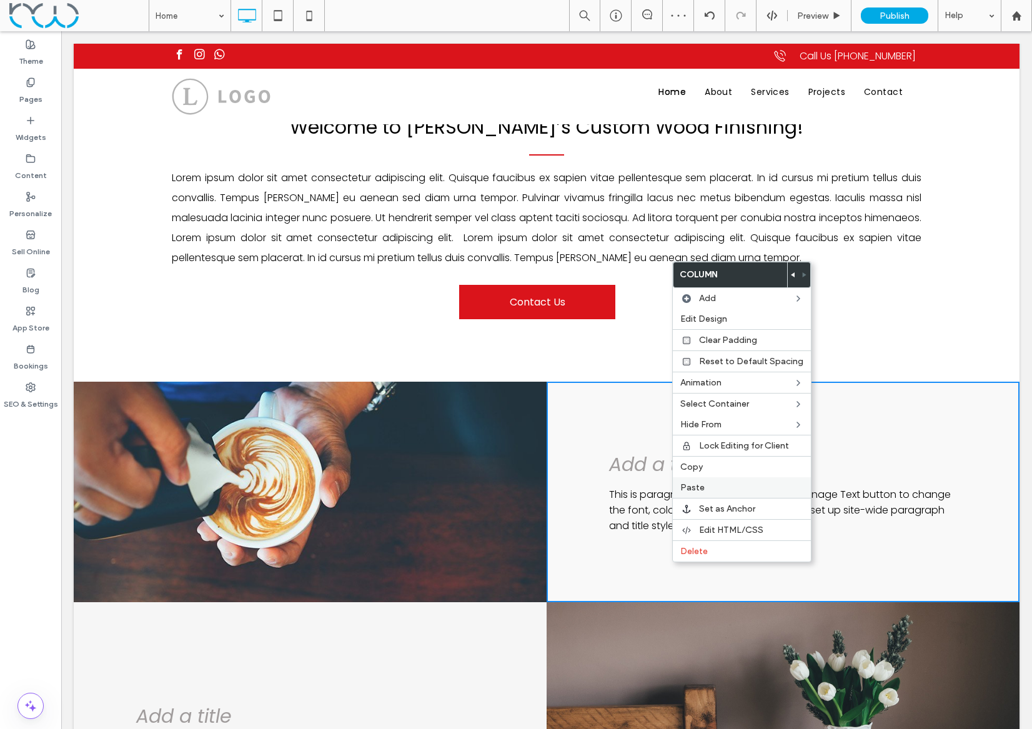
click at [735, 488] on label "Paste" at bounding box center [741, 487] width 123 height 11
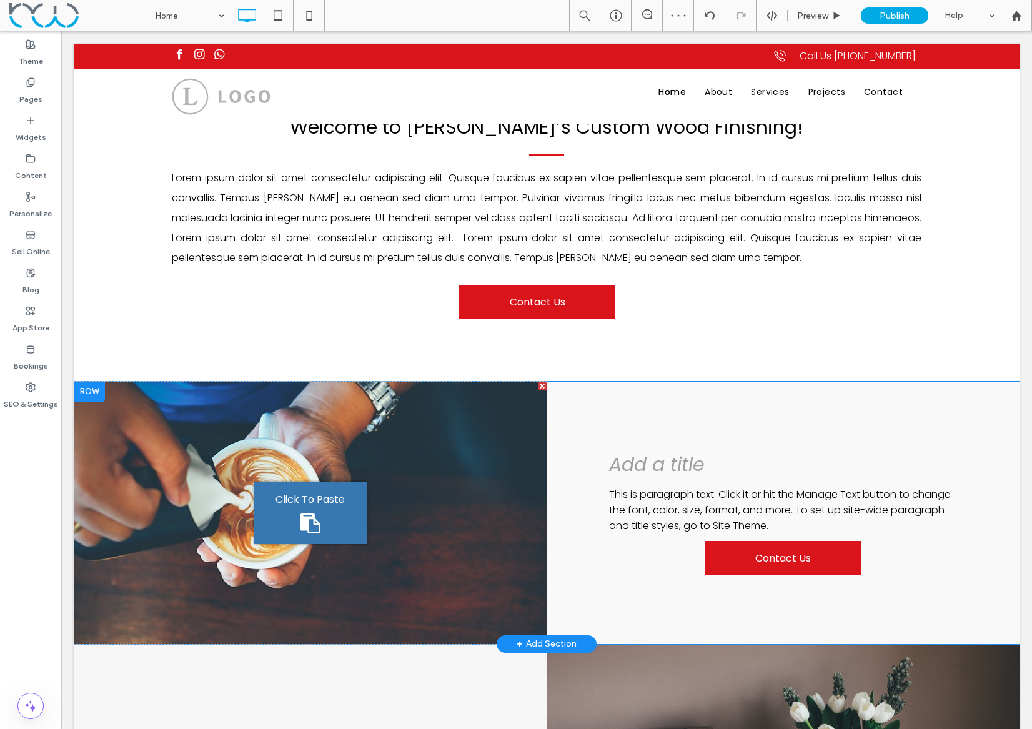
click at [638, 429] on div "Add a title This is paragraph text. Click it or hit the Manage Text button to c…" at bounding box center [782, 513] width 473 height 262
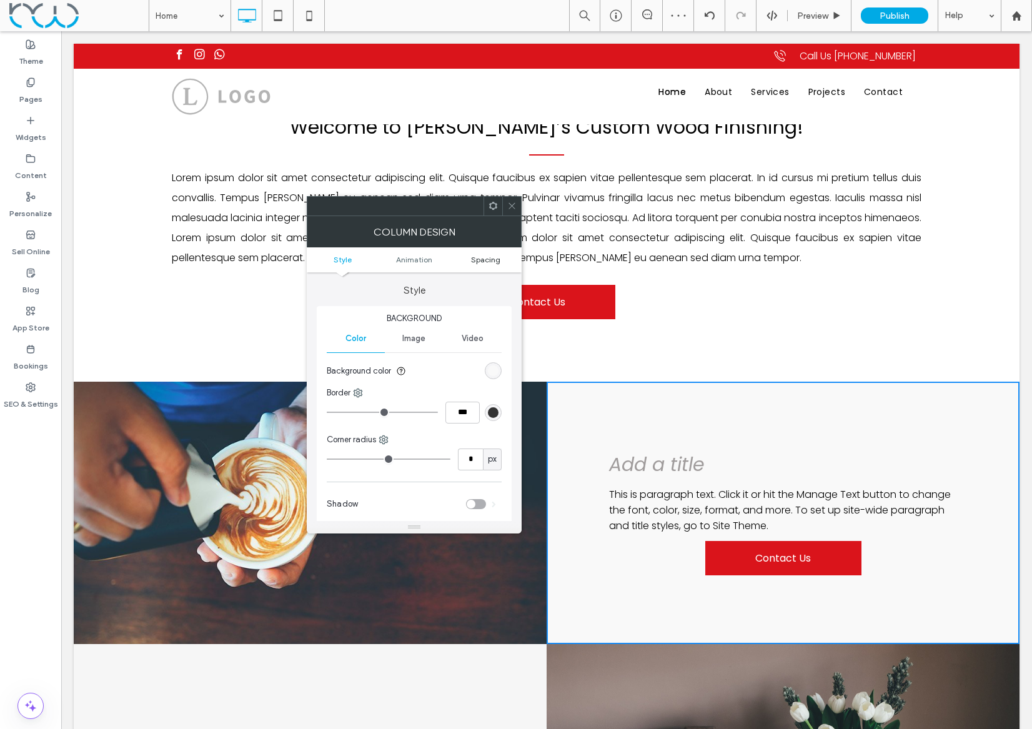
click at [485, 259] on span "Spacing" at bounding box center [485, 259] width 29 height 9
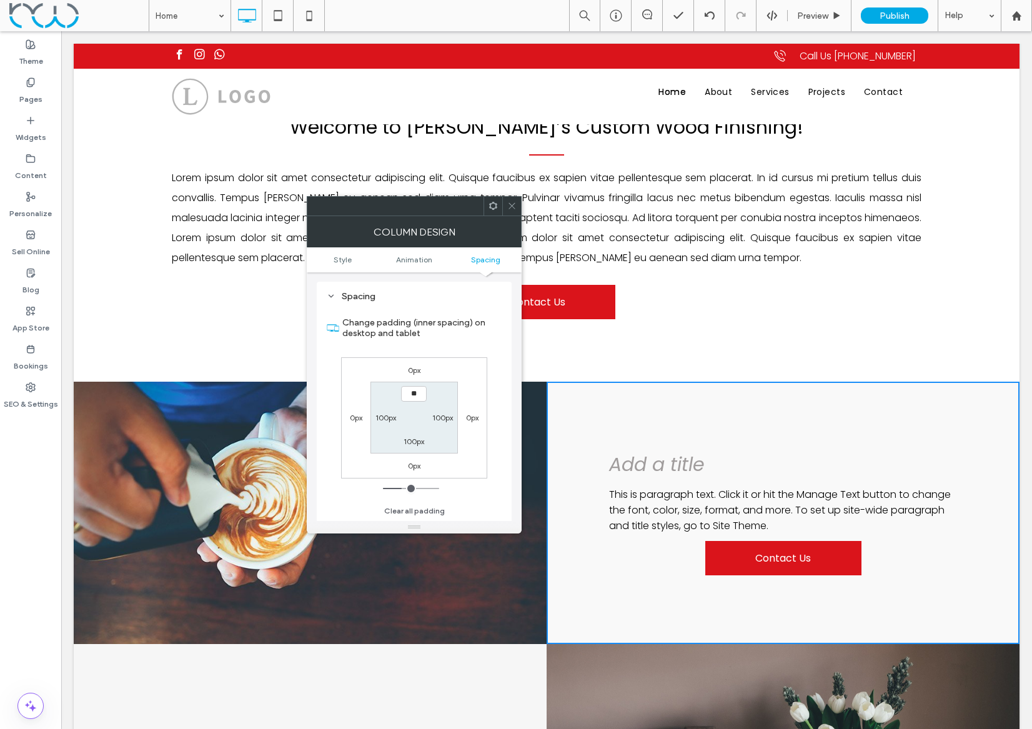
type input "****"
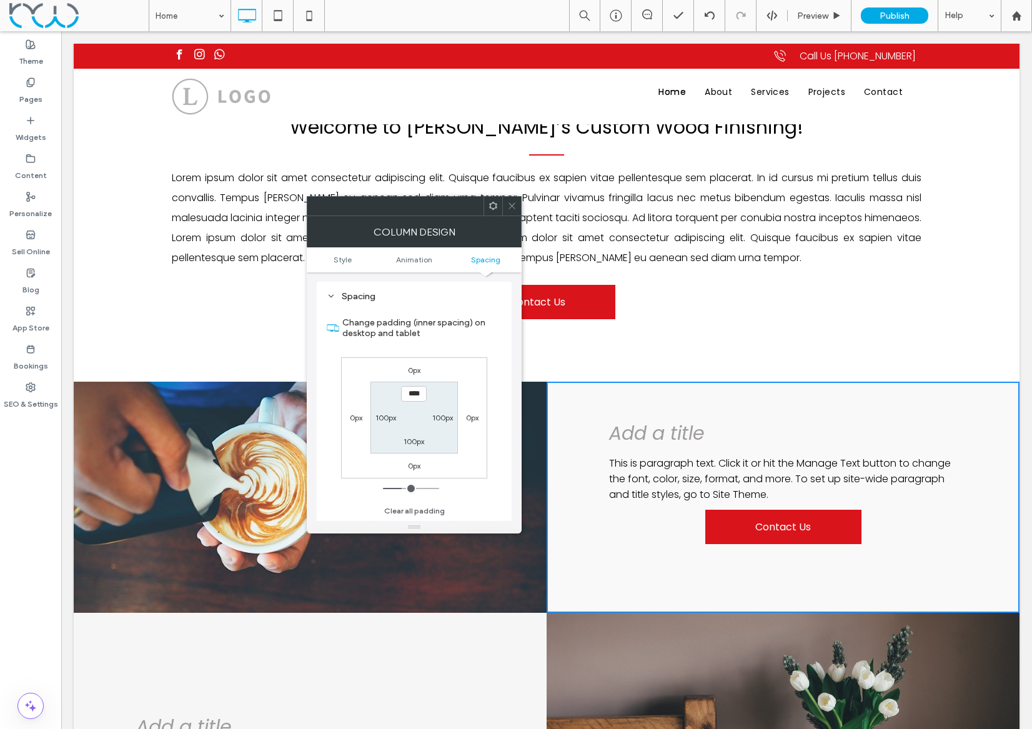
click at [415, 440] on label "100px" at bounding box center [413, 441] width 21 height 9
type input "***"
type input "**"
type input "****"
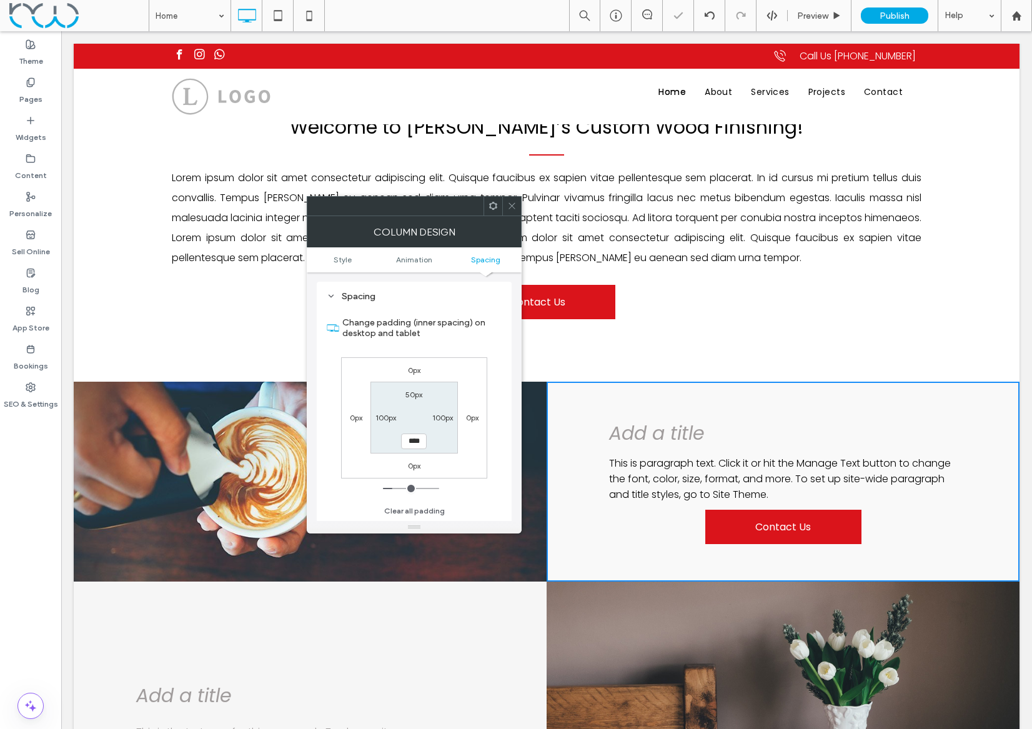
click at [512, 203] on icon at bounding box center [511, 205] width 9 height 9
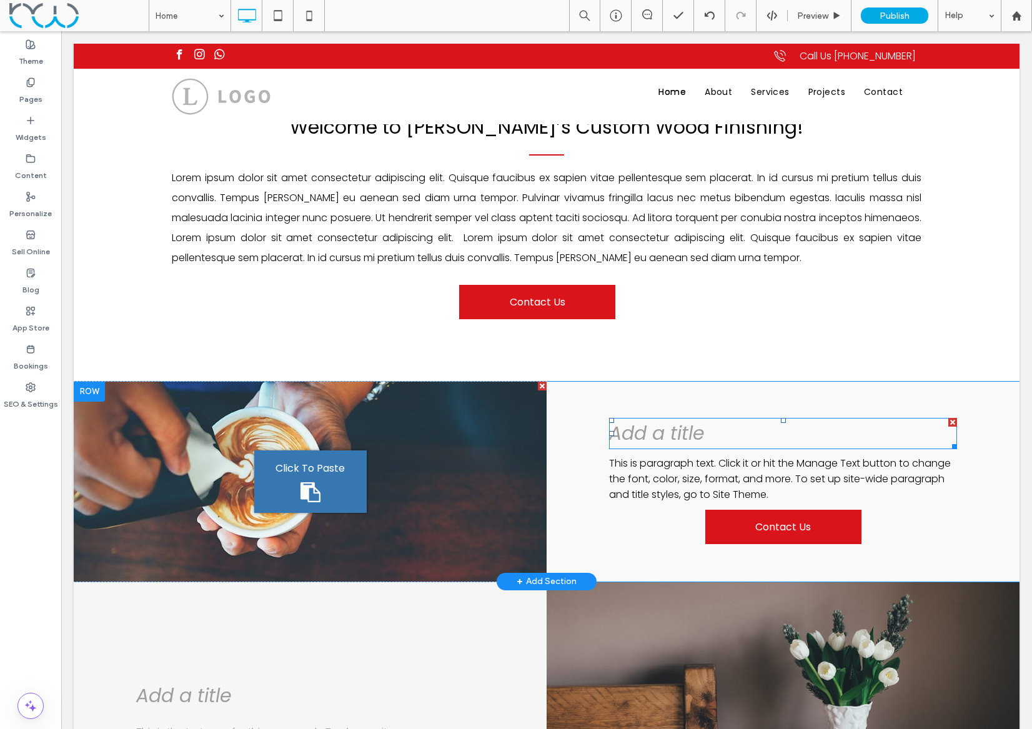
click at [657, 435] on icon "Add a title" at bounding box center [657, 433] width 96 height 27
type input "*******"
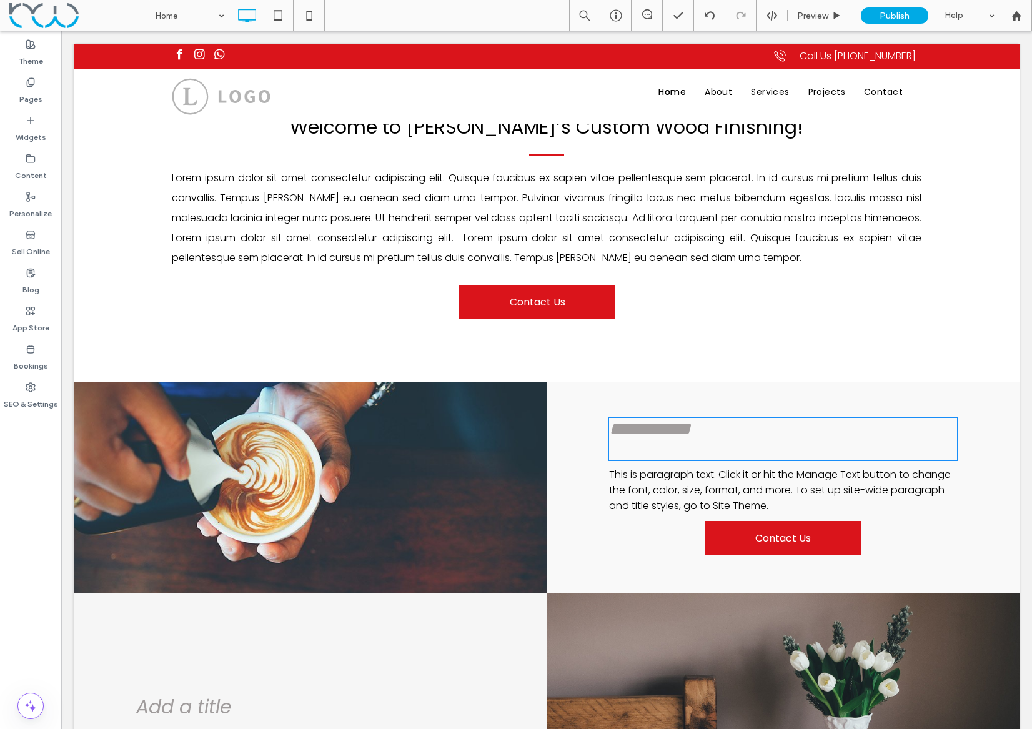
click at [657, 435] on span "**********" at bounding box center [649, 429] width 81 height 18
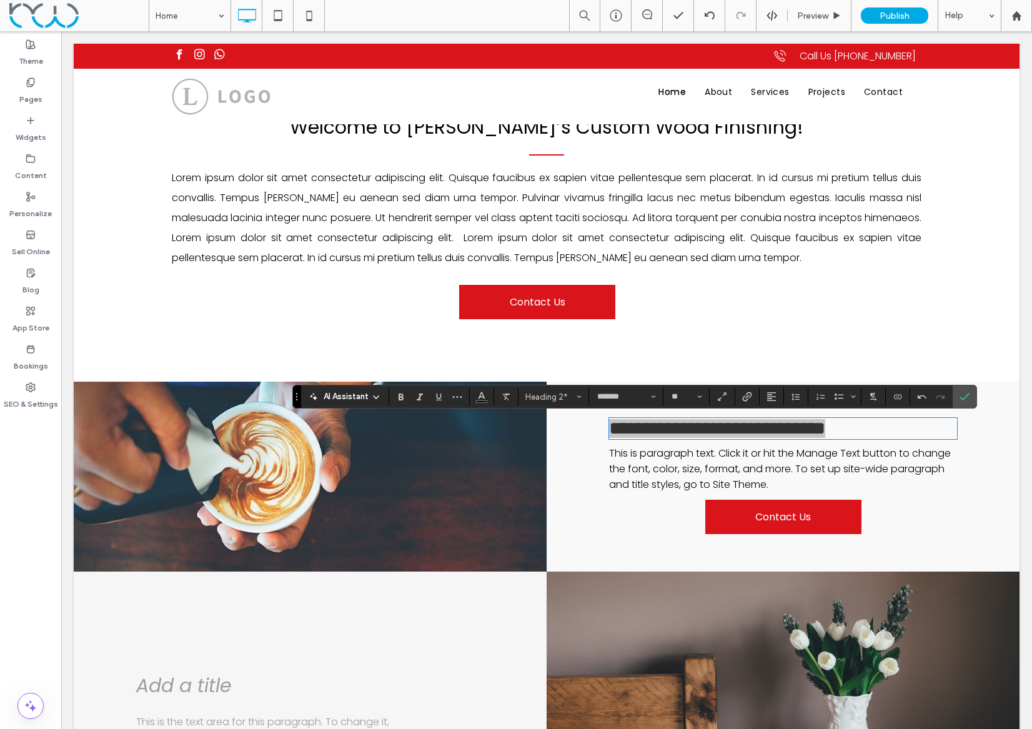
drag, startPoint x: 581, startPoint y: 400, endPoint x: 603, endPoint y: 385, distance: 26.5
click at [581, 400] on button "Heading 2*" at bounding box center [553, 396] width 65 height 17
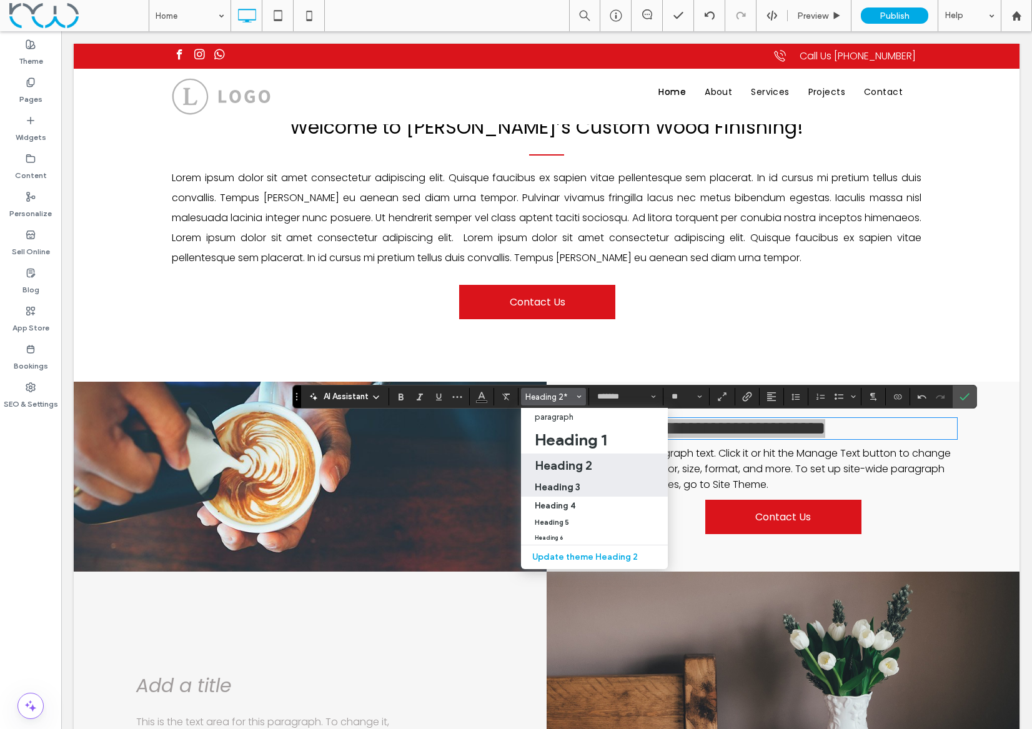
click at [550, 483] on h3 "Heading 3" at bounding box center [558, 487] width 46 height 12
type input "**"
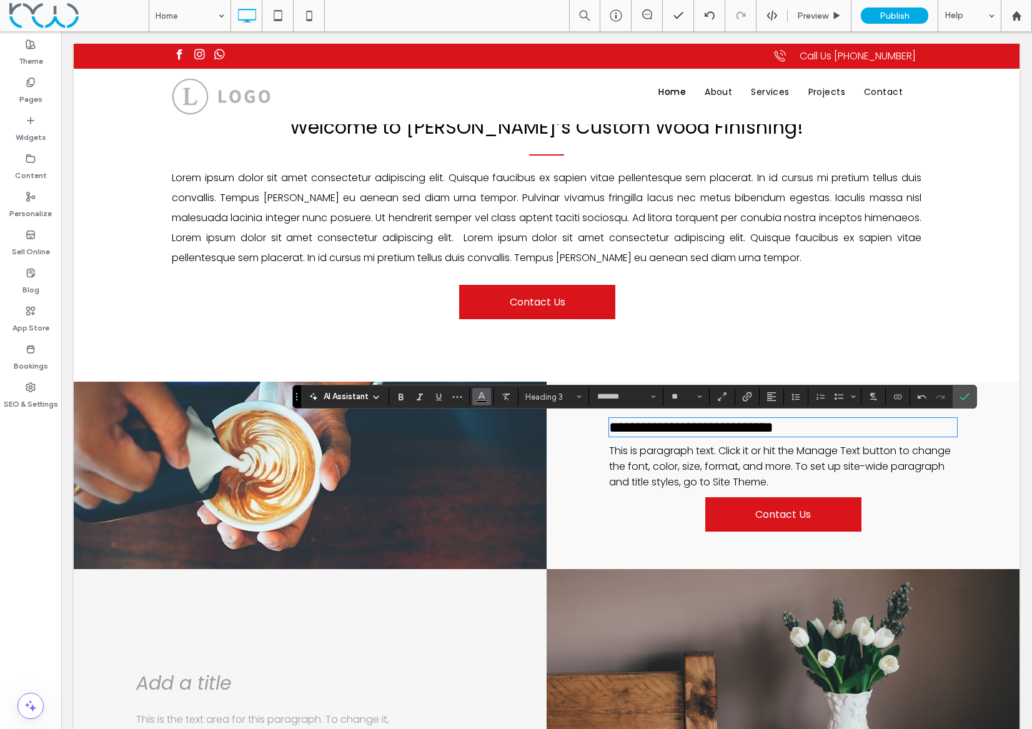
click at [483, 397] on use "Color" at bounding box center [481, 395] width 7 height 7
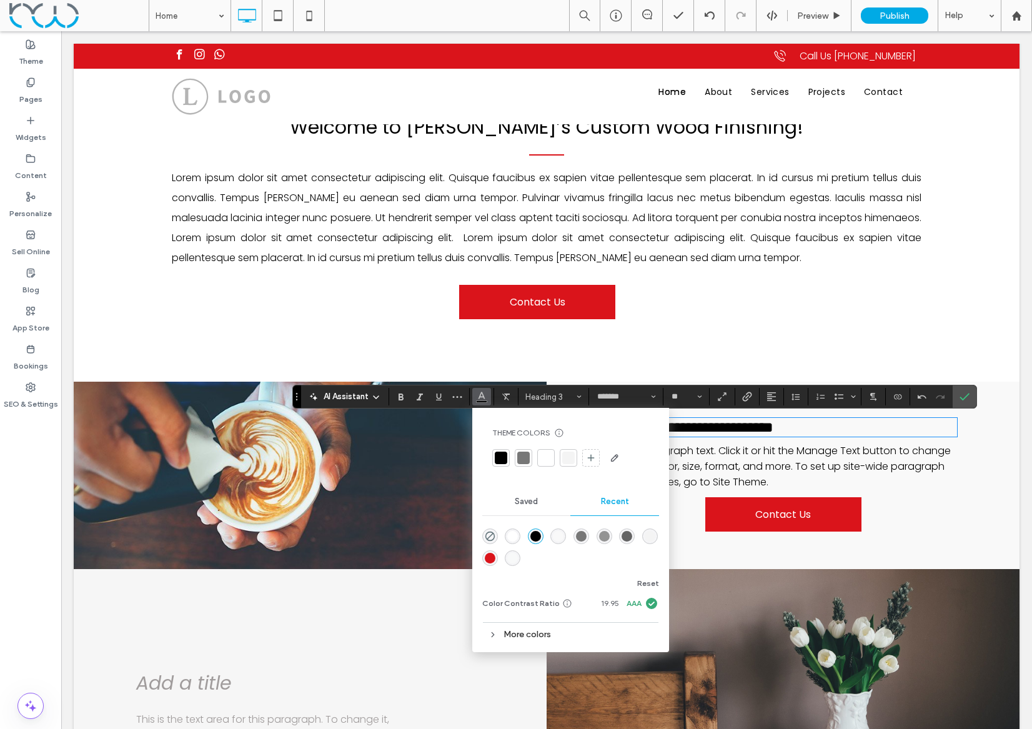
click at [485, 560] on div "rgba(218, 20, 27, 1)" at bounding box center [490, 558] width 11 height 11
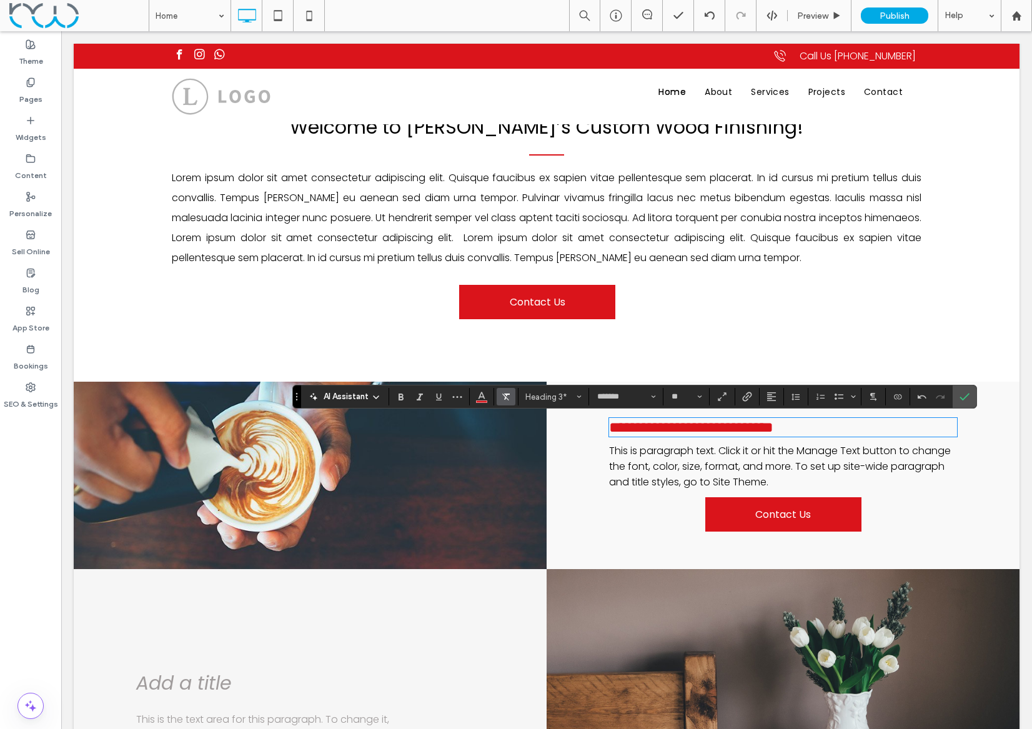
drag, startPoint x: 482, startPoint y: 401, endPoint x: 514, endPoint y: 395, distance: 32.3
click at [483, 401] on span "Color" at bounding box center [481, 395] width 10 height 16
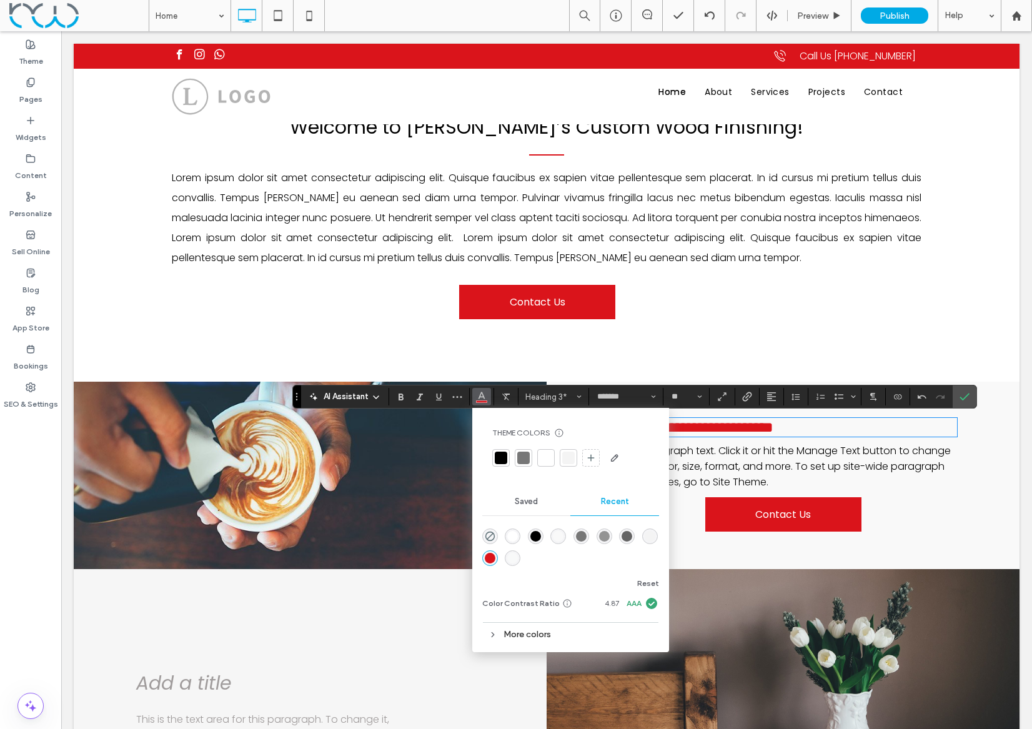
click at [498, 457] on div at bounding box center [501, 458] width 12 height 12
click at [958, 395] on label "Confirm" at bounding box center [964, 396] width 19 height 22
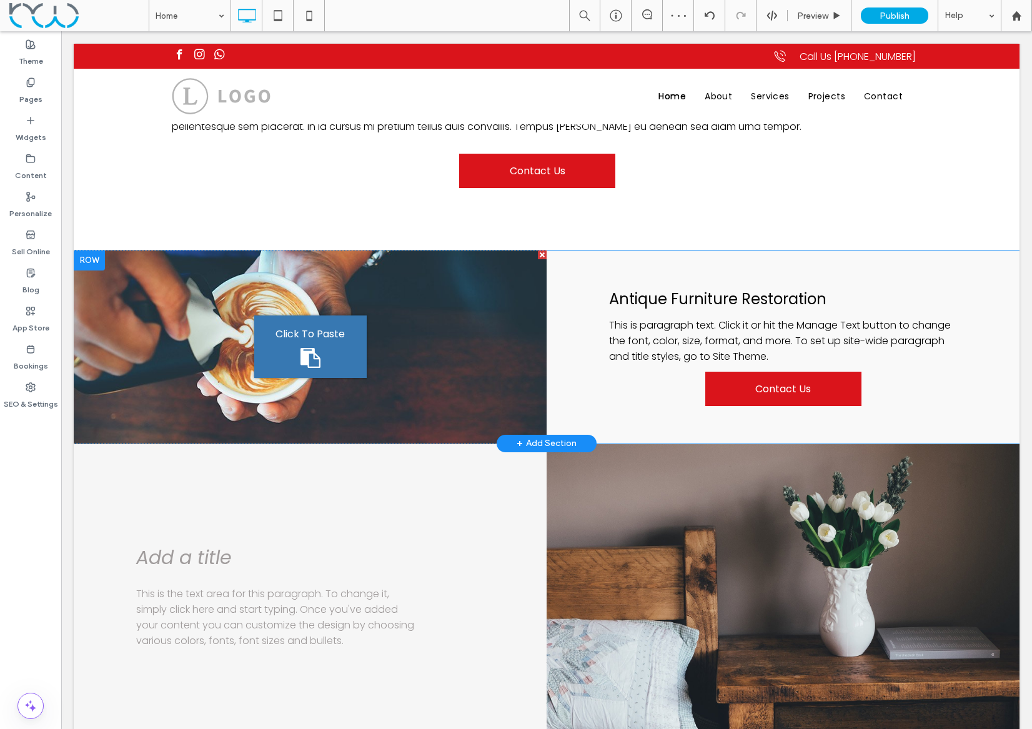
scroll to position [964, 0]
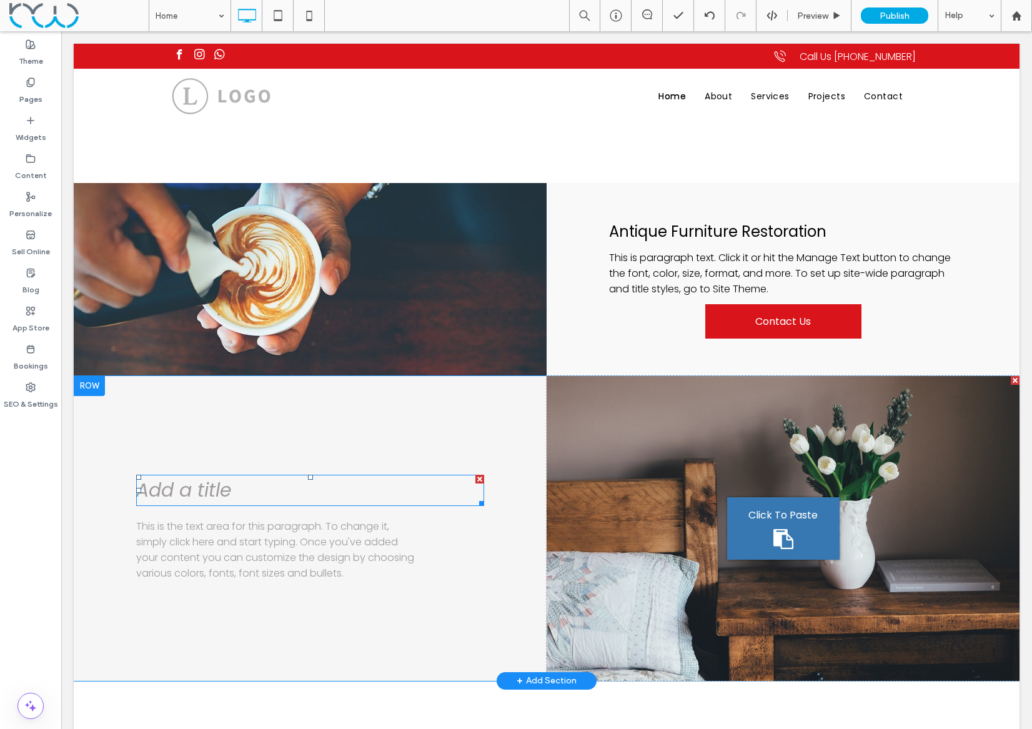
click at [478, 479] on div at bounding box center [479, 479] width 9 height 9
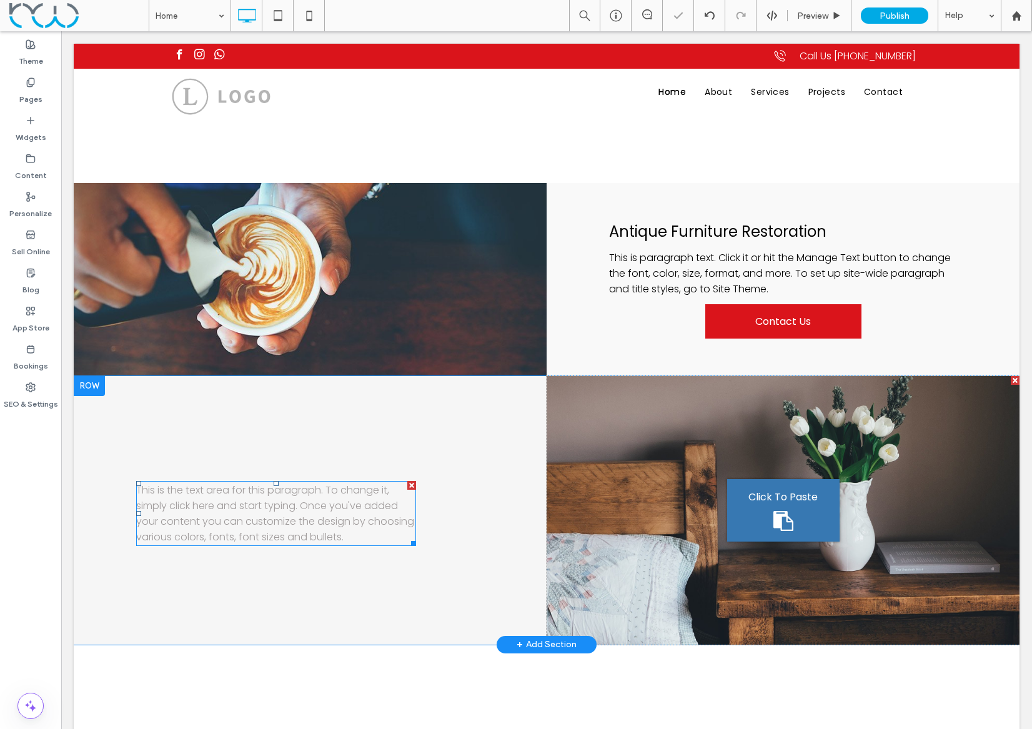
click at [411, 486] on div at bounding box center [411, 485] width 9 height 9
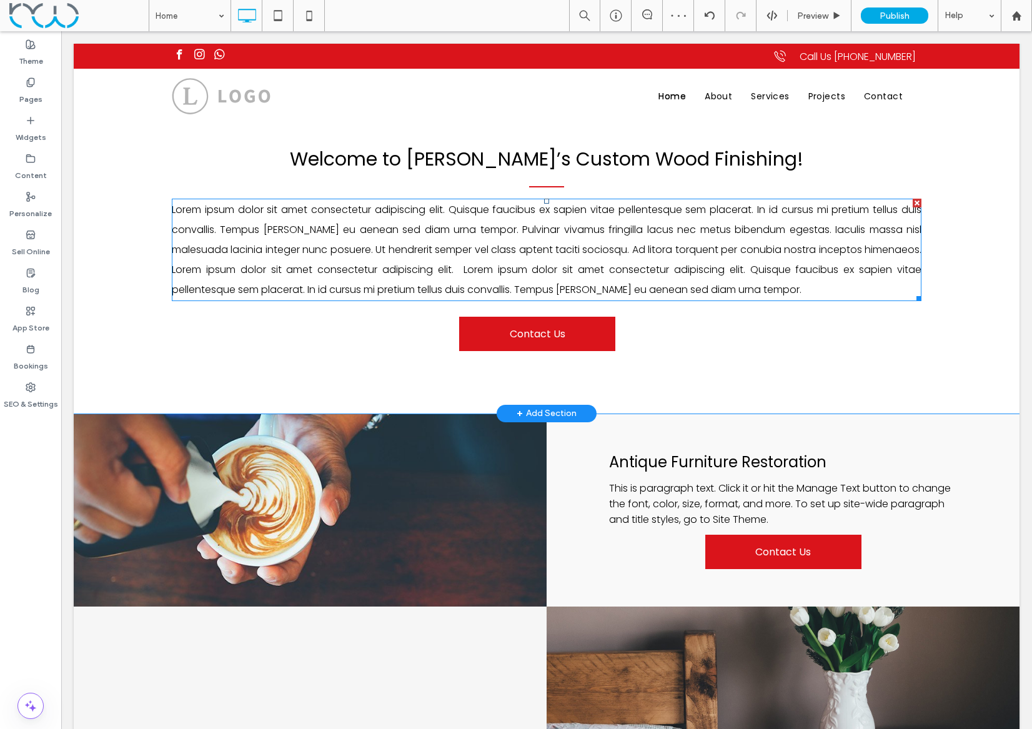
scroll to position [715, 0]
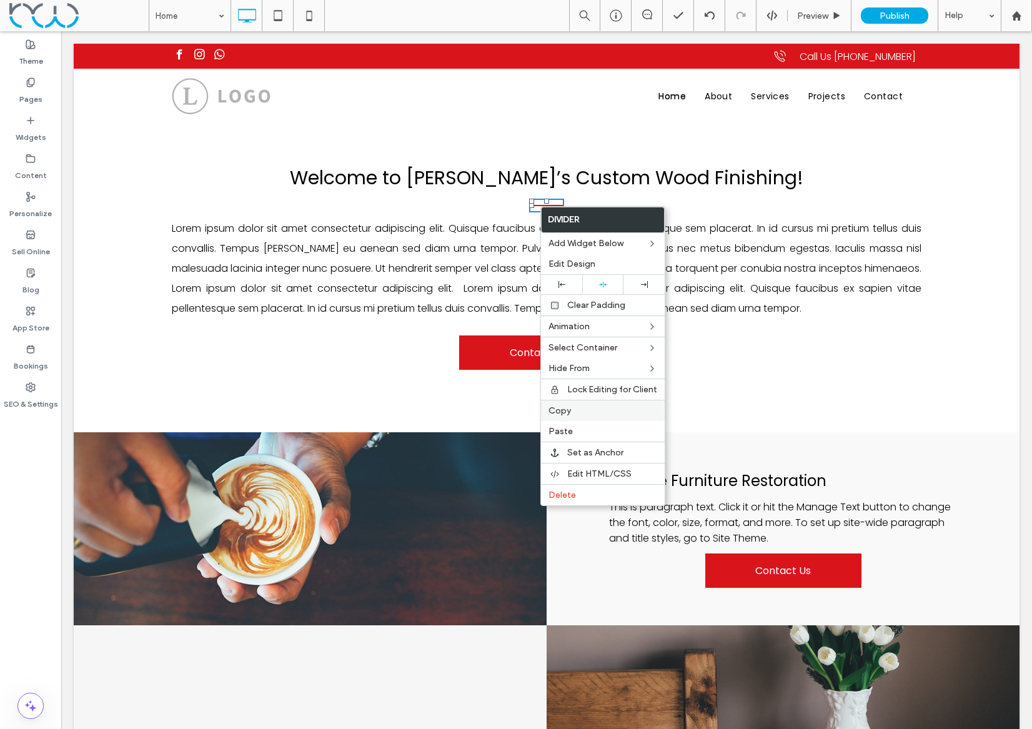
click at [565, 413] on span "Copy" at bounding box center [559, 410] width 22 height 11
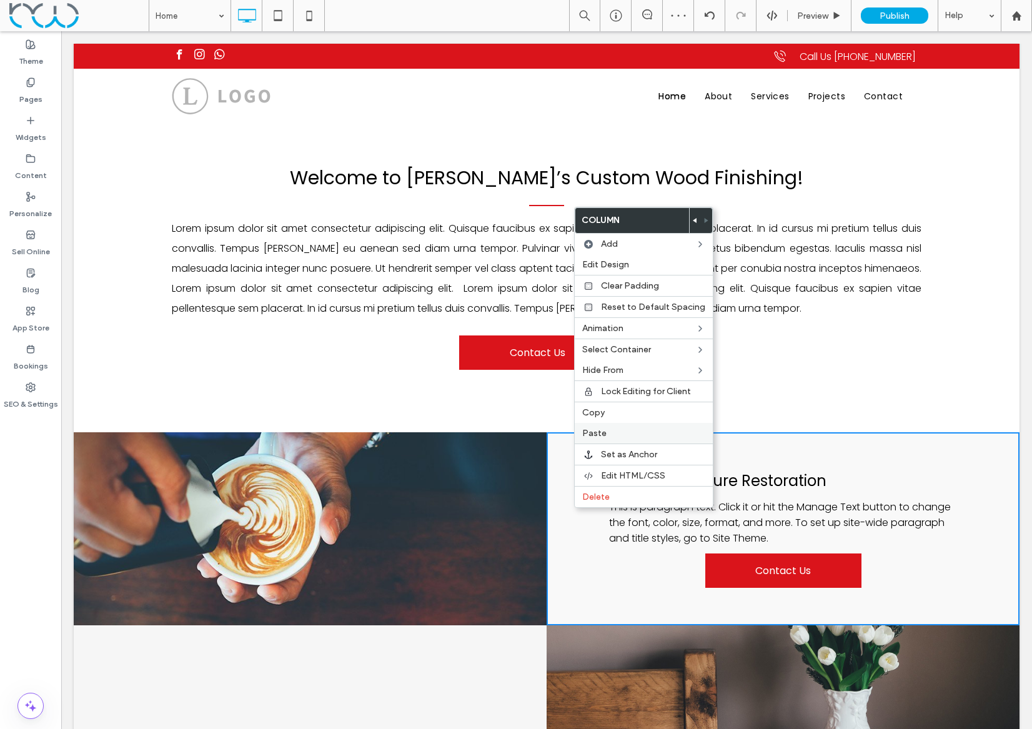
click at [619, 430] on label "Paste" at bounding box center [643, 433] width 123 height 11
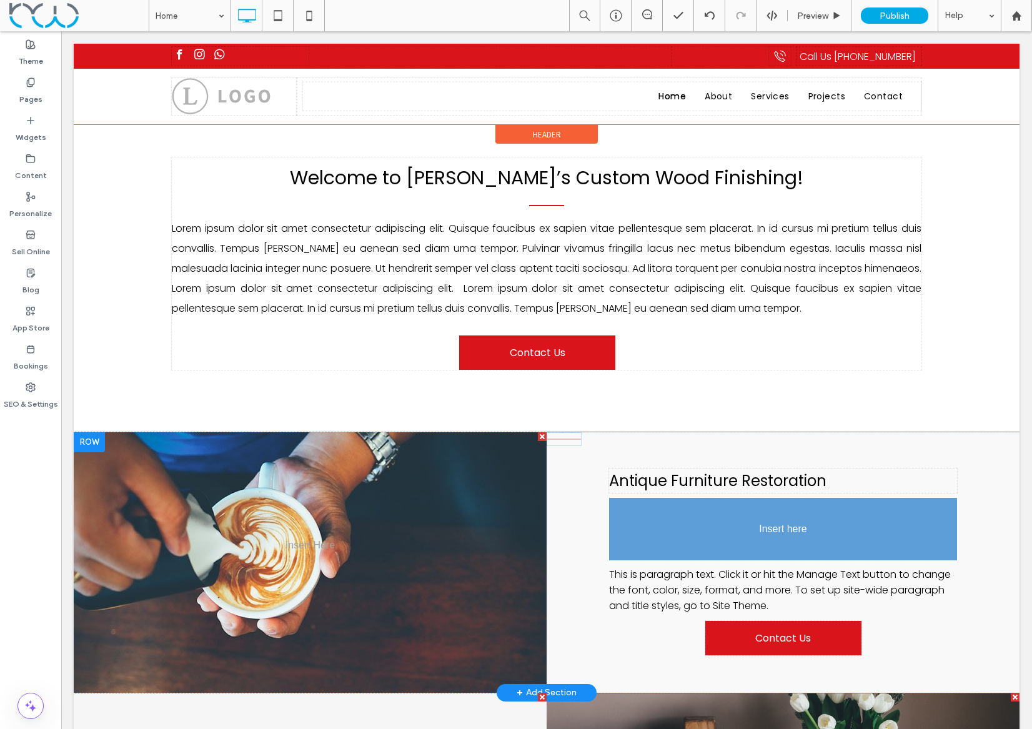
drag, startPoint x: 630, startPoint y: 601, endPoint x: 636, endPoint y: 521, distance: 80.8
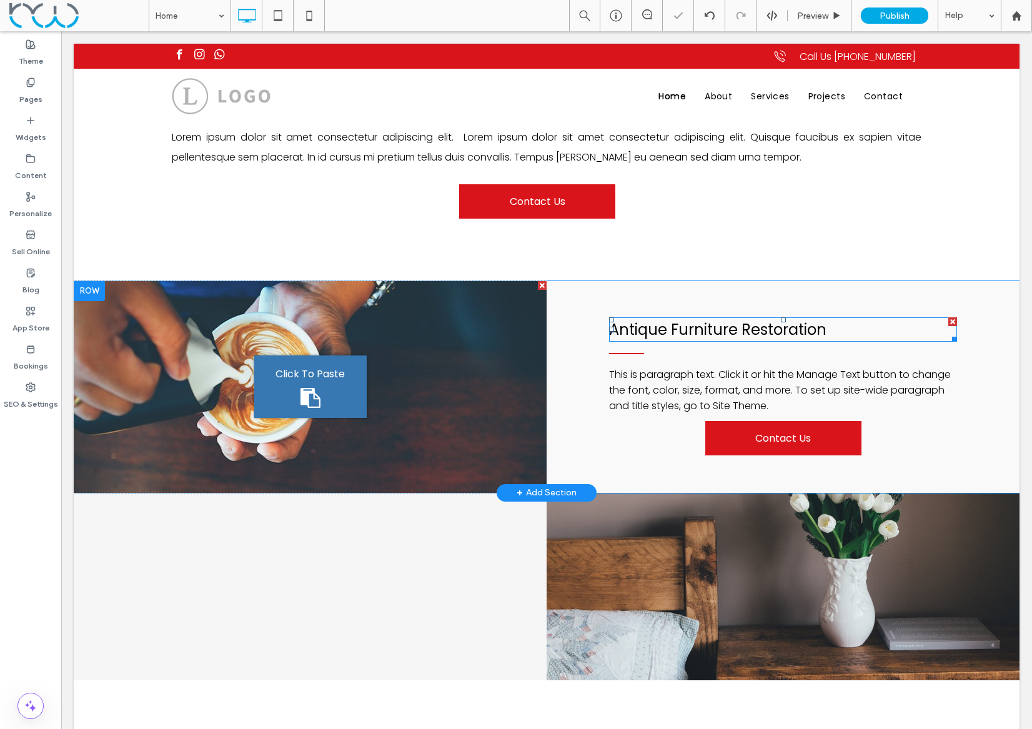
scroll to position [866, 0]
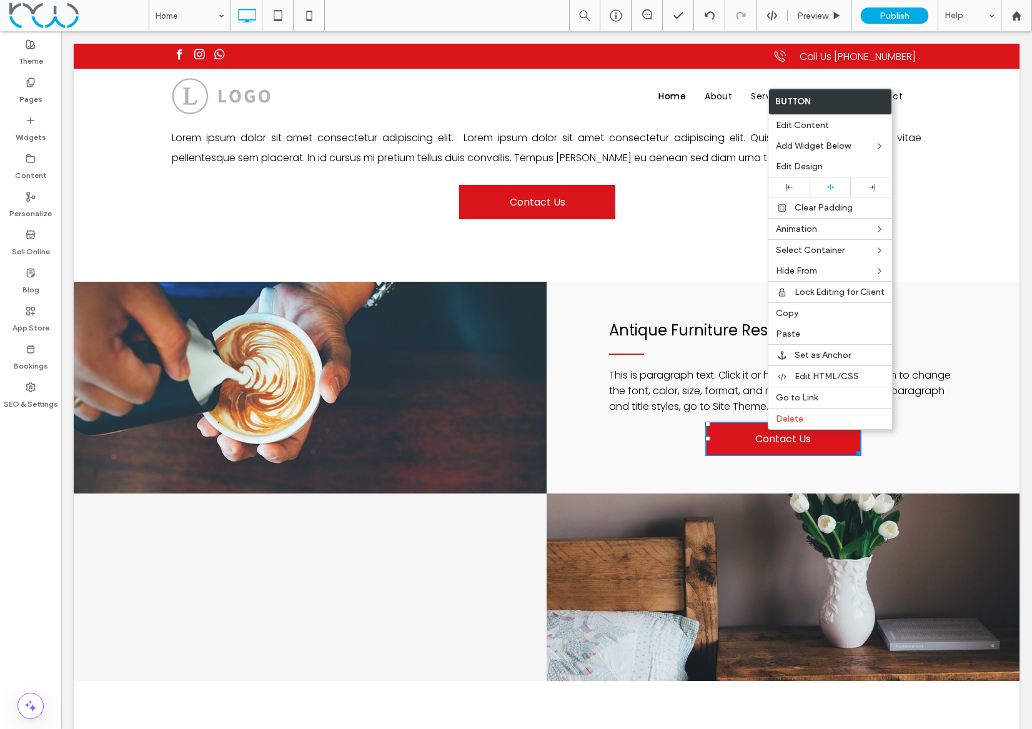
click at [603, 405] on div "Antique Furniture Restoration This is paragraph text. Click it or hit the Manag…" at bounding box center [782, 388] width 473 height 212
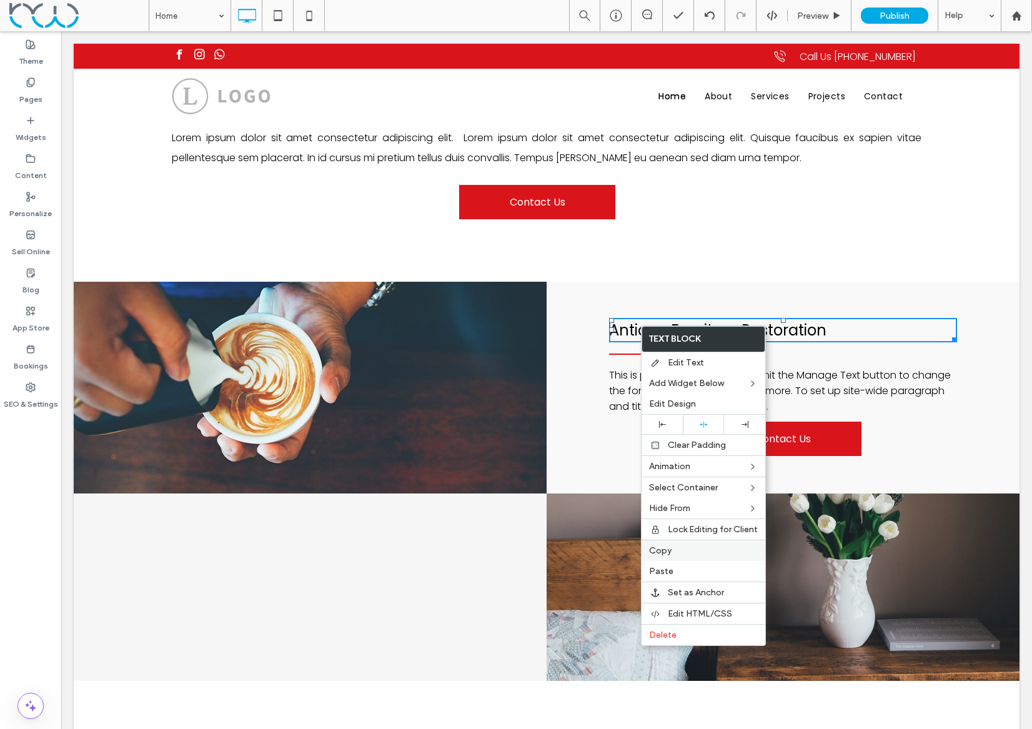
drag, startPoint x: 653, startPoint y: 546, endPoint x: 483, endPoint y: 518, distance: 172.1
click at [653, 546] on span "Copy" at bounding box center [660, 550] width 22 height 11
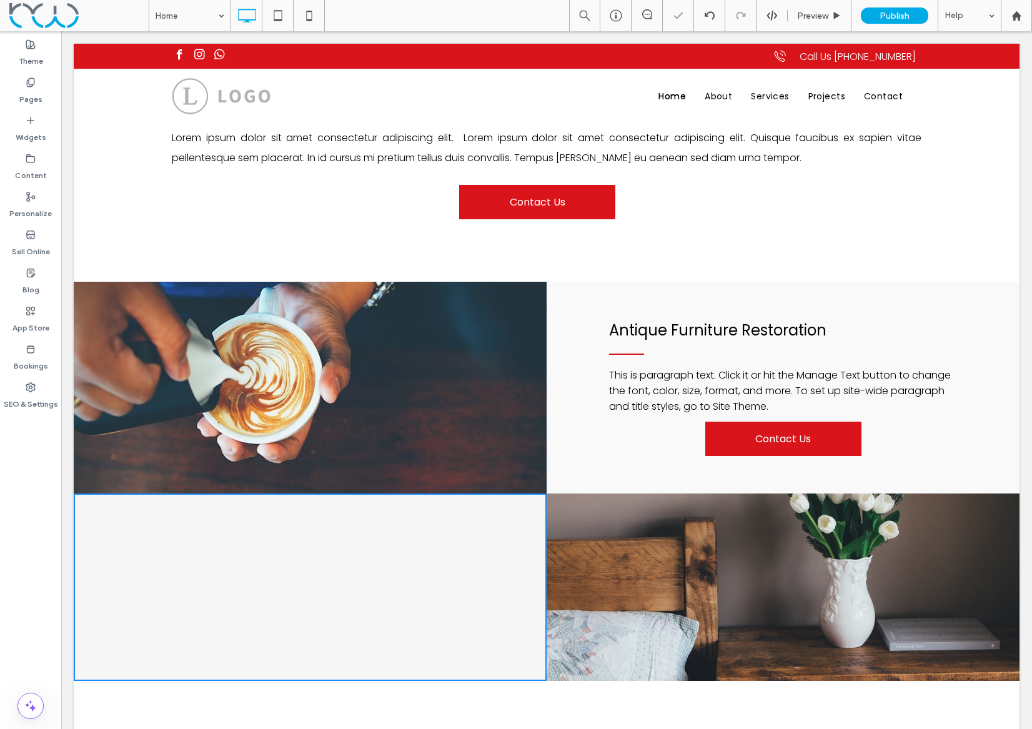
drag, startPoint x: 347, startPoint y: 532, endPoint x: 357, endPoint y: 539, distance: 11.6
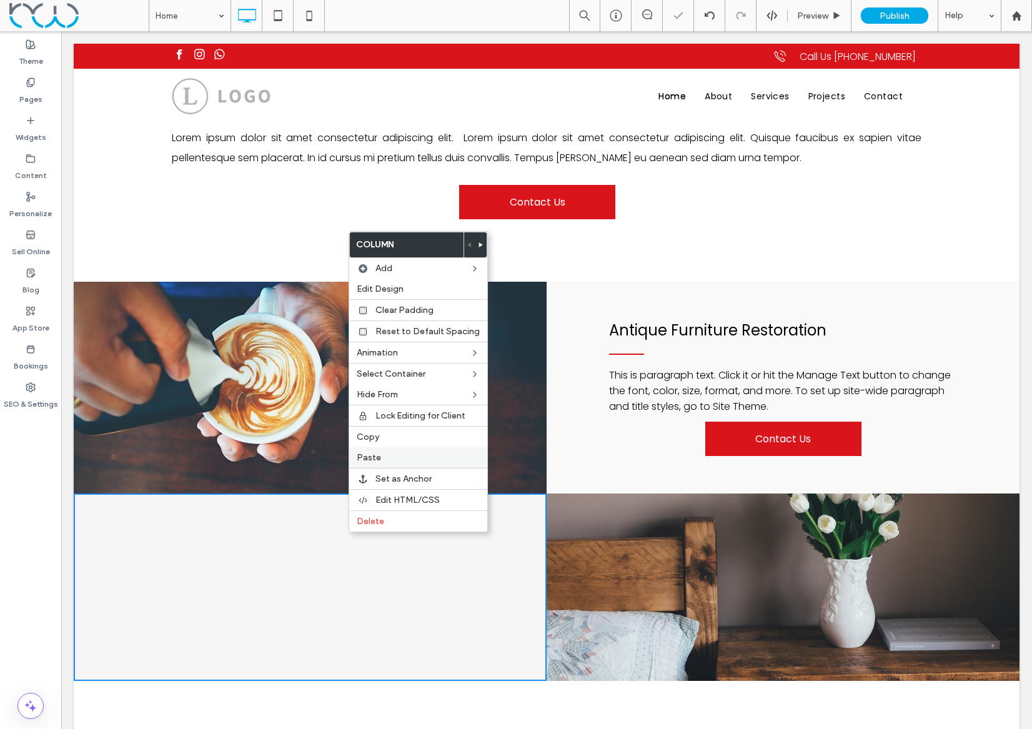
click at [385, 458] on label "Paste" at bounding box center [418, 457] width 123 height 11
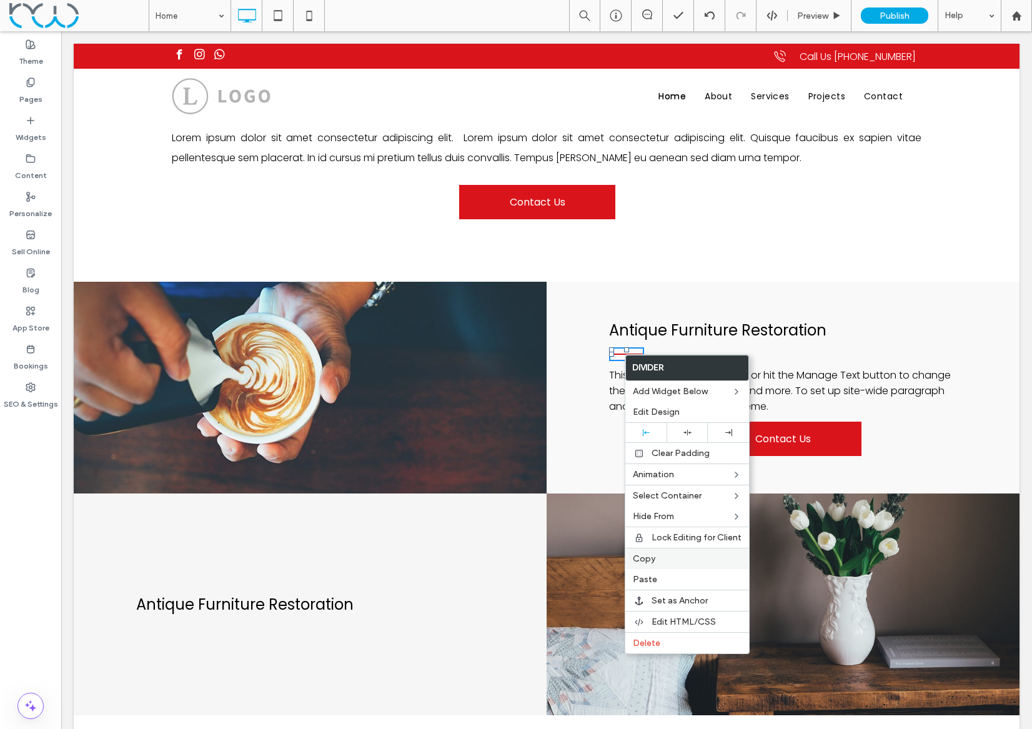
click at [638, 552] on div "Copy" at bounding box center [687, 558] width 124 height 21
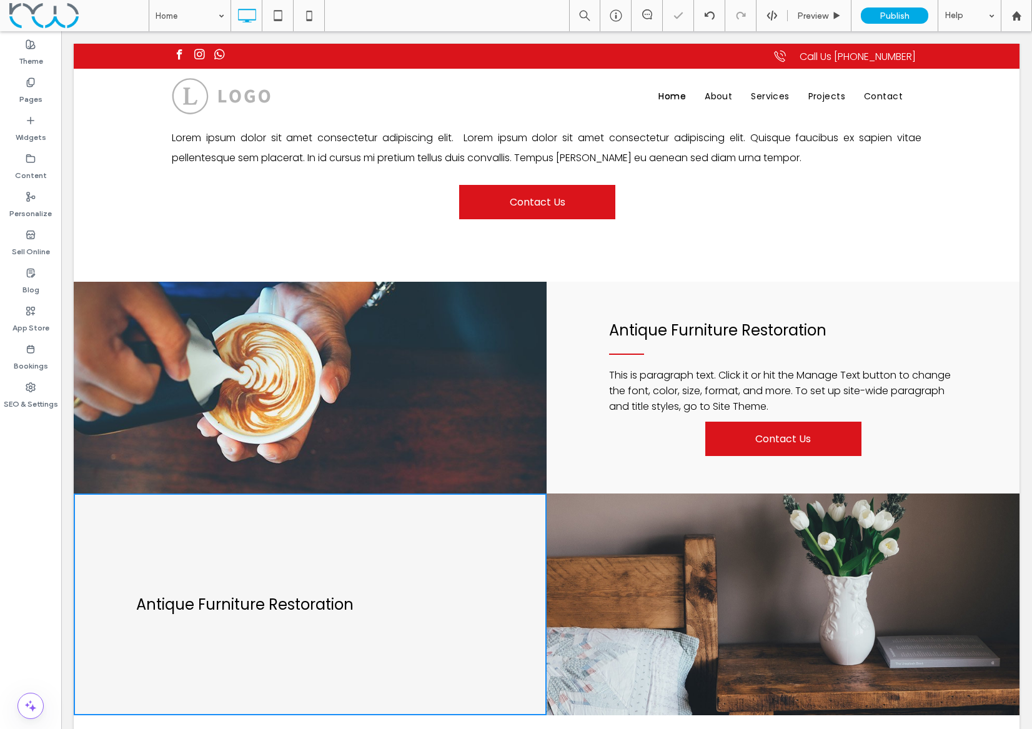
drag, startPoint x: 391, startPoint y: 553, endPoint x: 410, endPoint y: 583, distance: 35.2
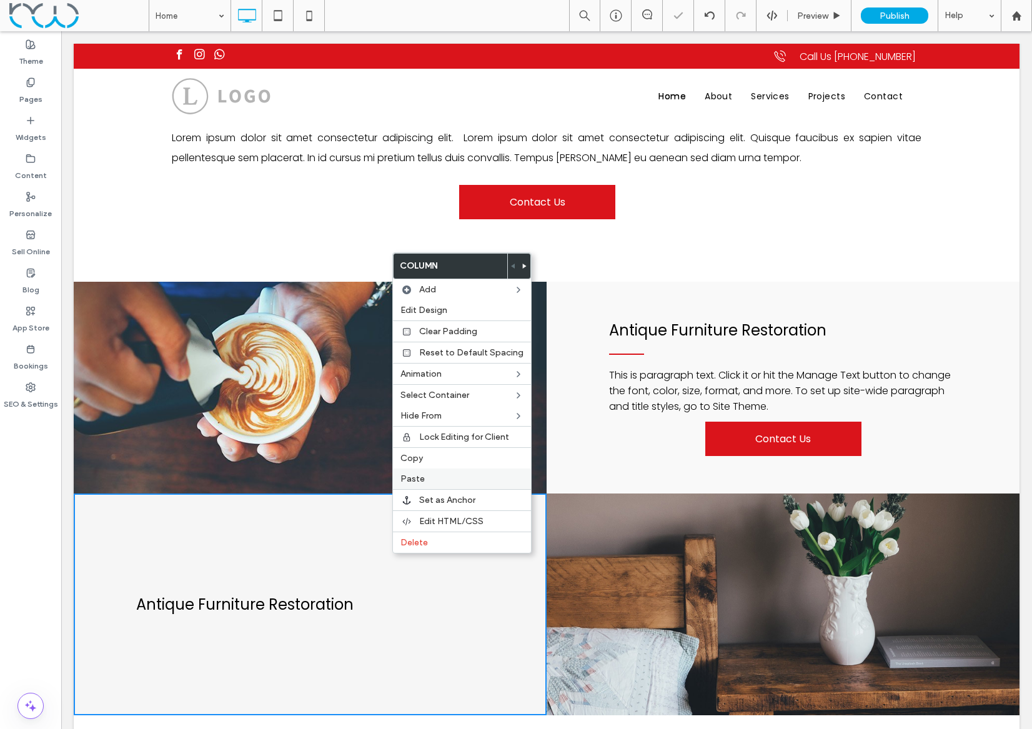
click at [438, 476] on label "Paste" at bounding box center [461, 478] width 123 height 11
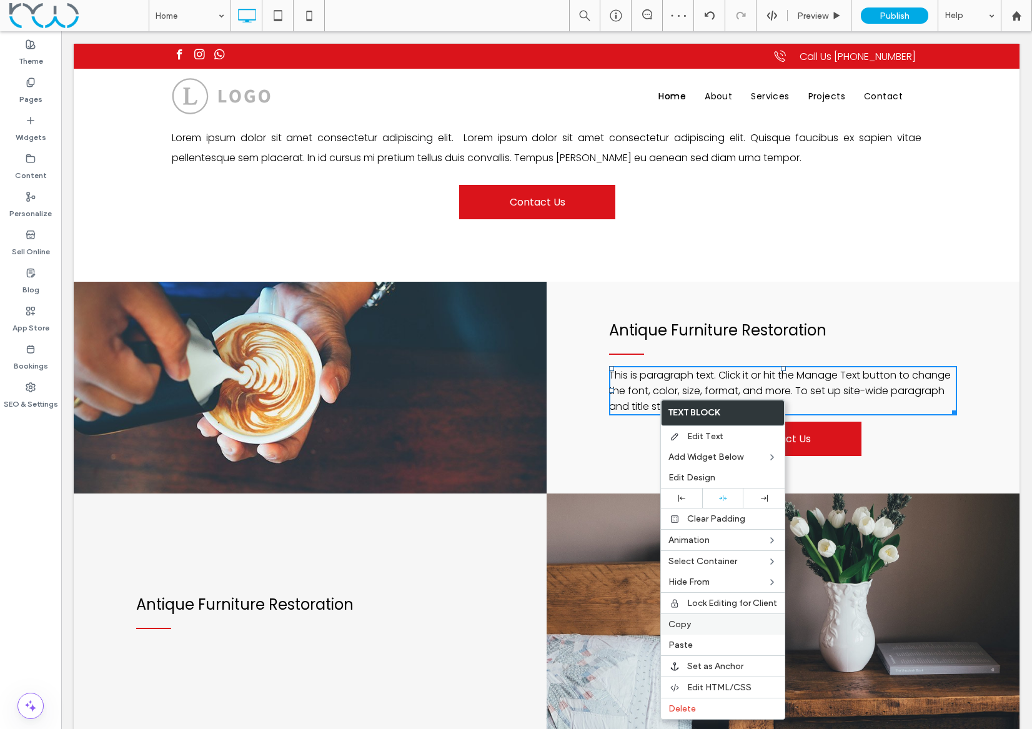
click at [681, 623] on span "Copy" at bounding box center [679, 624] width 22 height 11
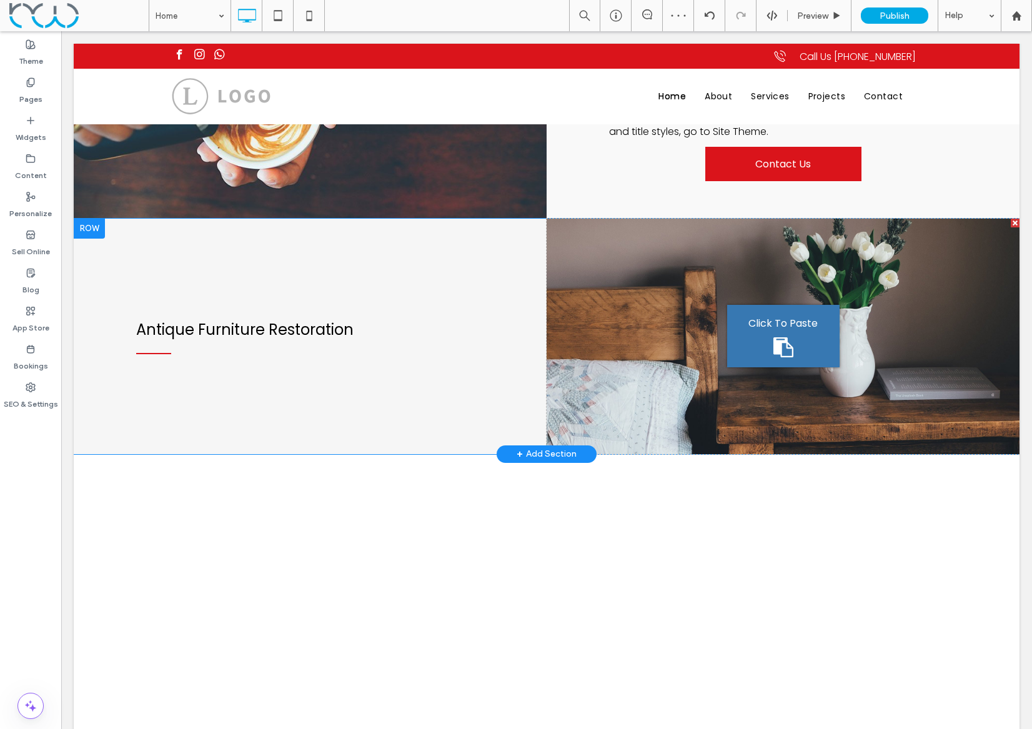
scroll to position [1145, 0]
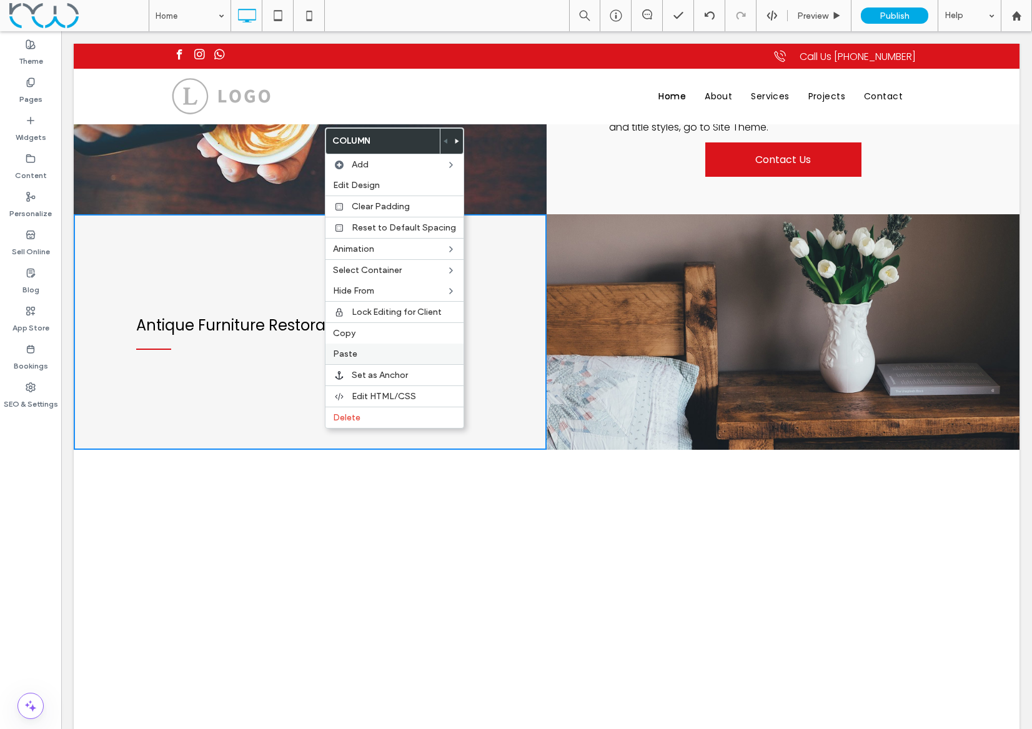
click at [373, 357] on label "Paste" at bounding box center [394, 353] width 123 height 11
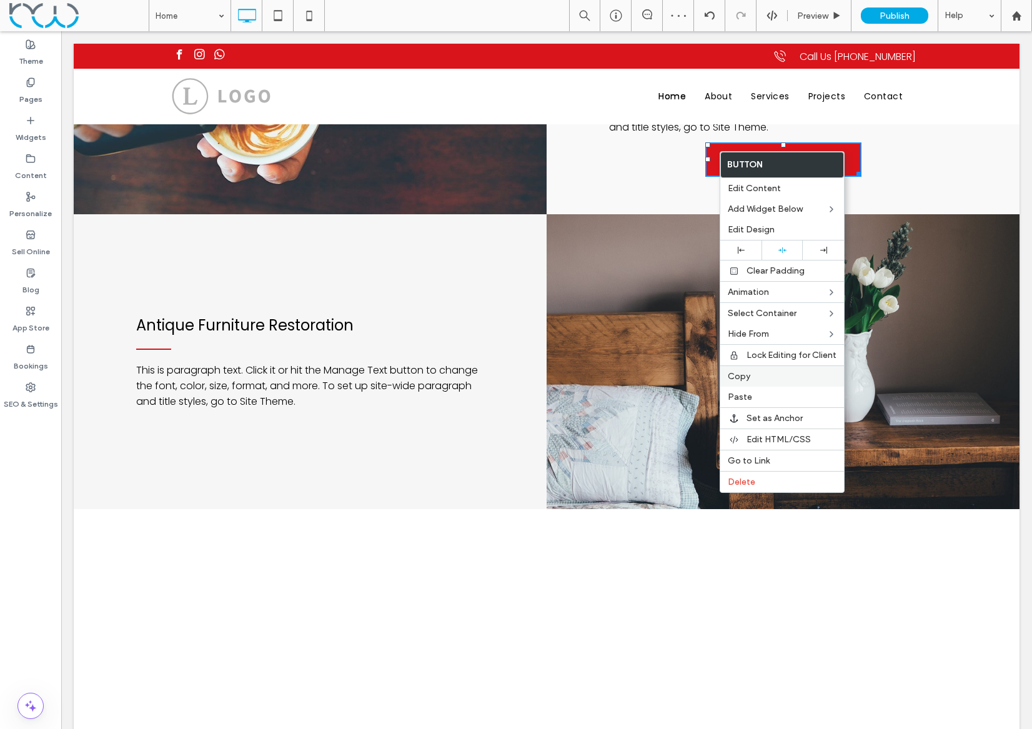
click at [741, 380] on span "Copy" at bounding box center [739, 376] width 22 height 11
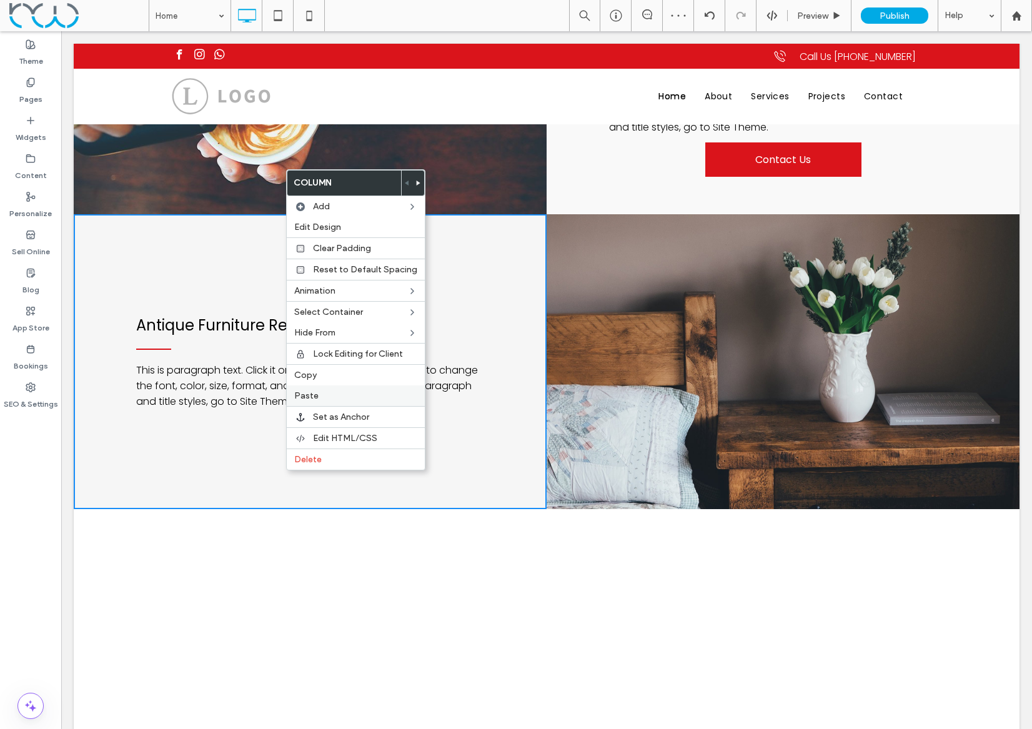
click at [326, 398] on label "Paste" at bounding box center [355, 395] width 123 height 11
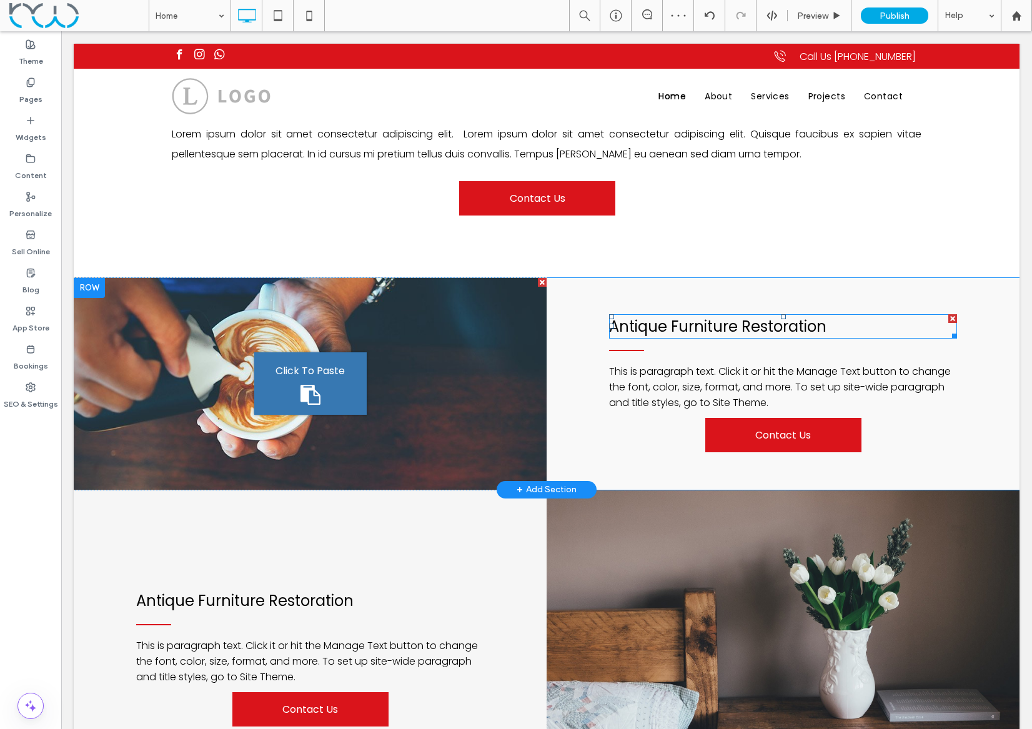
scroll to position [839, 0]
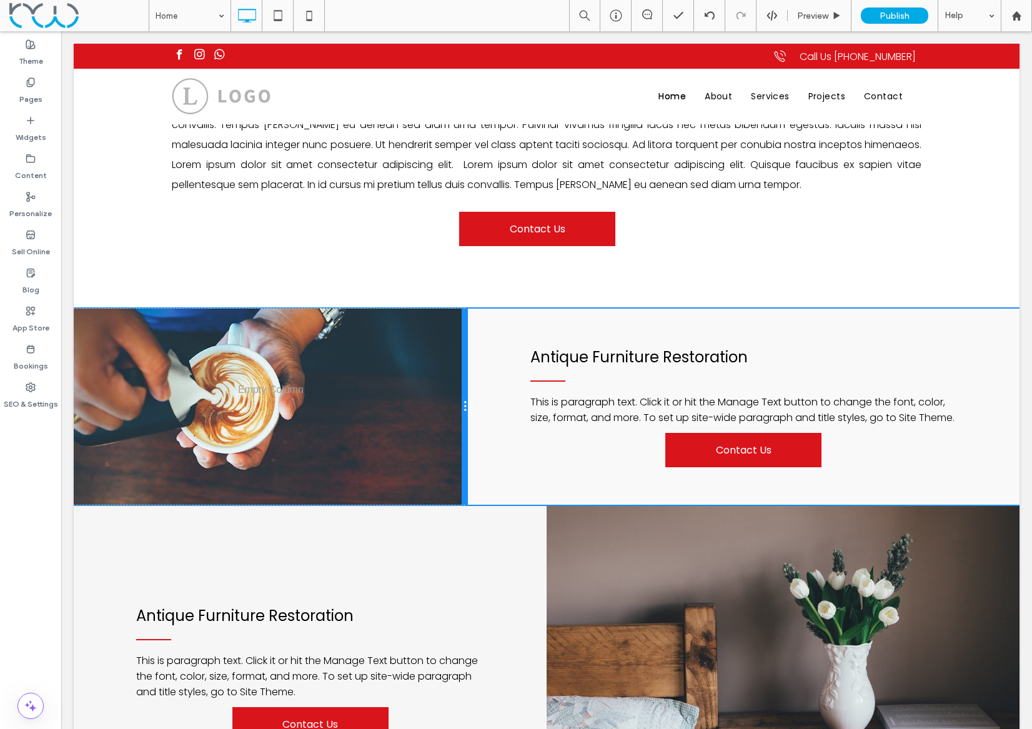
drag, startPoint x: 544, startPoint y: 400, endPoint x: 498, endPoint y: 397, distance: 46.4
click at [498, 397] on div "Click To Paste Antique Furniture Restoration This is paragraph text. Click it o…" at bounding box center [546, 406] width 945 height 196
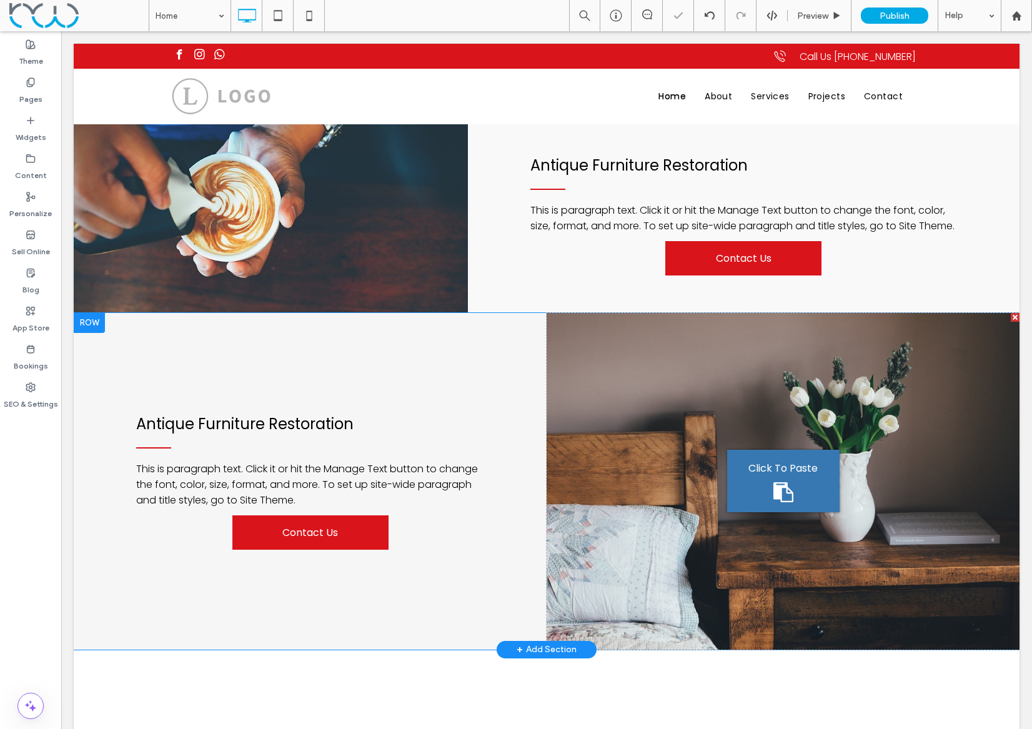
scroll to position [1035, 0]
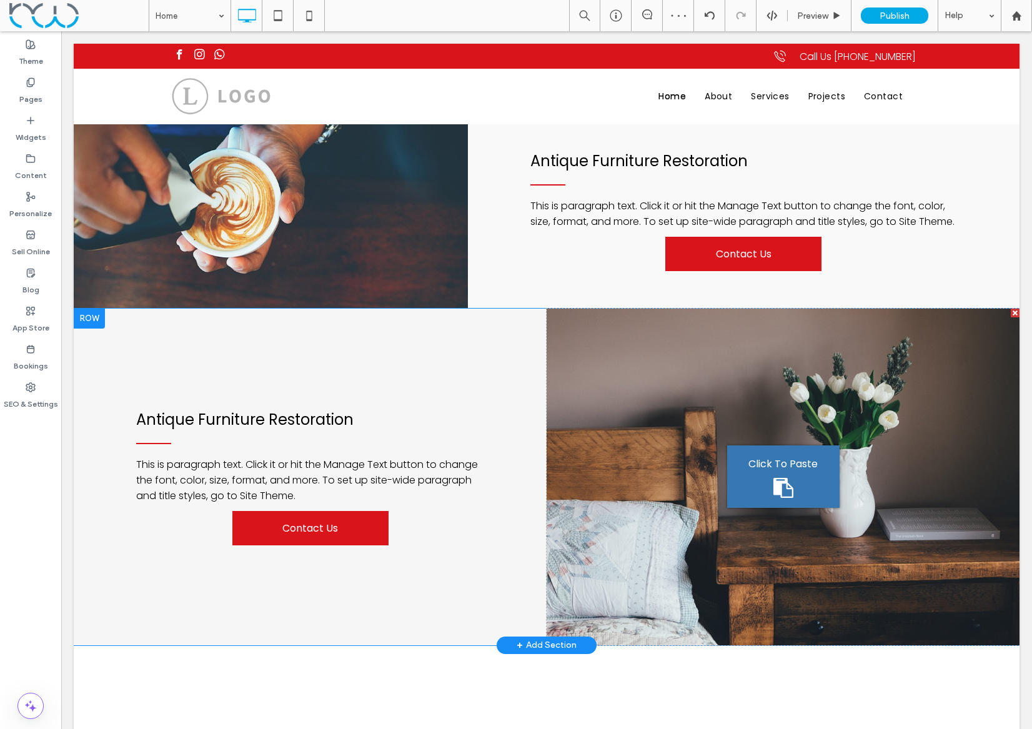
click at [335, 375] on div "Click To Paste Antique Furniture Restoration This is paragraph text. Click it o…" at bounding box center [310, 476] width 473 height 337
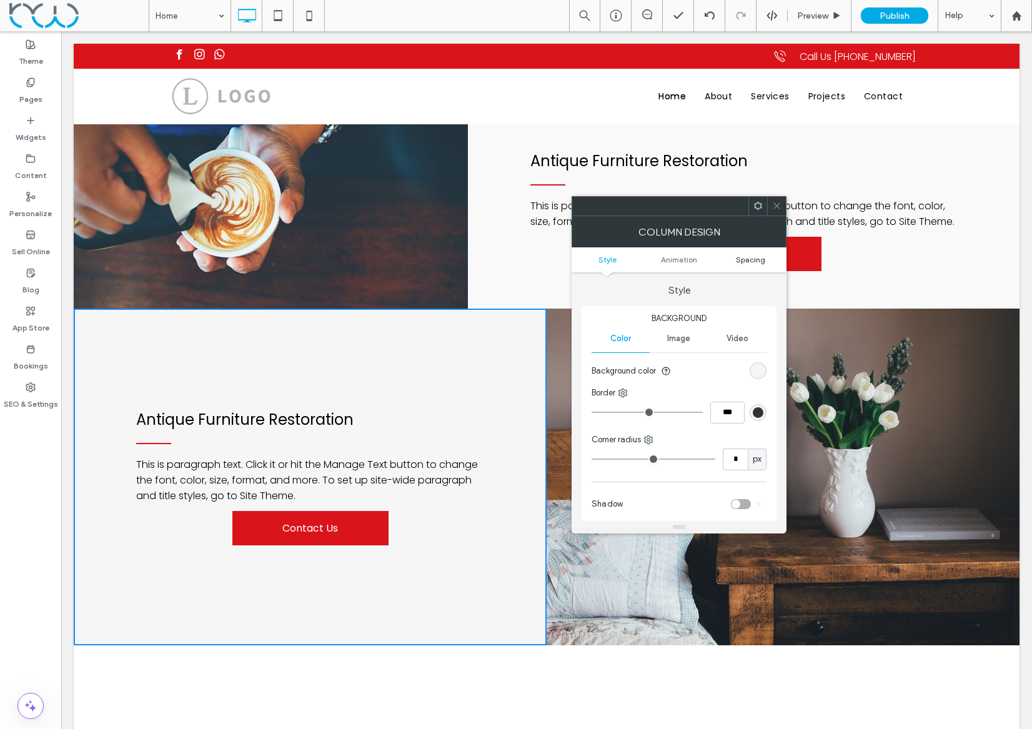
click at [756, 259] on span "Spacing" at bounding box center [750, 259] width 29 height 9
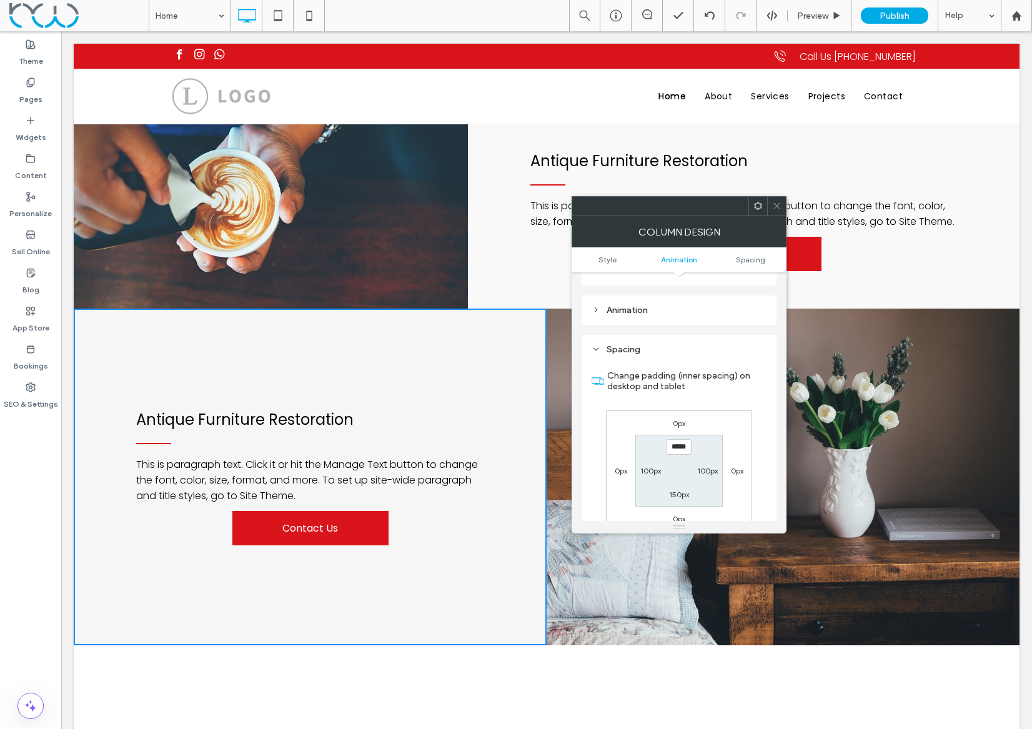
scroll to position [294, 0]
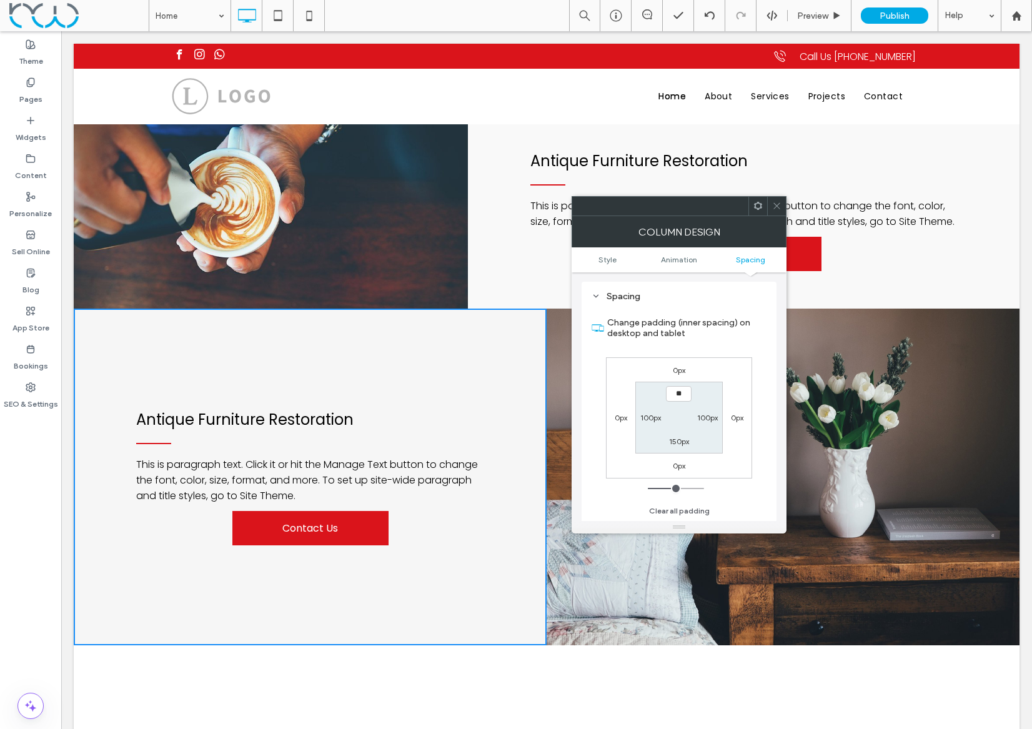
type input "****"
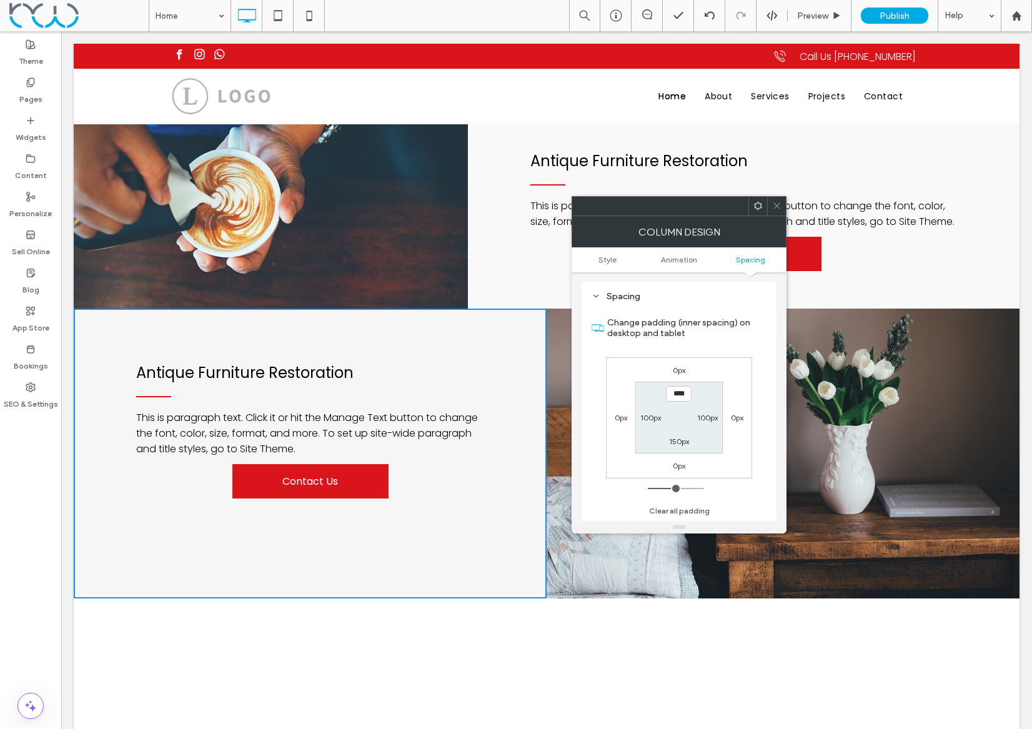
click at [678, 442] on label "150px" at bounding box center [679, 441] width 20 height 9
type input "***"
type input "**"
type input "****"
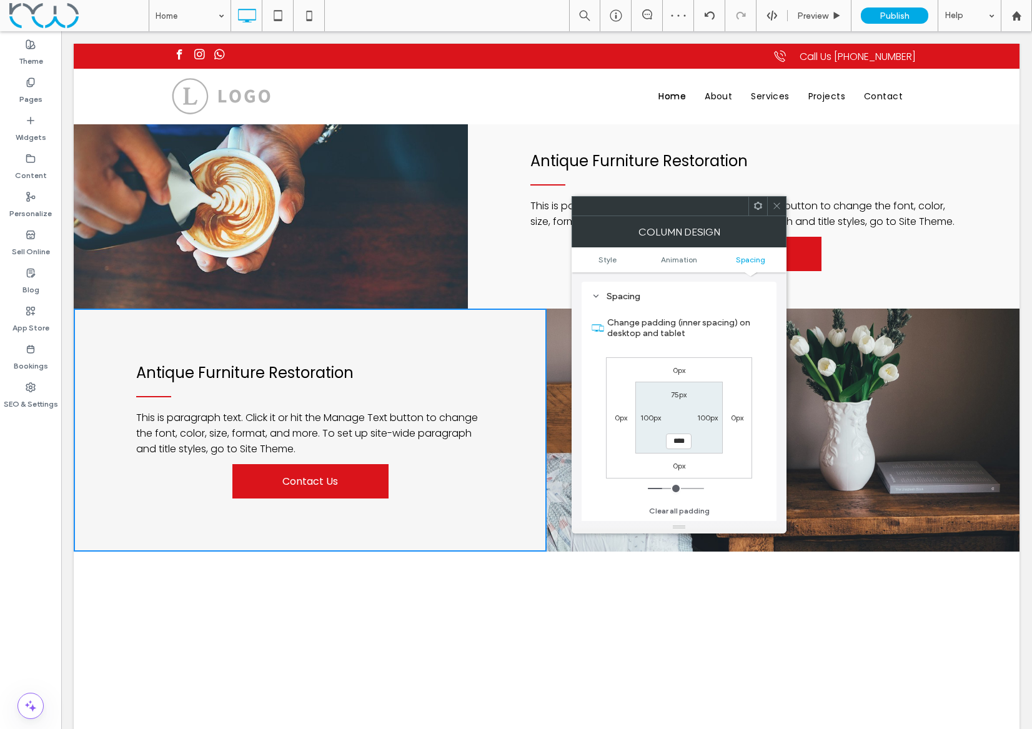
click at [776, 200] on span at bounding box center [776, 206] width 9 height 19
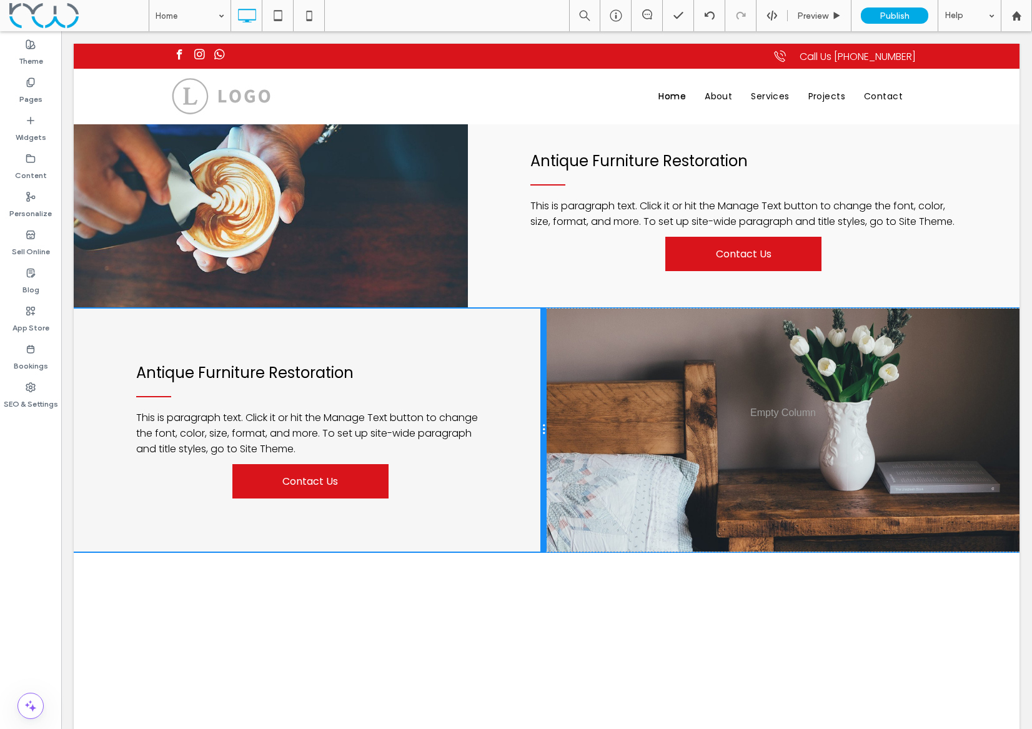
click at [545, 422] on div at bounding box center [543, 429] width 6 height 243
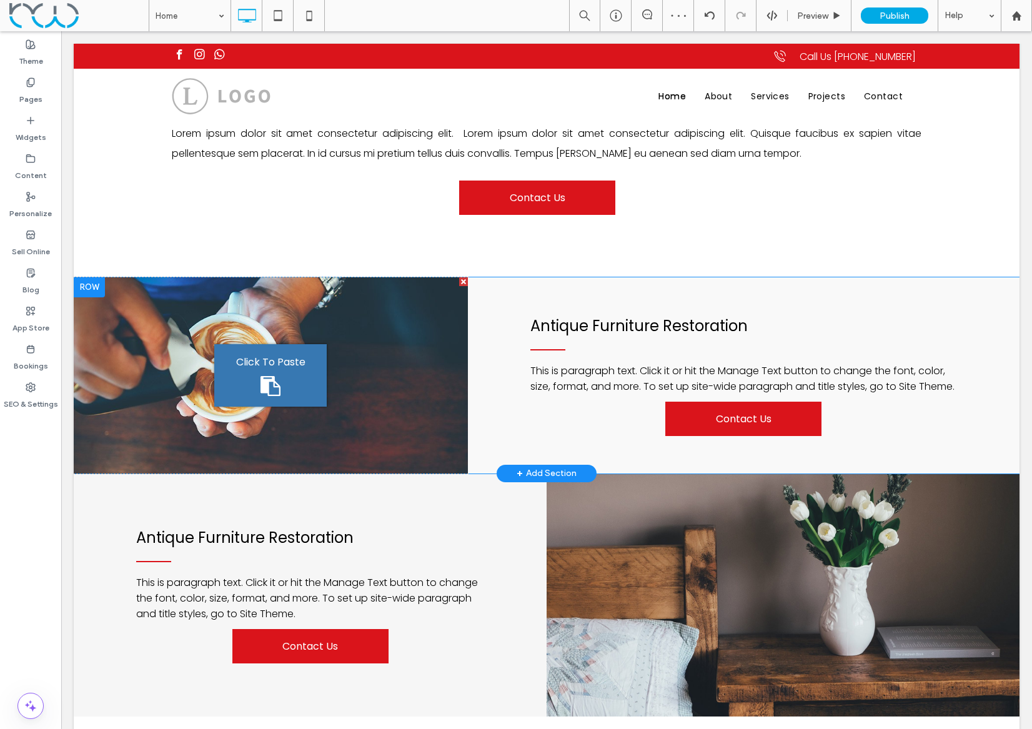
scroll to position [871, 0]
